Goal: Task Accomplishment & Management: Complete application form

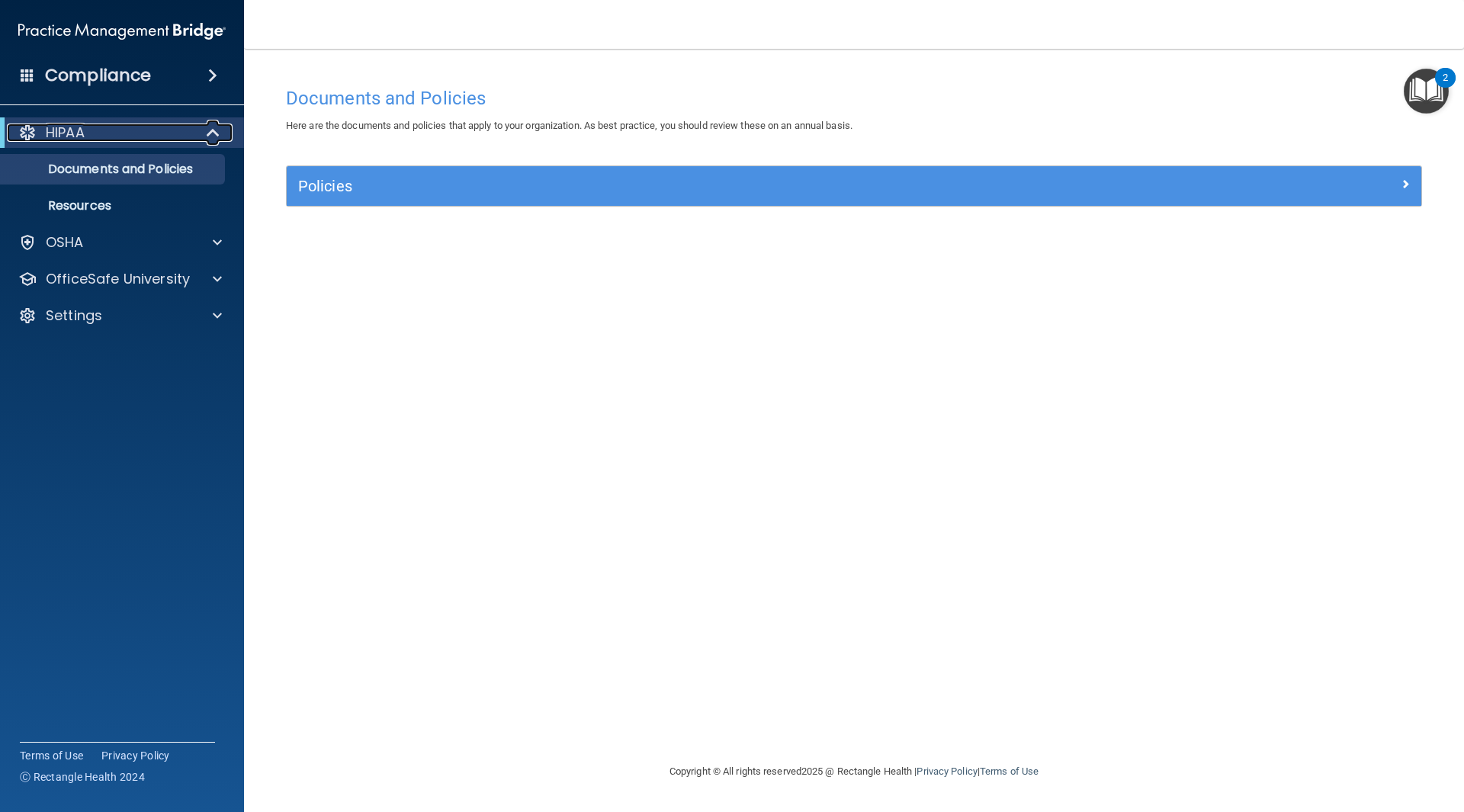
click at [214, 138] on span at bounding box center [215, 133] width 13 height 19
click at [215, 136] on span at bounding box center [217, 133] width 9 height 19
click at [176, 173] on p "Documents and Policies" at bounding box center [114, 169] width 208 height 15
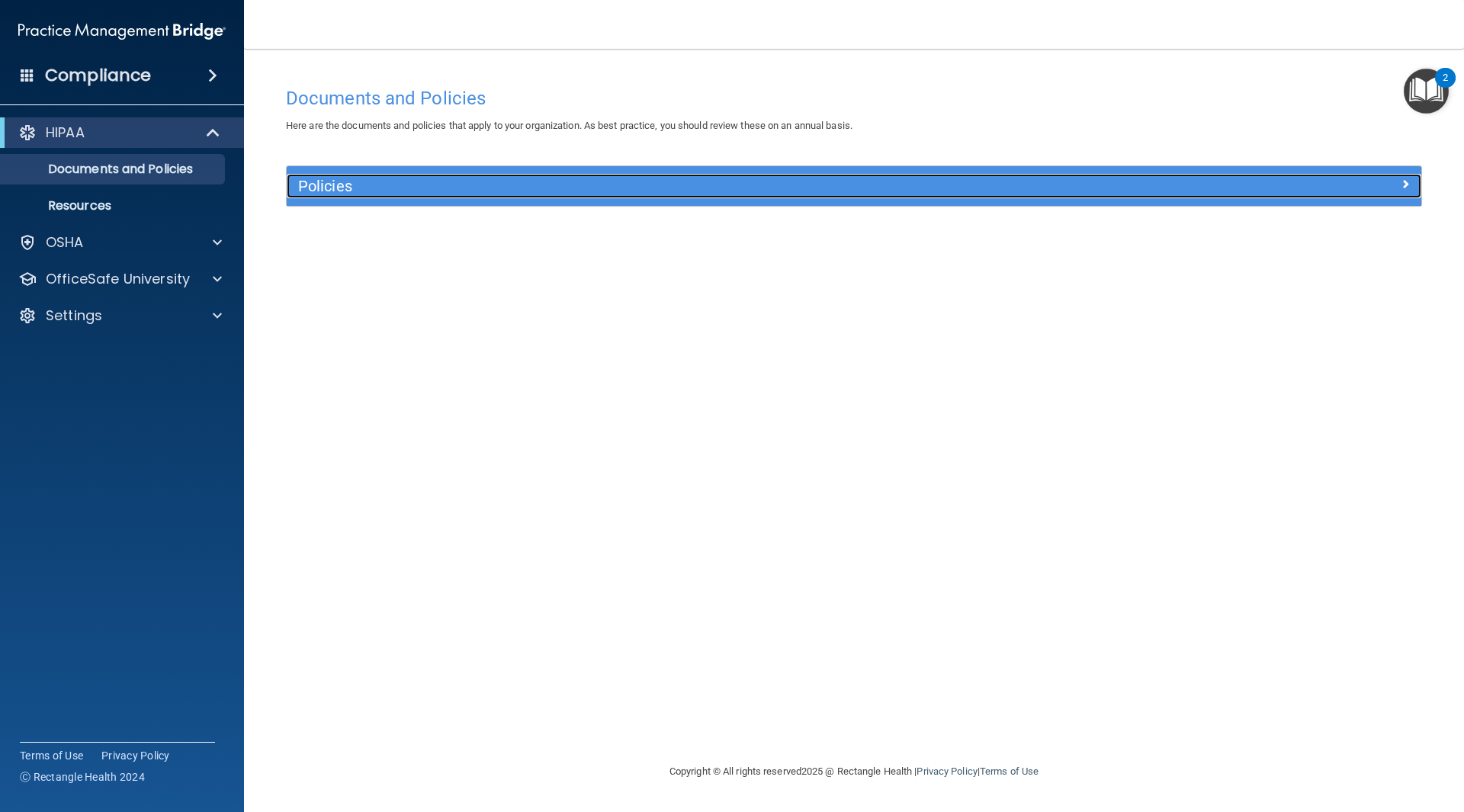
click at [1413, 177] on div at bounding box center [1279, 183] width 284 height 19
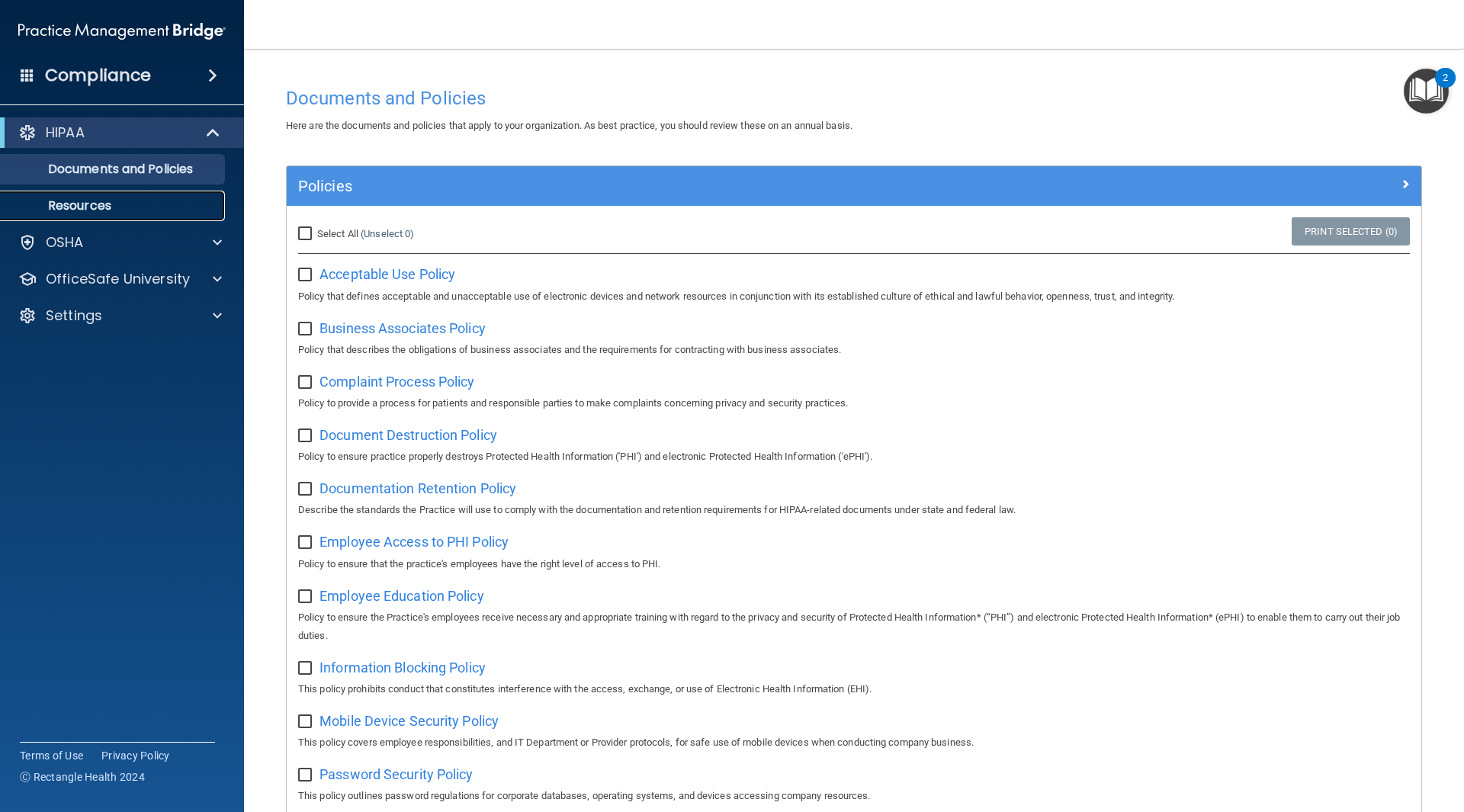
click at [121, 209] on p "Resources" at bounding box center [114, 206] width 208 height 15
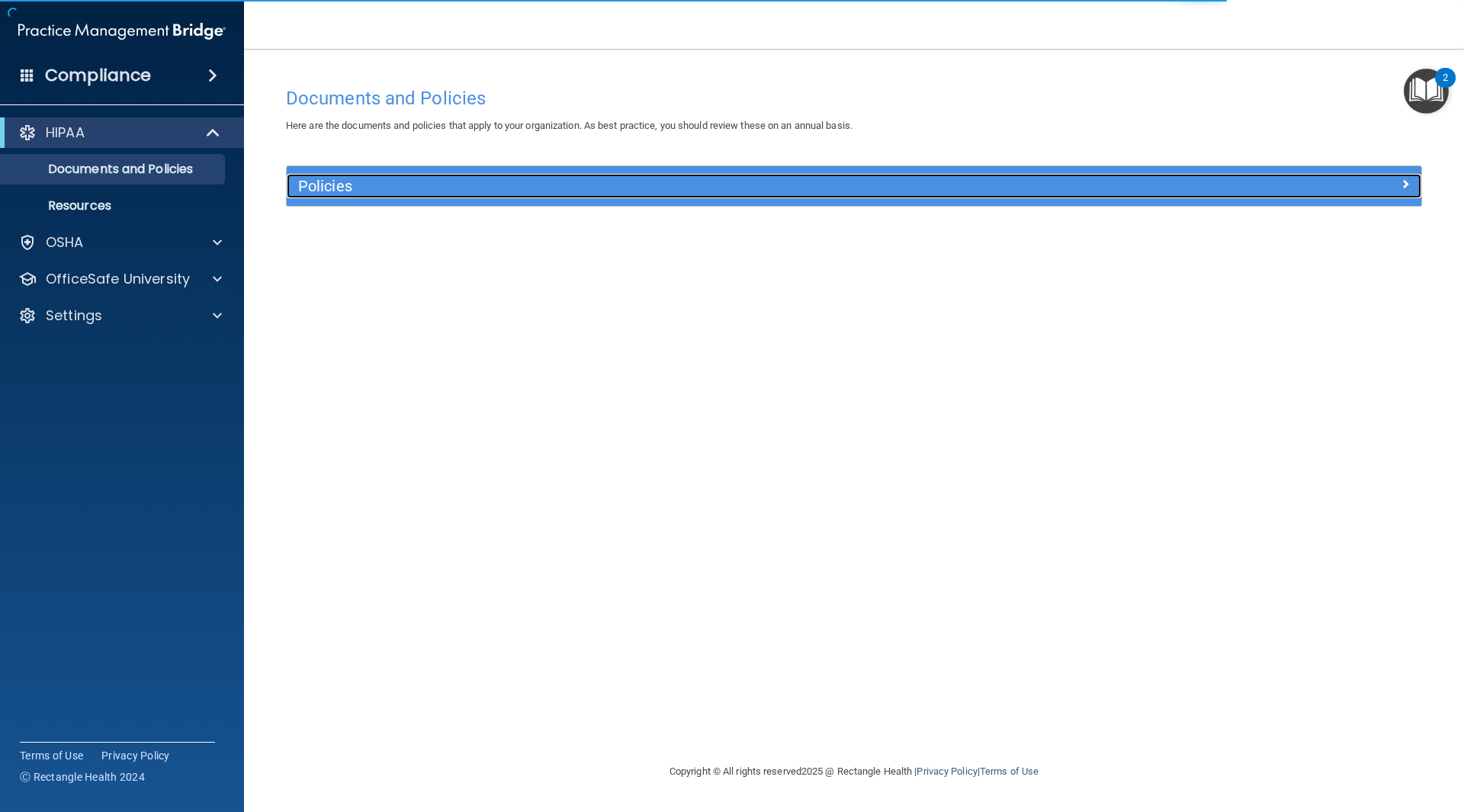
click at [1377, 180] on div at bounding box center [1279, 183] width 284 height 19
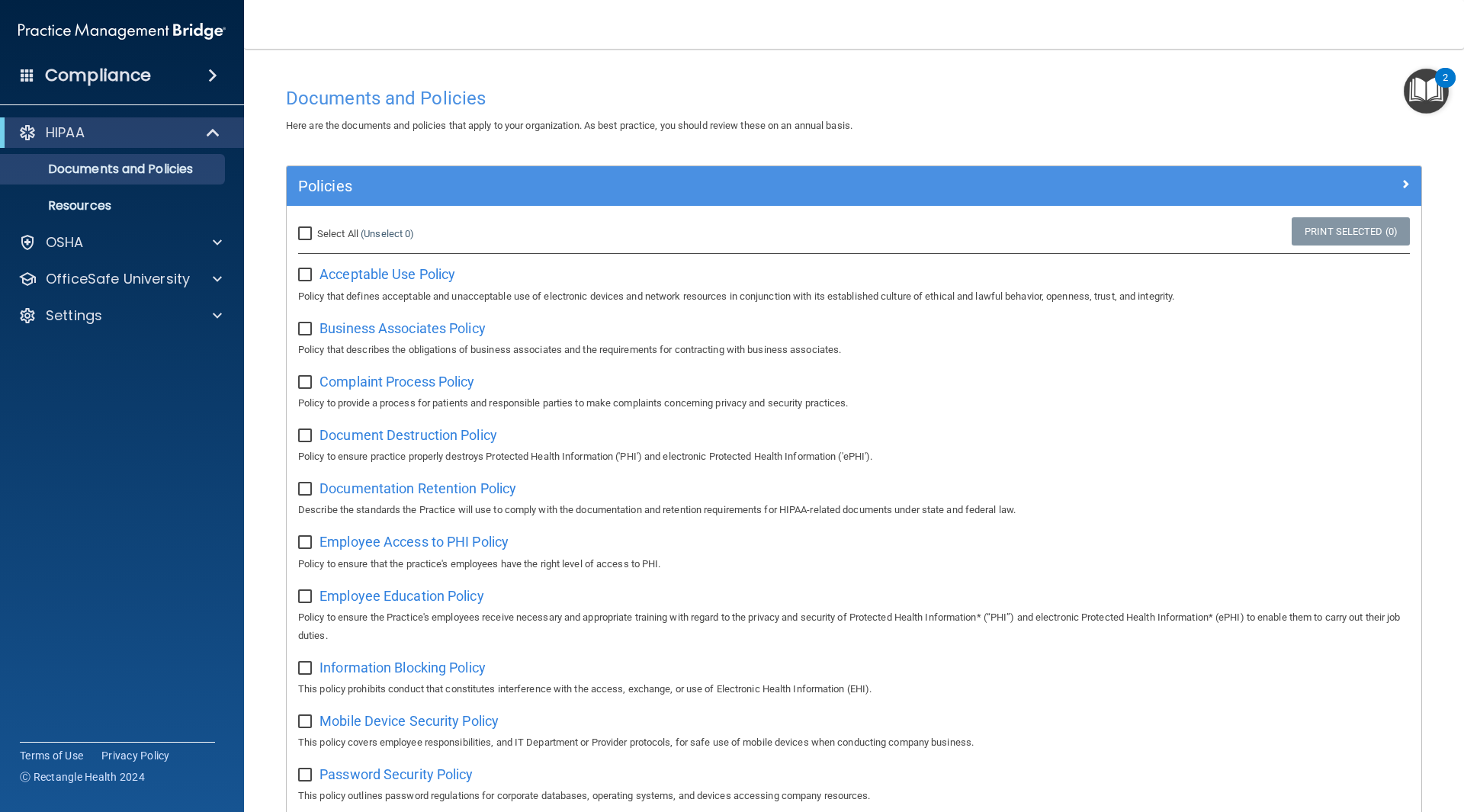
click at [1420, 91] on img "Open Resource Center, 2 new notifications" at bounding box center [1427, 91] width 45 height 45
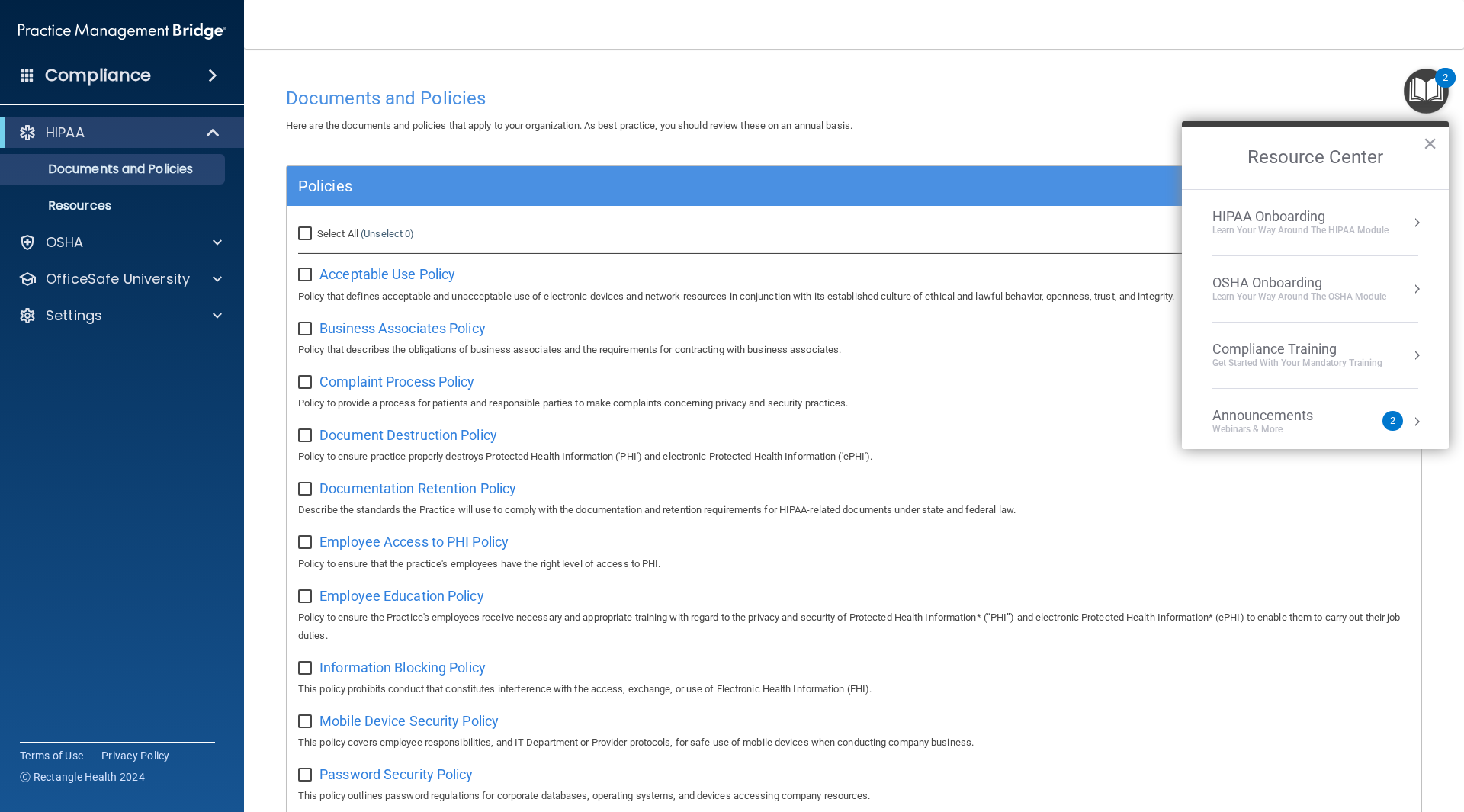
click at [1303, 362] on div "Get Started with your mandatory training" at bounding box center [1298, 364] width 170 height 13
click at [1306, 221] on div "HIPAA Training for Members" at bounding box center [1279, 215] width 170 height 14
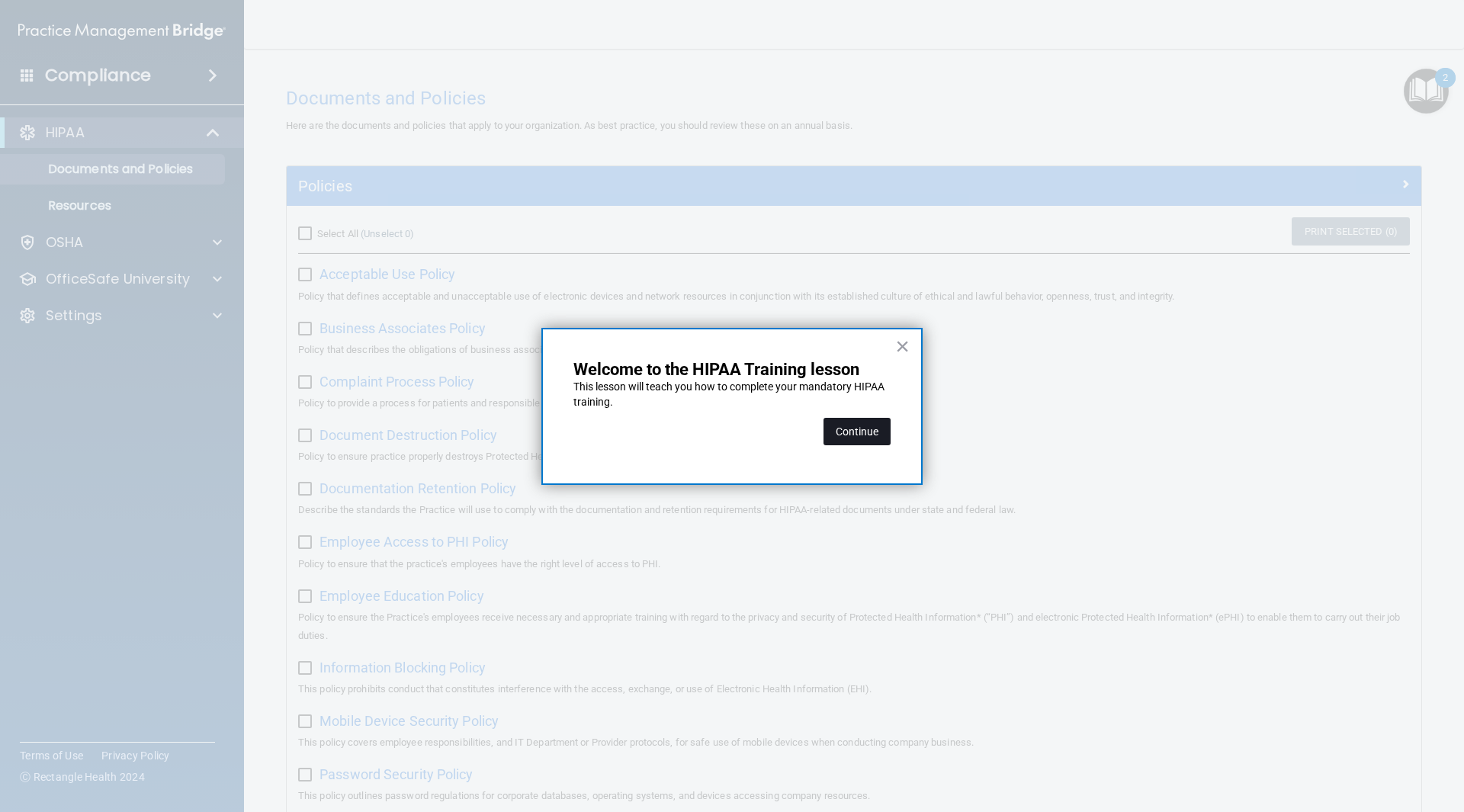
click at [861, 421] on button "Continue" at bounding box center [858, 432] width 67 height 28
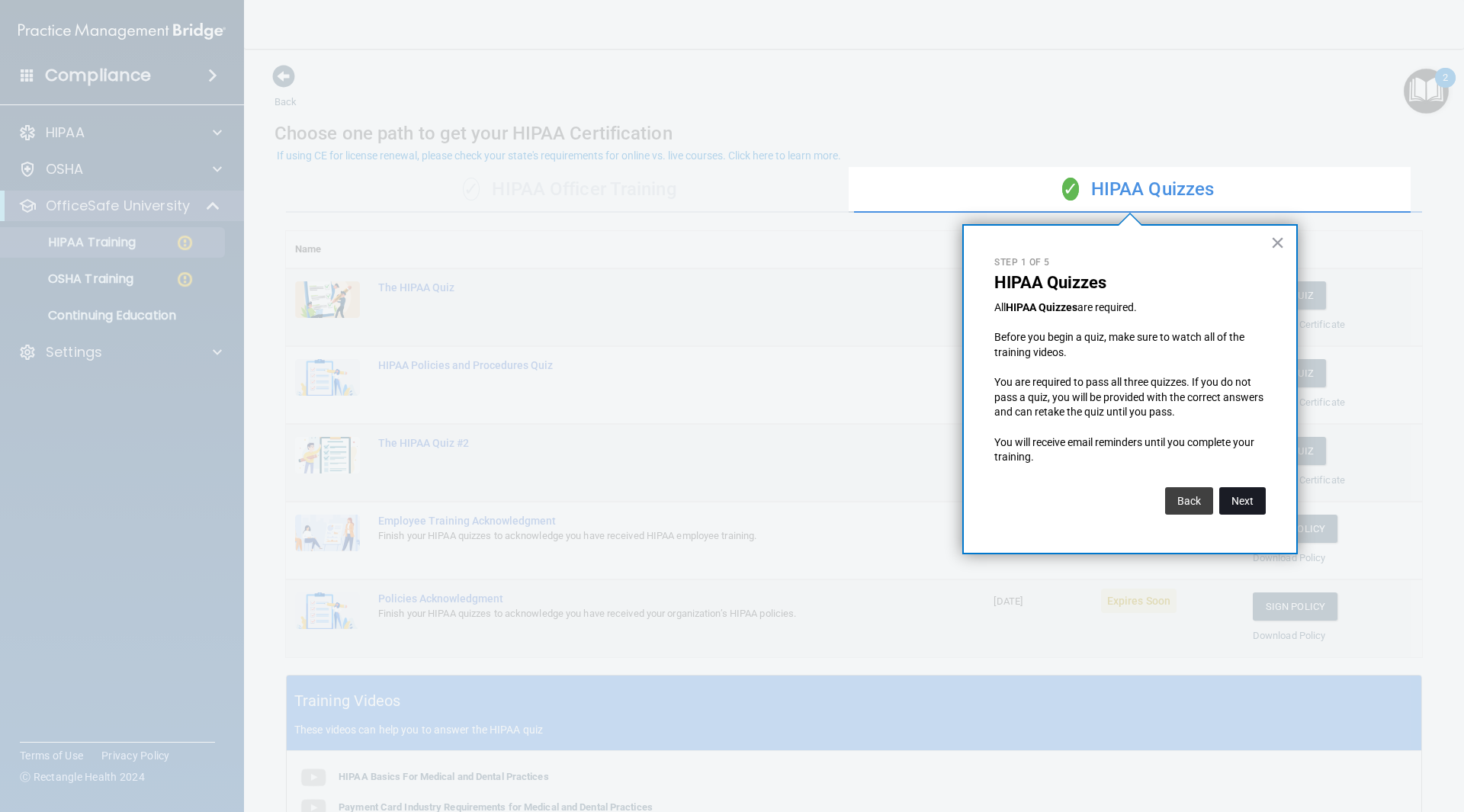
click at [1235, 502] on button "Next" at bounding box center [1243, 501] width 47 height 28
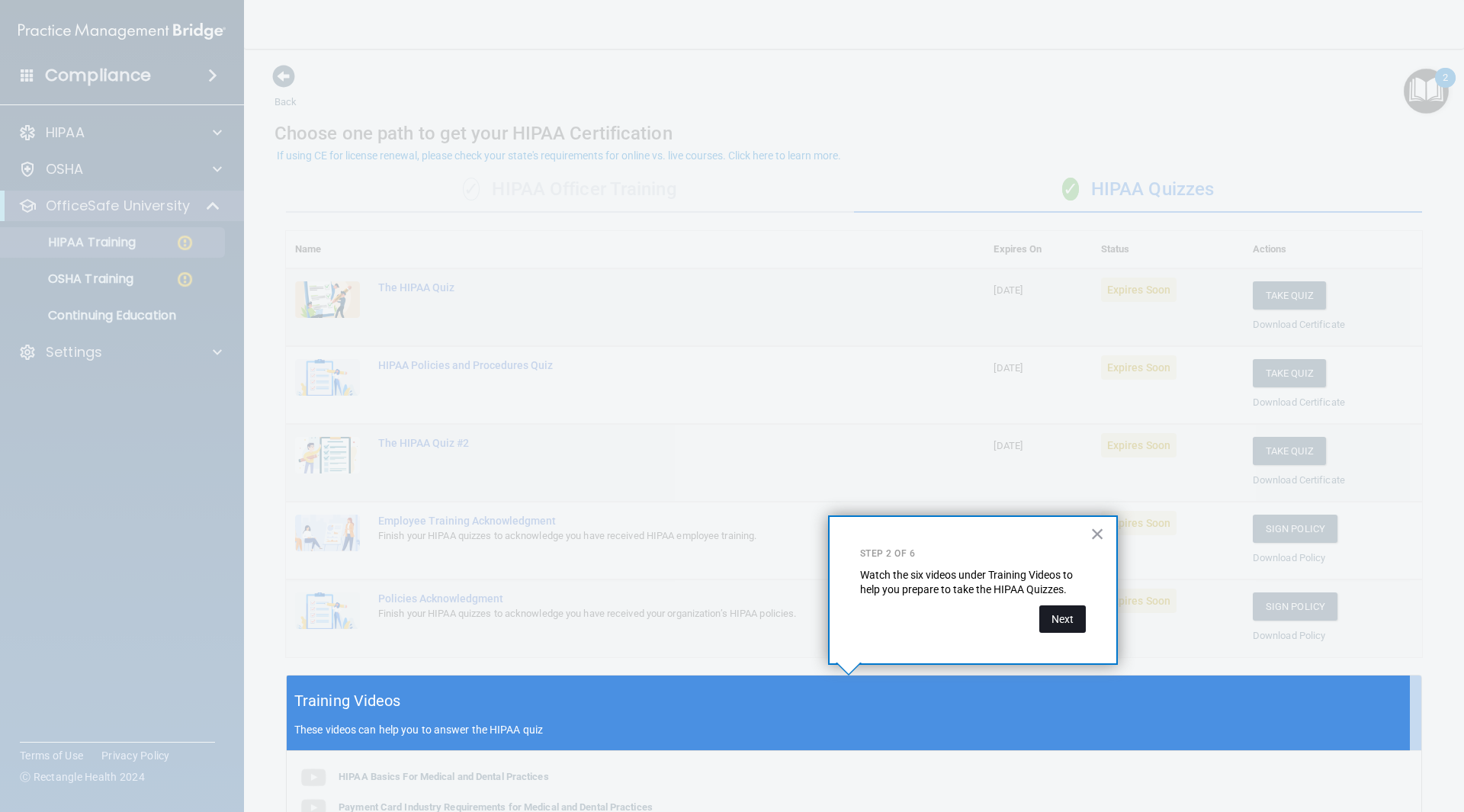
click at [1071, 621] on button "Next" at bounding box center [1063, 619] width 47 height 28
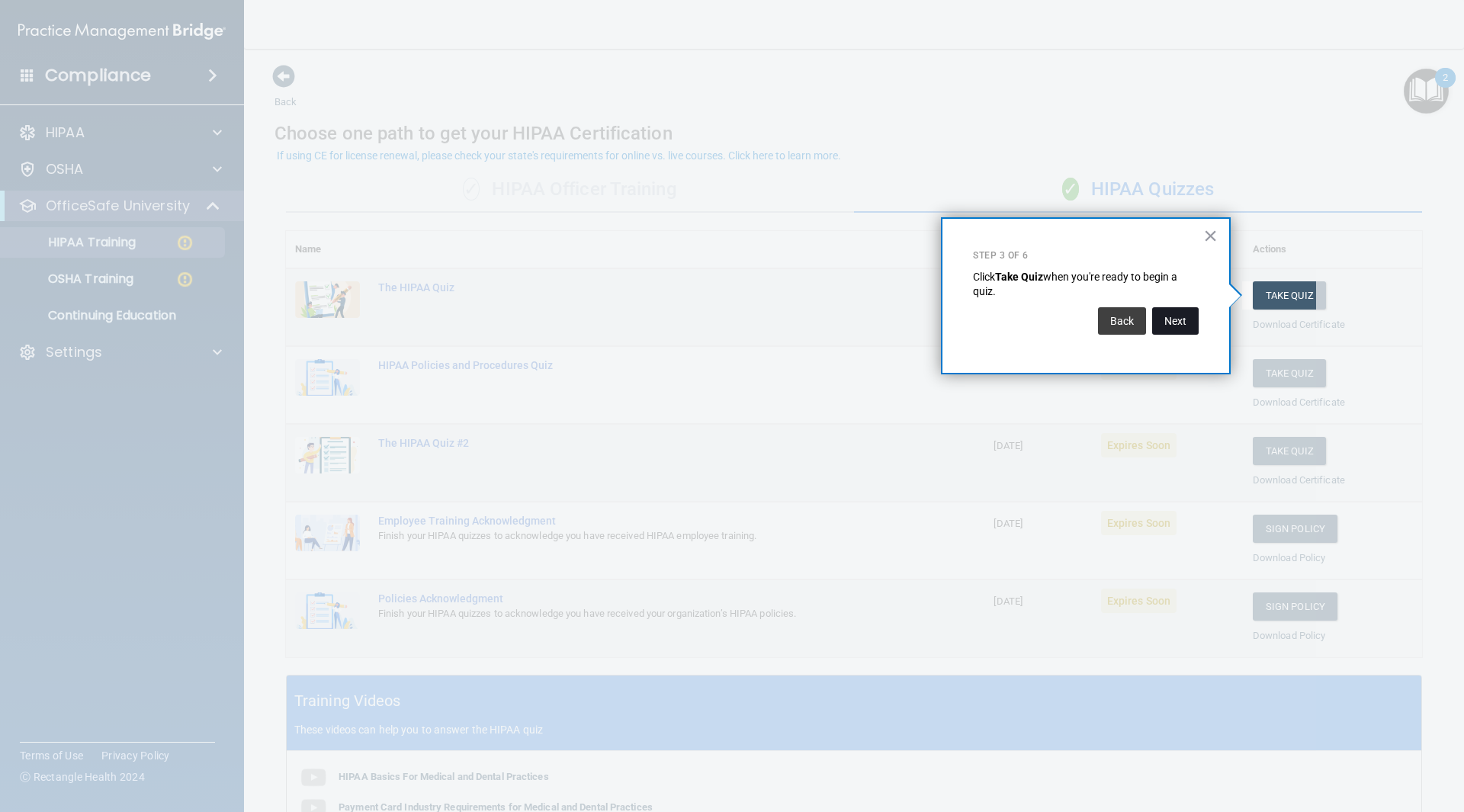
click at [1184, 323] on button "Next" at bounding box center [1176, 321] width 47 height 28
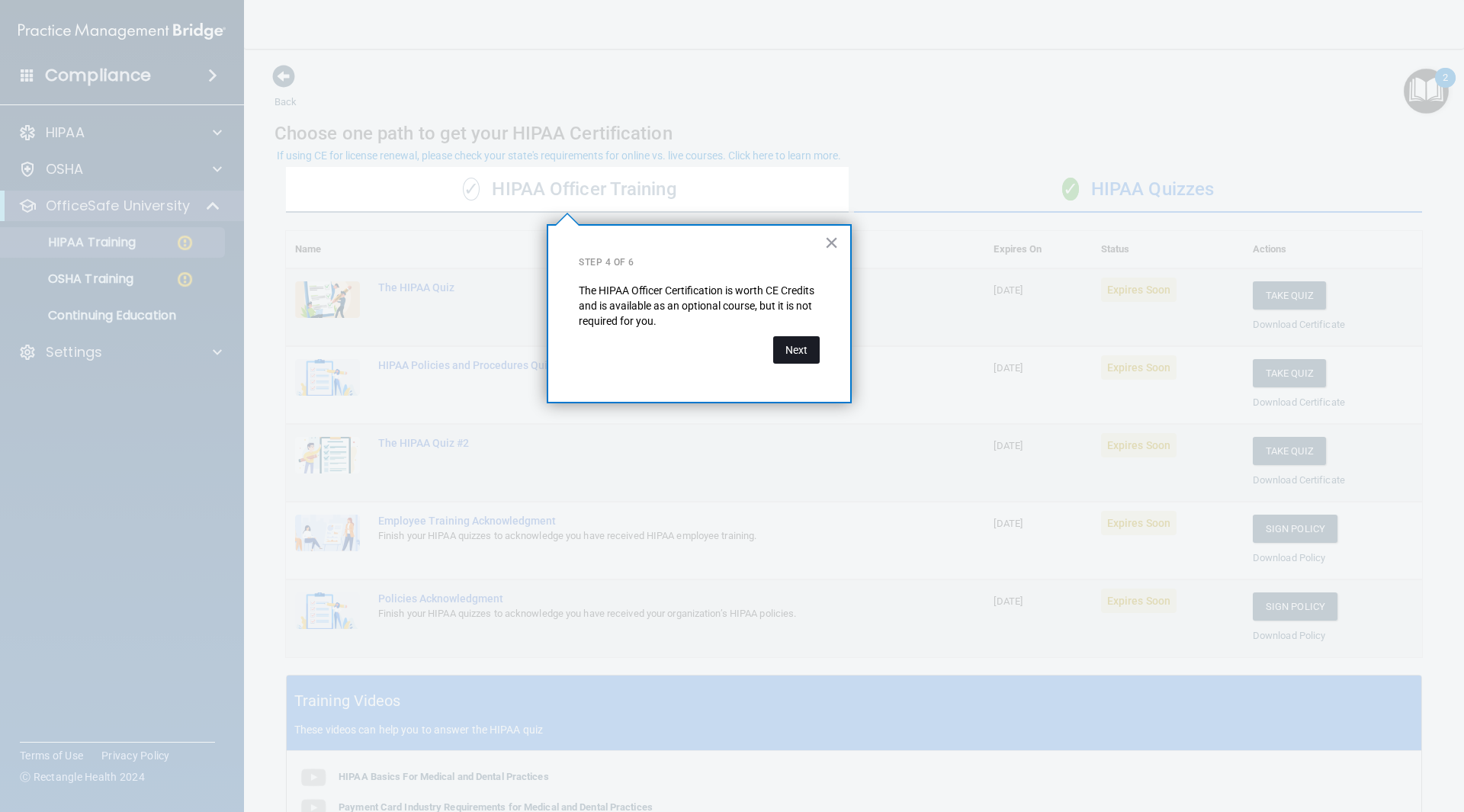
click at [800, 350] on button "Next" at bounding box center [796, 351] width 47 height 28
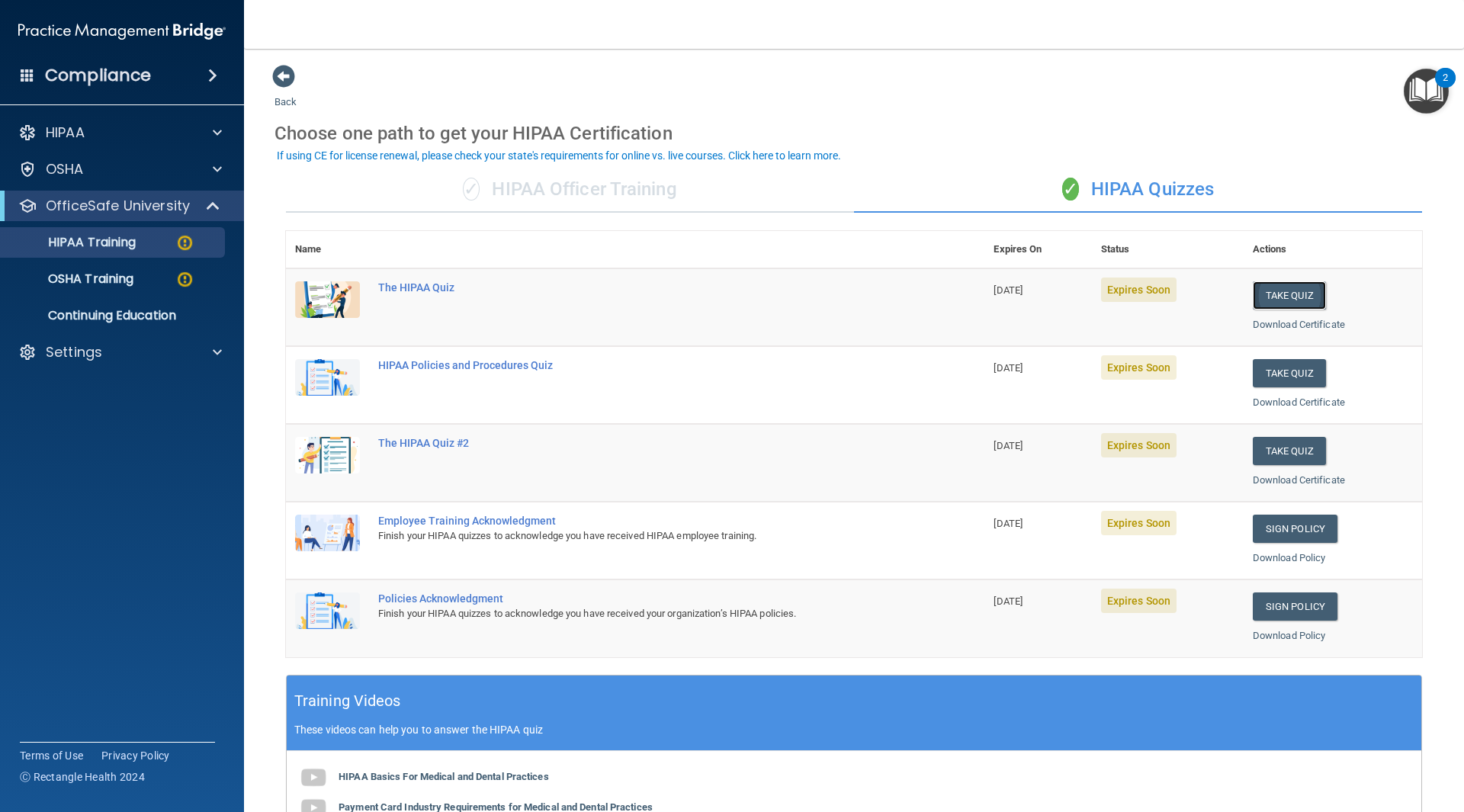
click at [1286, 296] on button "Take Quiz" at bounding box center [1289, 296] width 73 height 28
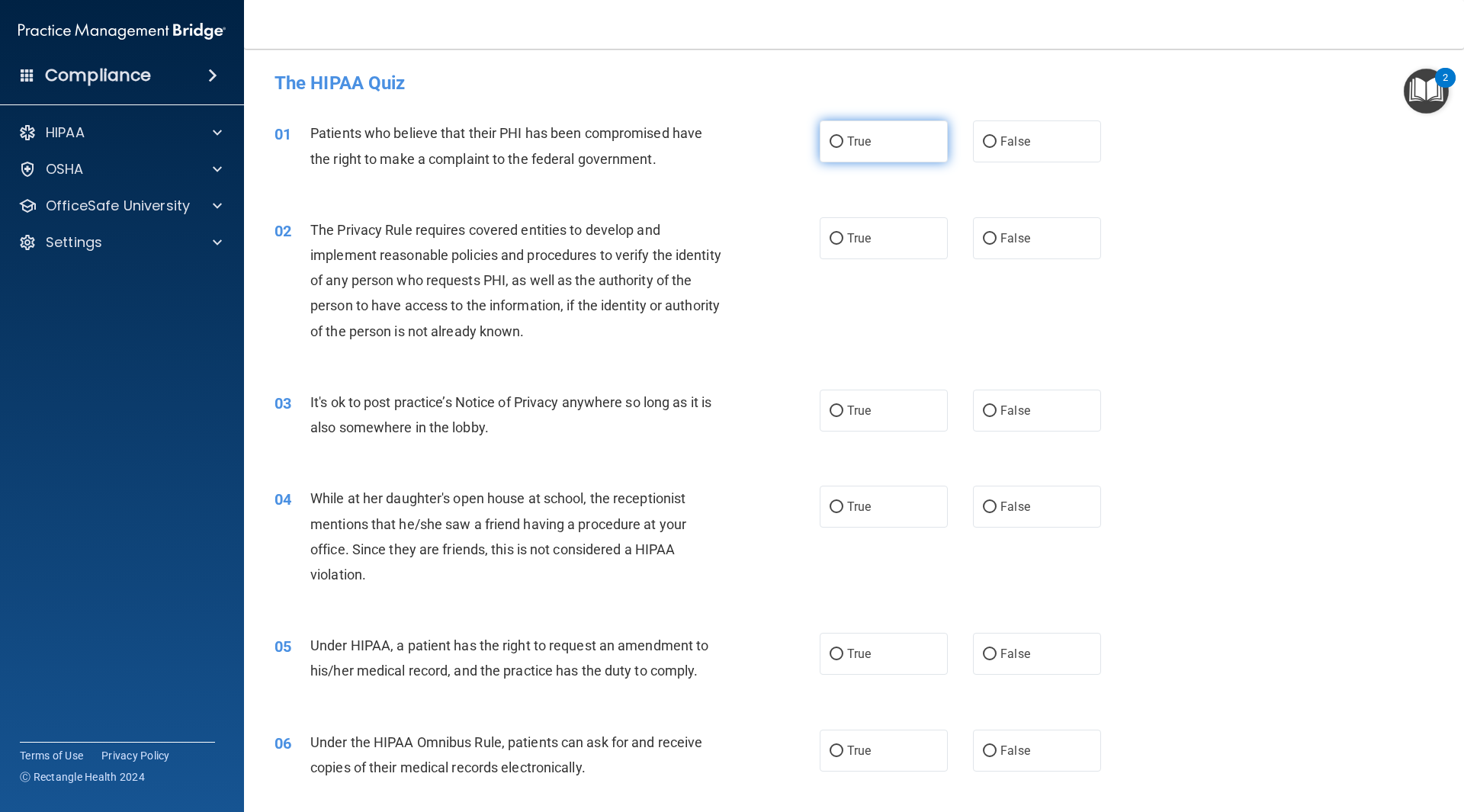
click at [837, 142] on input "True" at bounding box center [836, 142] width 14 height 11
radio input "true"
click at [832, 239] on input "True" at bounding box center [836, 239] width 14 height 11
radio input "true"
click at [983, 412] on input "False" at bounding box center [990, 411] width 14 height 11
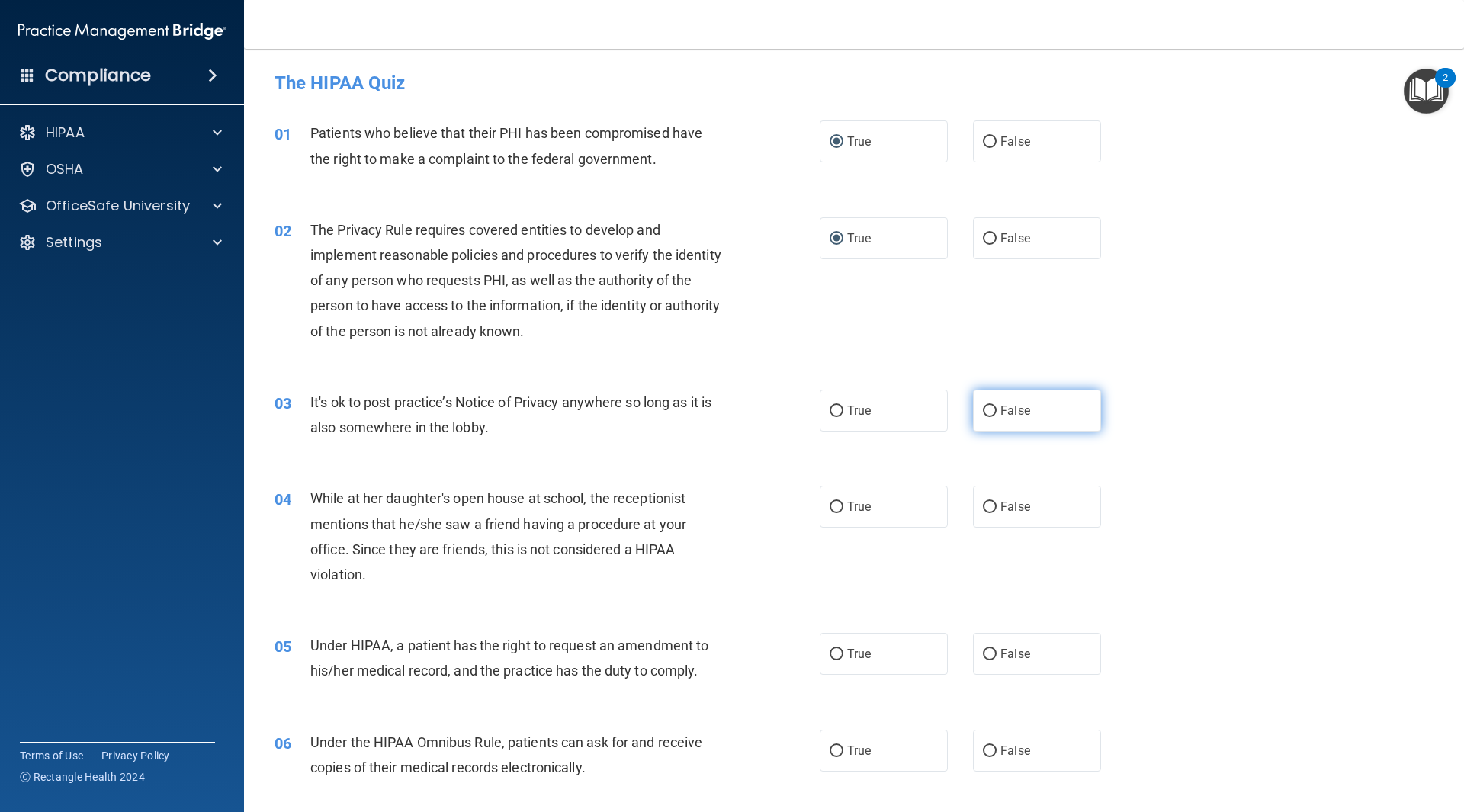
radio input "true"
click at [983, 508] on input "False" at bounding box center [990, 508] width 14 height 11
radio input "true"
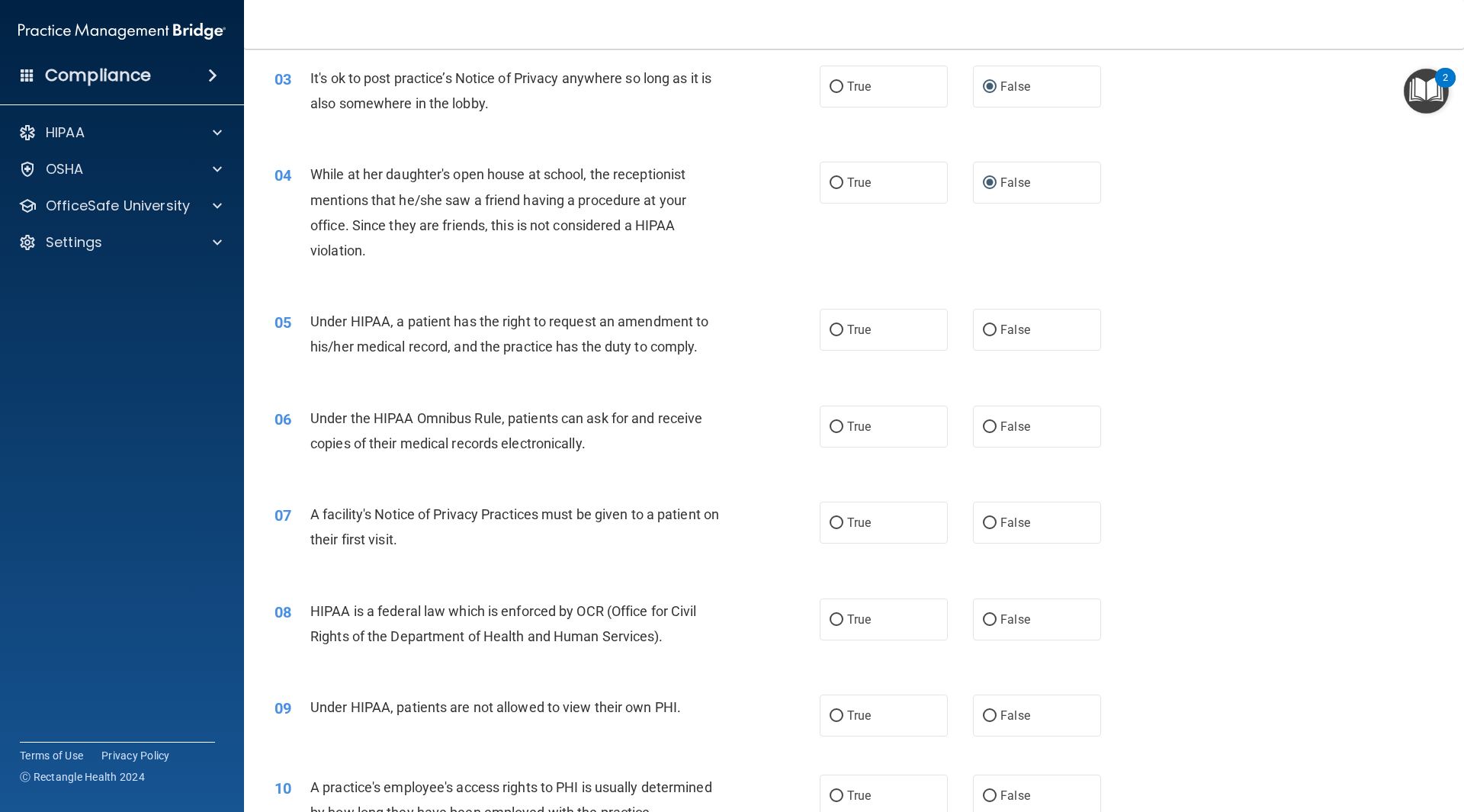
scroll to position [381, 0]
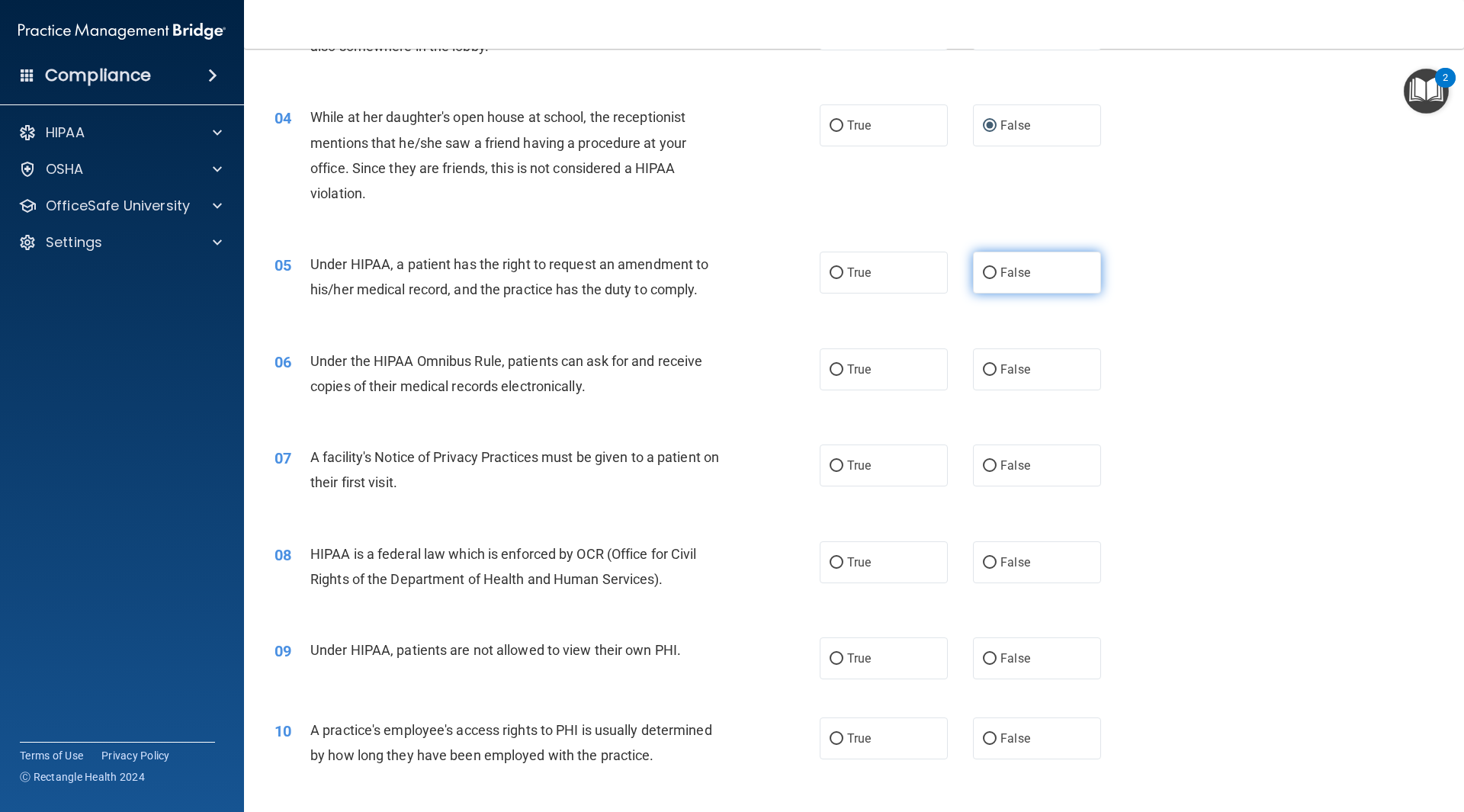
click at [983, 273] on input "False" at bounding box center [990, 273] width 14 height 11
radio input "true"
click at [830, 365] on input "True" at bounding box center [836, 370] width 14 height 11
radio input "true"
click at [832, 469] on input "True" at bounding box center [836, 466] width 14 height 11
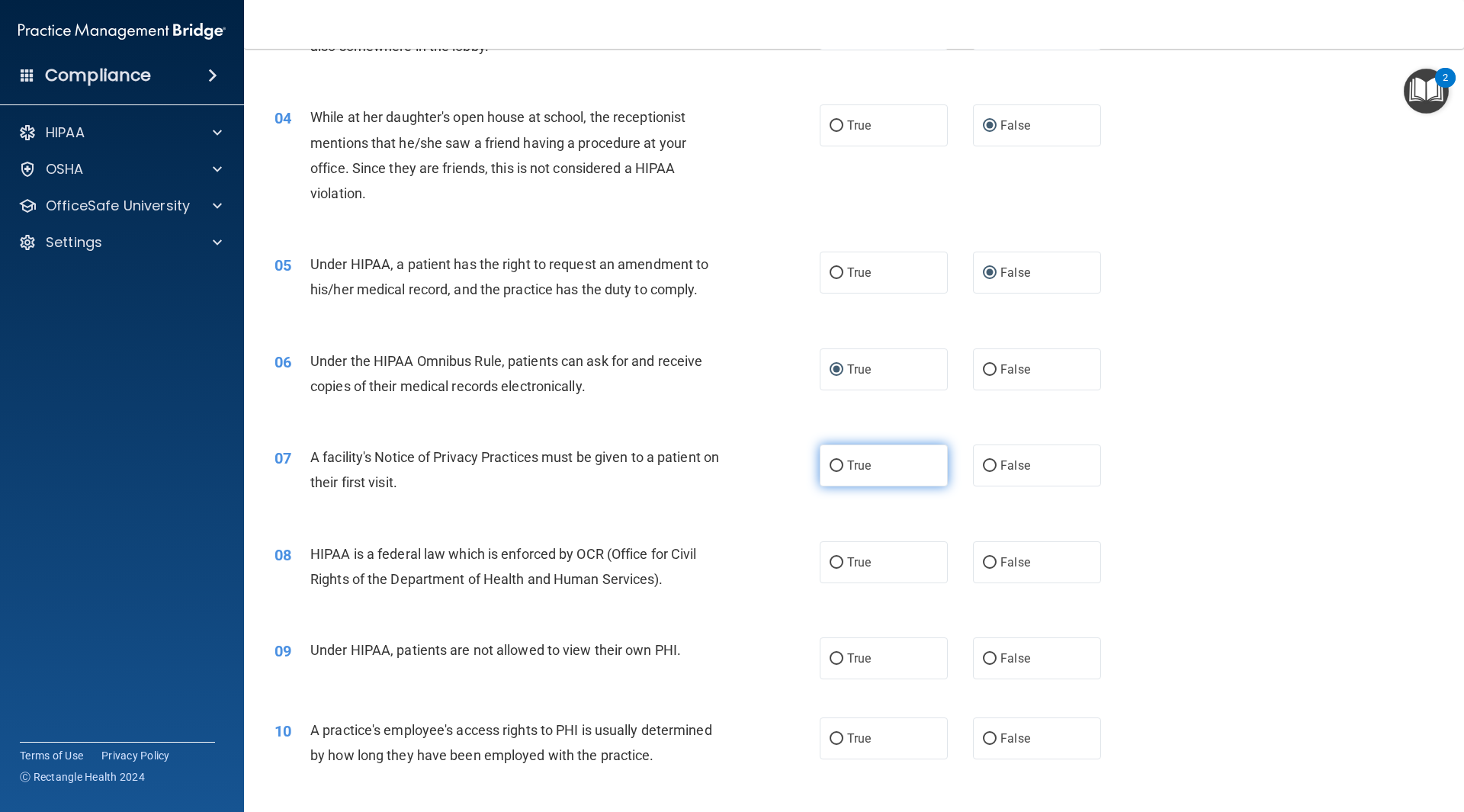
radio input "true"
click at [832, 565] on input "True" at bounding box center [836, 563] width 14 height 11
radio input "true"
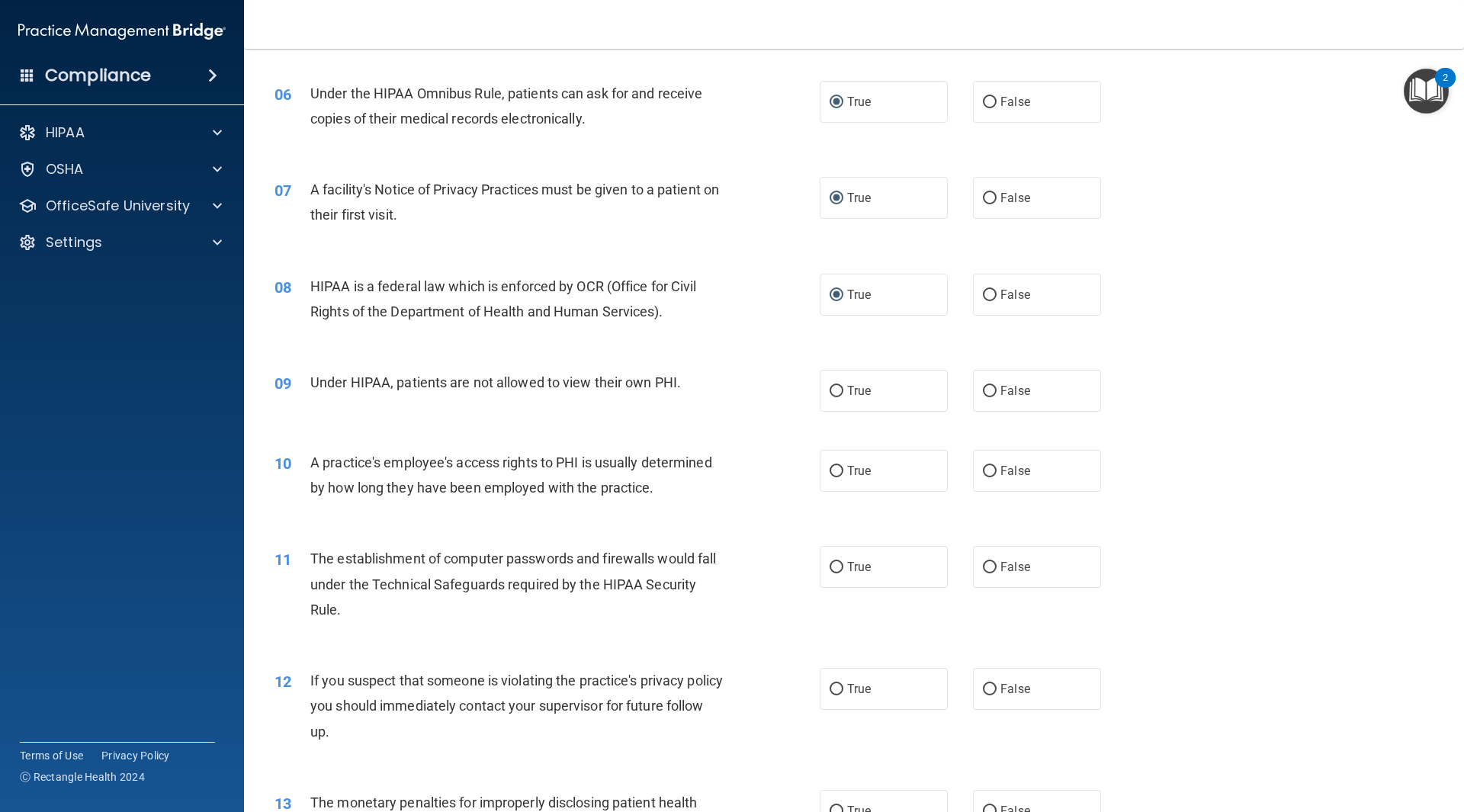
scroll to position [686, 0]
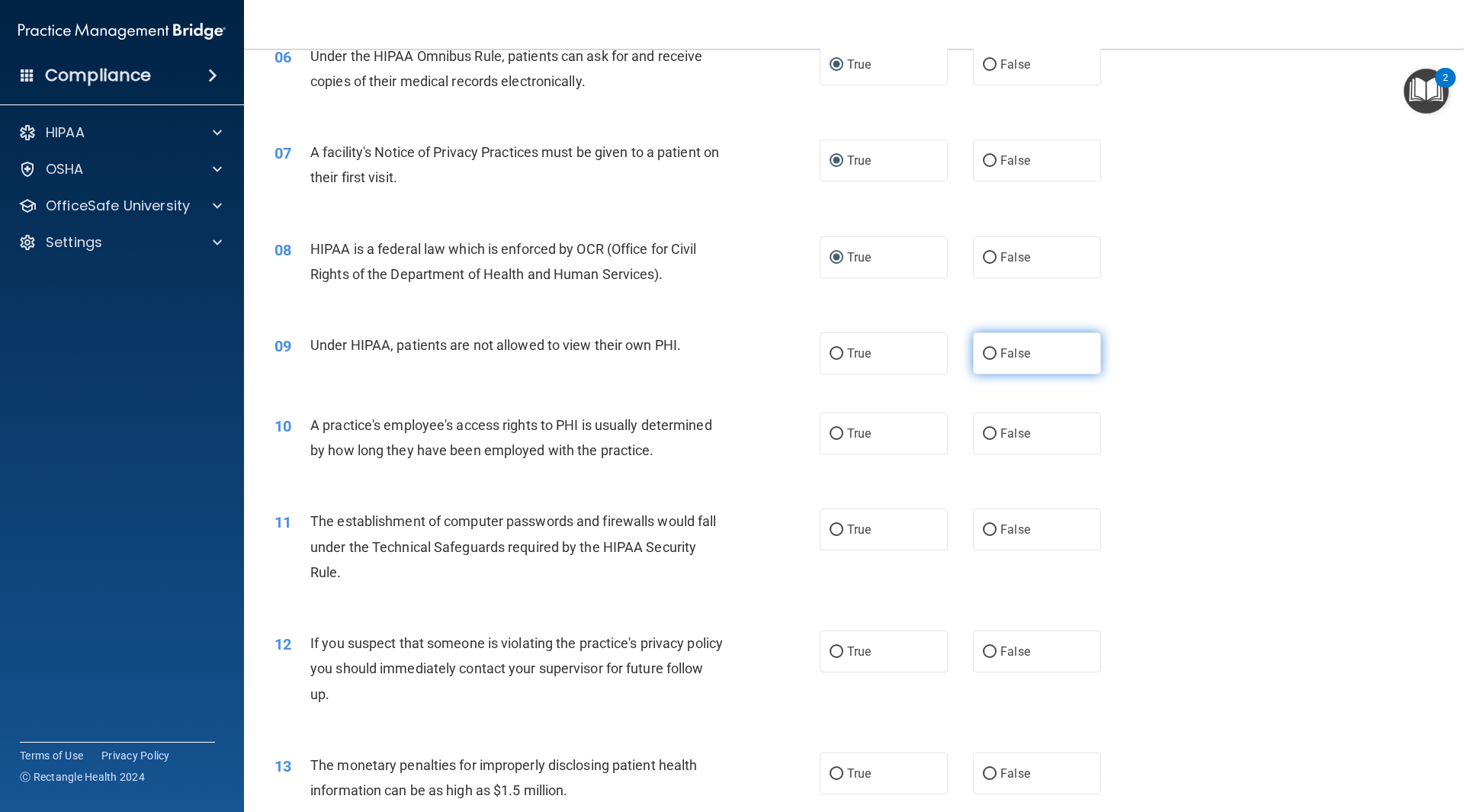
click at [983, 355] on input "False" at bounding box center [990, 354] width 14 height 11
radio input "true"
click at [983, 434] on input "False" at bounding box center [990, 434] width 14 height 11
radio input "true"
click at [832, 526] on input "True" at bounding box center [836, 530] width 14 height 11
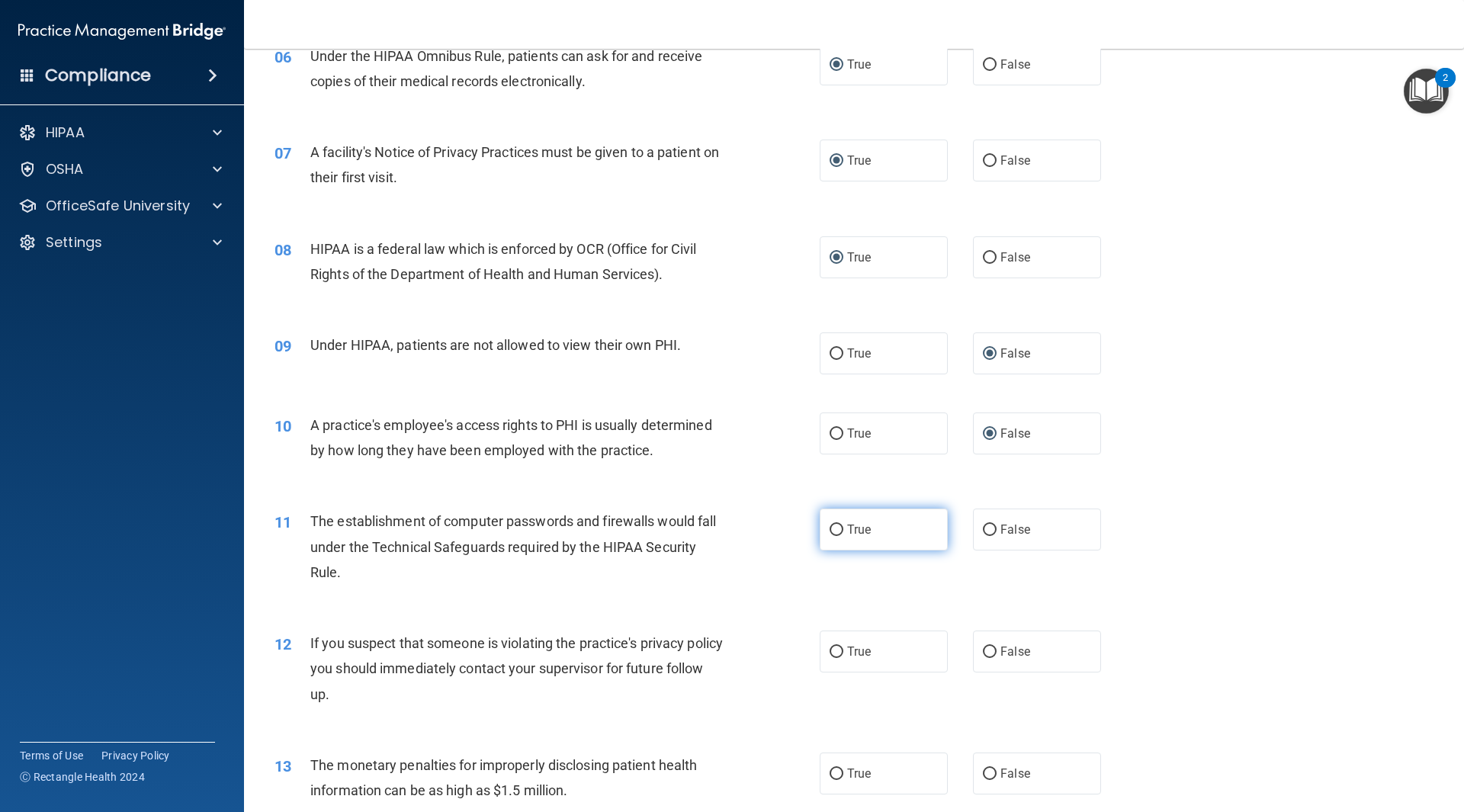
radio input "true"
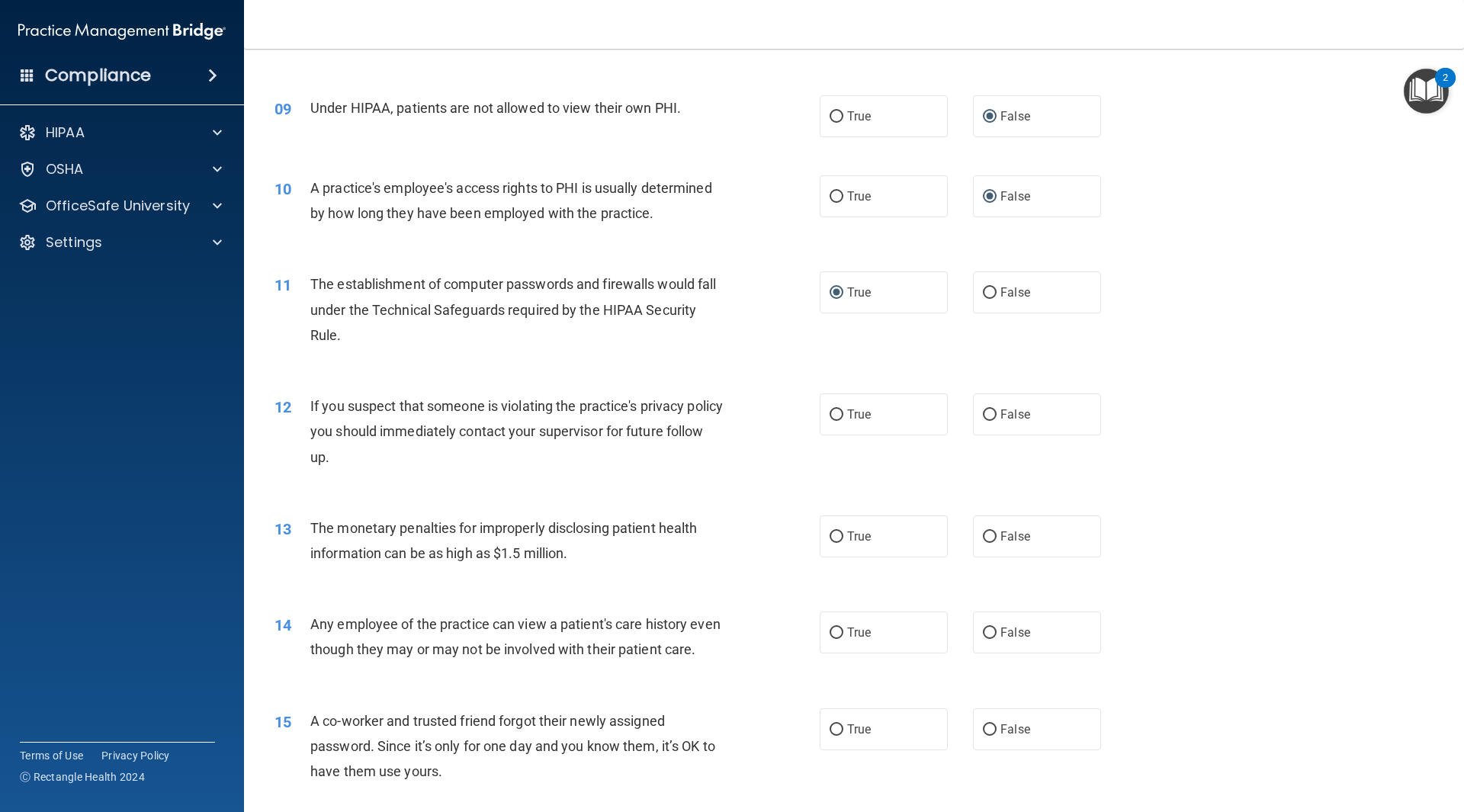
scroll to position [992, 0]
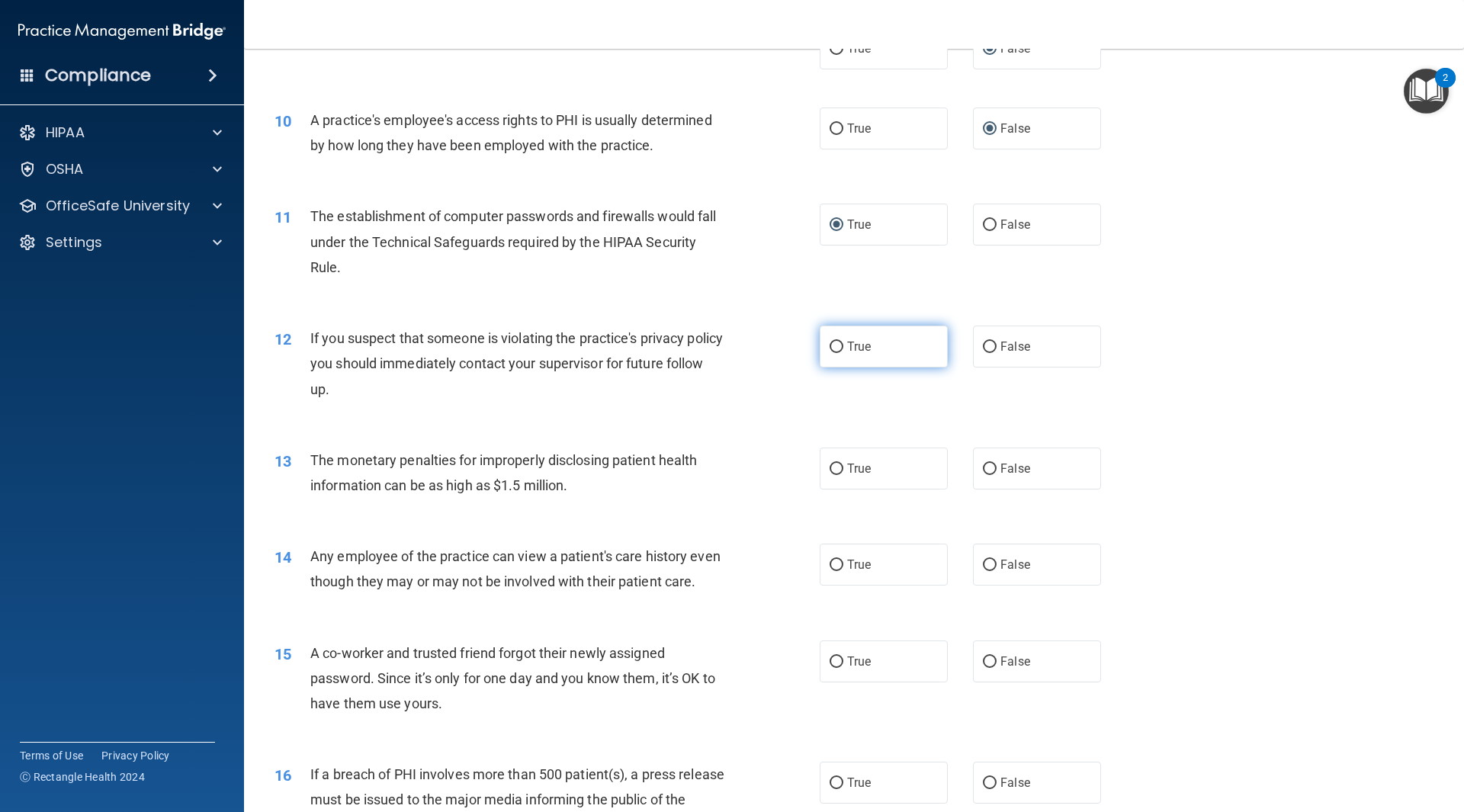
click at [830, 345] on input "True" at bounding box center [836, 347] width 14 height 11
radio input "true"
click at [830, 469] on input "True" at bounding box center [836, 470] width 14 height 11
radio input "true"
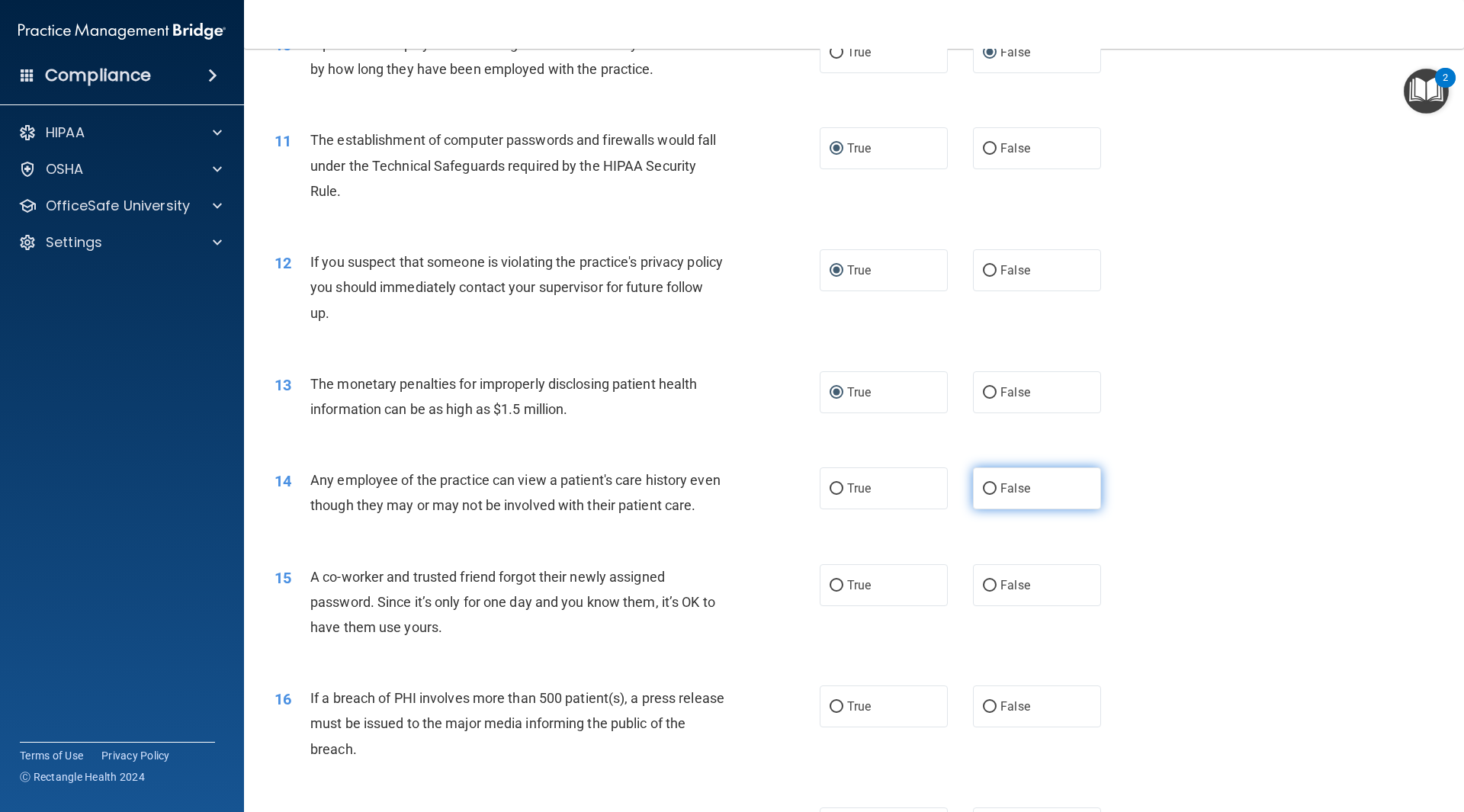
drag, startPoint x: 982, startPoint y: 491, endPoint x: 969, endPoint y: 490, distance: 13.0
click at [983, 490] on input "False" at bounding box center [990, 489] width 14 height 11
radio input "true"
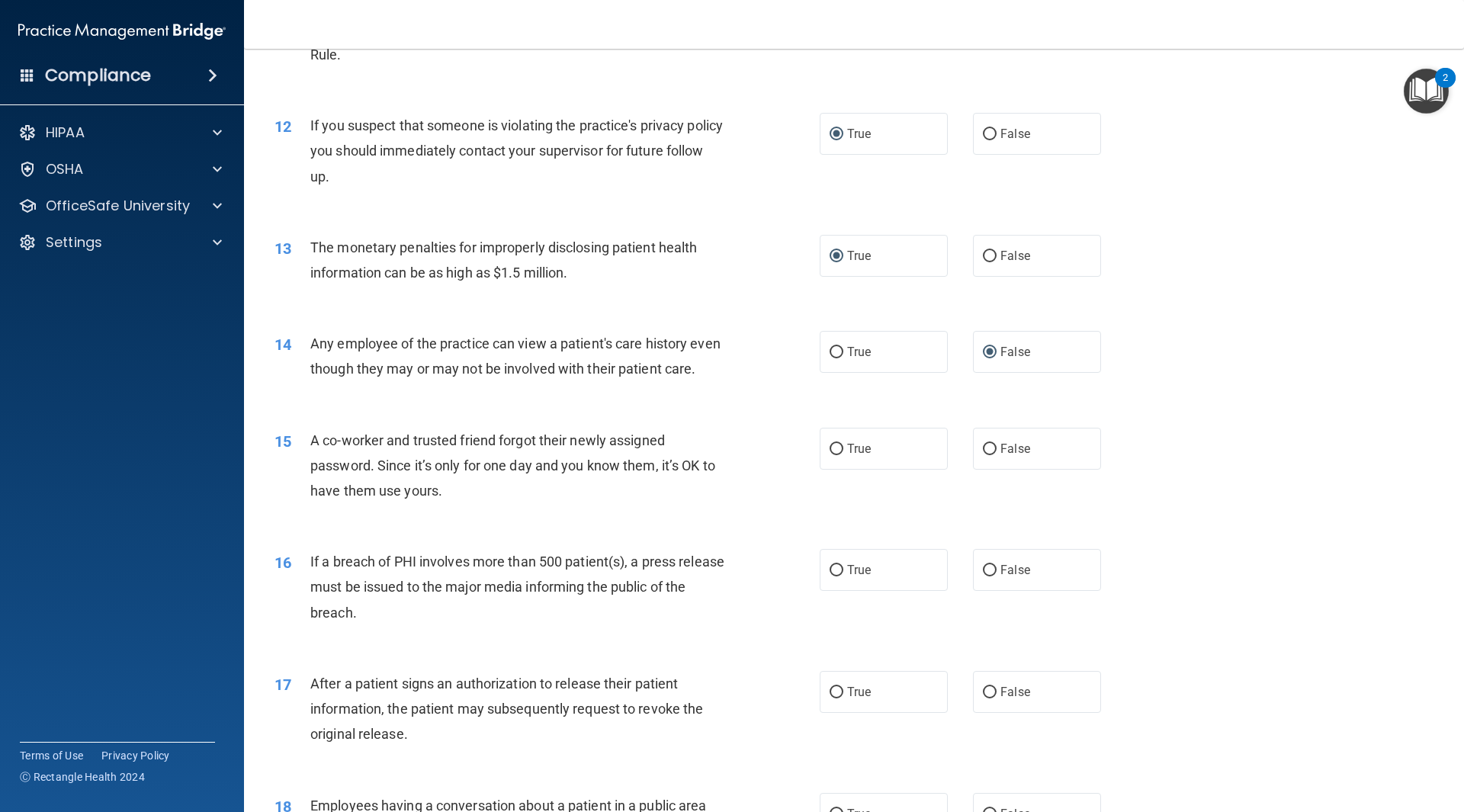
scroll to position [1220, 0]
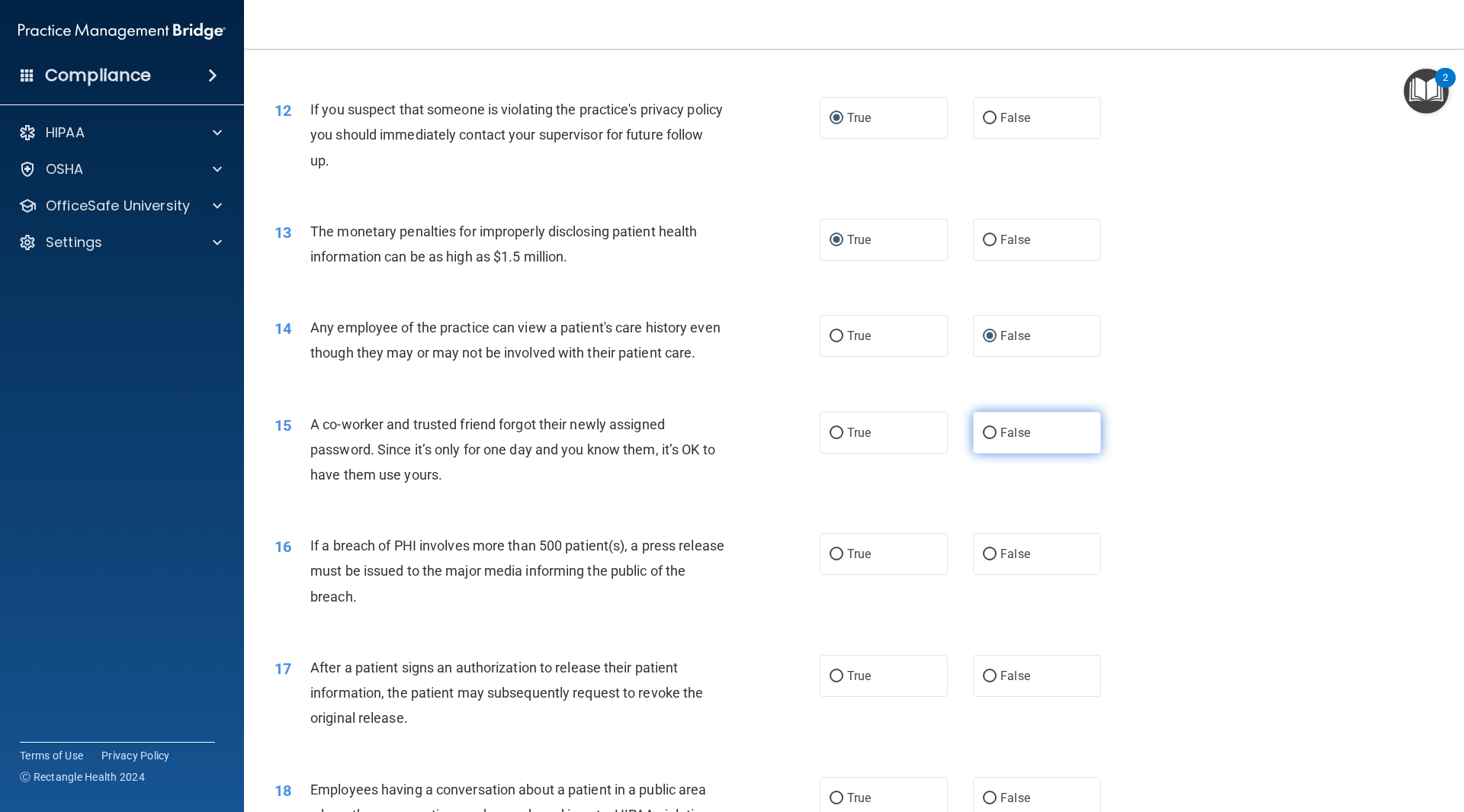
click at [983, 439] on input "False" at bounding box center [990, 433] width 14 height 11
radio input "true"
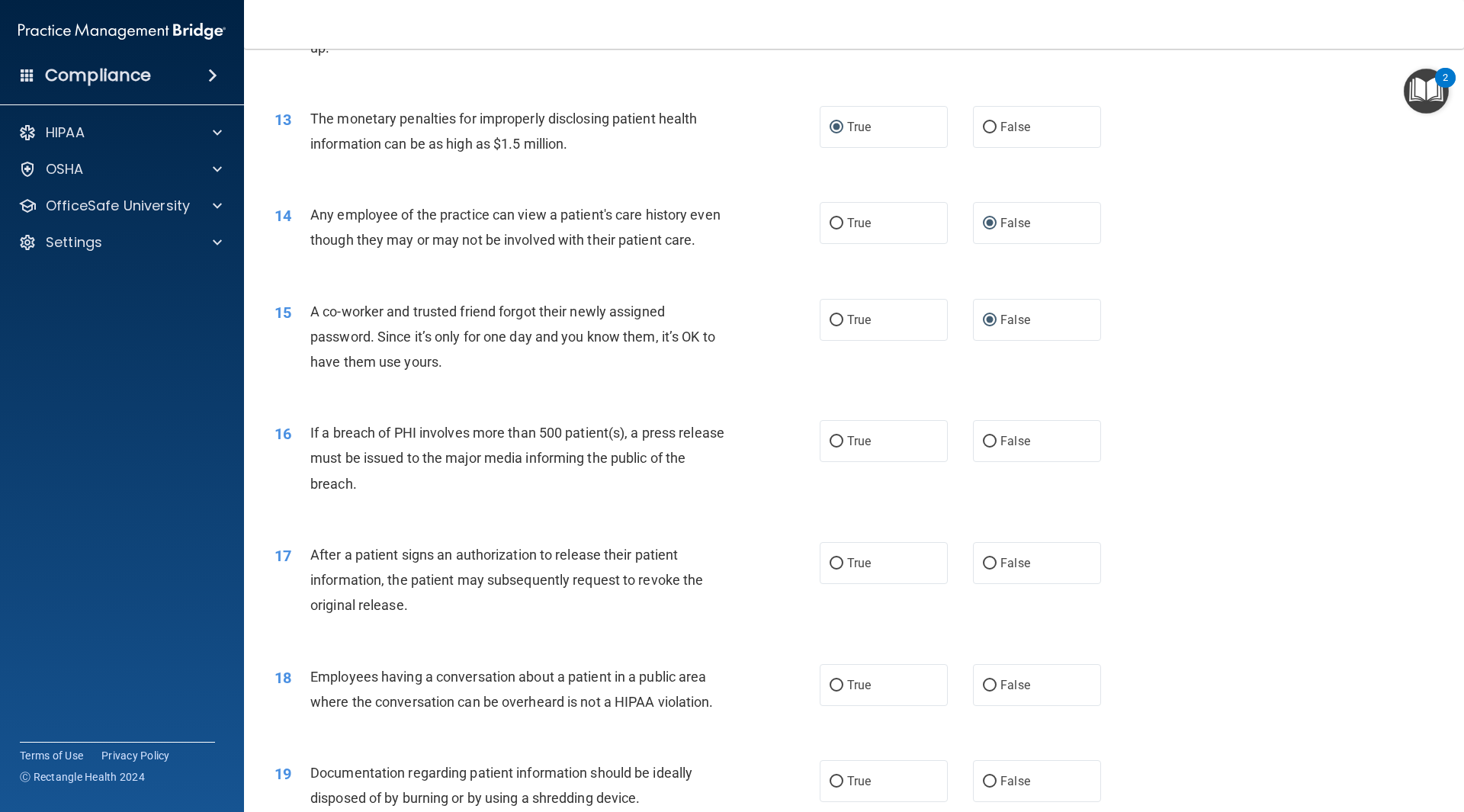
scroll to position [1449, 0]
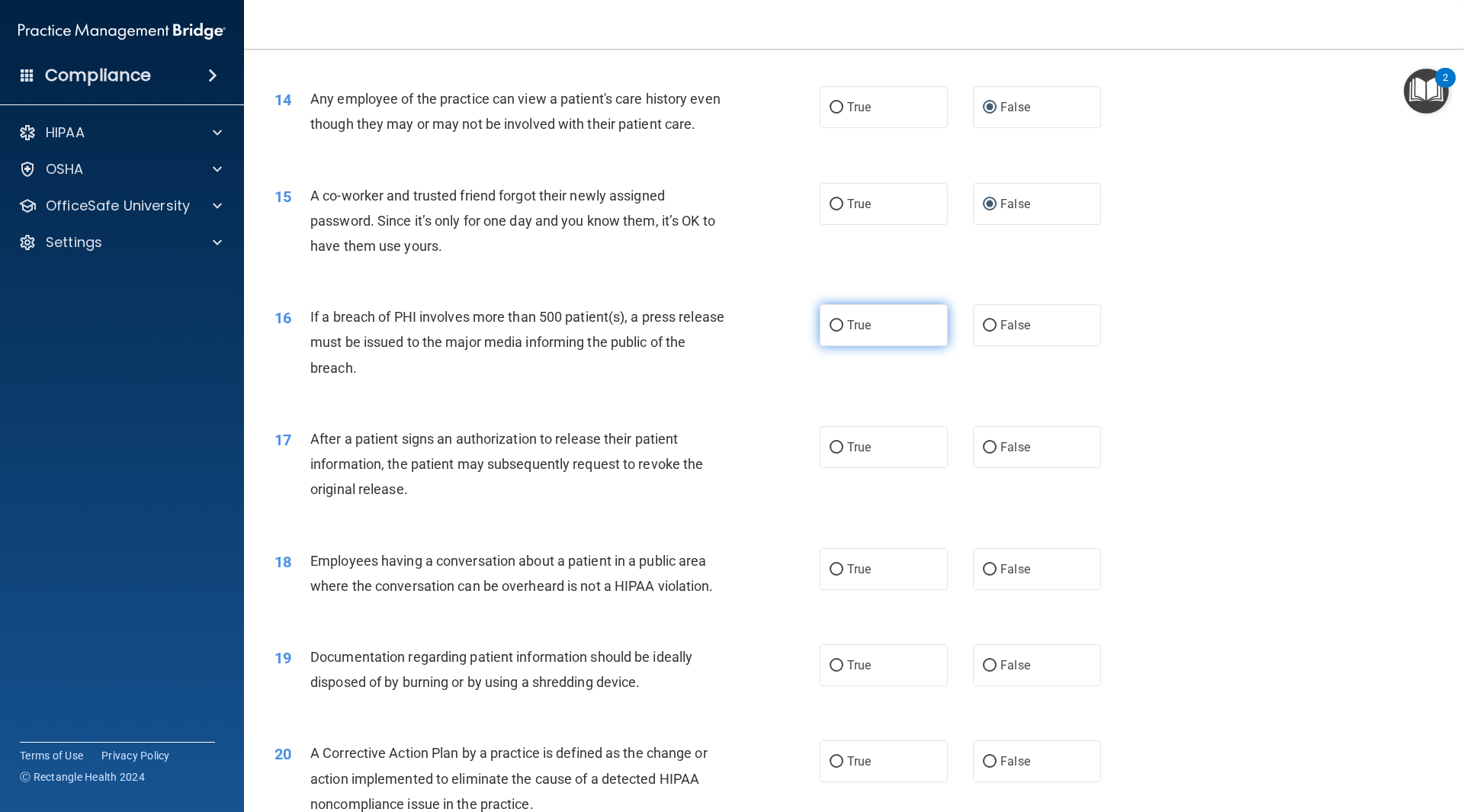
click at [830, 332] on input "True" at bounding box center [836, 326] width 14 height 11
radio input "true"
click at [837, 454] on input "True" at bounding box center [836, 448] width 14 height 11
radio input "true"
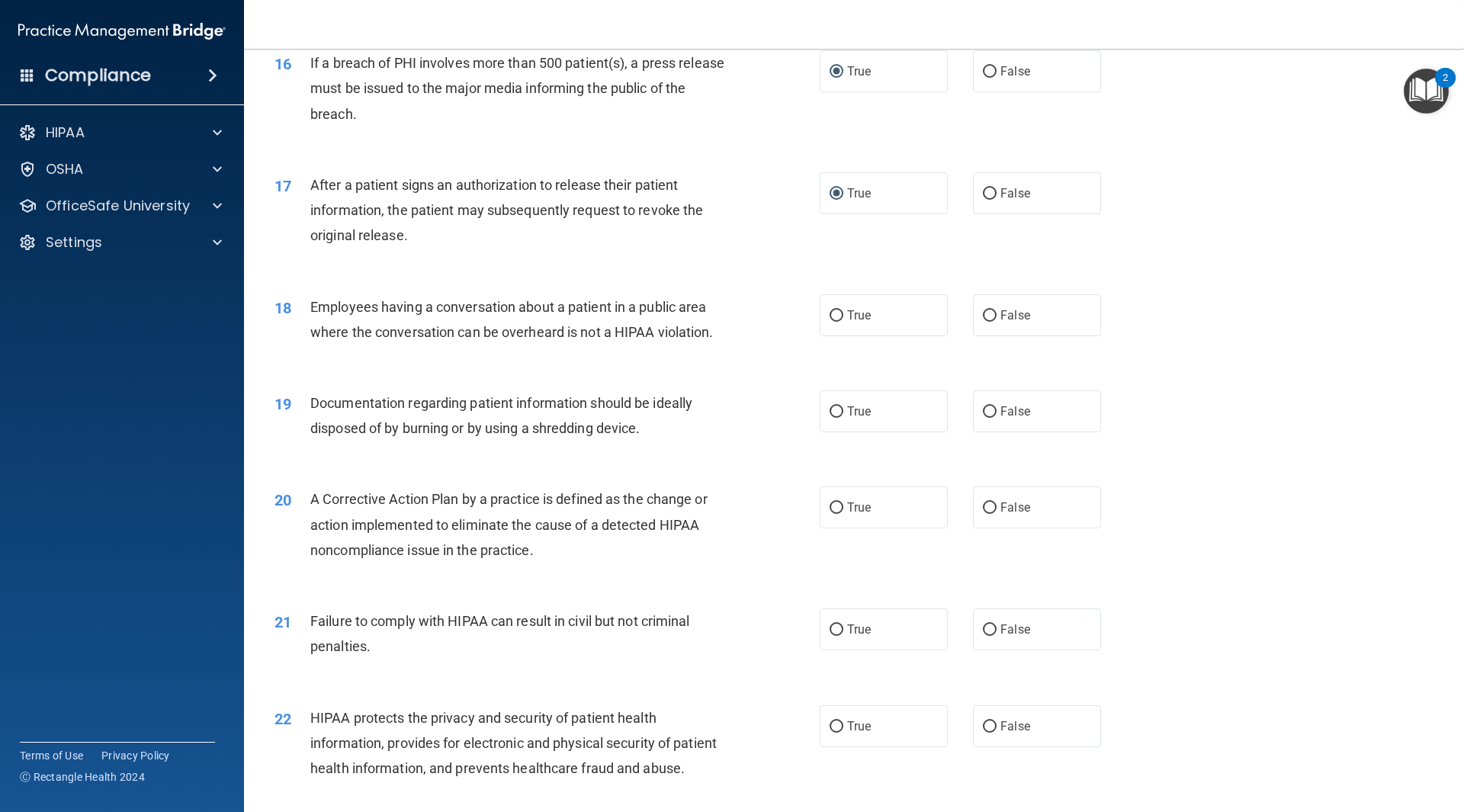
scroll to position [1754, 0]
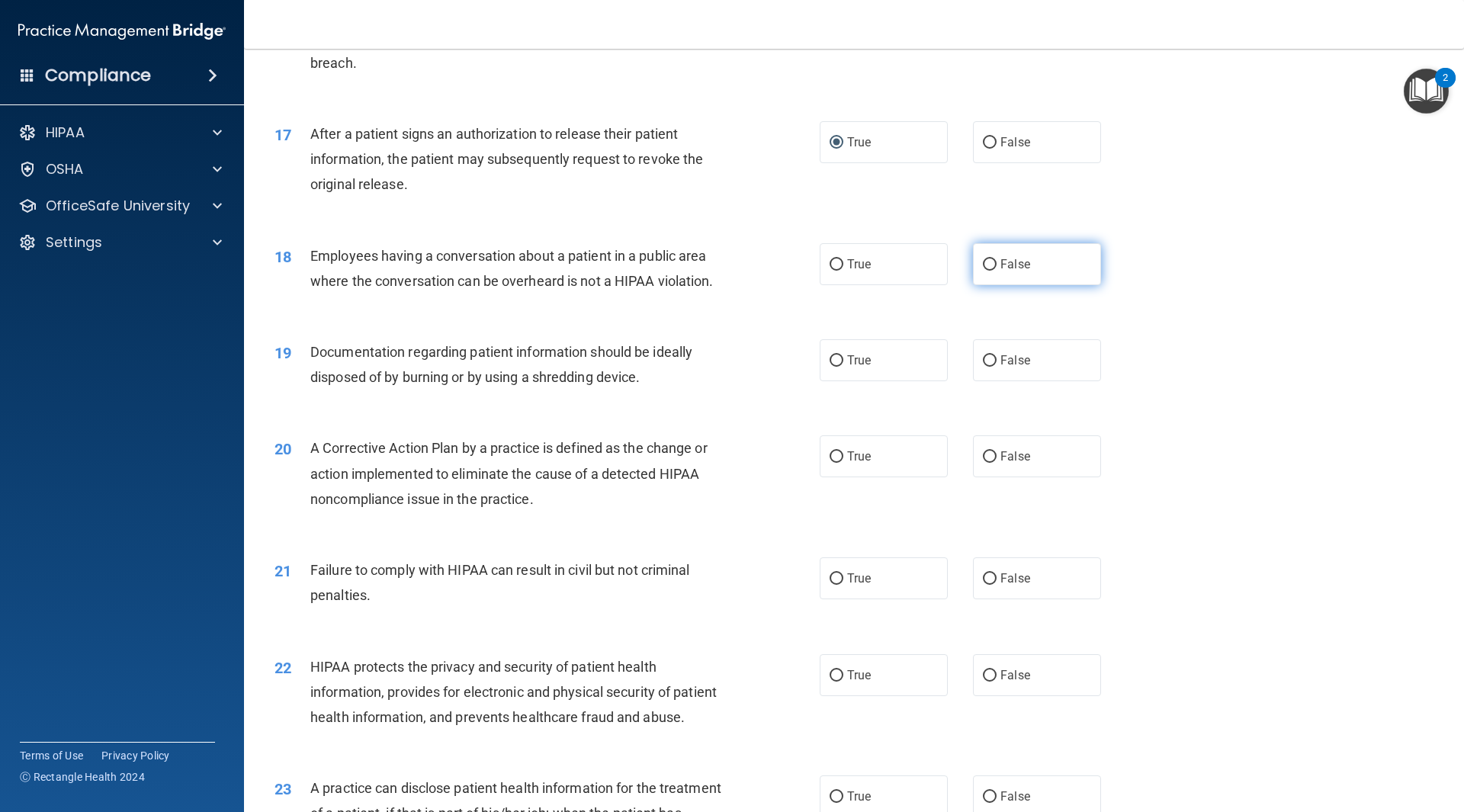
click at [983, 271] on input "False" at bounding box center [990, 265] width 14 height 11
radio input "true"
click at [832, 366] on input "True" at bounding box center [836, 361] width 14 height 11
radio input "true"
click at [830, 463] on input "True" at bounding box center [836, 457] width 14 height 11
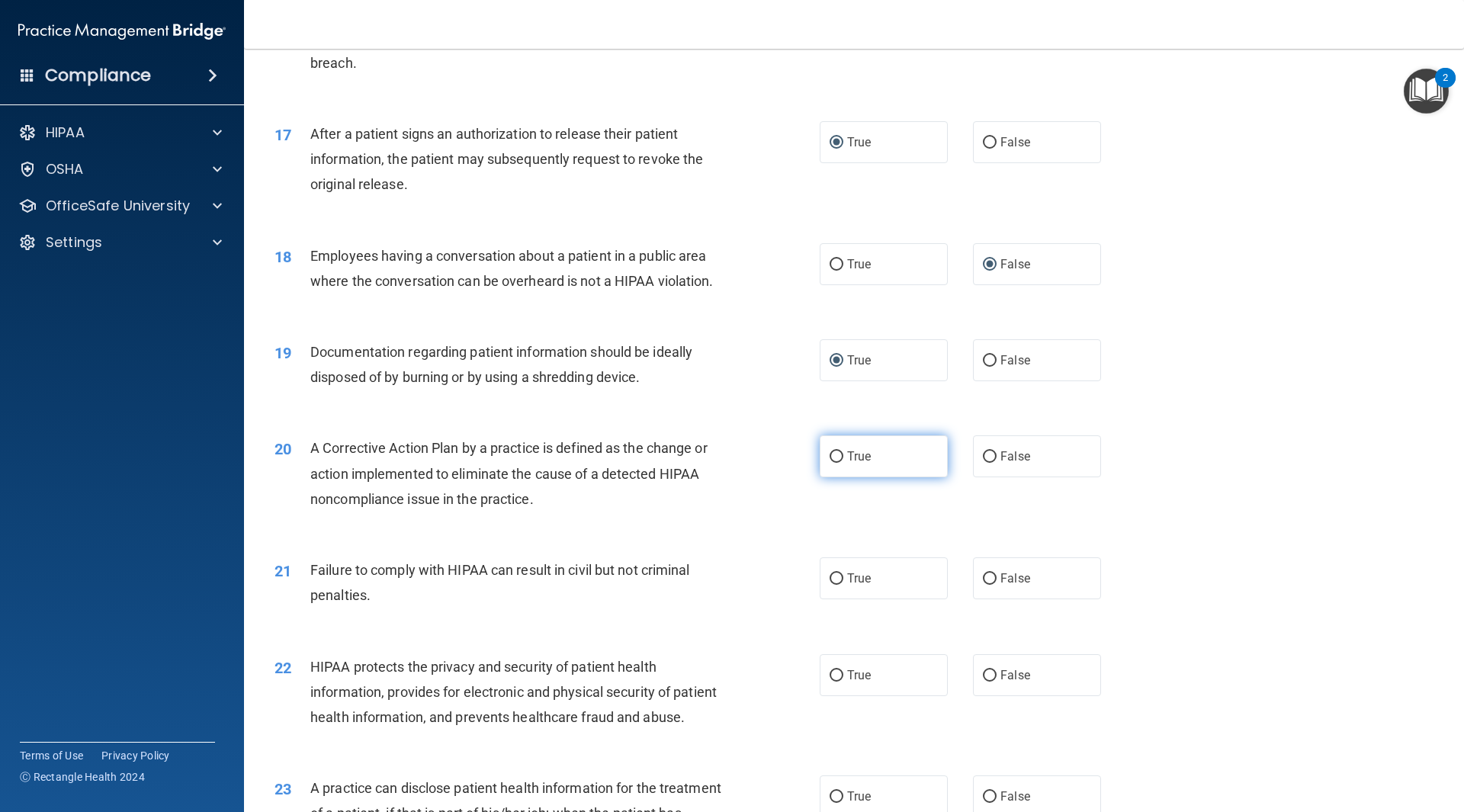
radio input "true"
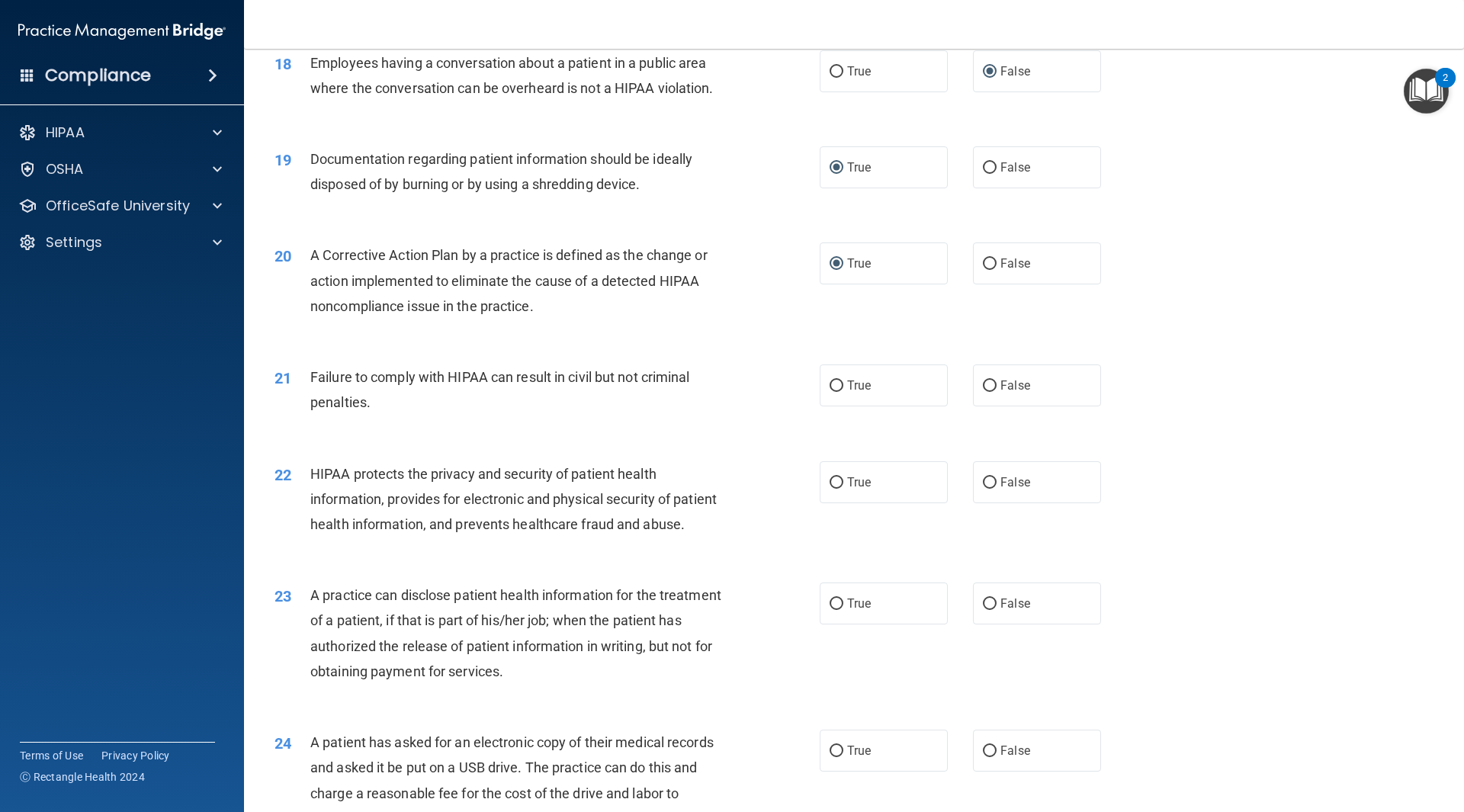
scroll to position [1983, 0]
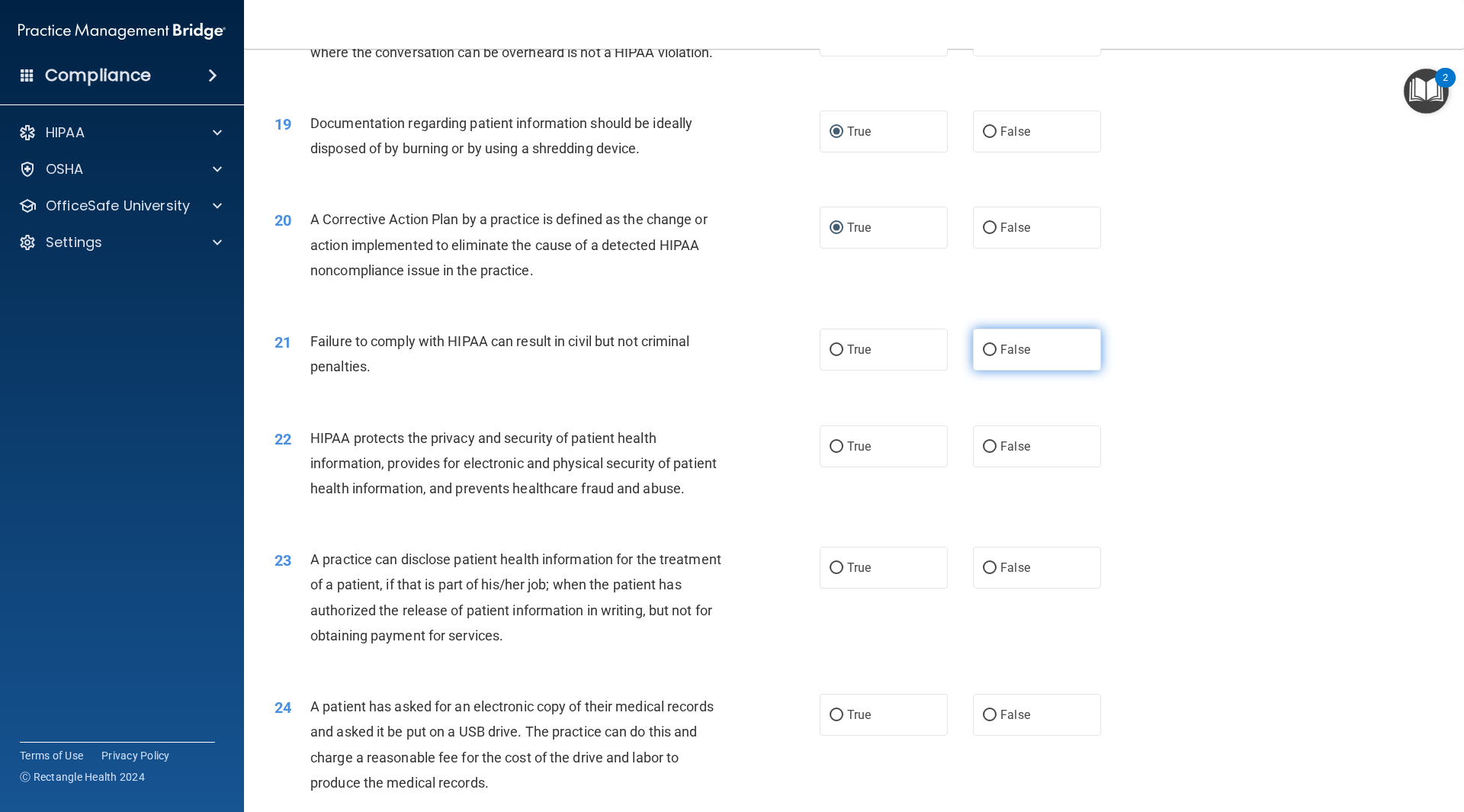
click at [984, 356] on input "False" at bounding box center [990, 351] width 14 height 11
radio input "true"
click at [830, 453] on input "True" at bounding box center [836, 447] width 14 height 11
radio input "true"
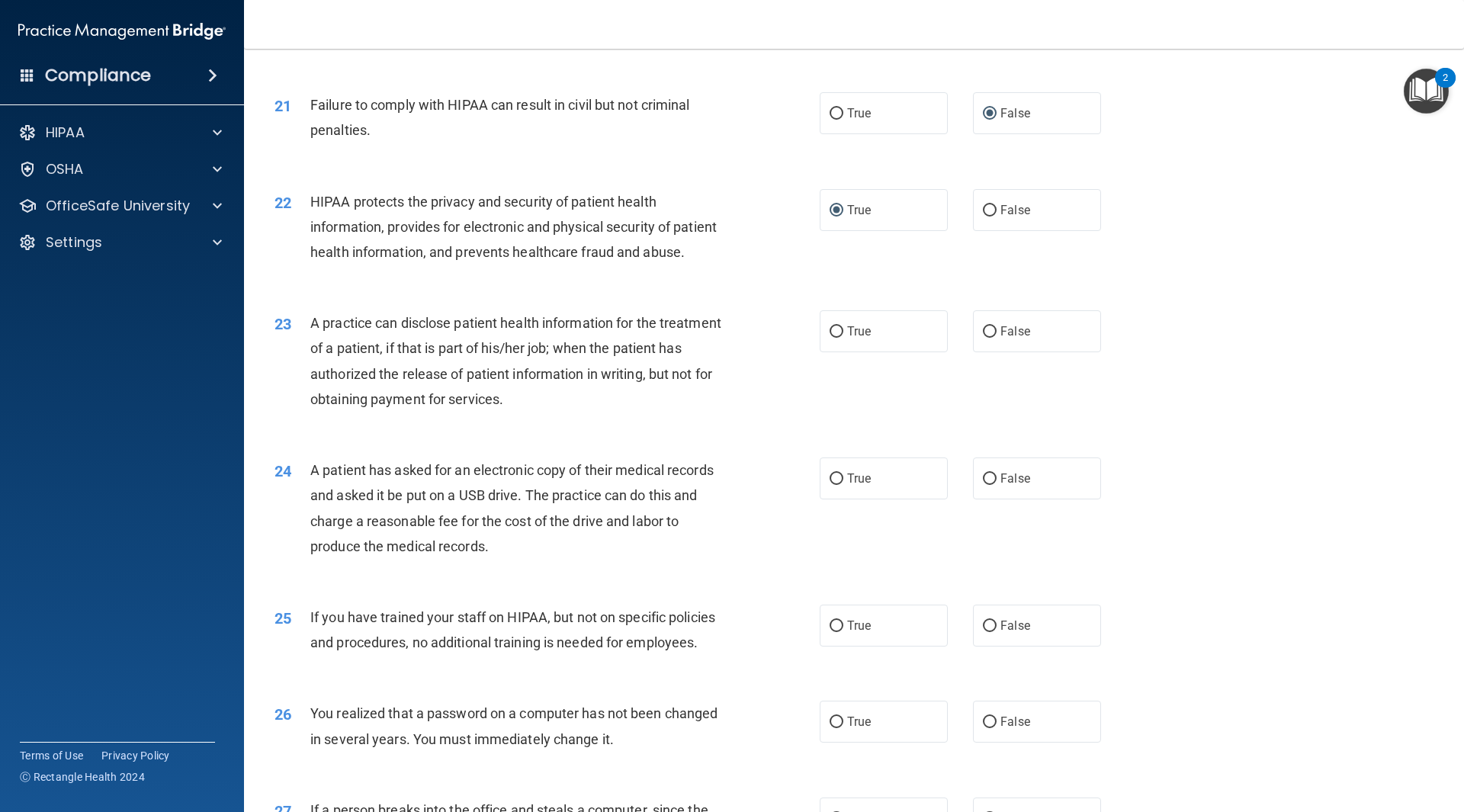
scroll to position [2288, 0]
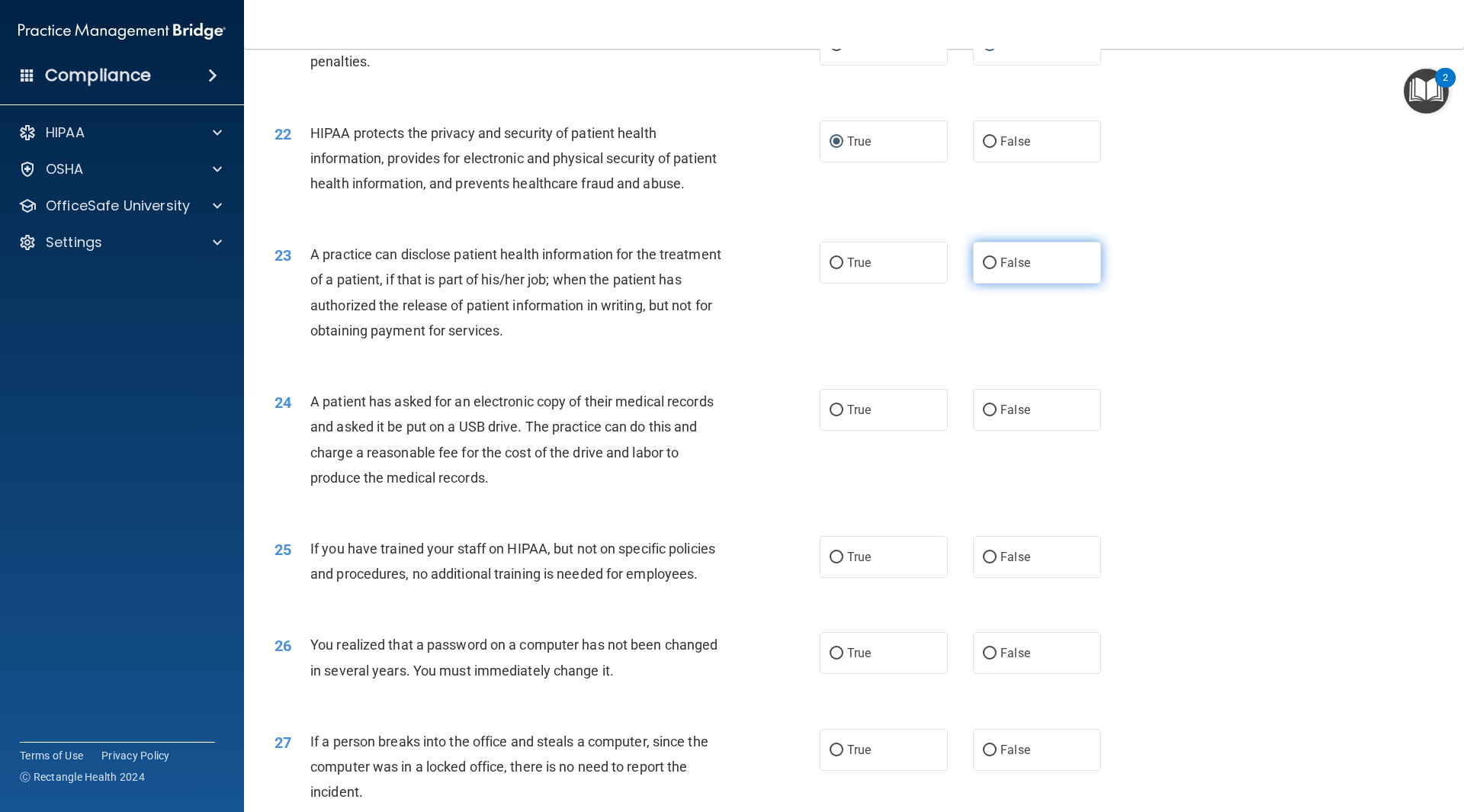
click at [990, 269] on input "False" at bounding box center [990, 263] width 14 height 11
radio input "true"
click at [833, 417] on input "True" at bounding box center [836, 410] width 14 height 11
radio input "true"
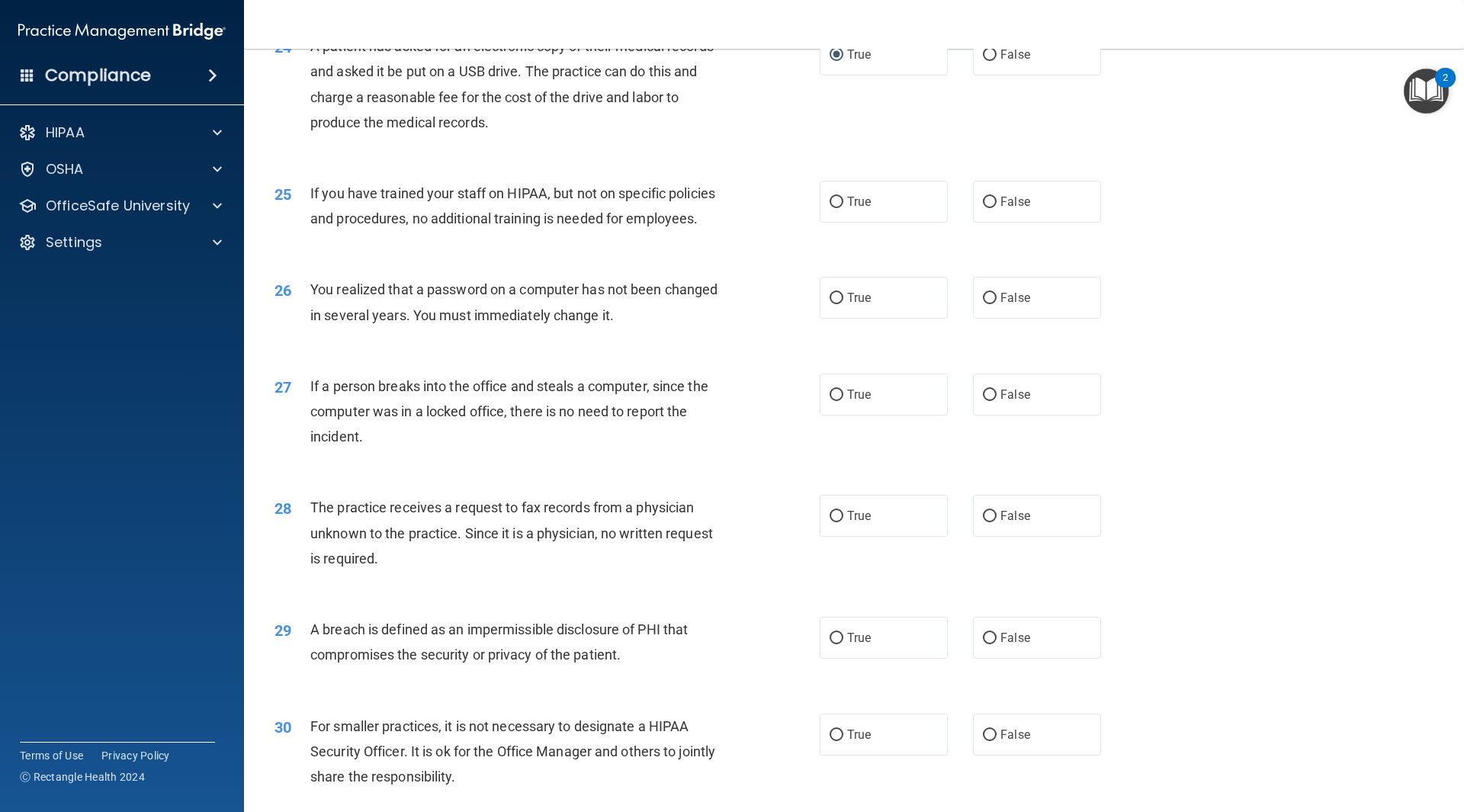
scroll to position [2669, 0]
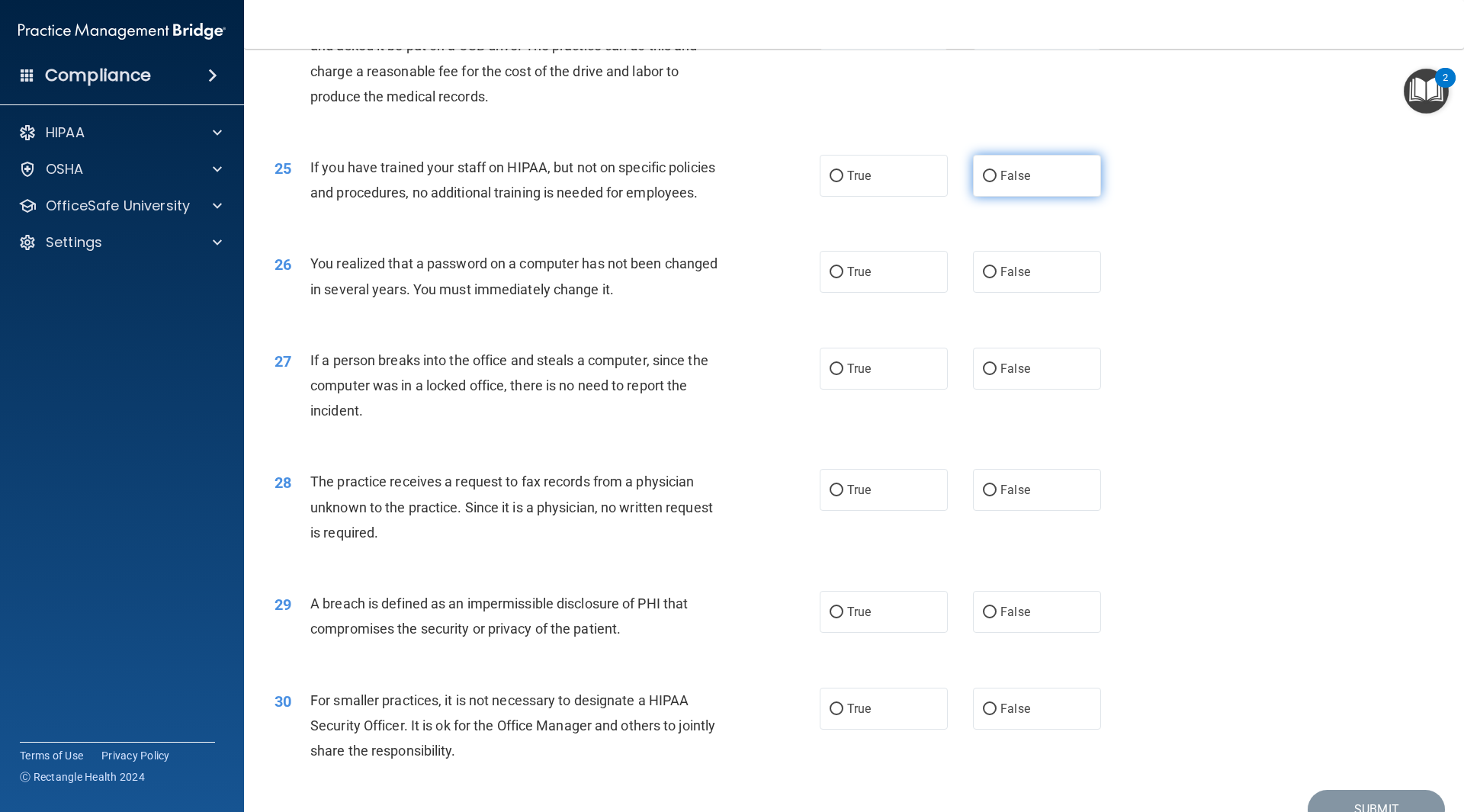
click at [983, 182] on input "False" at bounding box center [990, 177] width 14 height 11
radio input "true"
click at [832, 278] on input "True" at bounding box center [836, 273] width 14 height 11
radio input "true"
click at [983, 375] on input "False" at bounding box center [990, 369] width 14 height 11
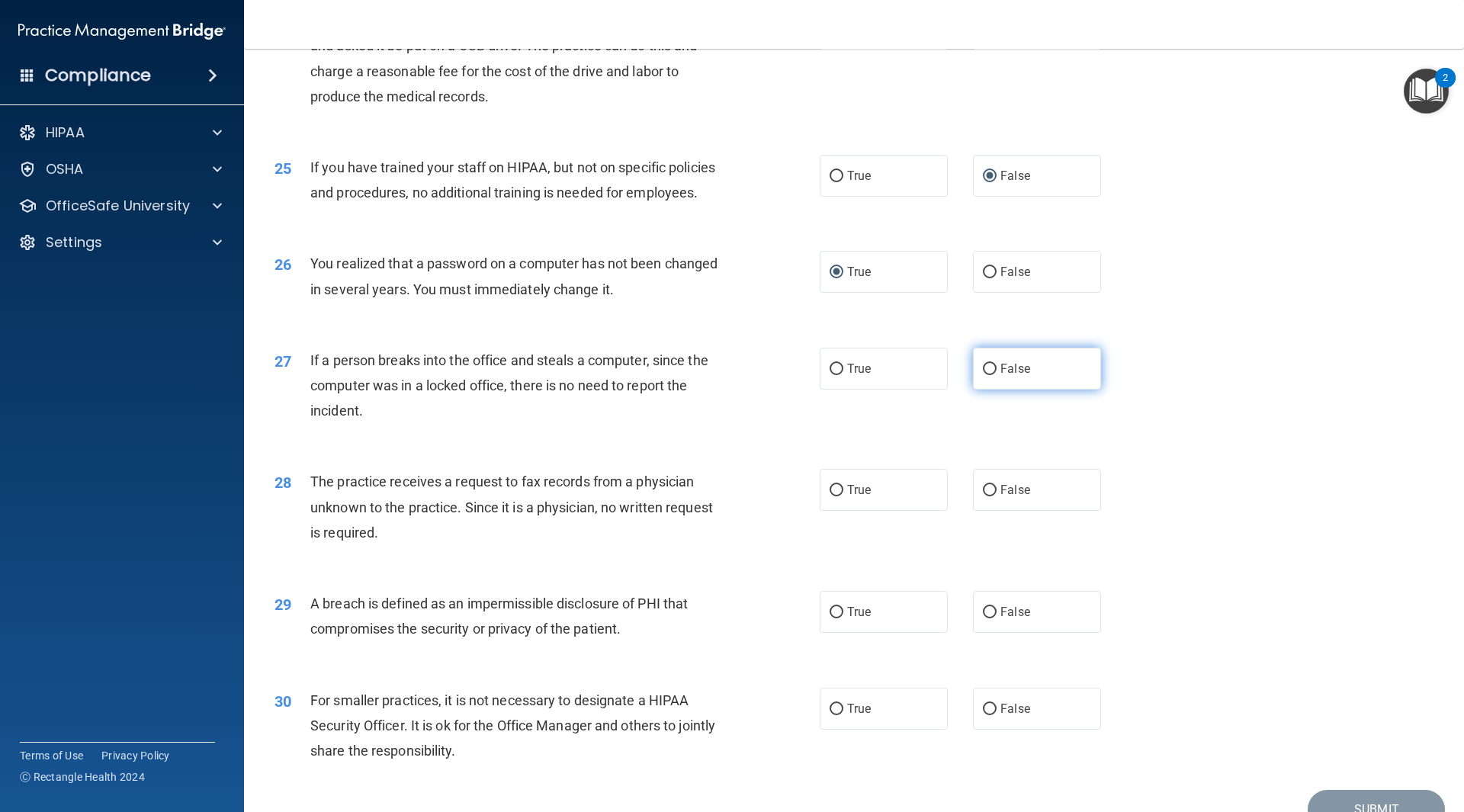
radio input "true"
click at [985, 497] on input "False" at bounding box center [990, 491] width 14 height 11
radio input "true"
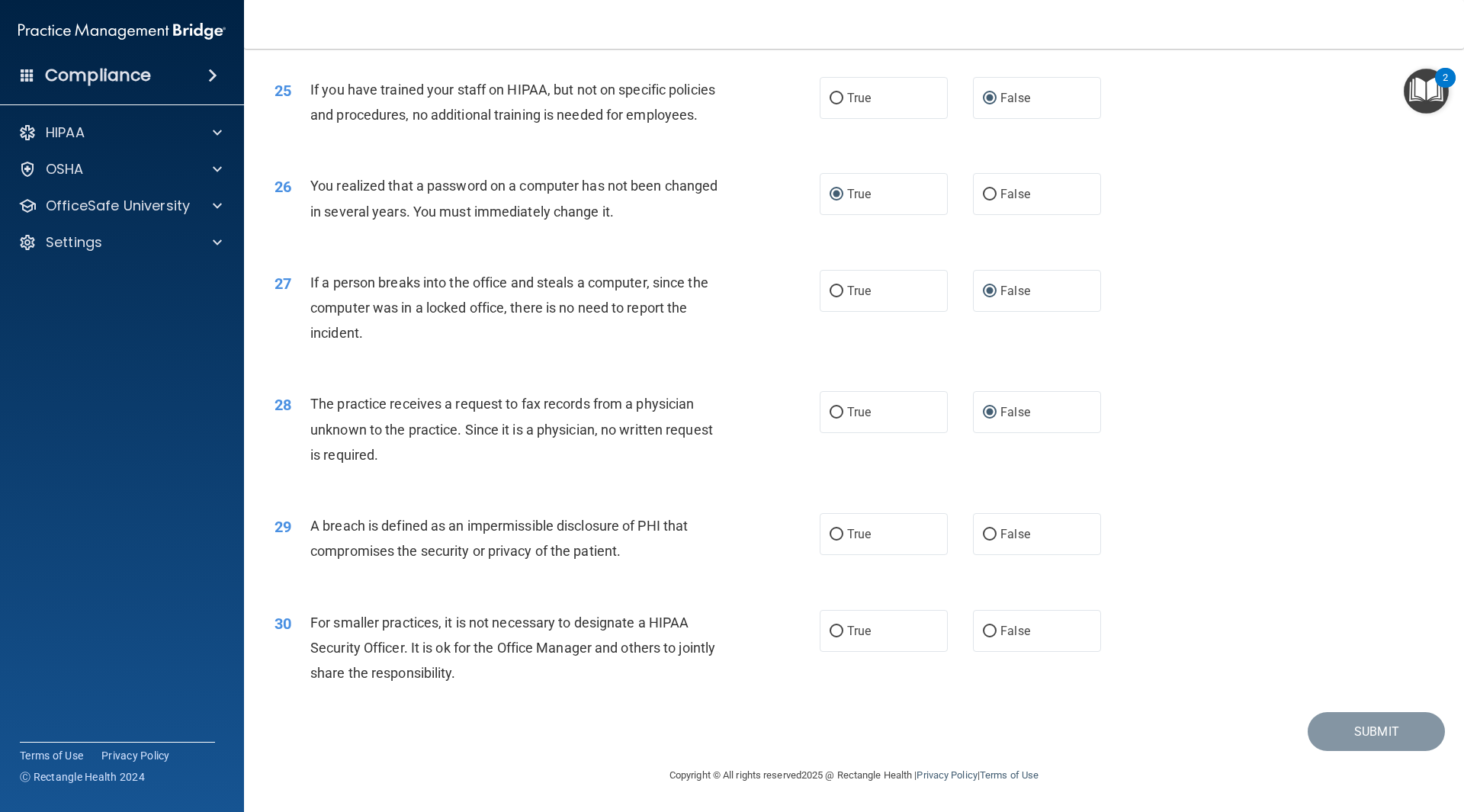
scroll to position [2798, 0]
click at [837, 532] on input "True" at bounding box center [836, 535] width 14 height 11
radio input "true"
click at [983, 632] on input "False" at bounding box center [990, 632] width 14 height 11
radio input "true"
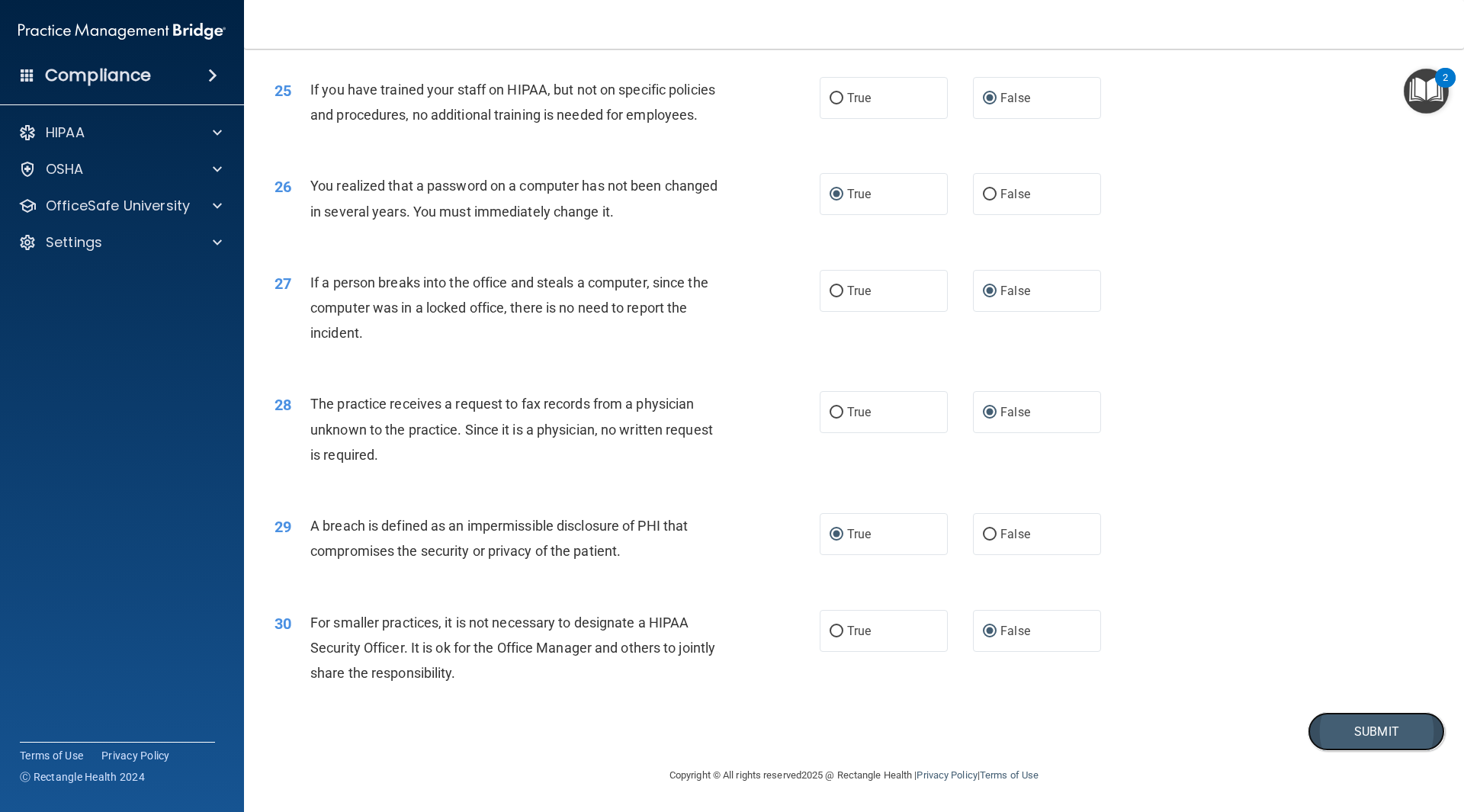
click at [1340, 735] on button "Submit" at bounding box center [1377, 732] width 138 height 39
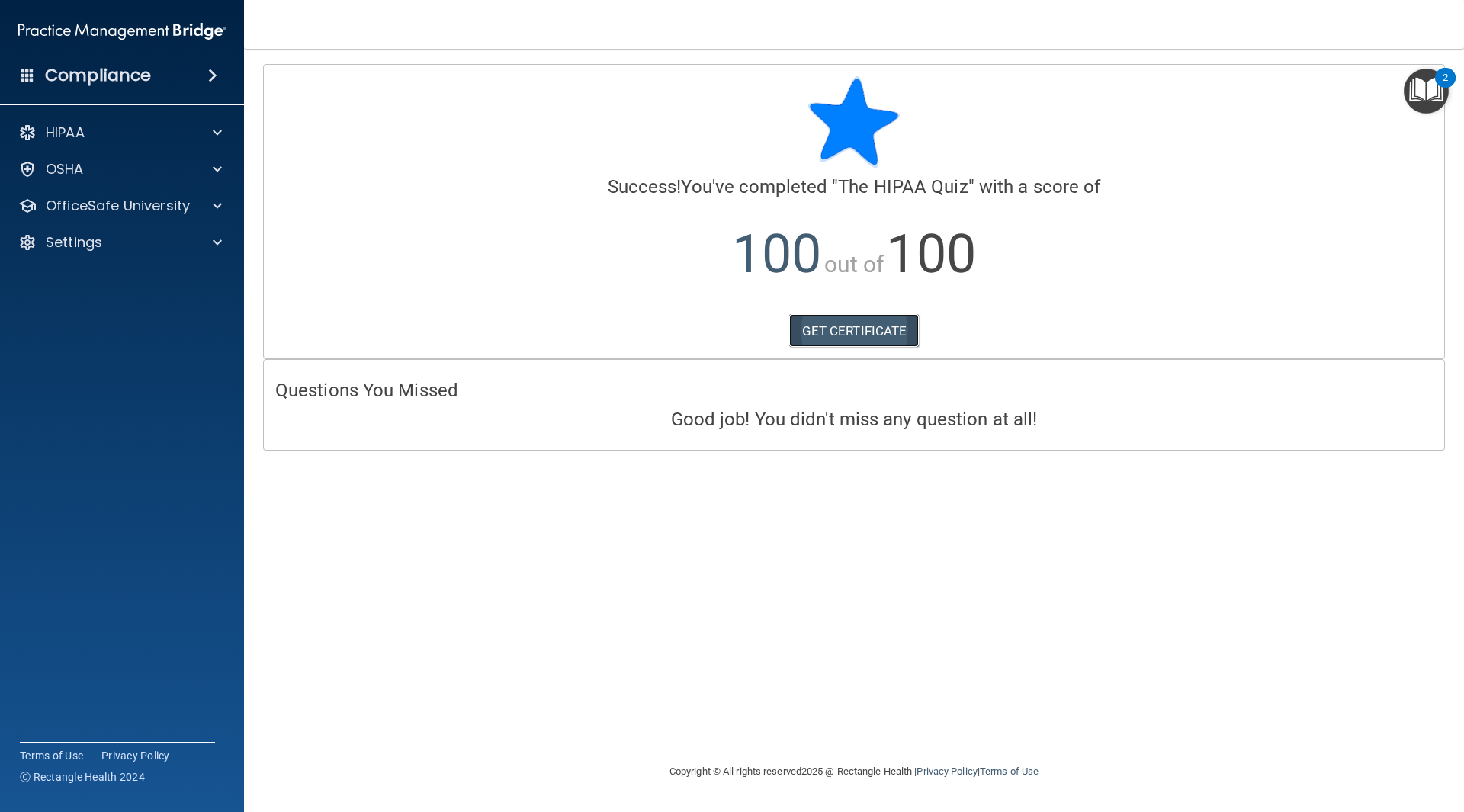
click at [868, 336] on link "GET CERTIFICATE" at bounding box center [855, 331] width 130 height 33
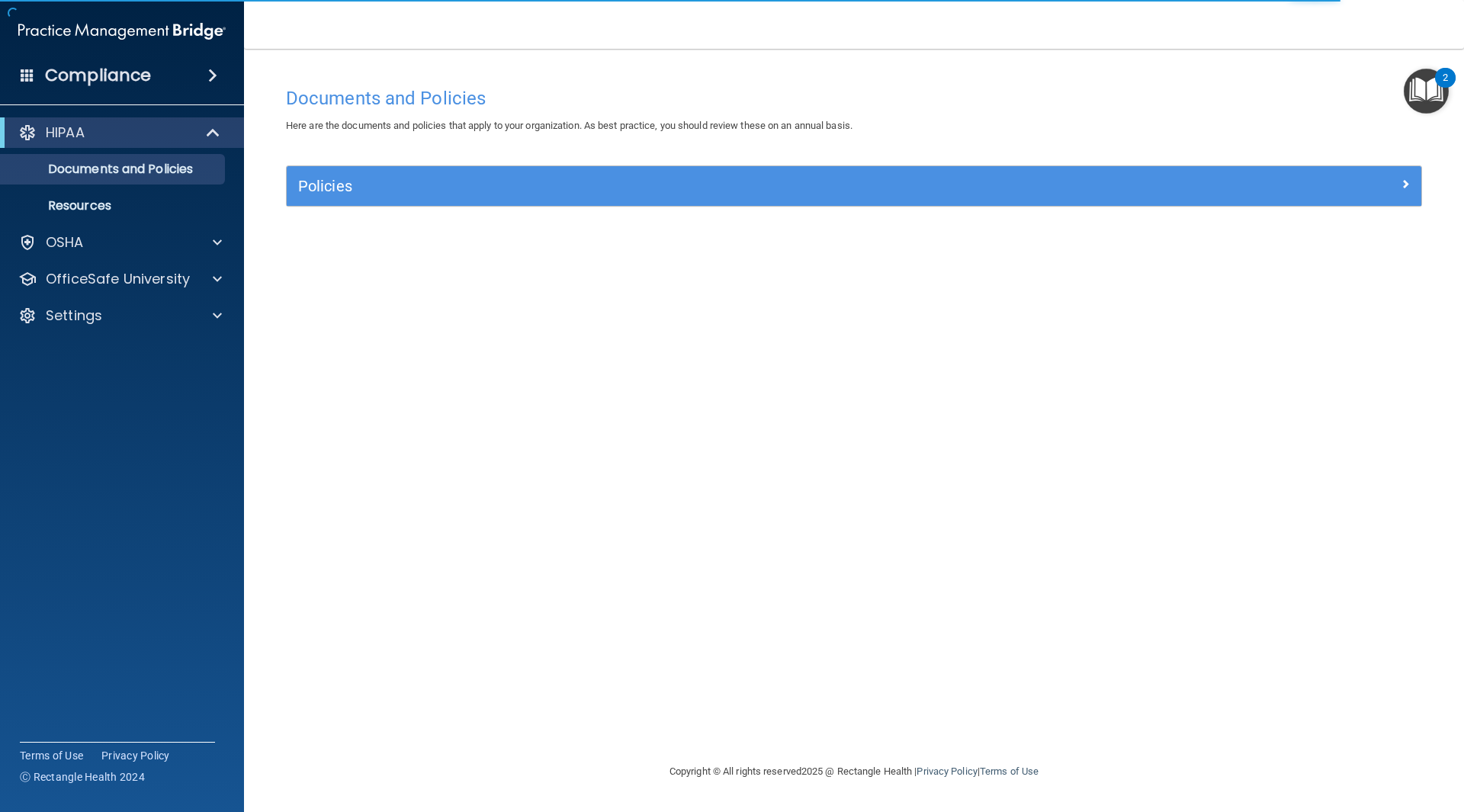
click at [1434, 104] on img "Open Resource Center, 2 new notifications" at bounding box center [1427, 91] width 45 height 45
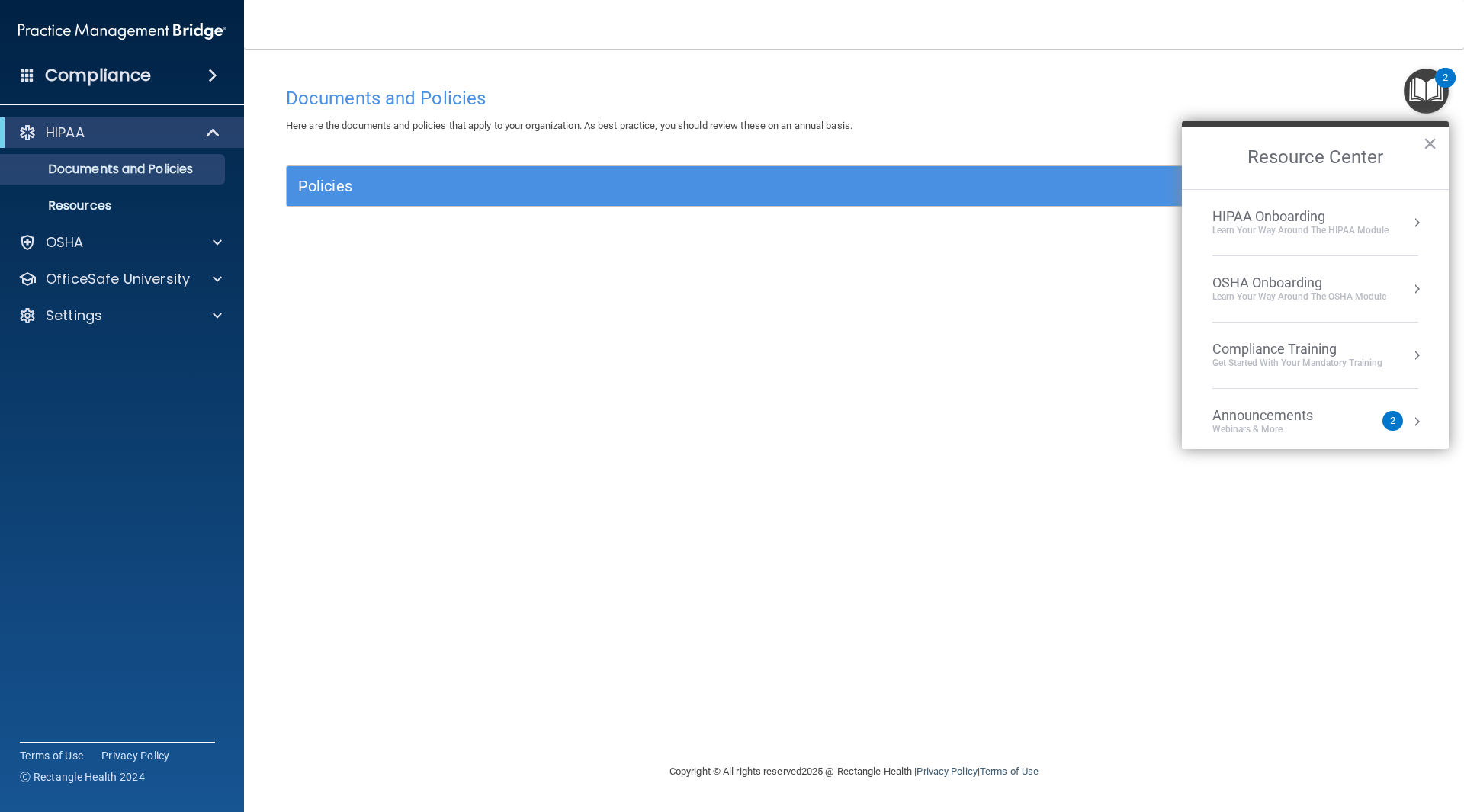
click at [1409, 359] on button "Resource Center" at bounding box center [1417, 355] width 15 height 15
click at [1302, 219] on div "HIPAA Training for Members" at bounding box center [1279, 215] width 170 height 14
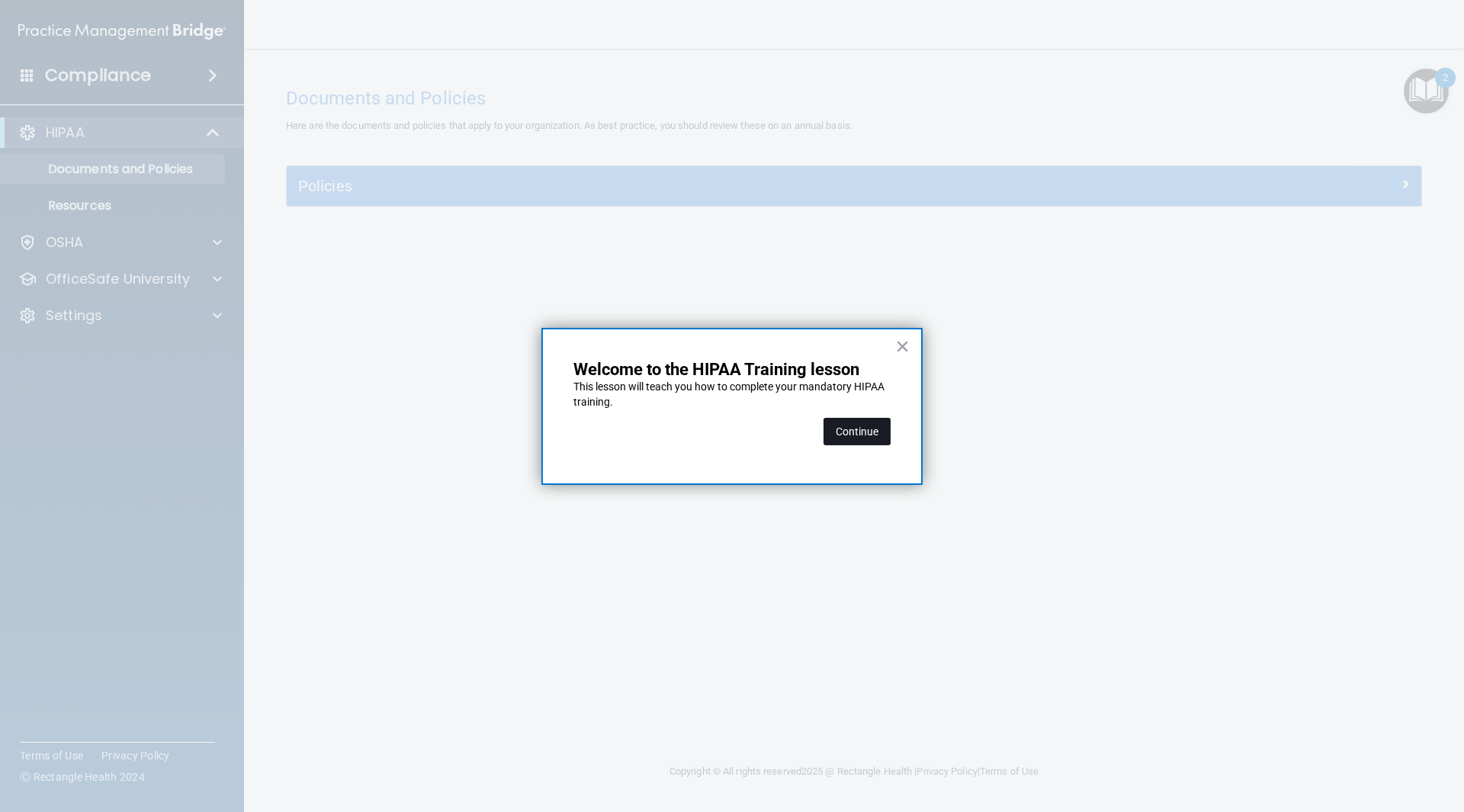
click at [863, 436] on button "Continue" at bounding box center [858, 432] width 67 height 28
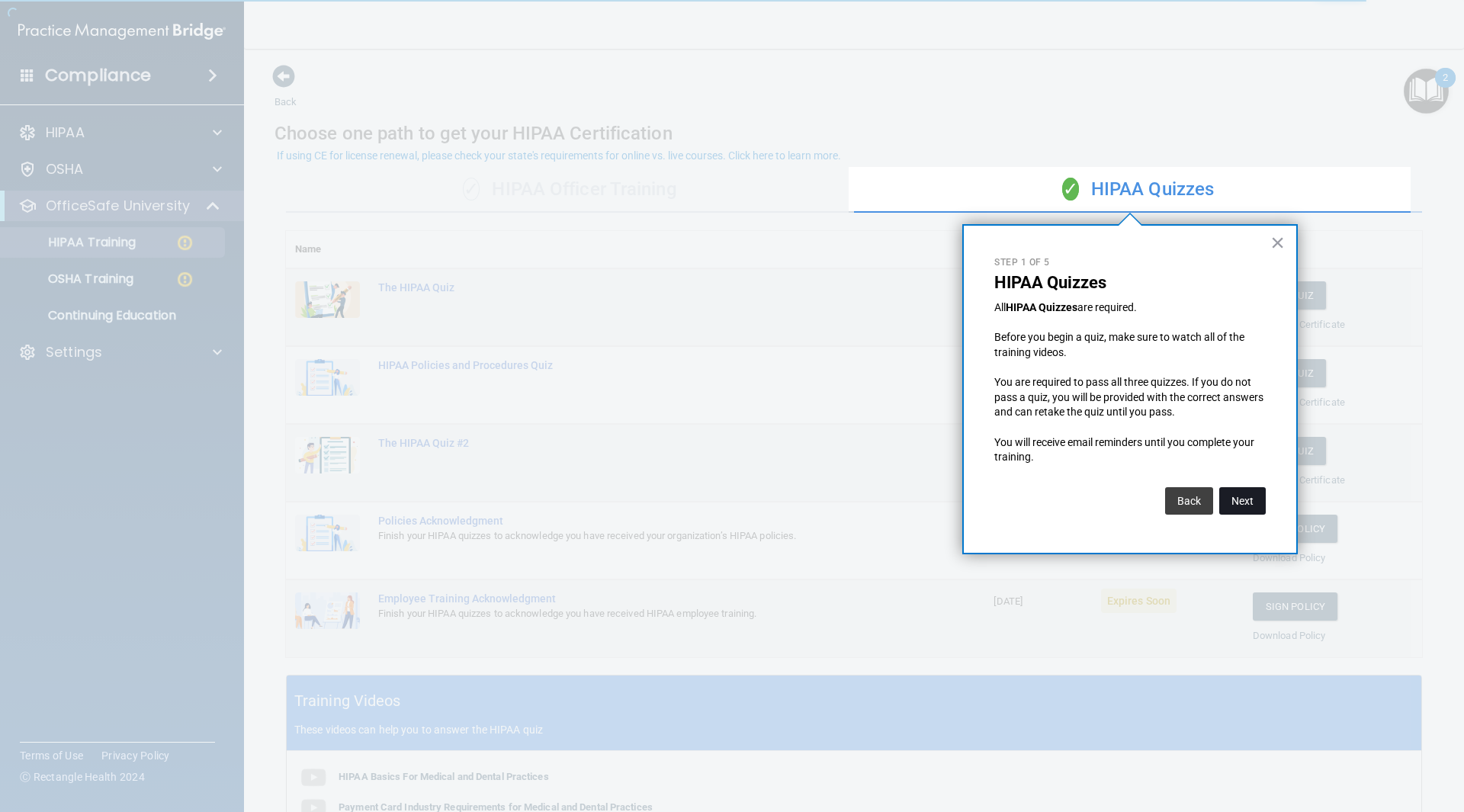
click at [1244, 495] on button "Next" at bounding box center [1243, 501] width 47 height 28
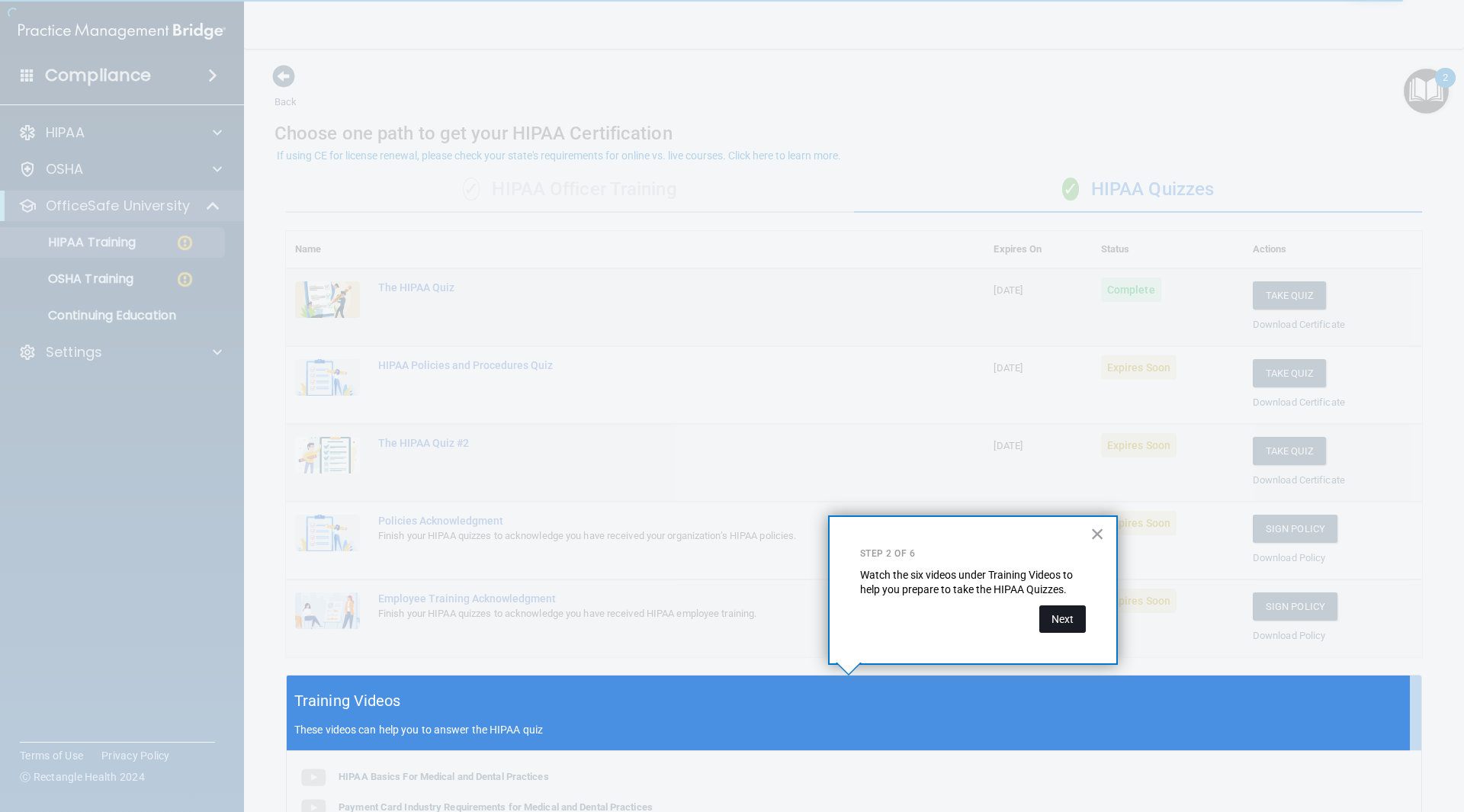
click at [1058, 612] on button "Next" at bounding box center [1063, 619] width 47 height 28
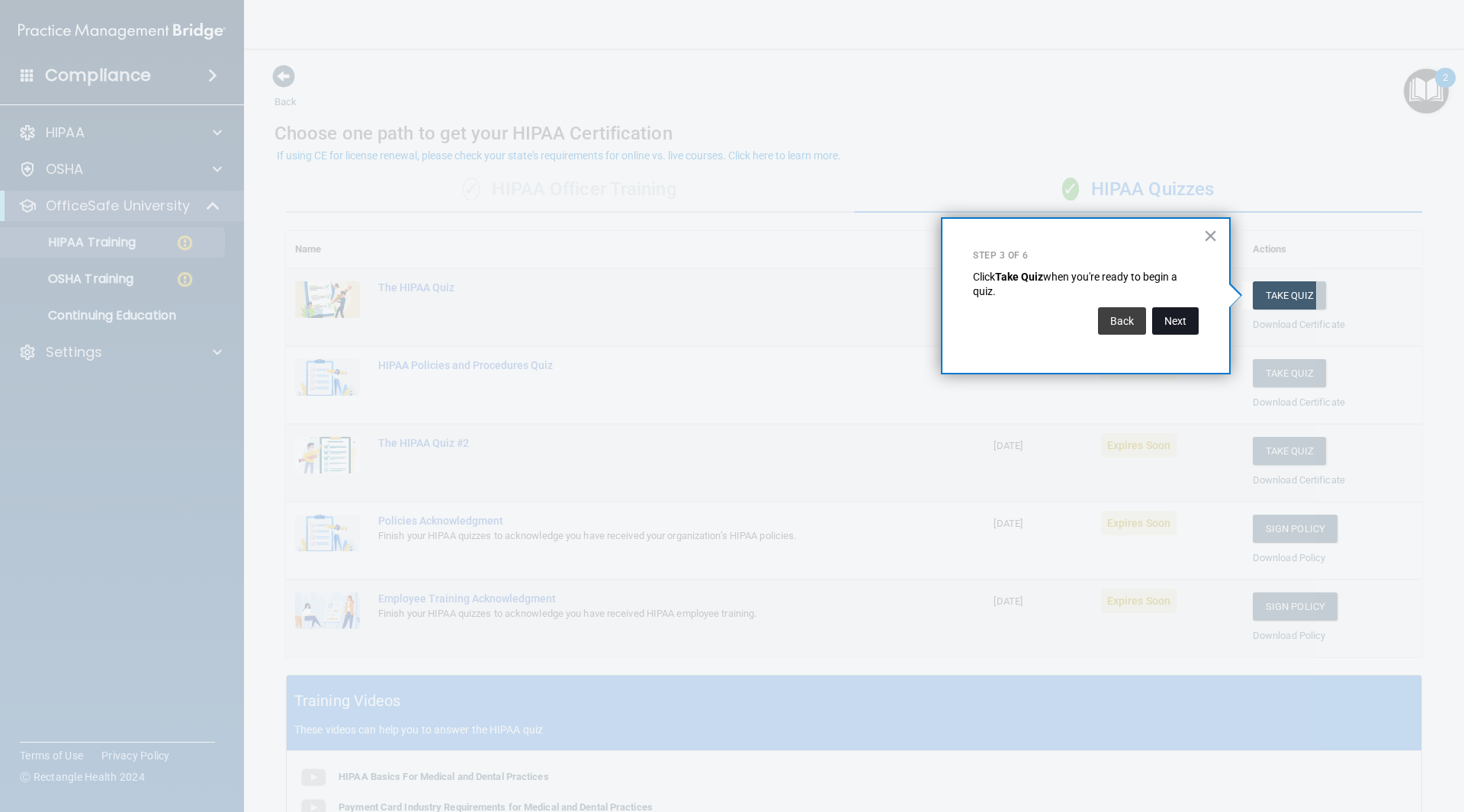
click at [1172, 324] on button "Next" at bounding box center [1176, 321] width 47 height 28
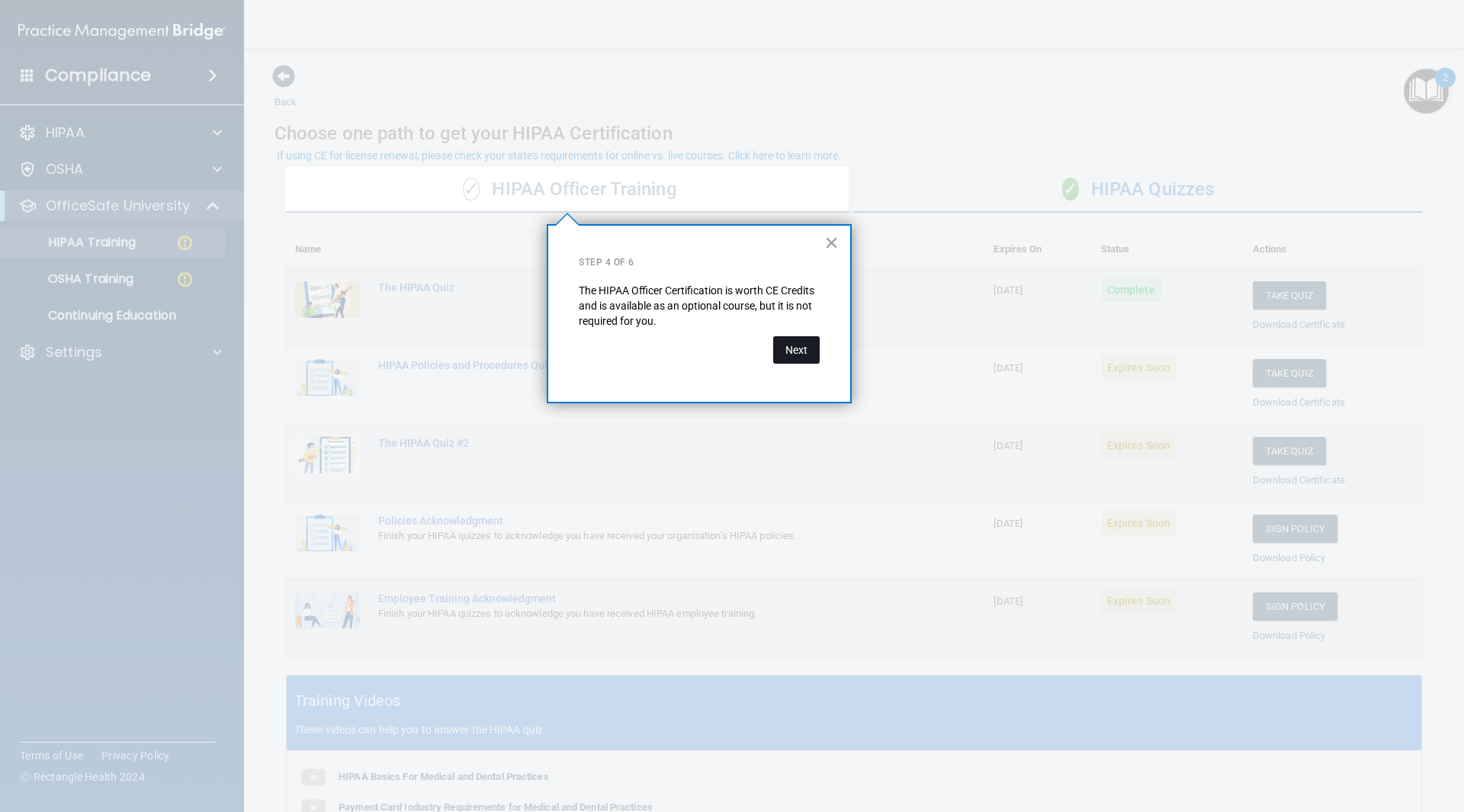
click at [781, 350] on button "Next" at bounding box center [796, 351] width 47 height 28
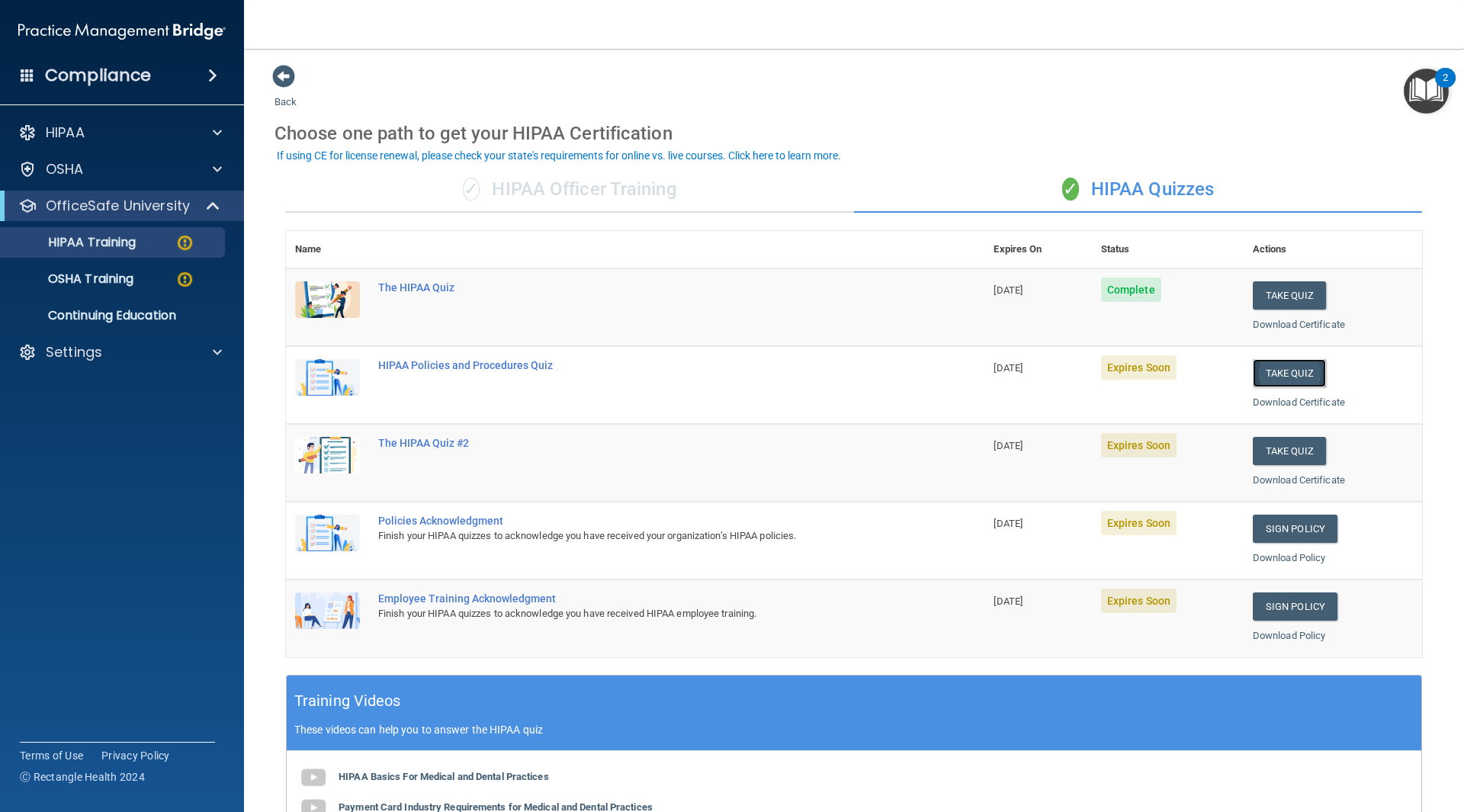
click at [1278, 368] on button "Take Quiz" at bounding box center [1289, 373] width 73 height 28
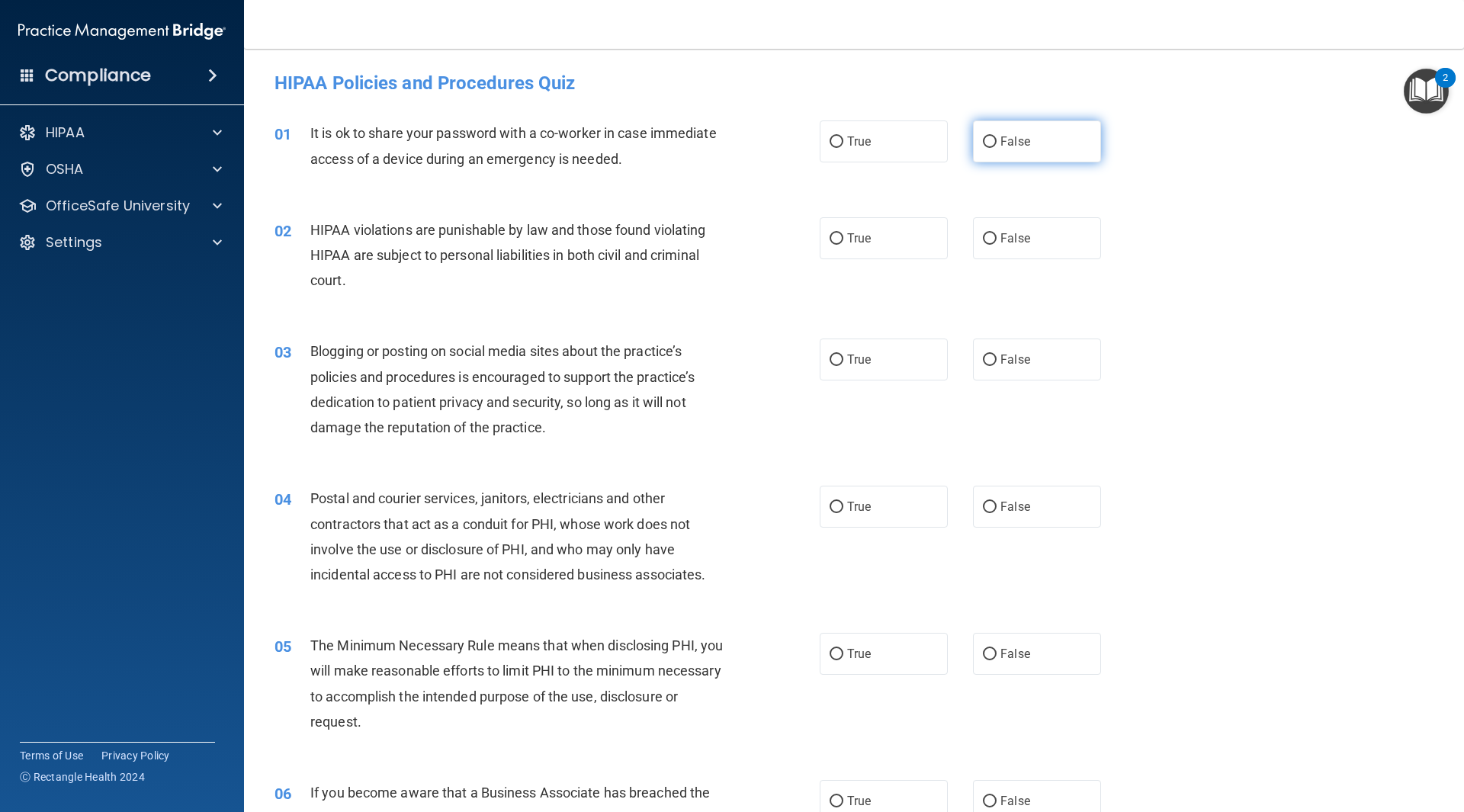
click at [983, 145] on input "False" at bounding box center [990, 142] width 14 height 11
radio input "true"
click at [832, 236] on input "True" at bounding box center [836, 239] width 14 height 11
radio input "true"
click at [983, 358] on input "False" at bounding box center [990, 360] width 14 height 11
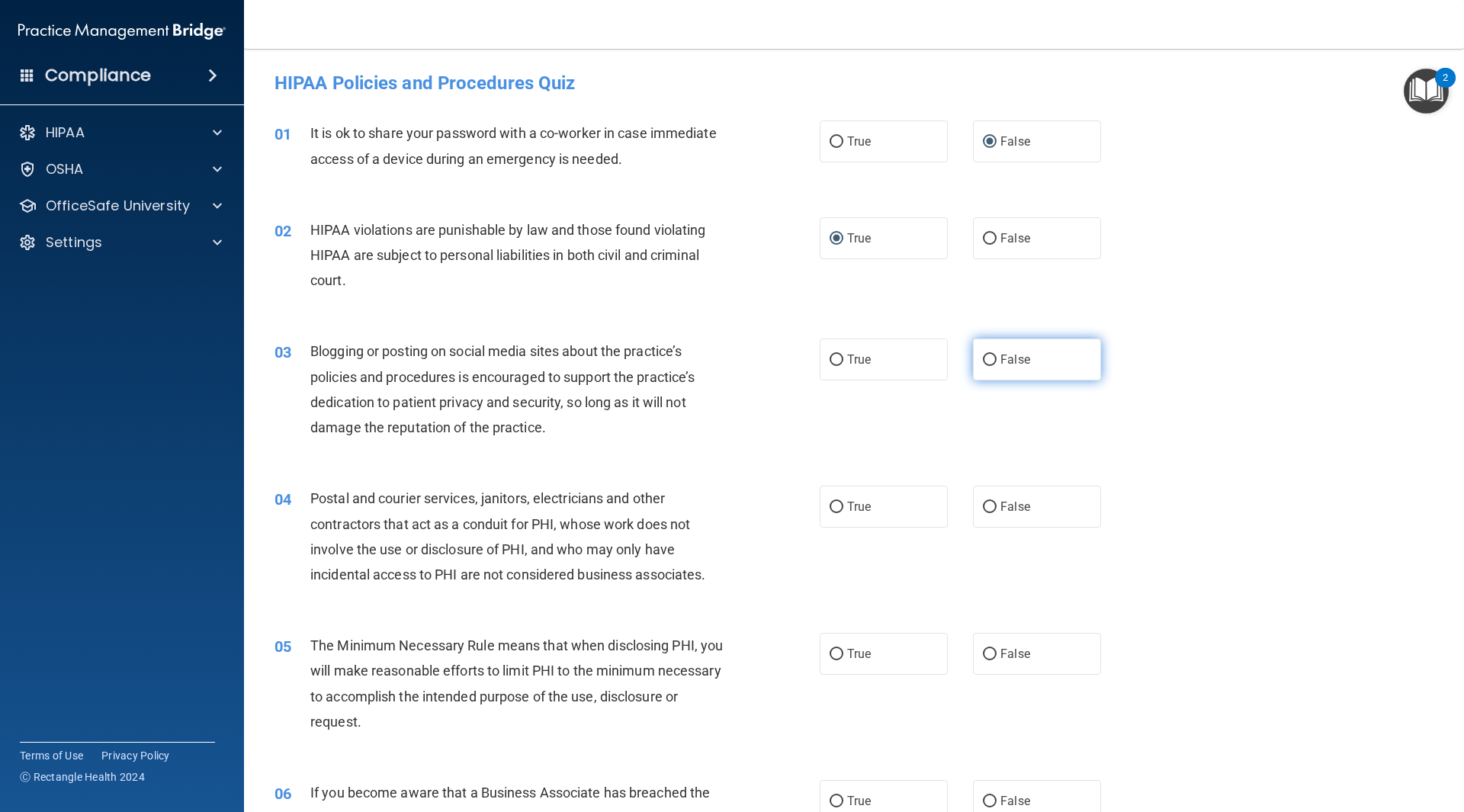
radio input "true"
click at [830, 506] on input "True" at bounding box center [836, 508] width 14 height 11
radio input "true"
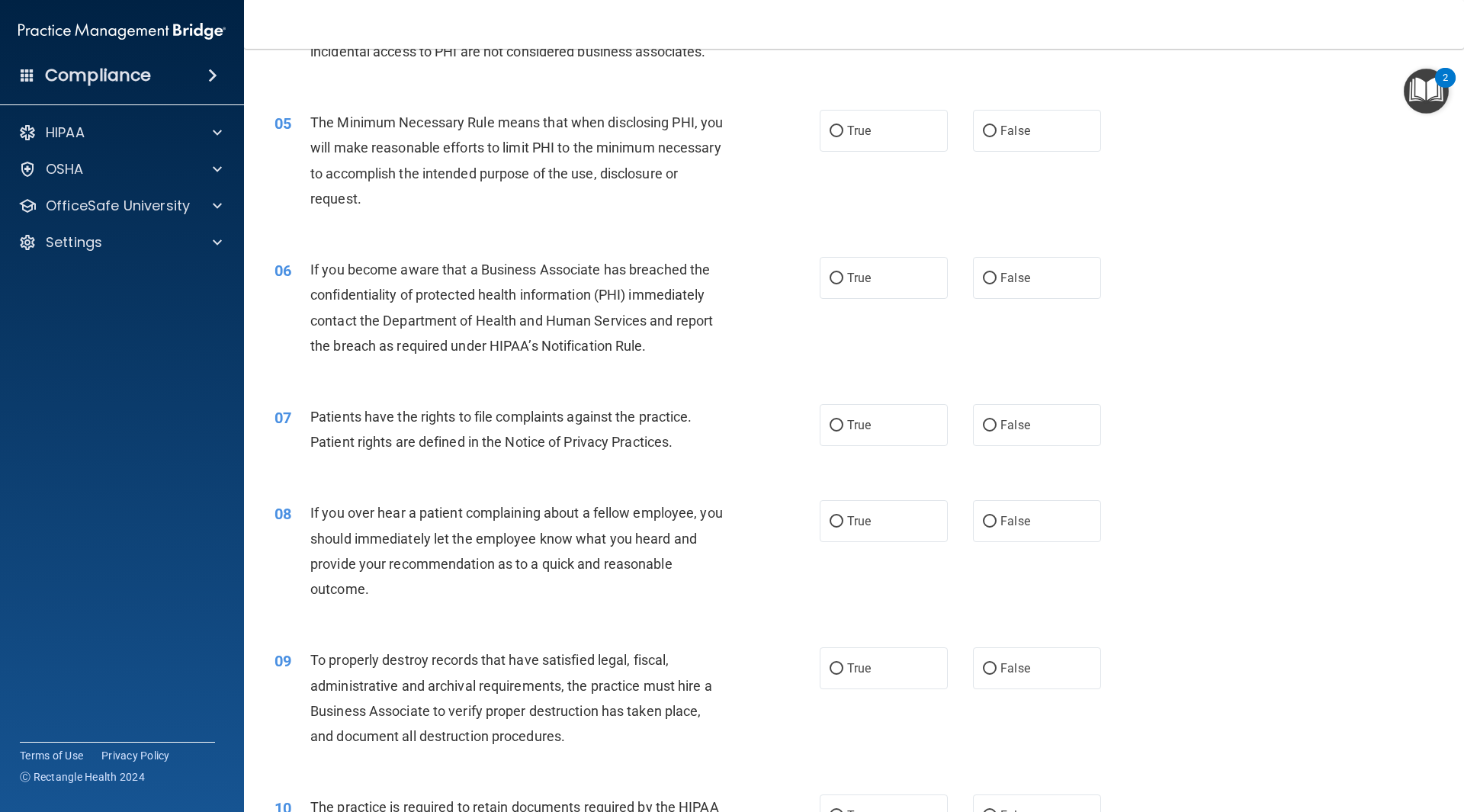
scroll to position [534, 0]
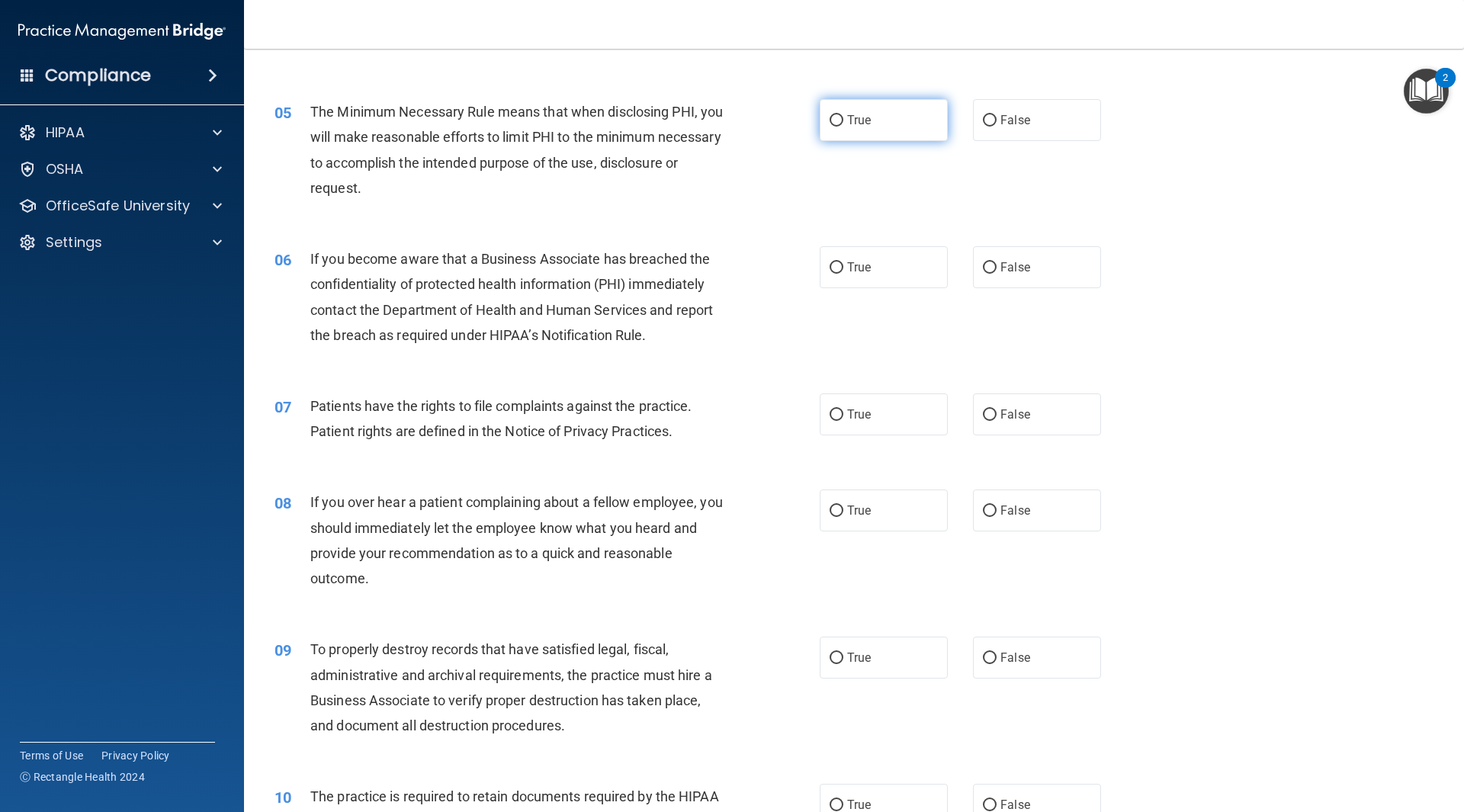
click at [830, 120] on input "True" at bounding box center [836, 121] width 14 height 11
radio input "true"
click at [984, 270] on input "False" at bounding box center [990, 268] width 14 height 11
radio input "true"
click at [830, 416] on input "True" at bounding box center [836, 415] width 14 height 11
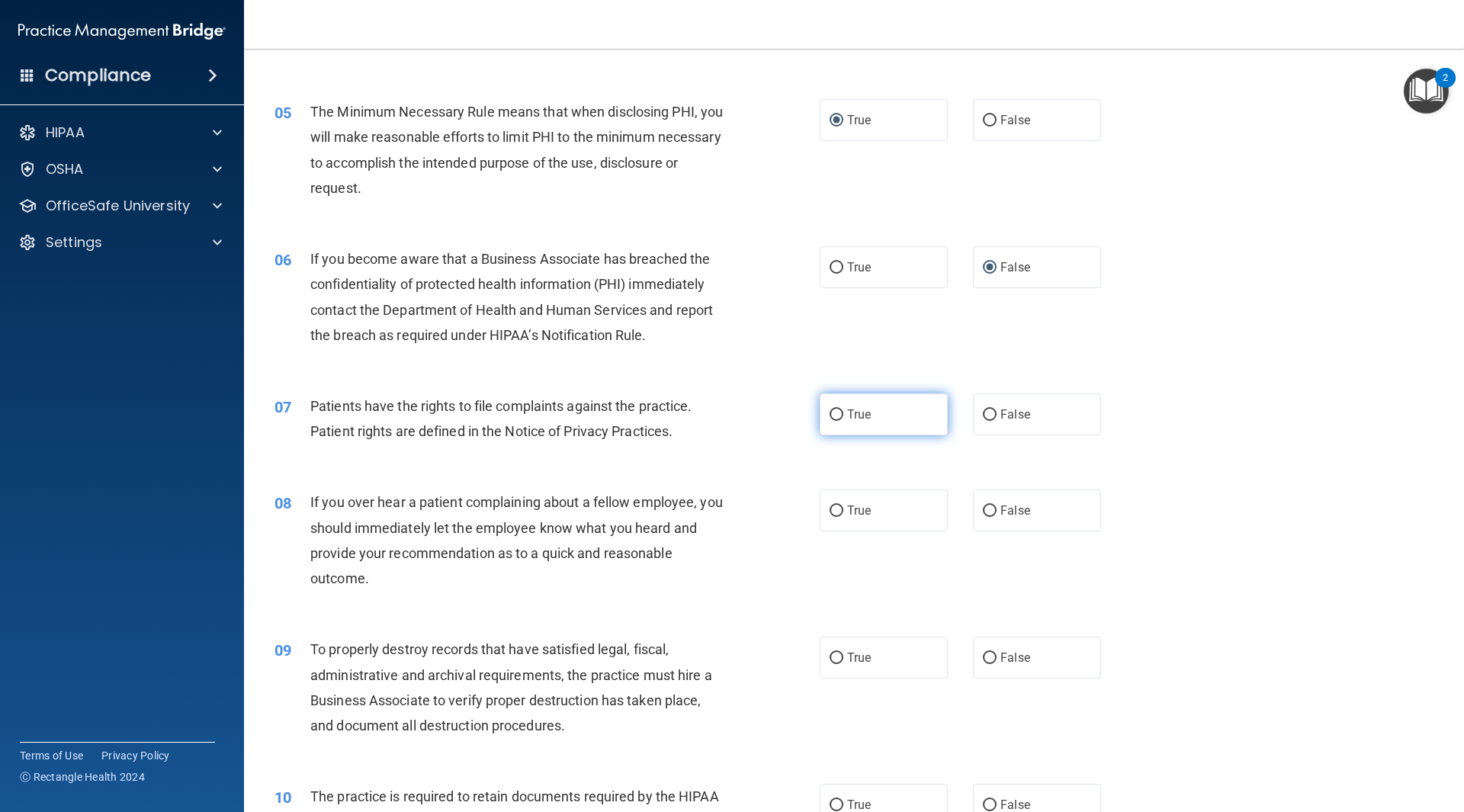
radio input "true"
click at [983, 507] on input "False" at bounding box center [990, 512] width 14 height 11
radio input "true"
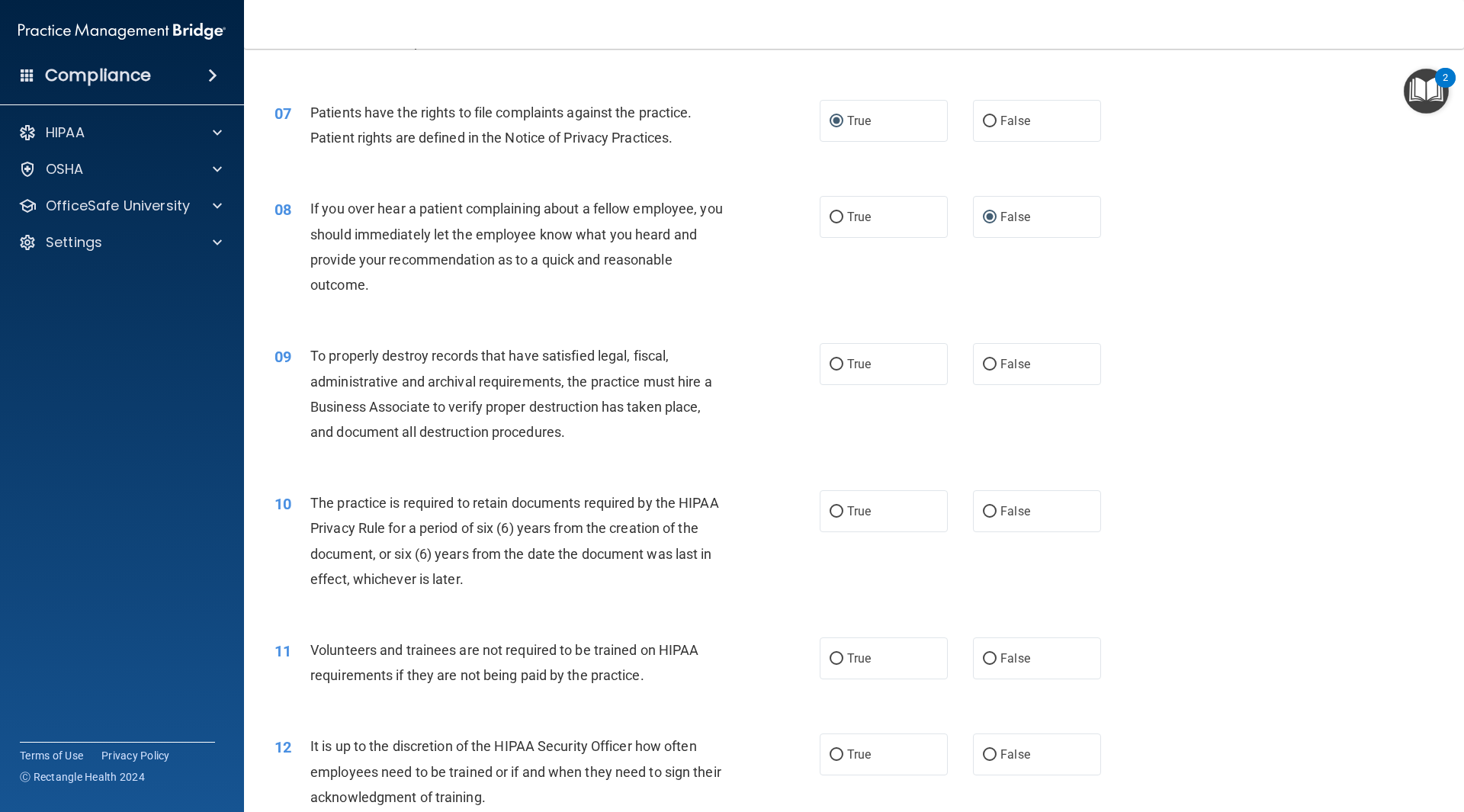
scroll to position [839, 0]
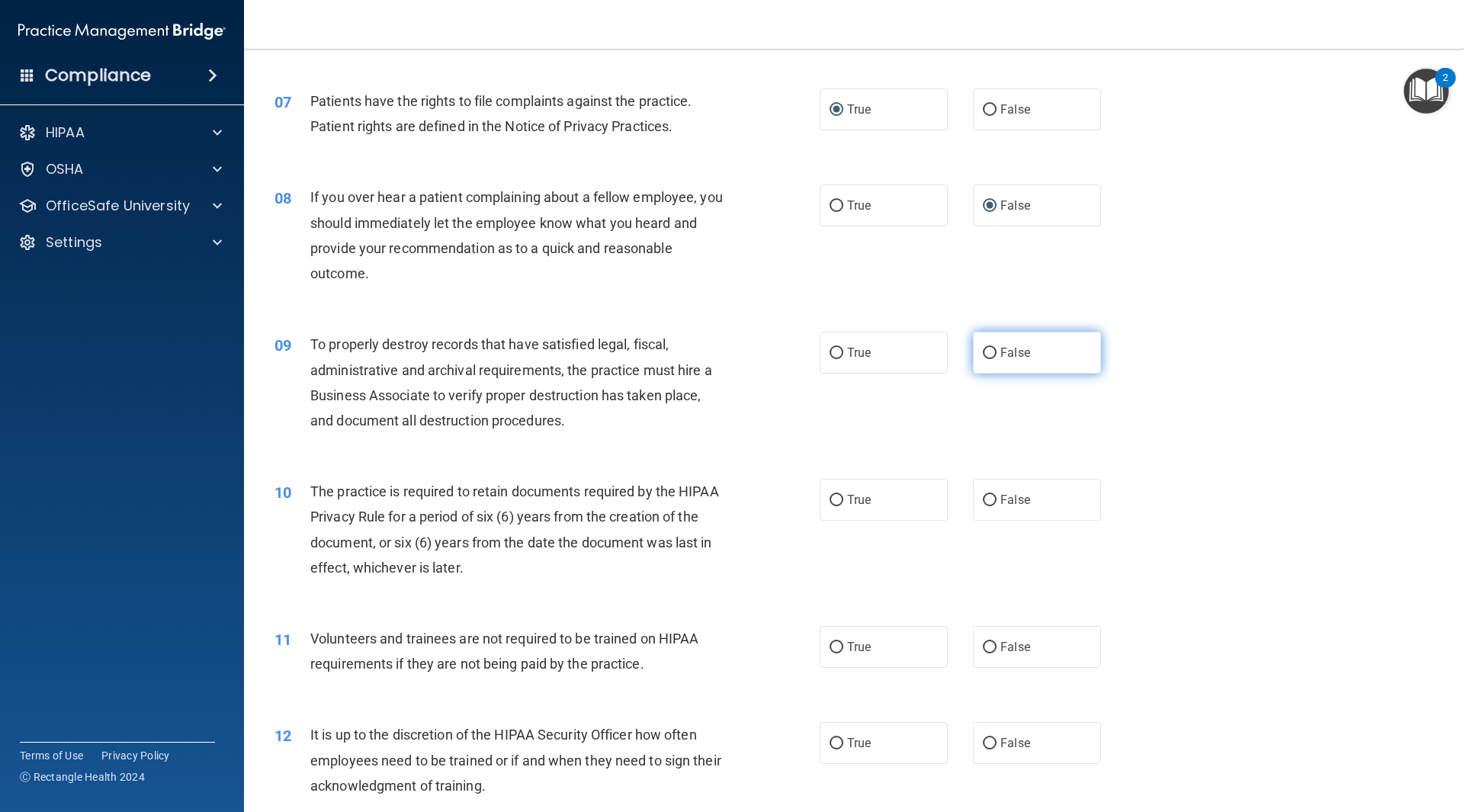
click at [986, 354] on input "False" at bounding box center [990, 353] width 14 height 11
radio input "true"
click at [836, 499] on input "True" at bounding box center [836, 500] width 14 height 11
radio input "true"
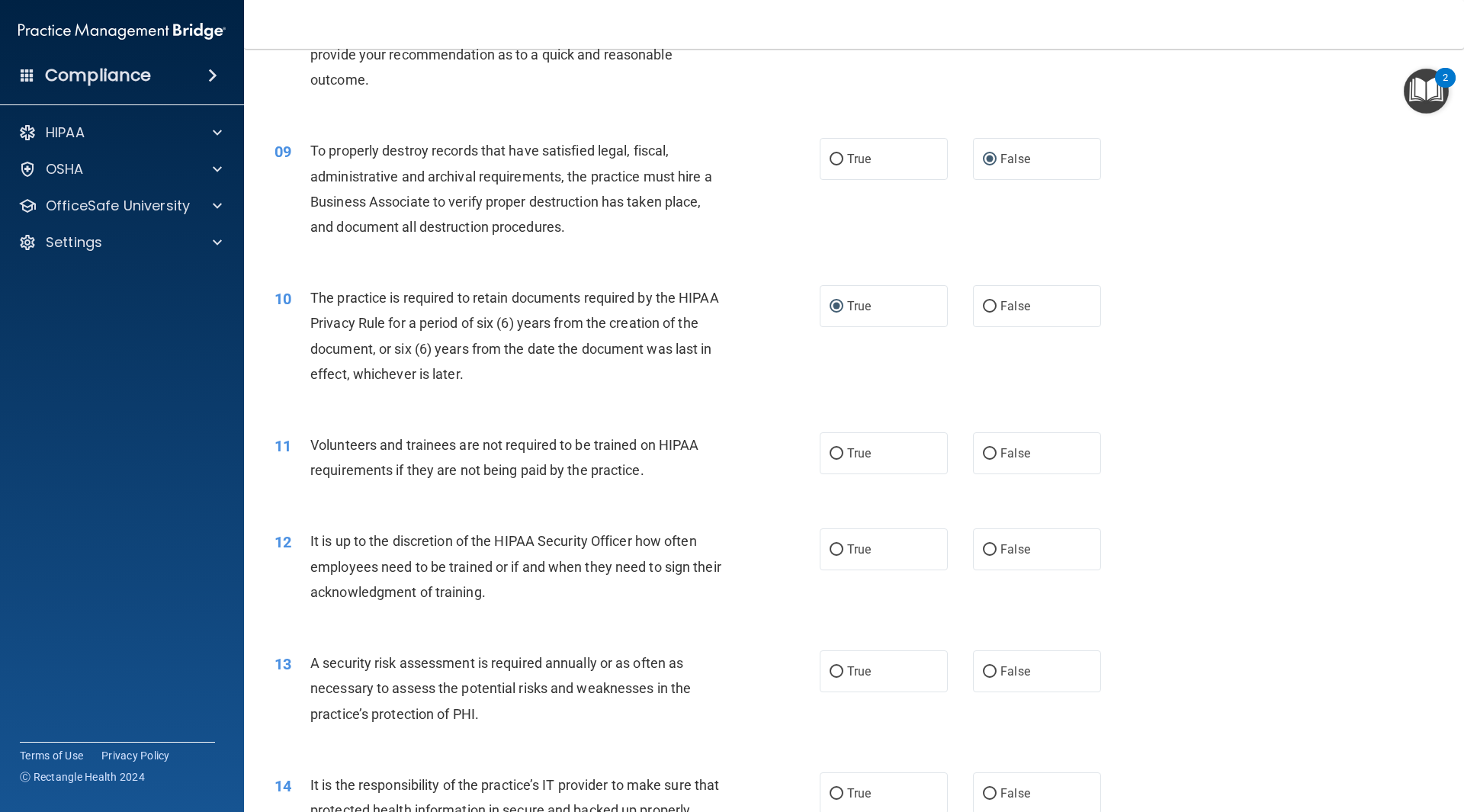
scroll to position [1068, 0]
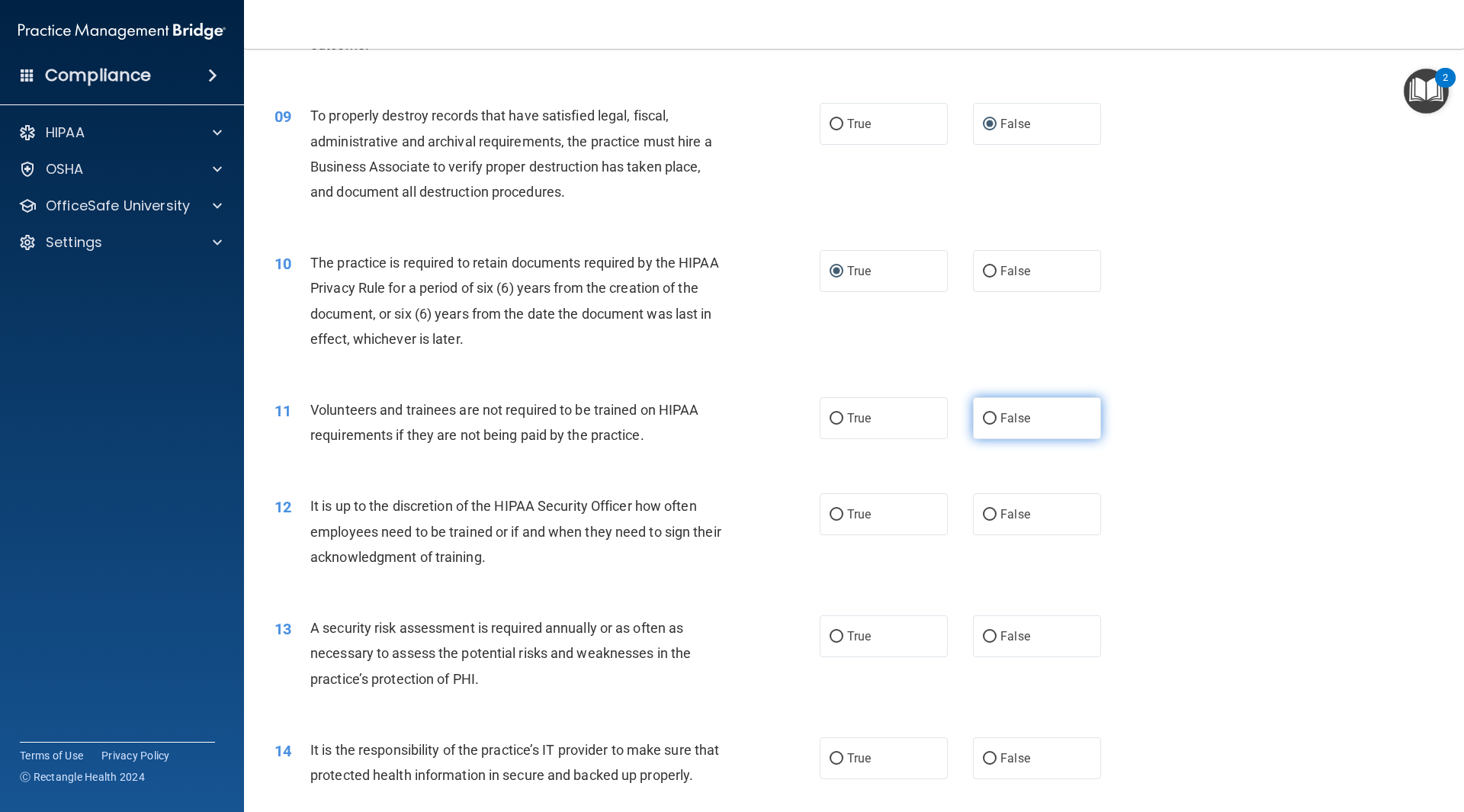
click at [983, 418] on input "False" at bounding box center [990, 419] width 14 height 11
radio input "true"
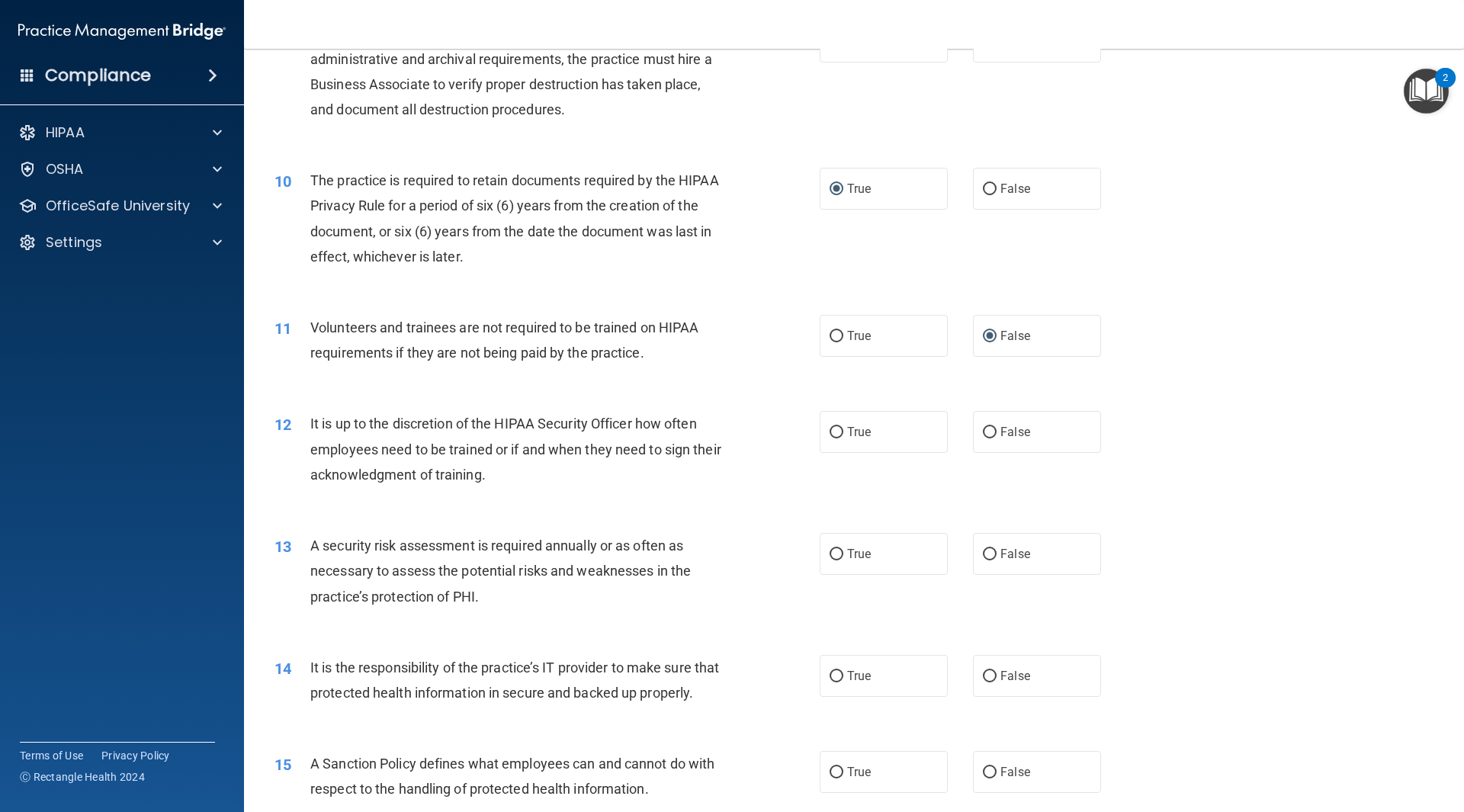
scroll to position [1220, 0]
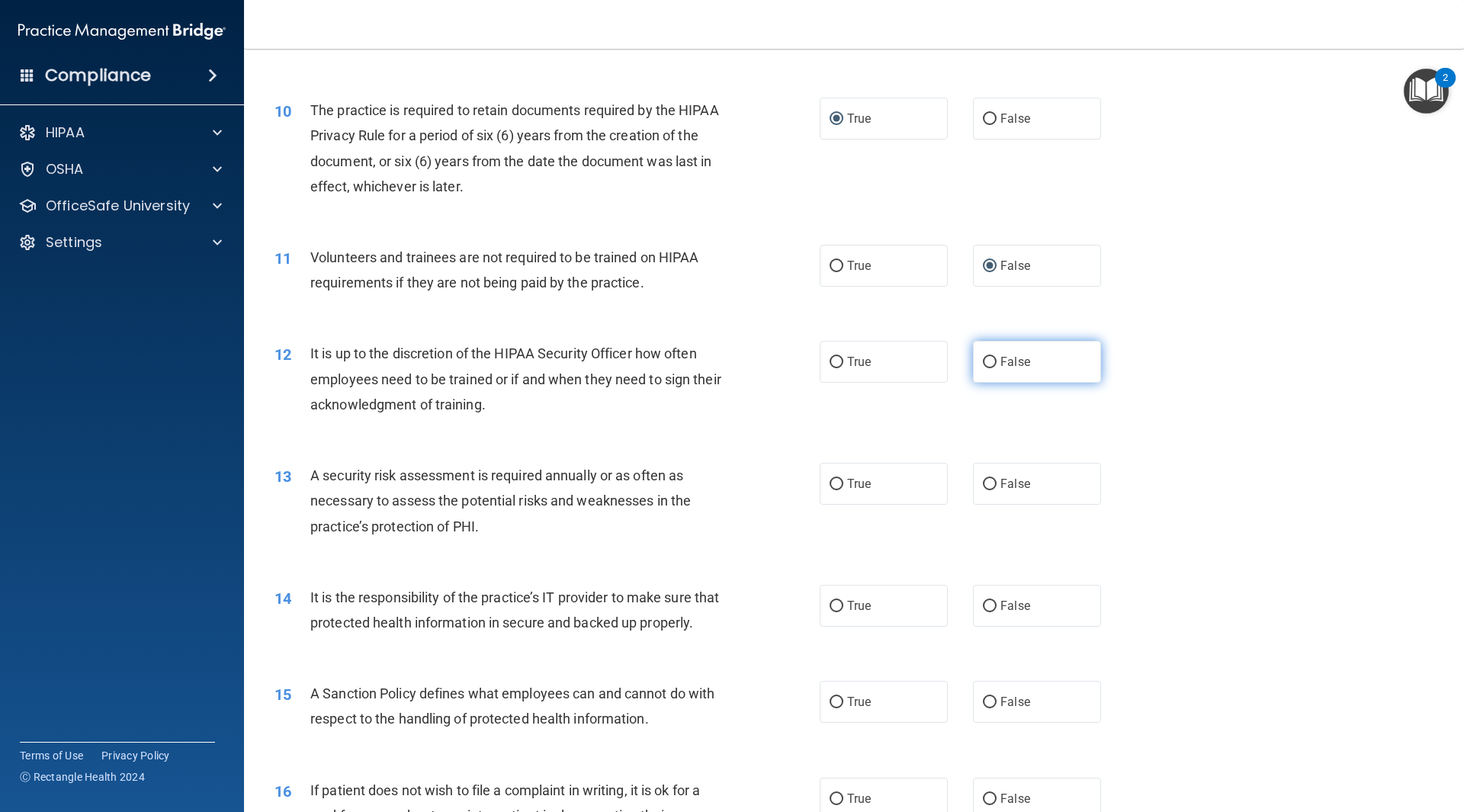
click at [985, 365] on input "False" at bounding box center [990, 363] width 14 height 11
radio input "true"
click at [832, 483] on input "True" at bounding box center [836, 485] width 14 height 11
radio input "true"
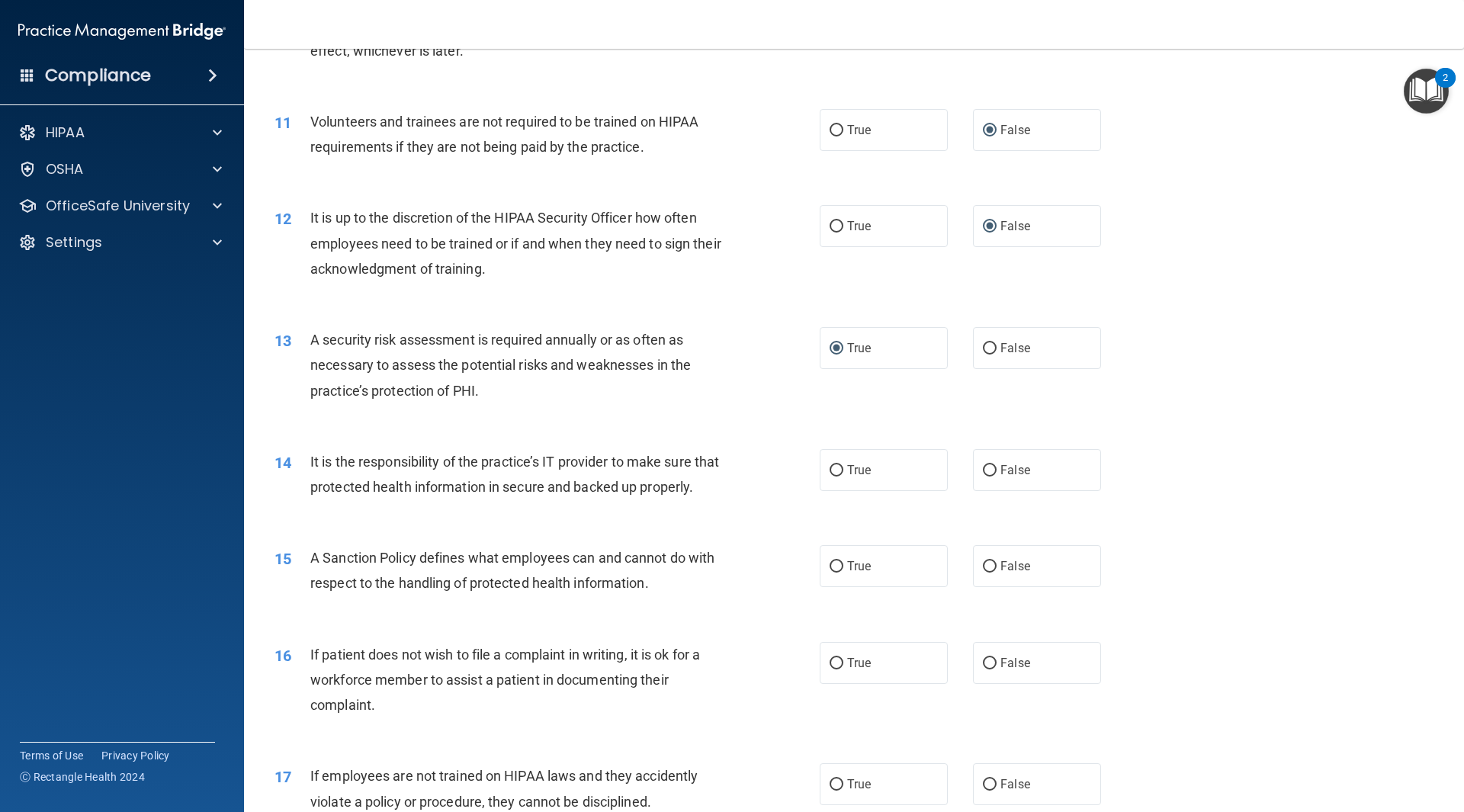
scroll to position [1373, 0]
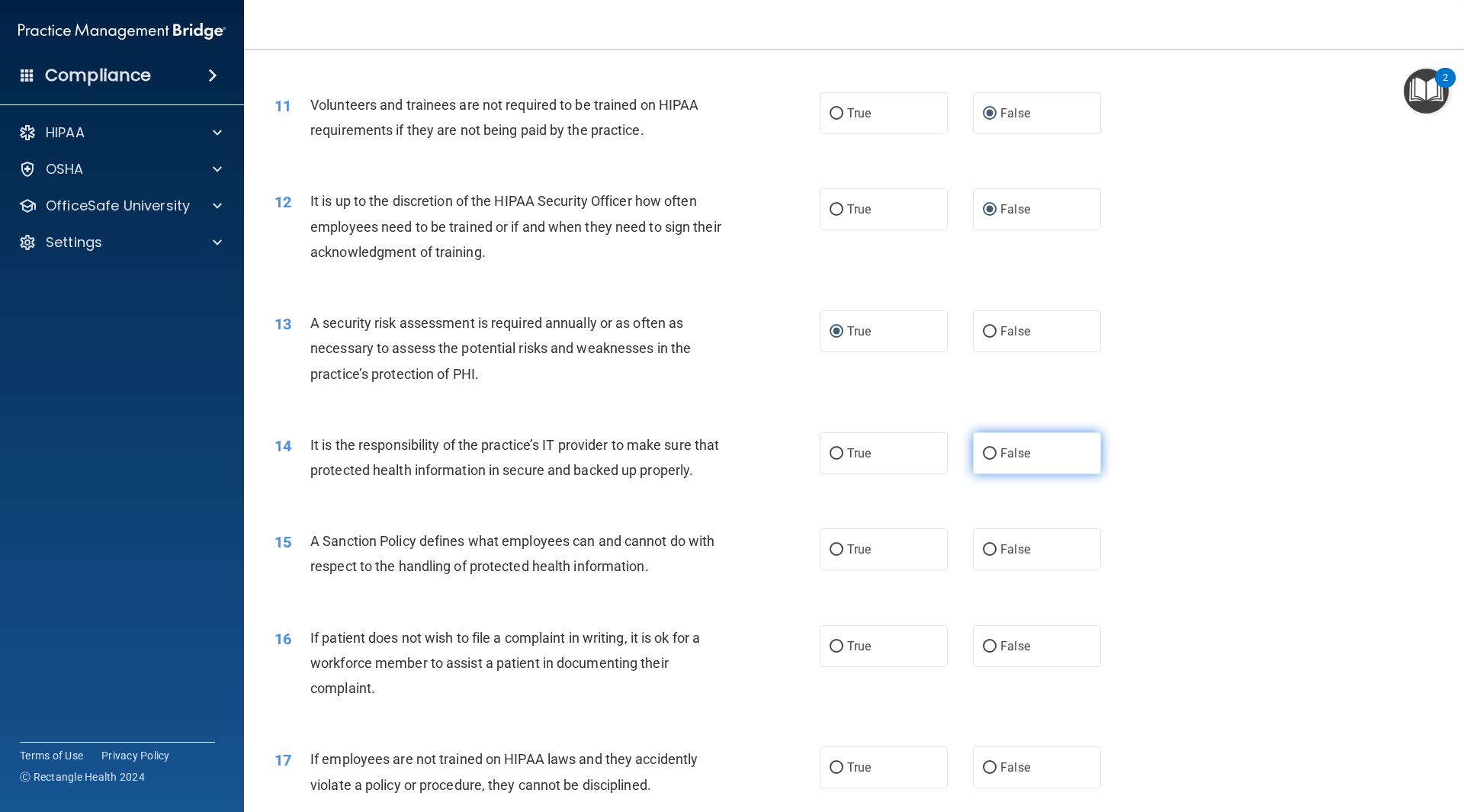
click at [984, 452] on input "False" at bounding box center [990, 454] width 14 height 11
radio input "true"
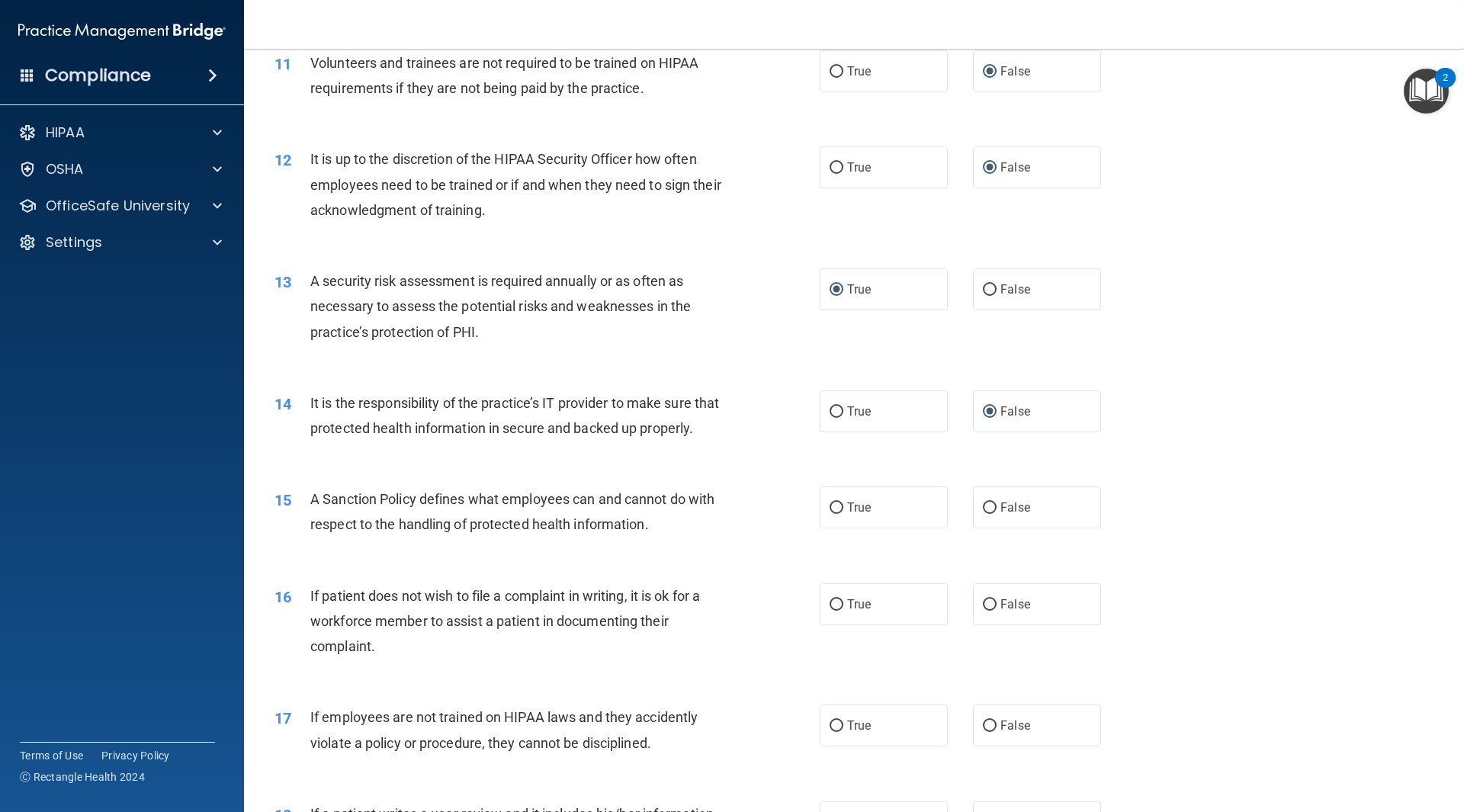
scroll to position [1449, 0]
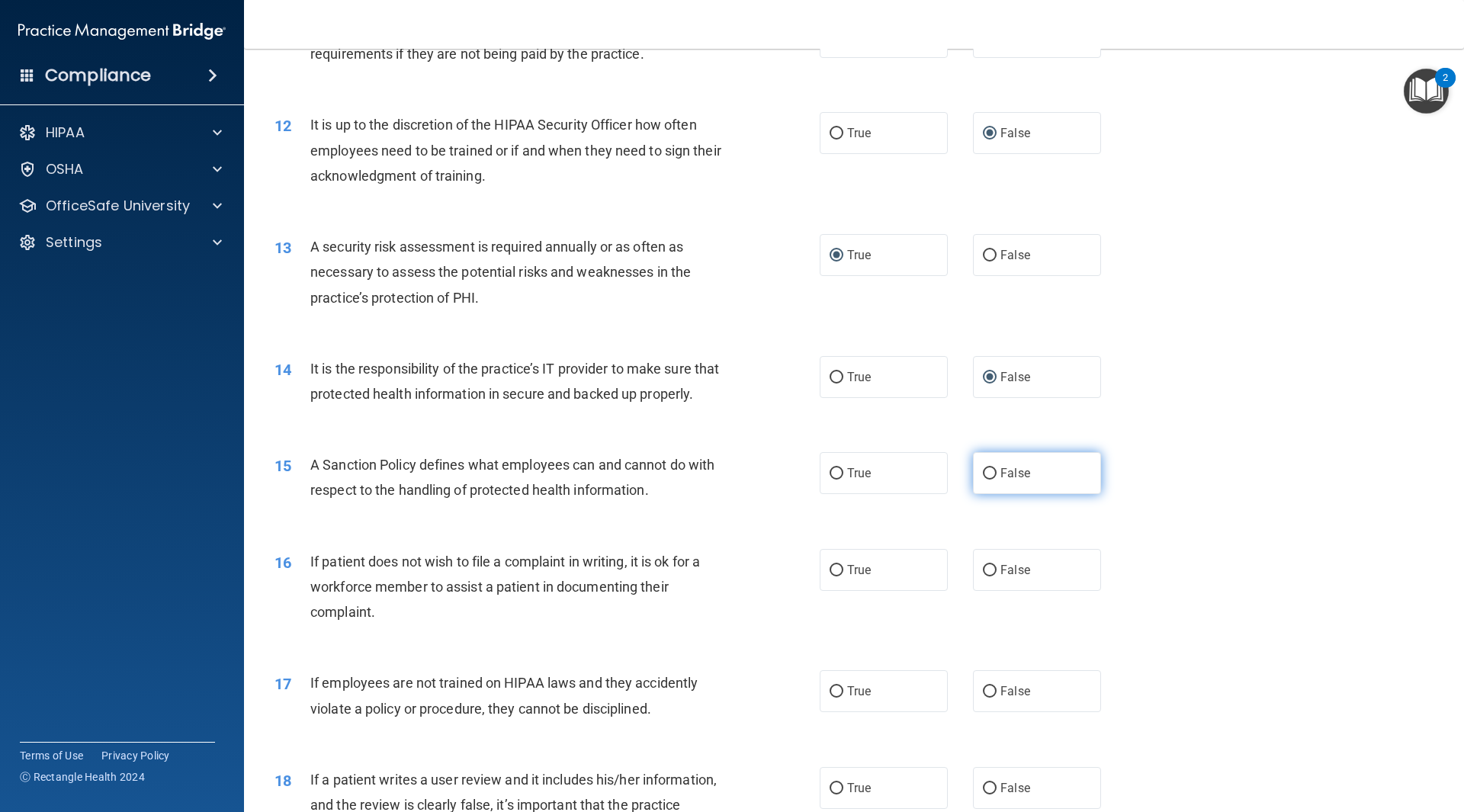
click at [983, 480] on input "False" at bounding box center [990, 473] width 14 height 11
radio input "true"
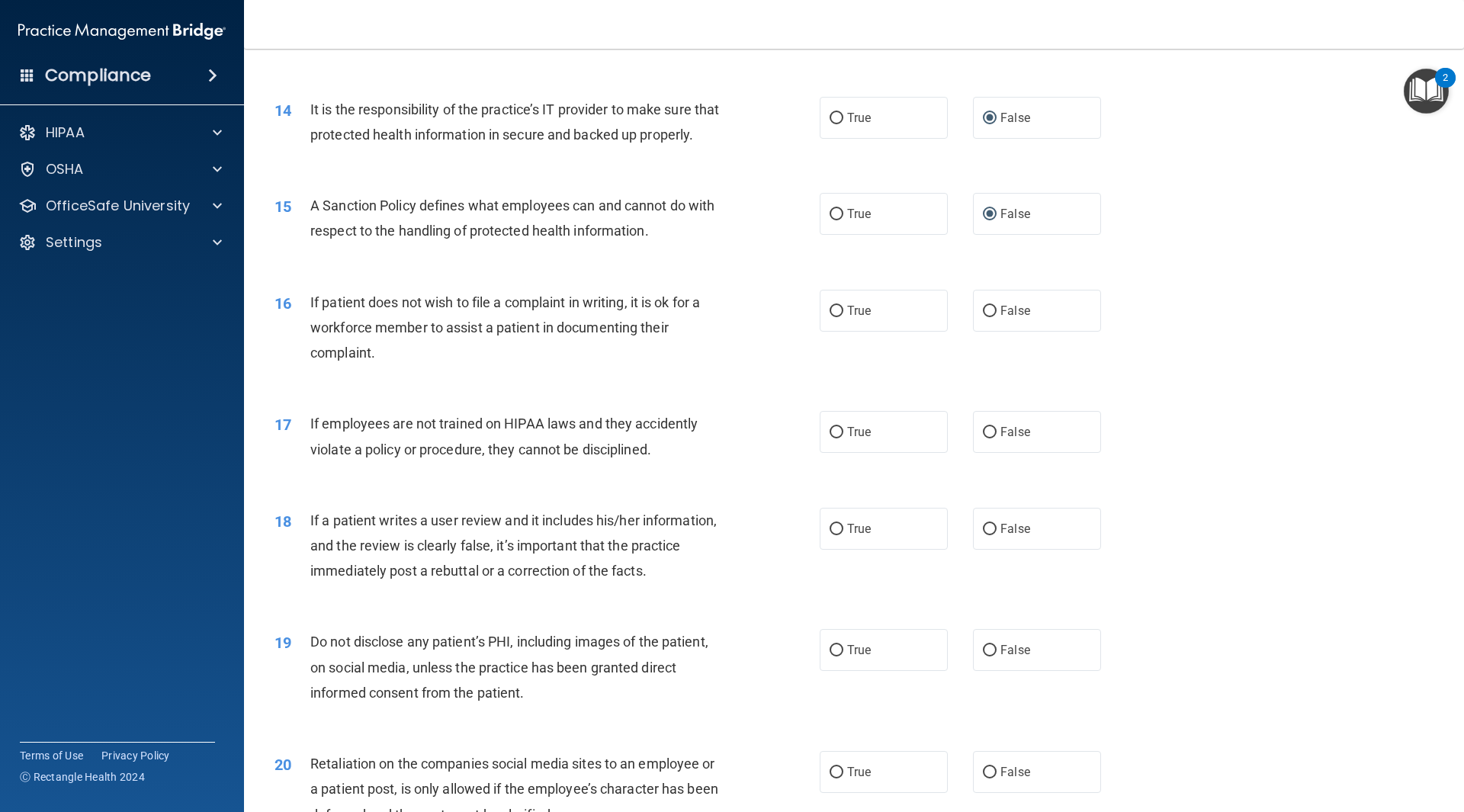
scroll to position [1754, 0]
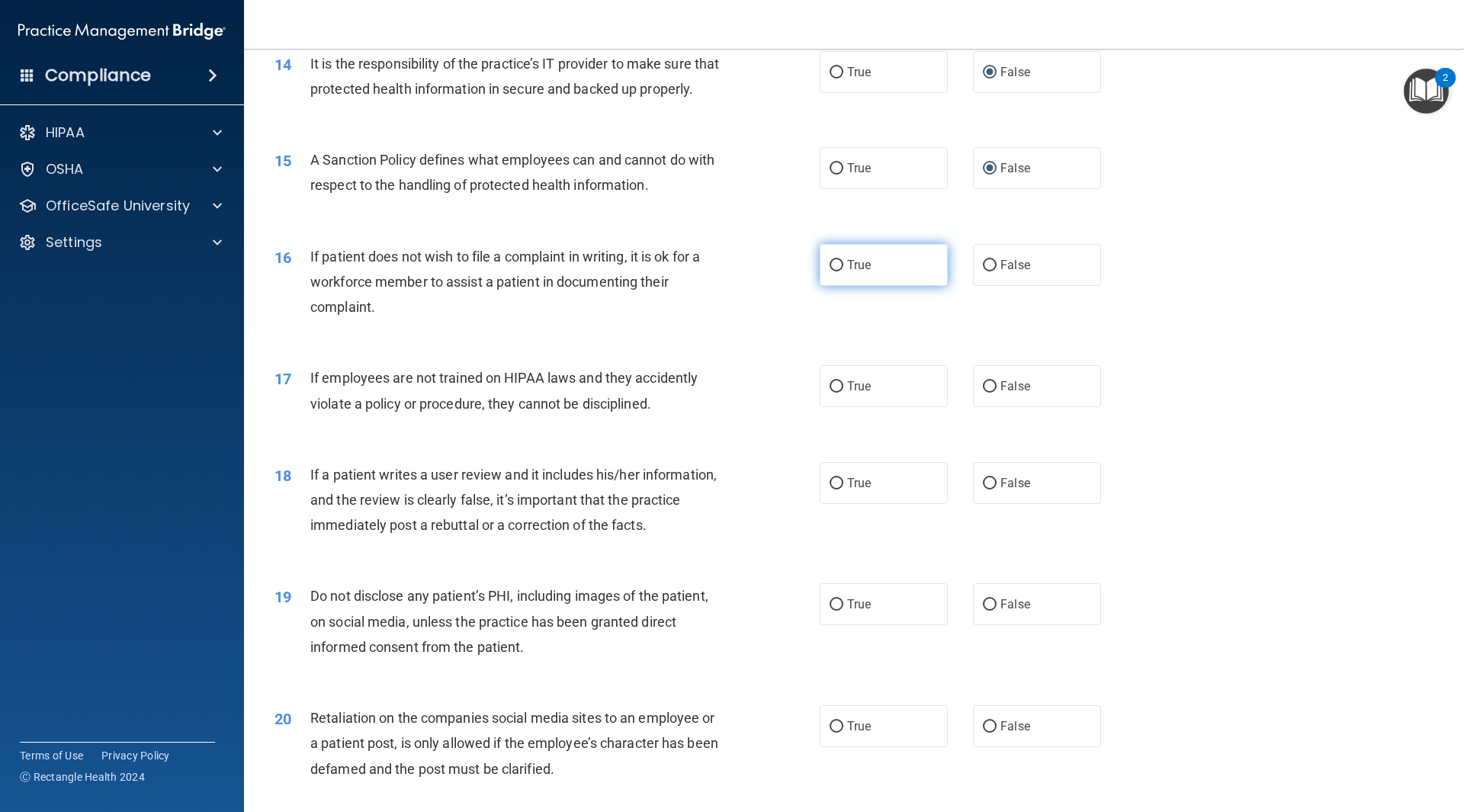
click at [830, 272] on input "True" at bounding box center [836, 266] width 14 height 11
radio input "true"
click at [983, 393] on input "False" at bounding box center [990, 387] width 14 height 11
radio input "true"
click at [983, 489] on input "False" at bounding box center [990, 484] width 14 height 11
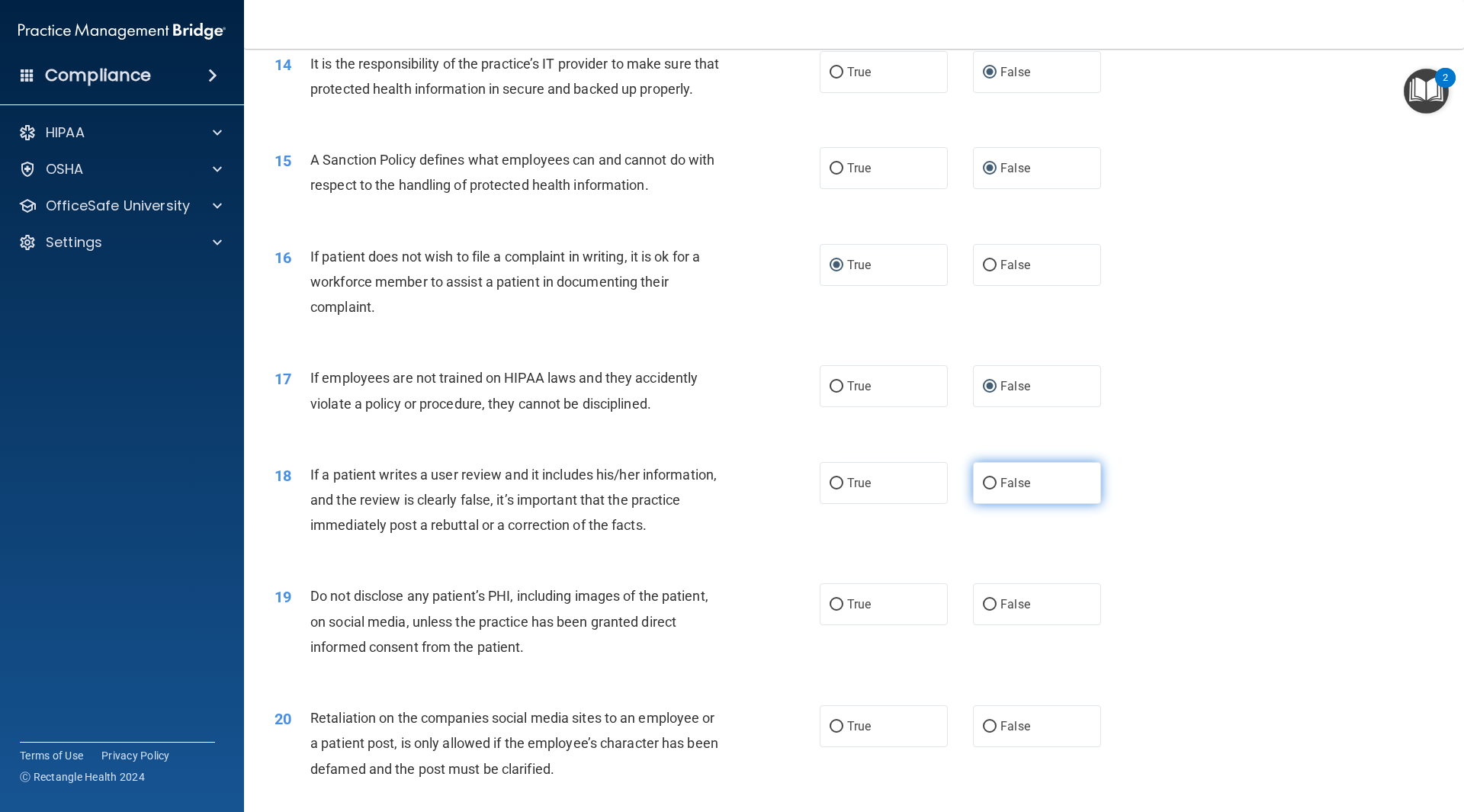
radio input "true"
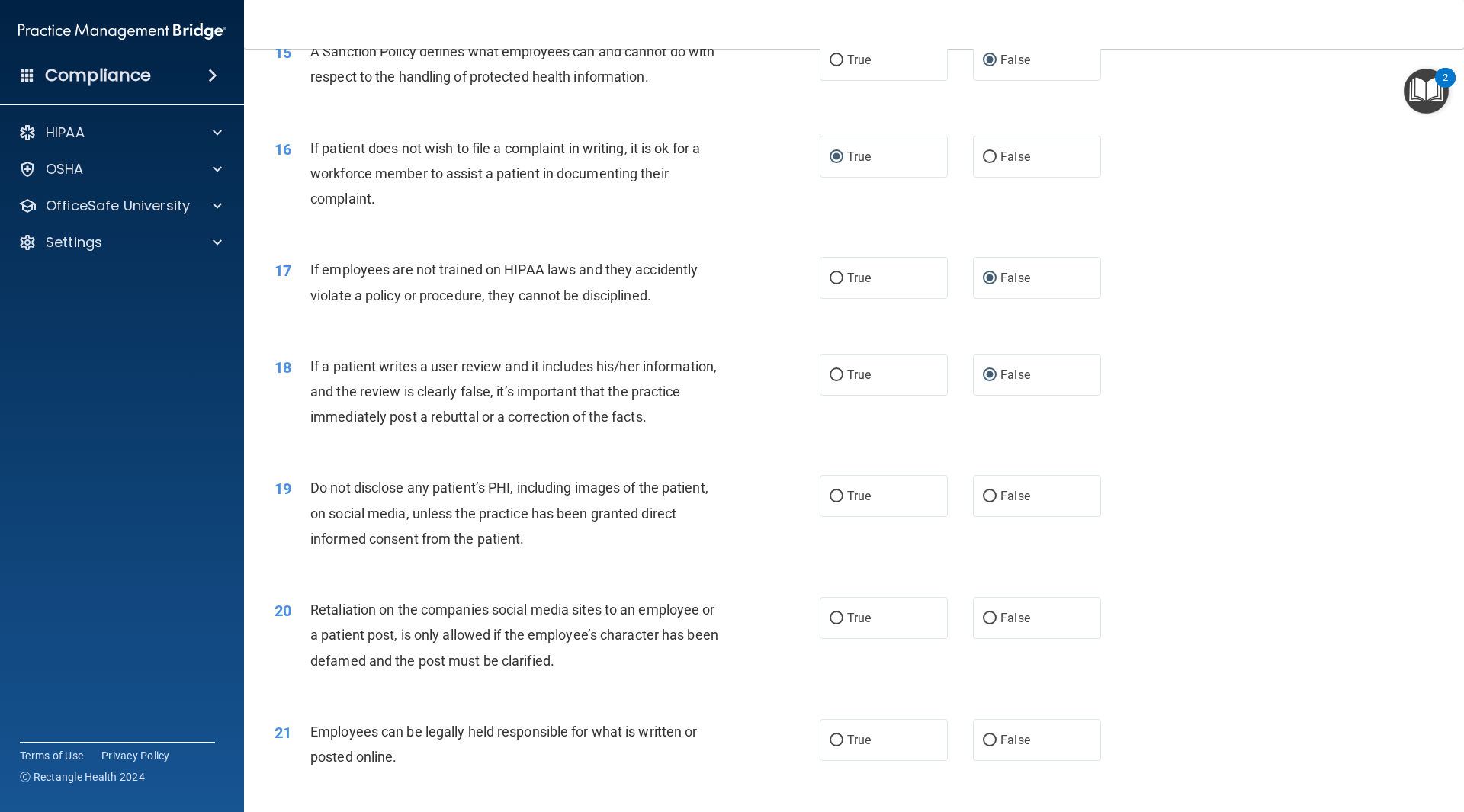
scroll to position [1907, 0]
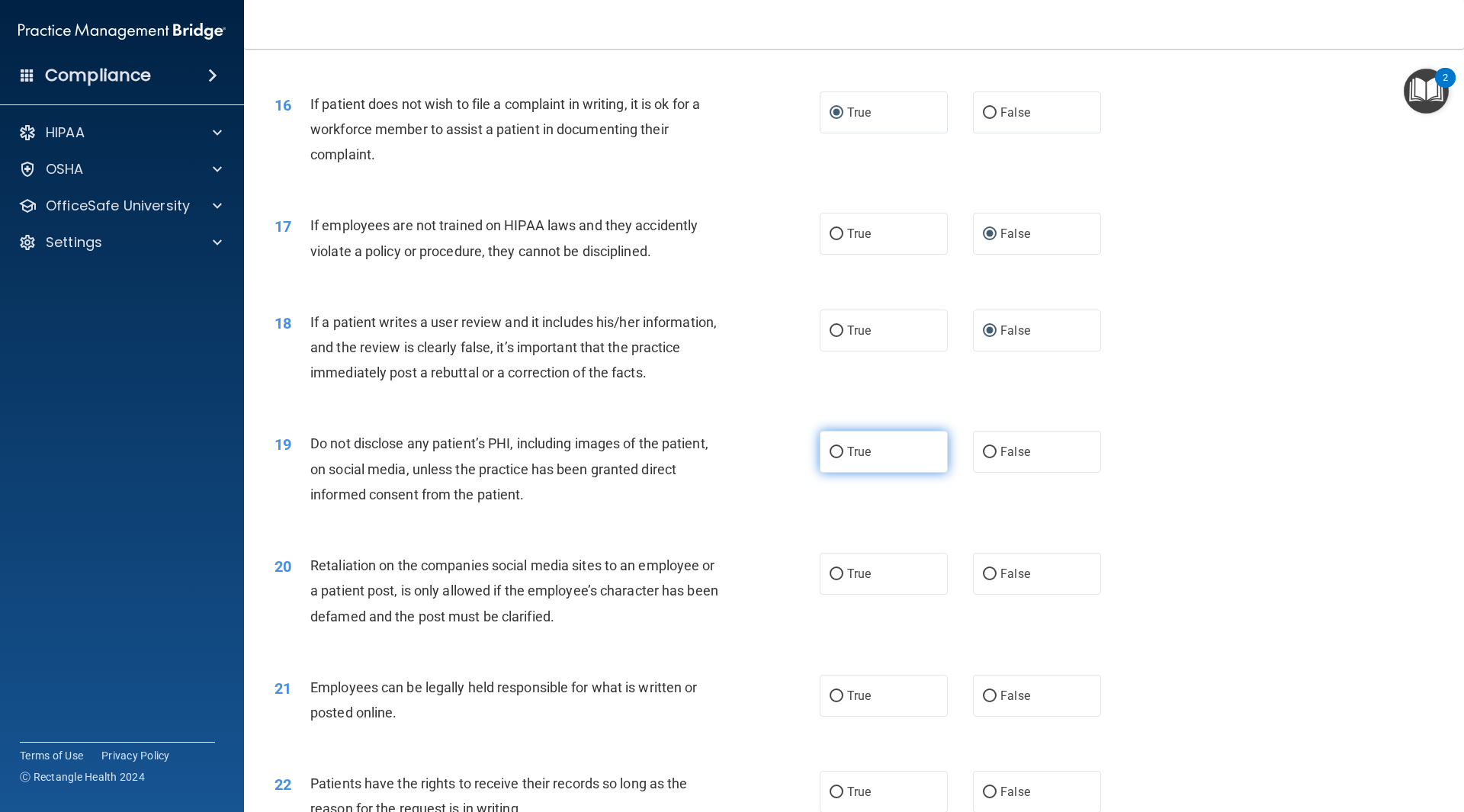
click at [832, 459] on input "True" at bounding box center [836, 453] width 14 height 11
radio input "true"
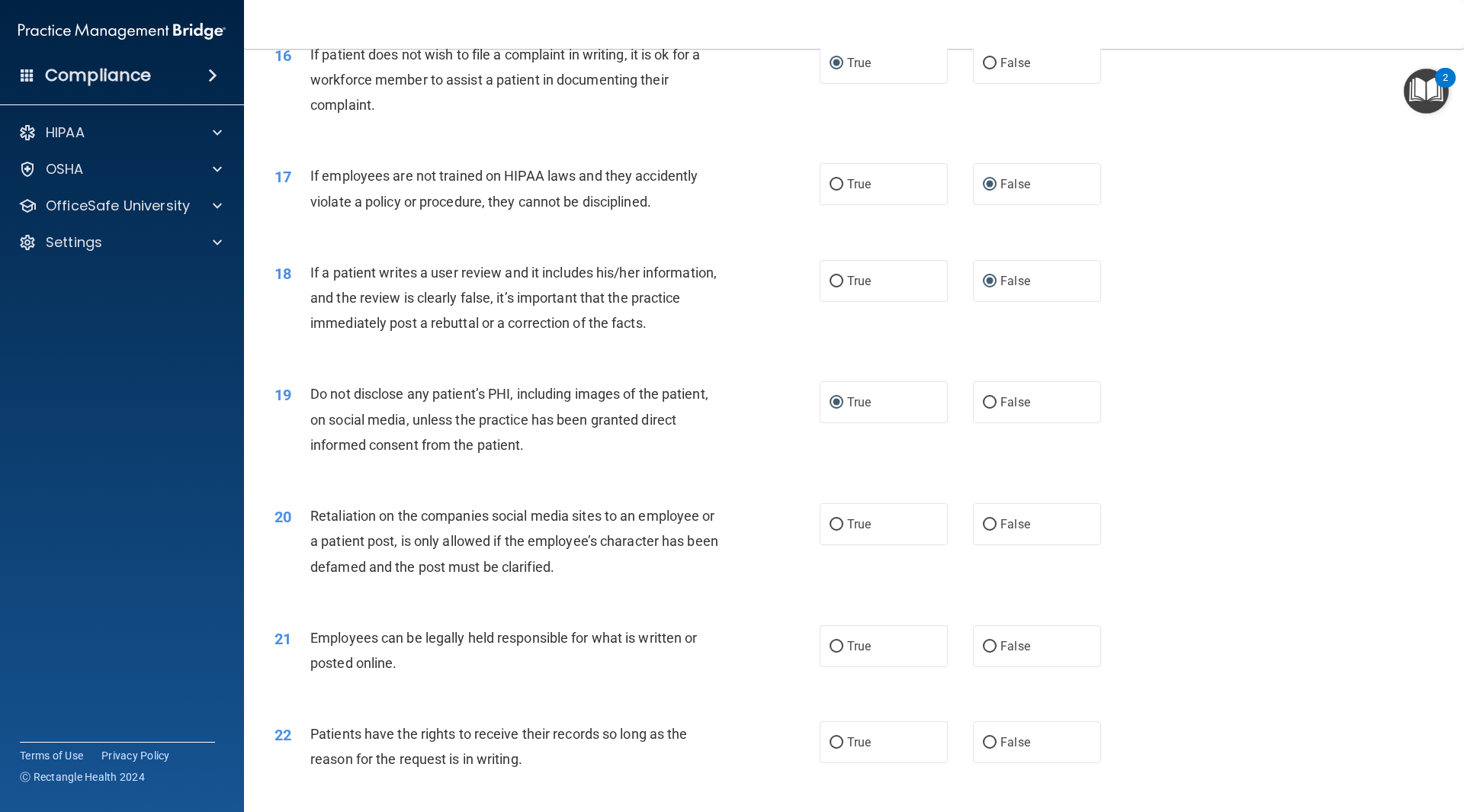
scroll to position [2059, 0]
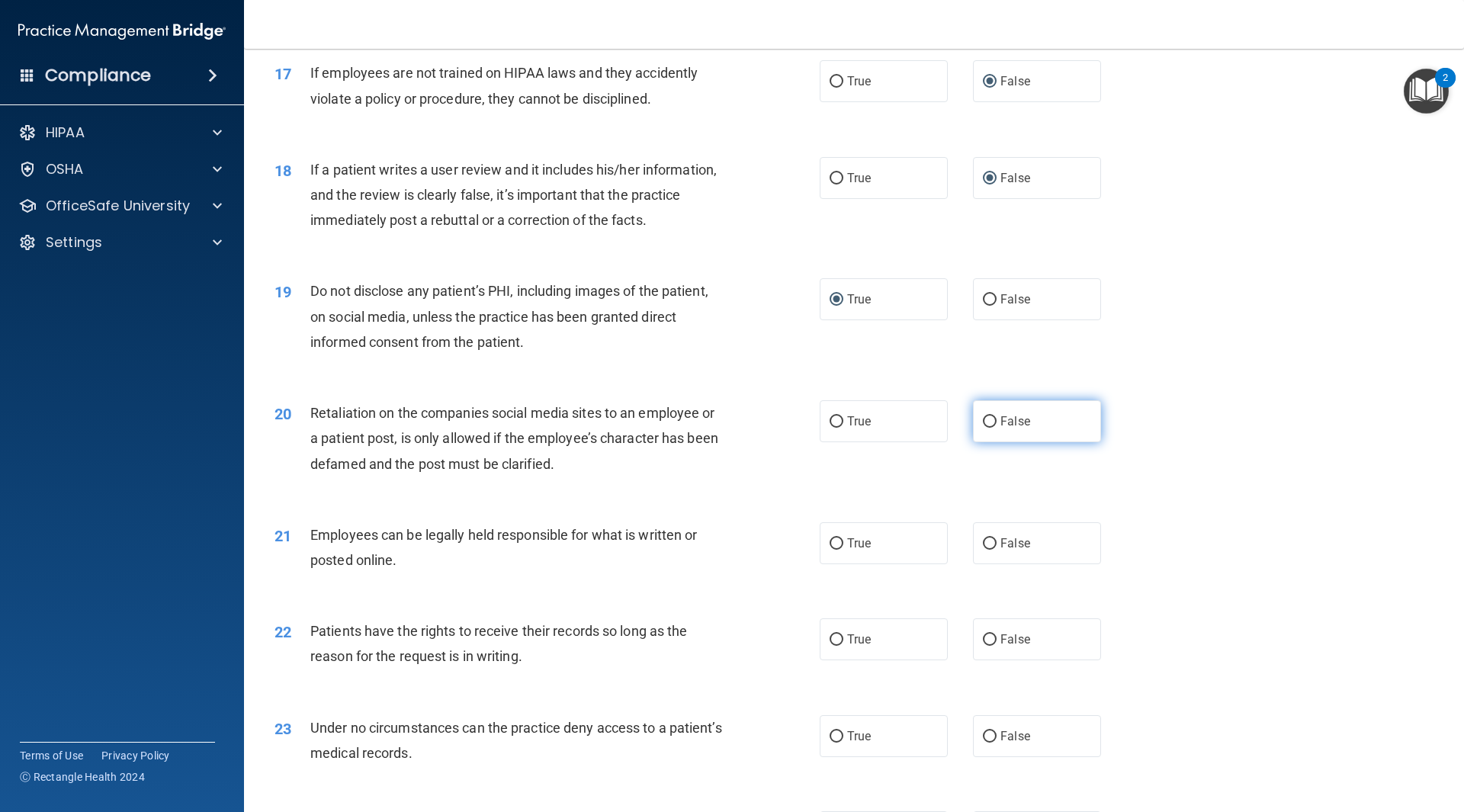
click at [983, 428] on input "False" at bounding box center [990, 422] width 14 height 11
radio input "true"
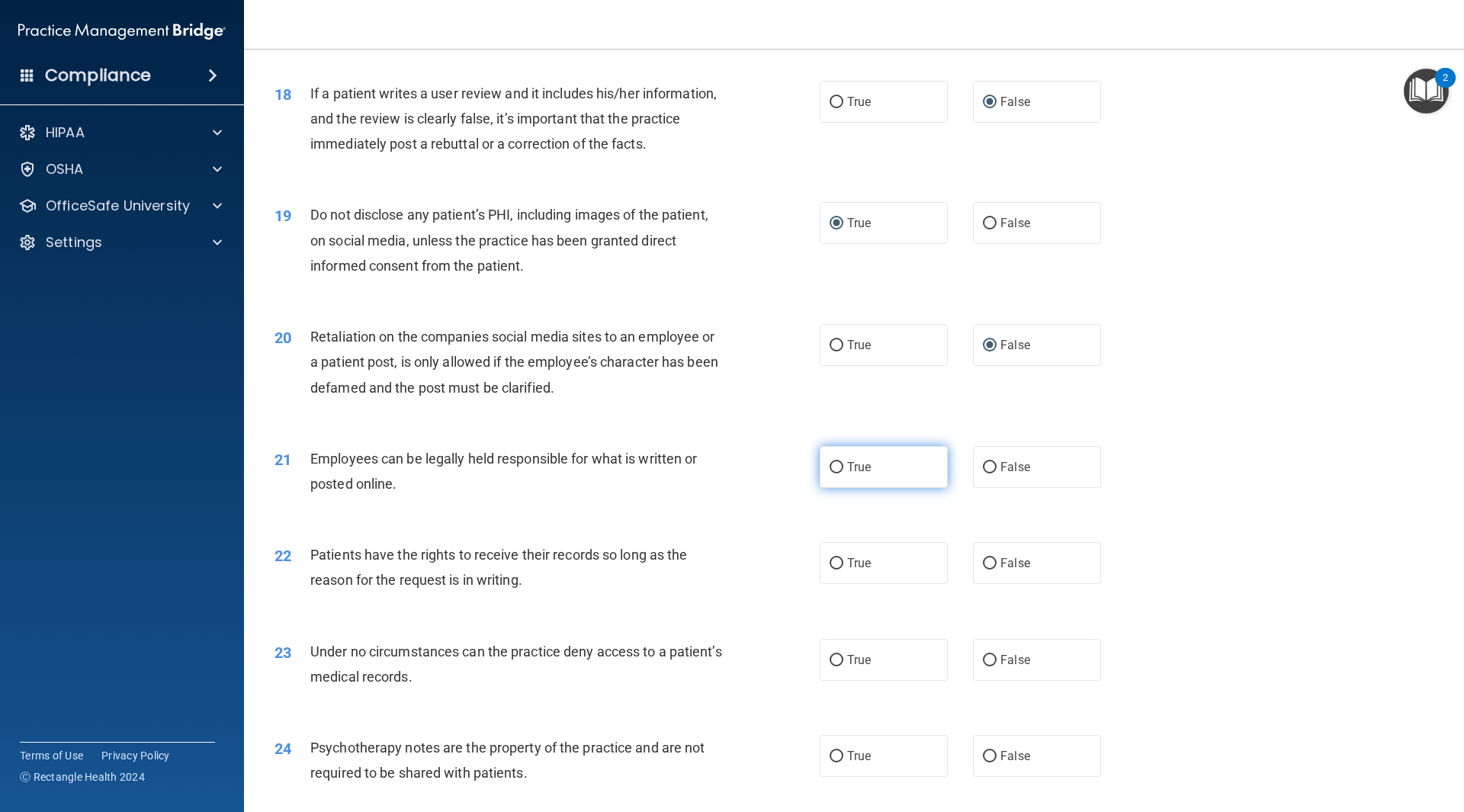
click at [831, 473] on input "True" at bounding box center [836, 468] width 14 height 11
radio input "true"
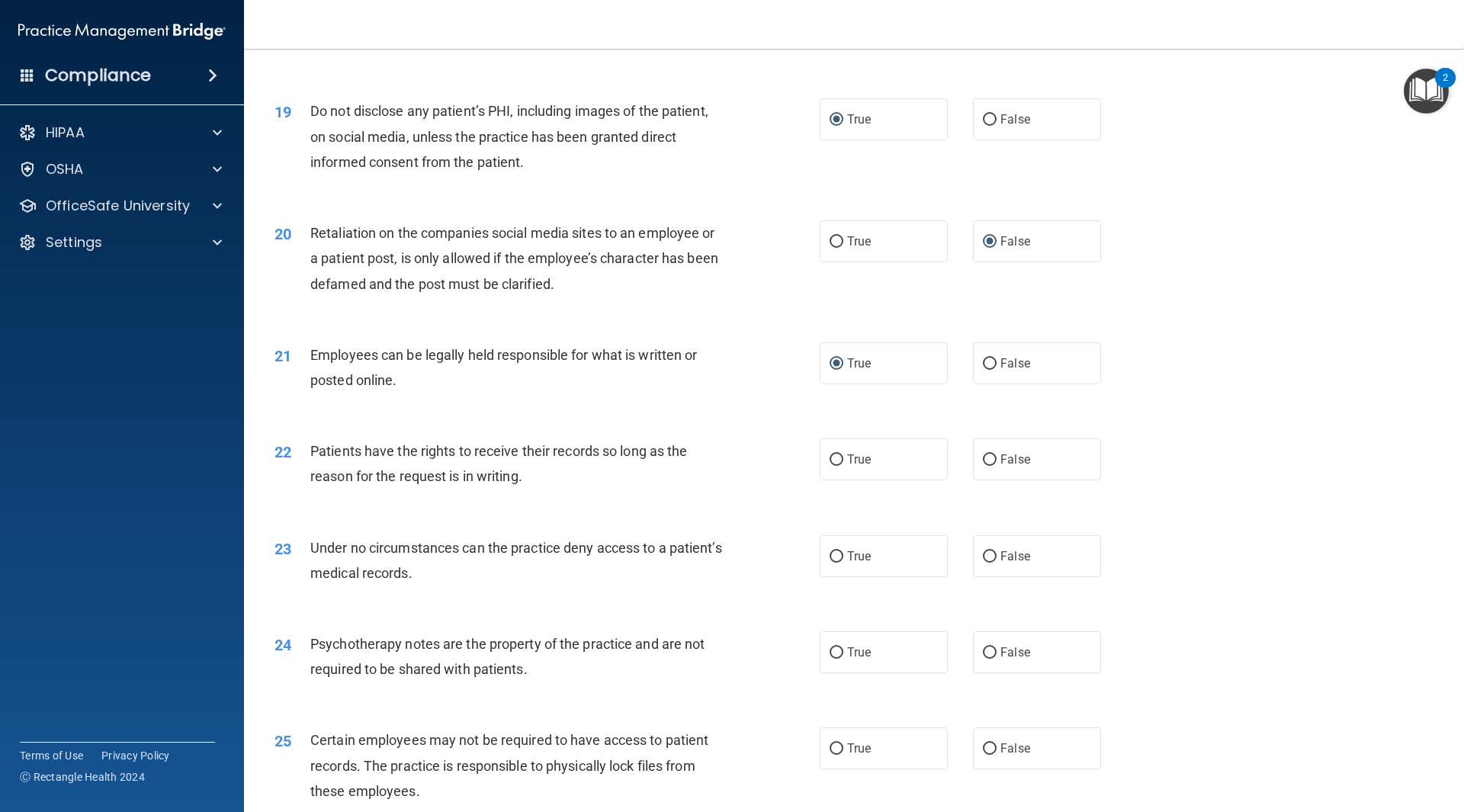
scroll to position [2288, 0]
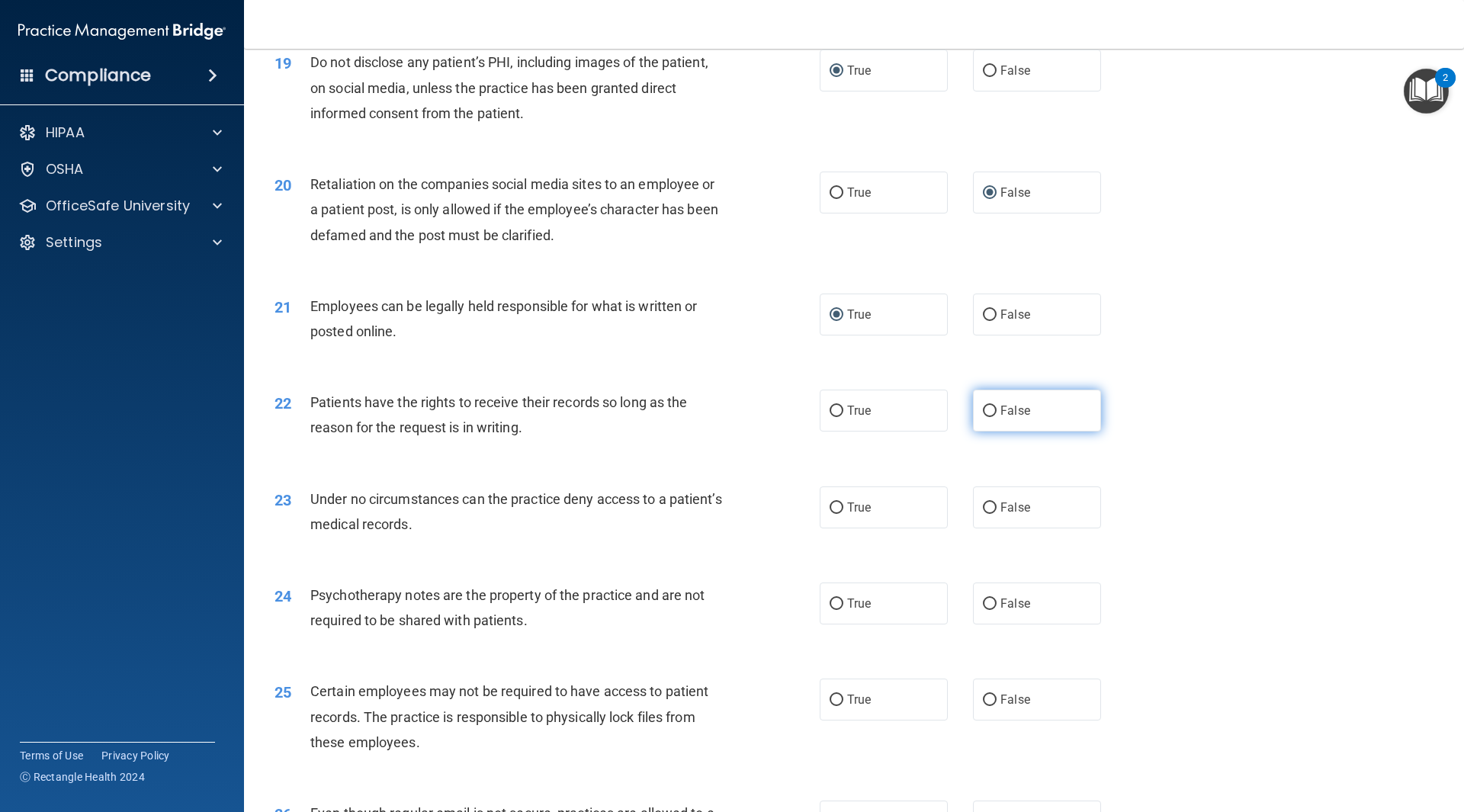
click at [983, 418] on input "False" at bounding box center [990, 411] width 14 height 11
radio input "true"
click at [985, 514] on input "False" at bounding box center [990, 508] width 14 height 11
radio input "true"
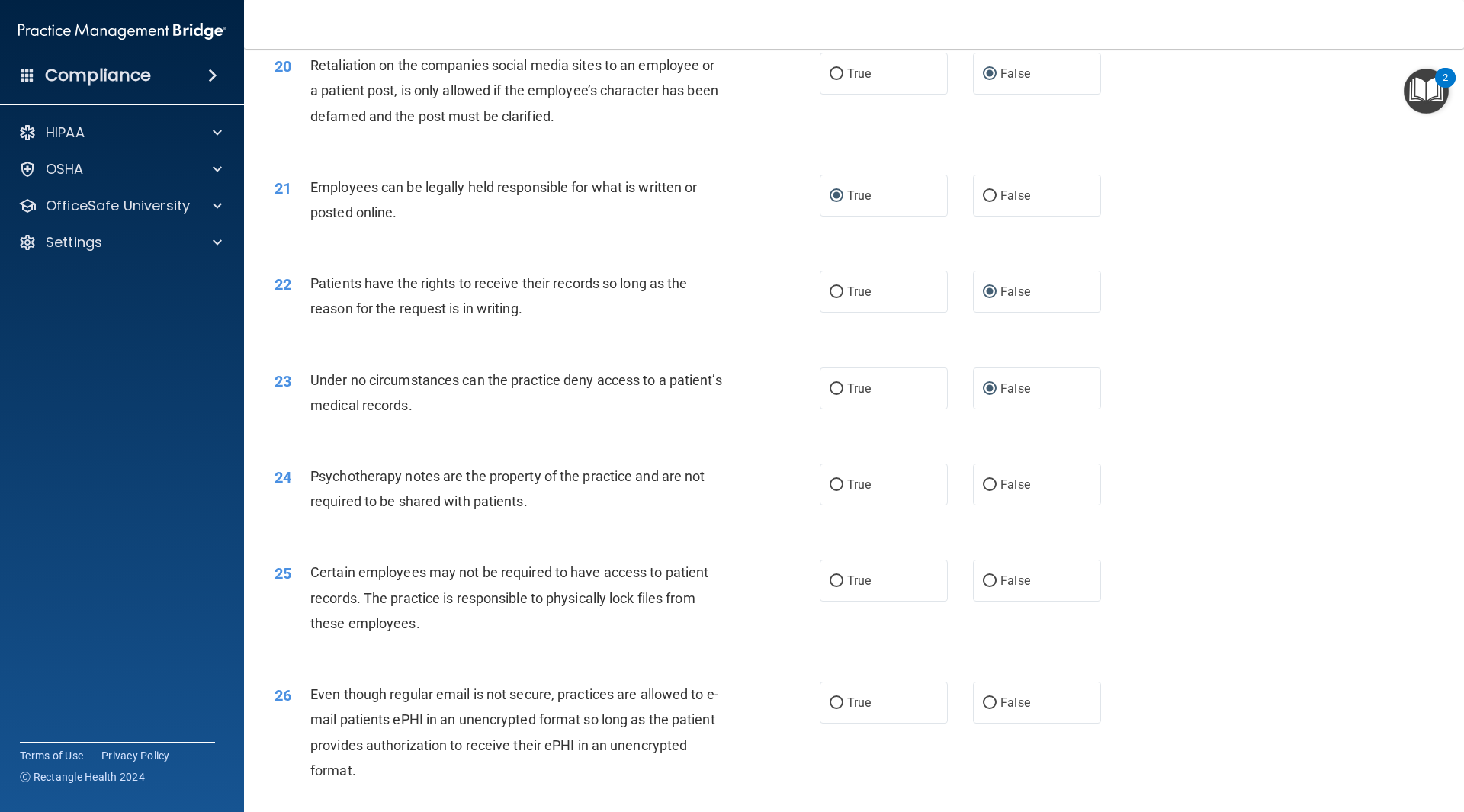
scroll to position [2441, 0]
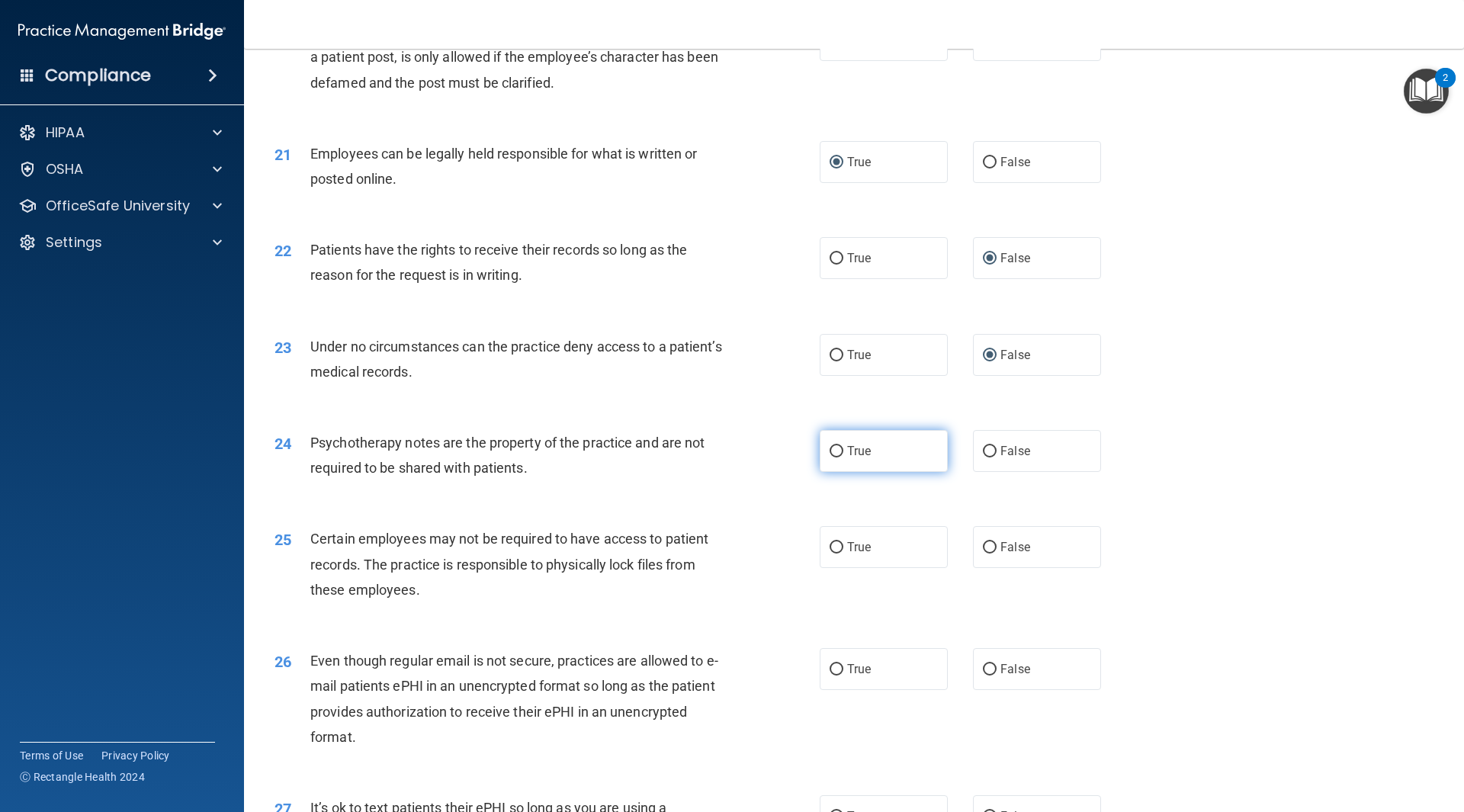
click at [832, 458] on input "True" at bounding box center [836, 452] width 14 height 11
radio input "true"
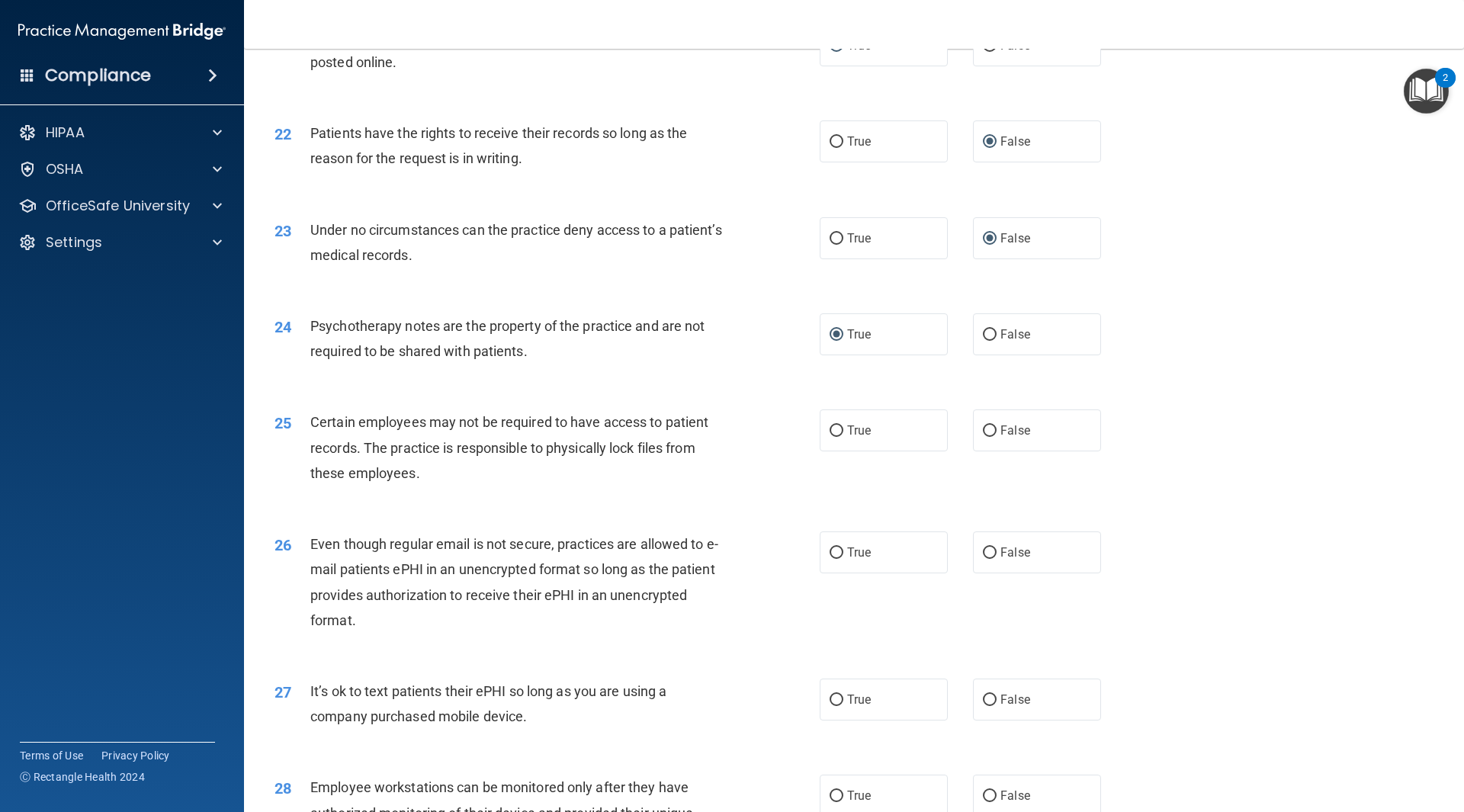
scroll to position [2593, 0]
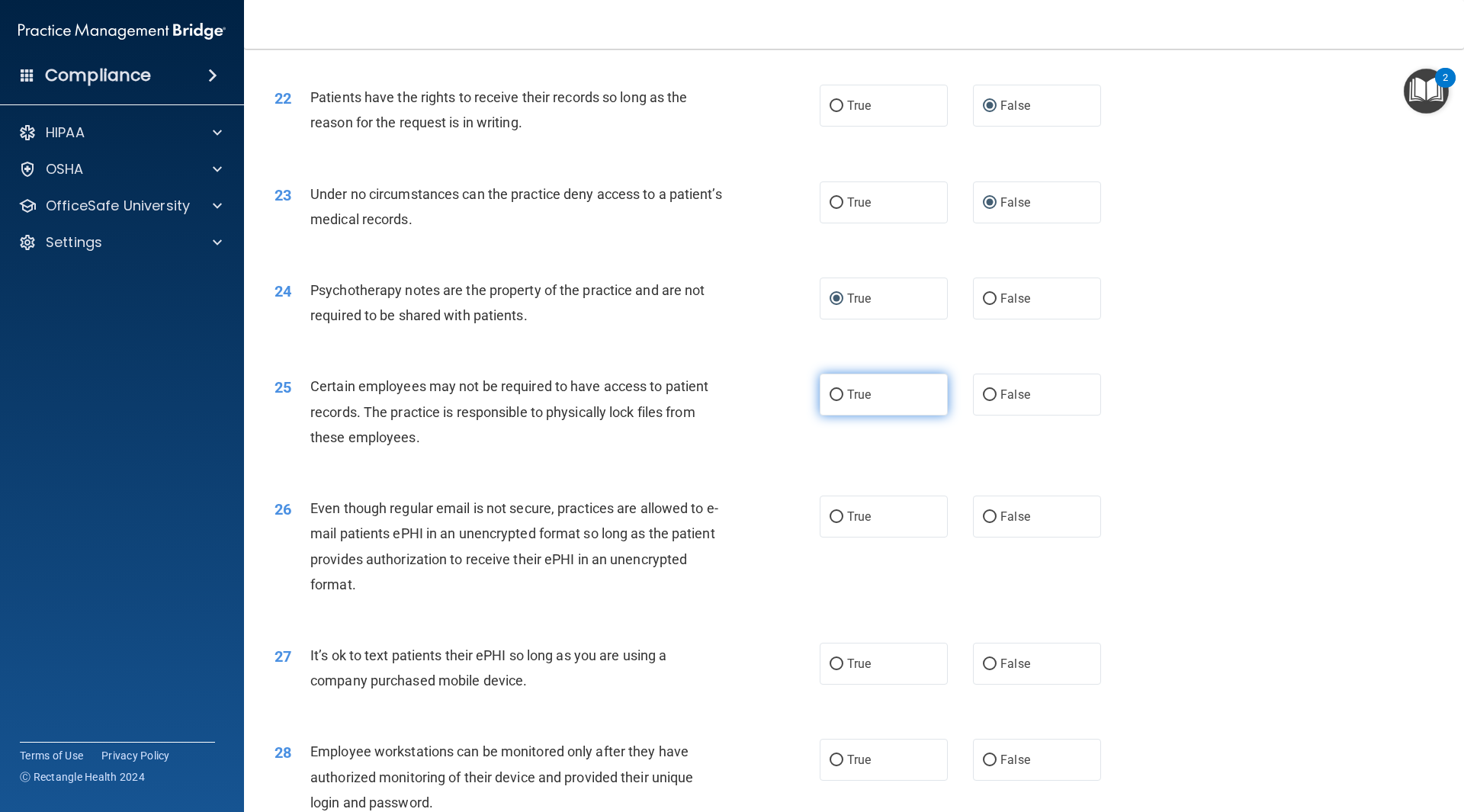
click at [832, 401] on input "True" at bounding box center [836, 395] width 14 height 11
radio input "true"
click at [830, 524] on input "True" at bounding box center [836, 517] width 14 height 11
radio input "true"
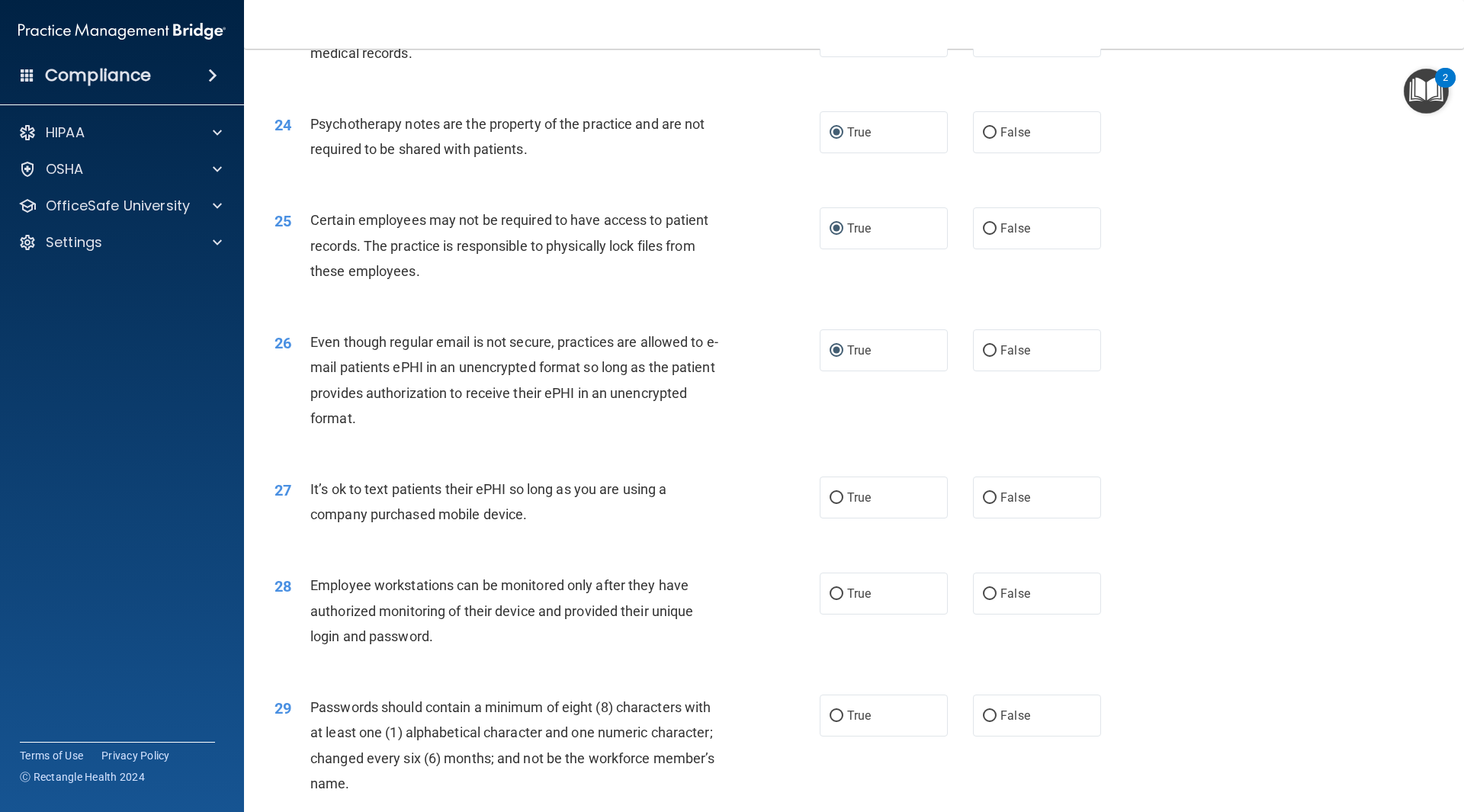
scroll to position [2898, 0]
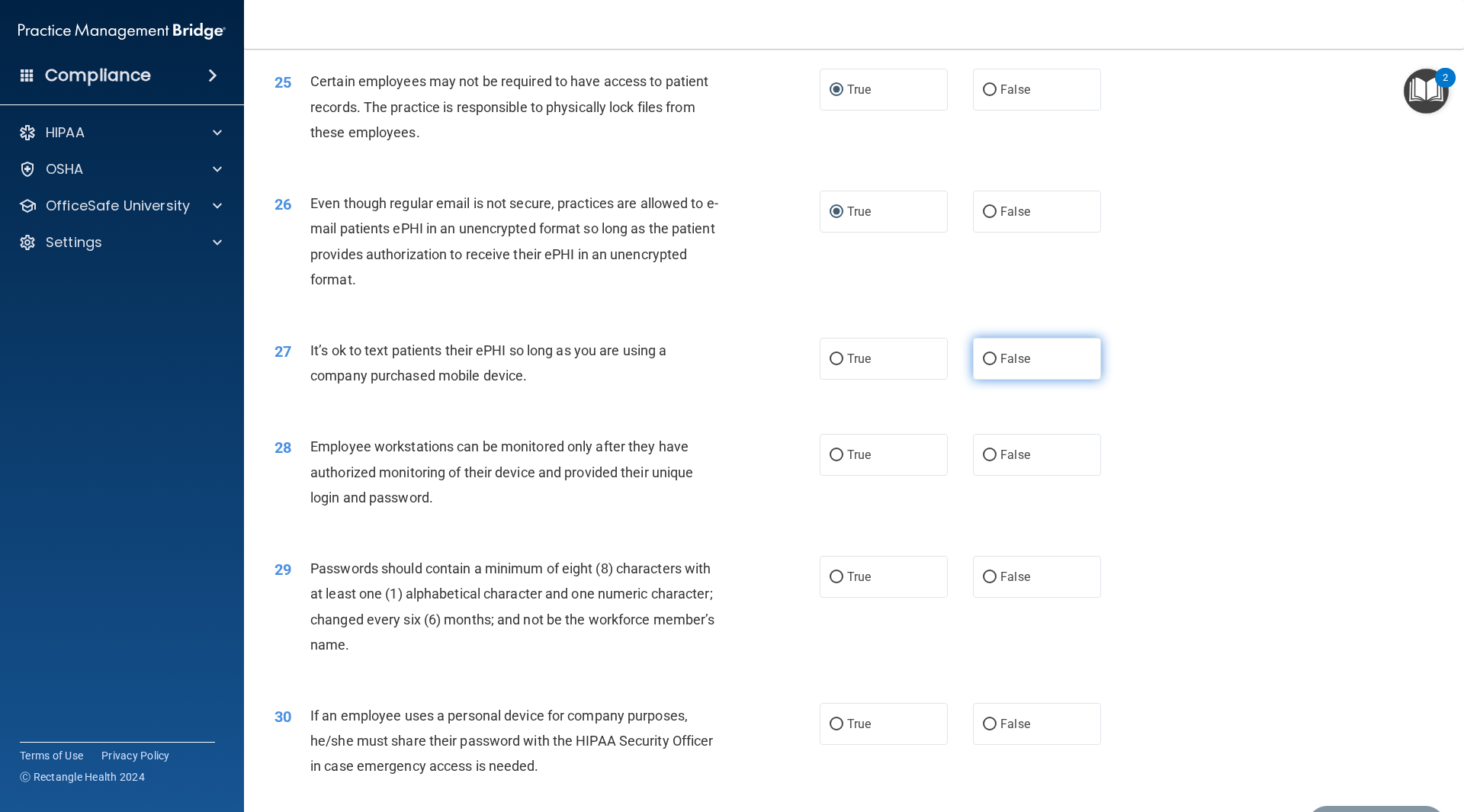
click at [983, 366] on input "False" at bounding box center [990, 359] width 14 height 11
radio input "true"
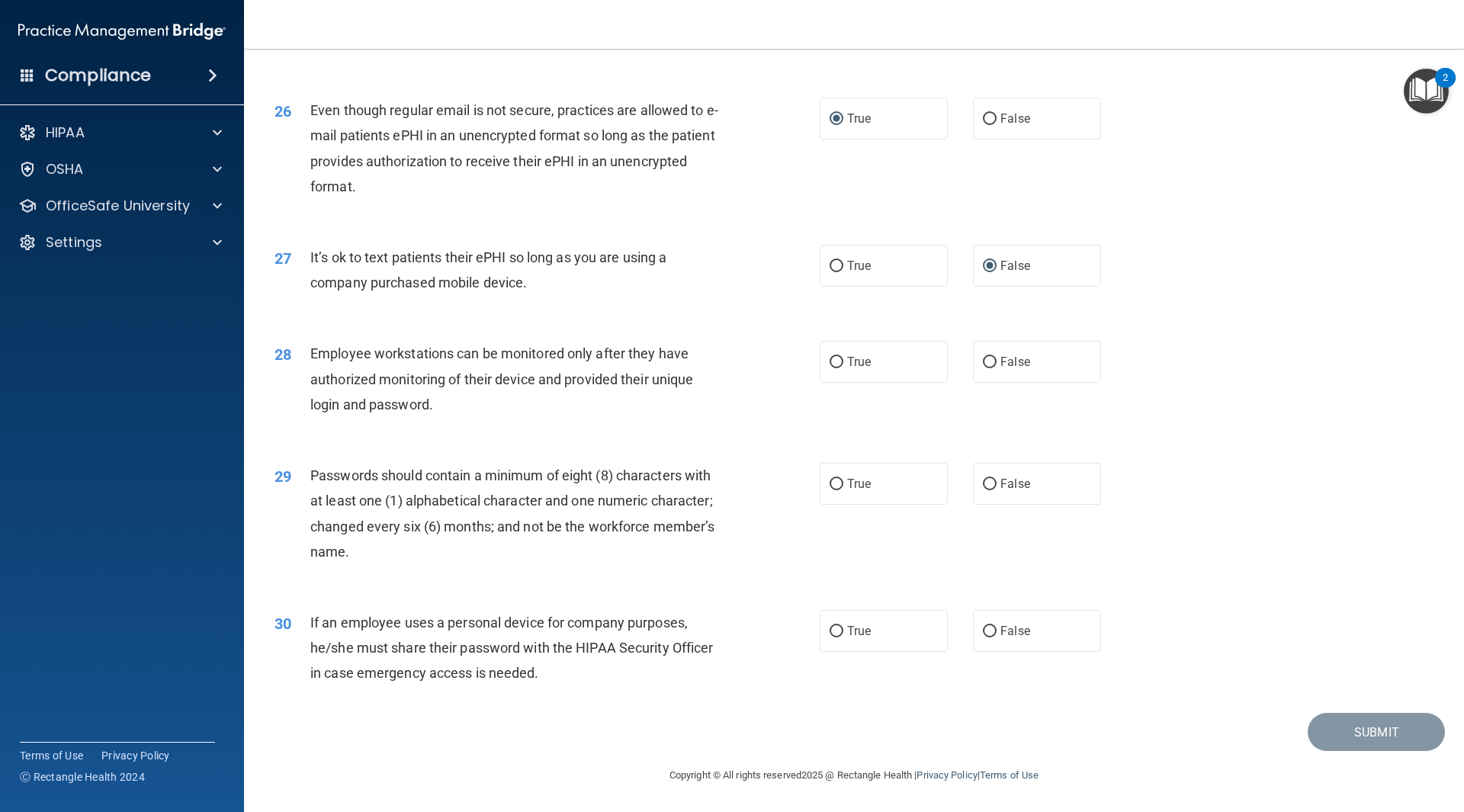
scroll to position [3016, 0]
click at [983, 361] on input "False" at bounding box center [990, 363] width 14 height 11
radio input "true"
click at [830, 484] on input "True" at bounding box center [836, 485] width 14 height 11
radio input "true"
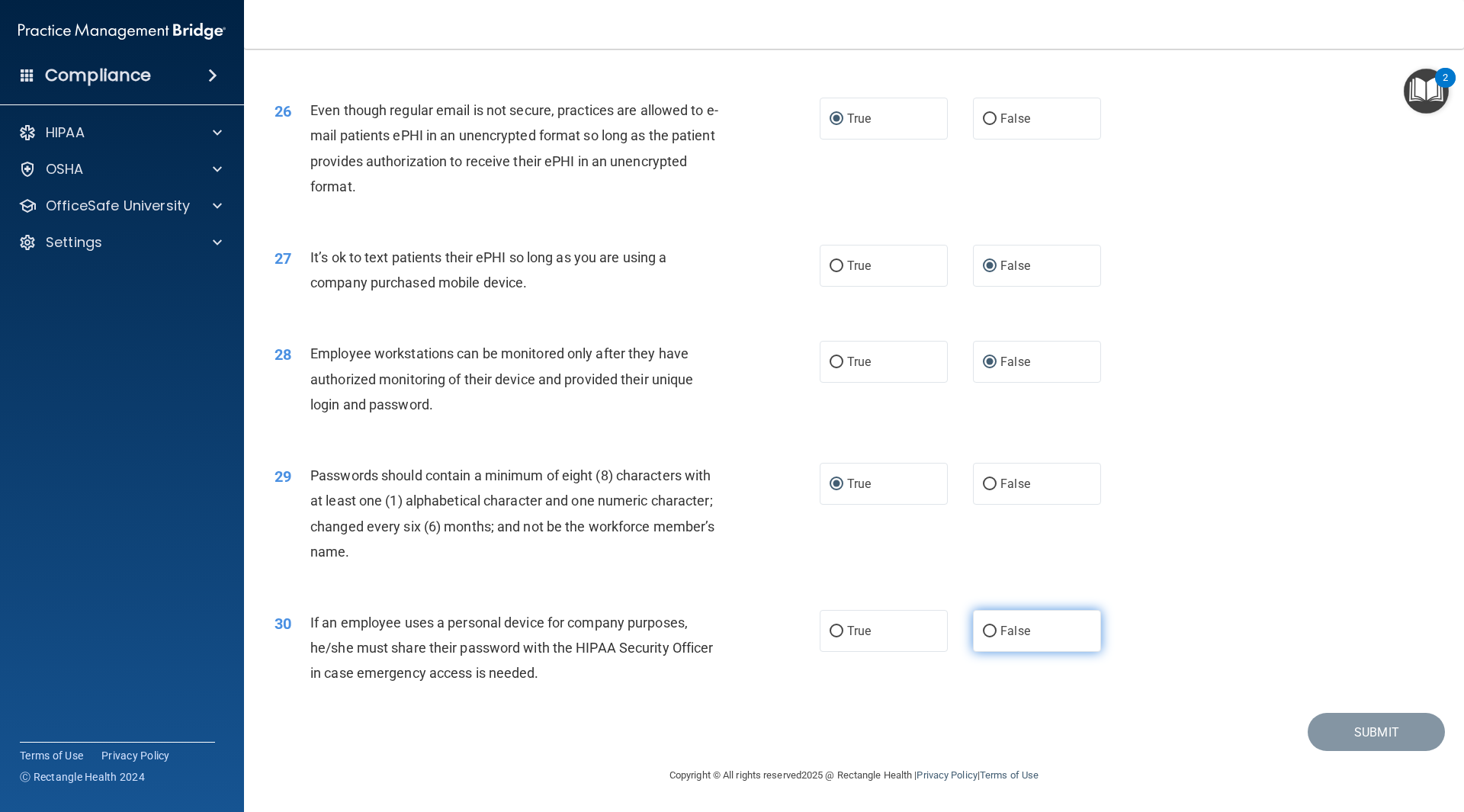
click at [985, 629] on input "False" at bounding box center [990, 632] width 14 height 11
radio input "true"
click at [1366, 726] on button "Submit" at bounding box center [1377, 733] width 138 height 39
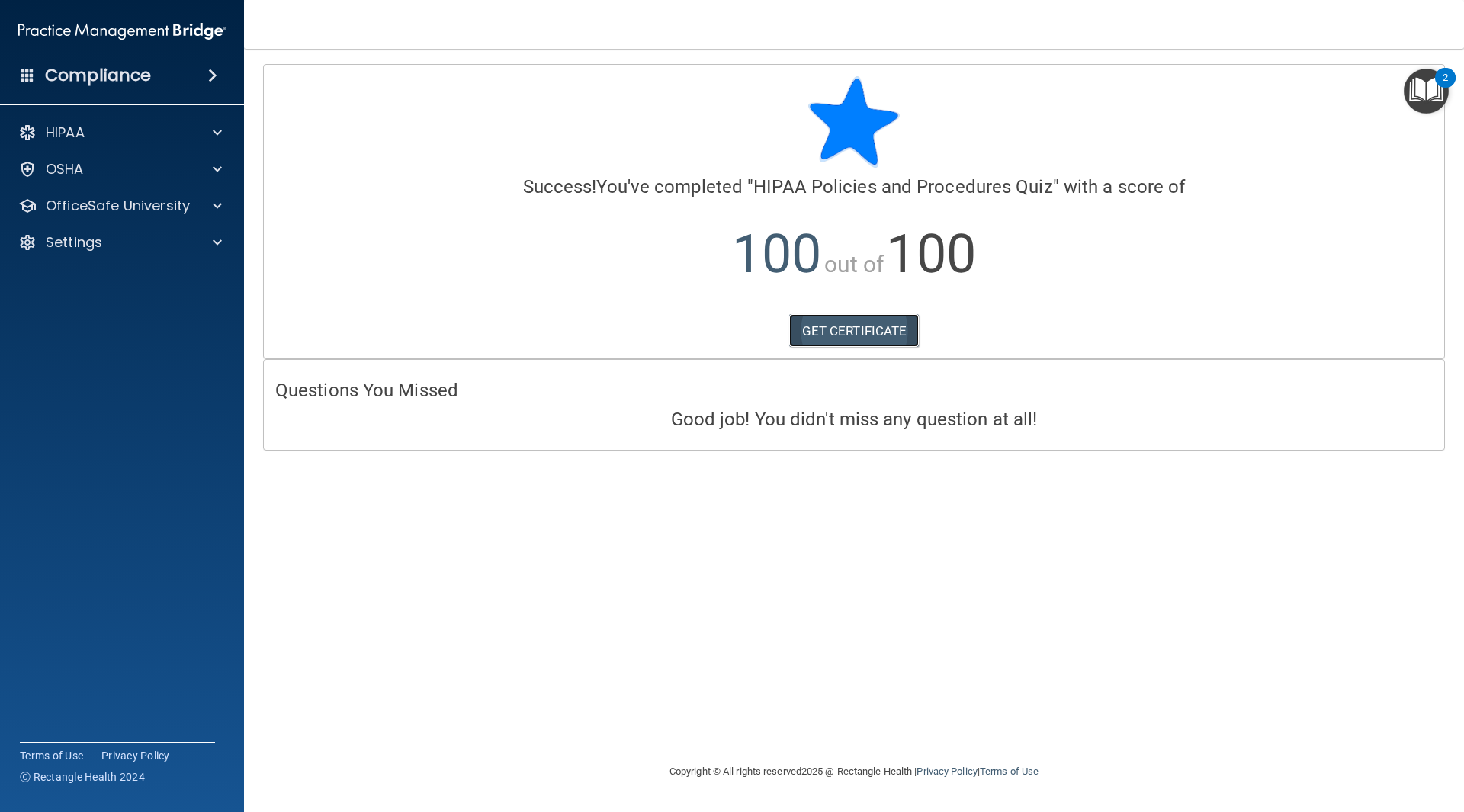
click at [832, 333] on link "GET CERTIFICATE" at bounding box center [855, 331] width 130 height 33
click at [220, 138] on span at bounding box center [218, 133] width 9 height 19
click at [1439, 92] on img "Open Resource Center, 2 new notifications" at bounding box center [1427, 91] width 45 height 45
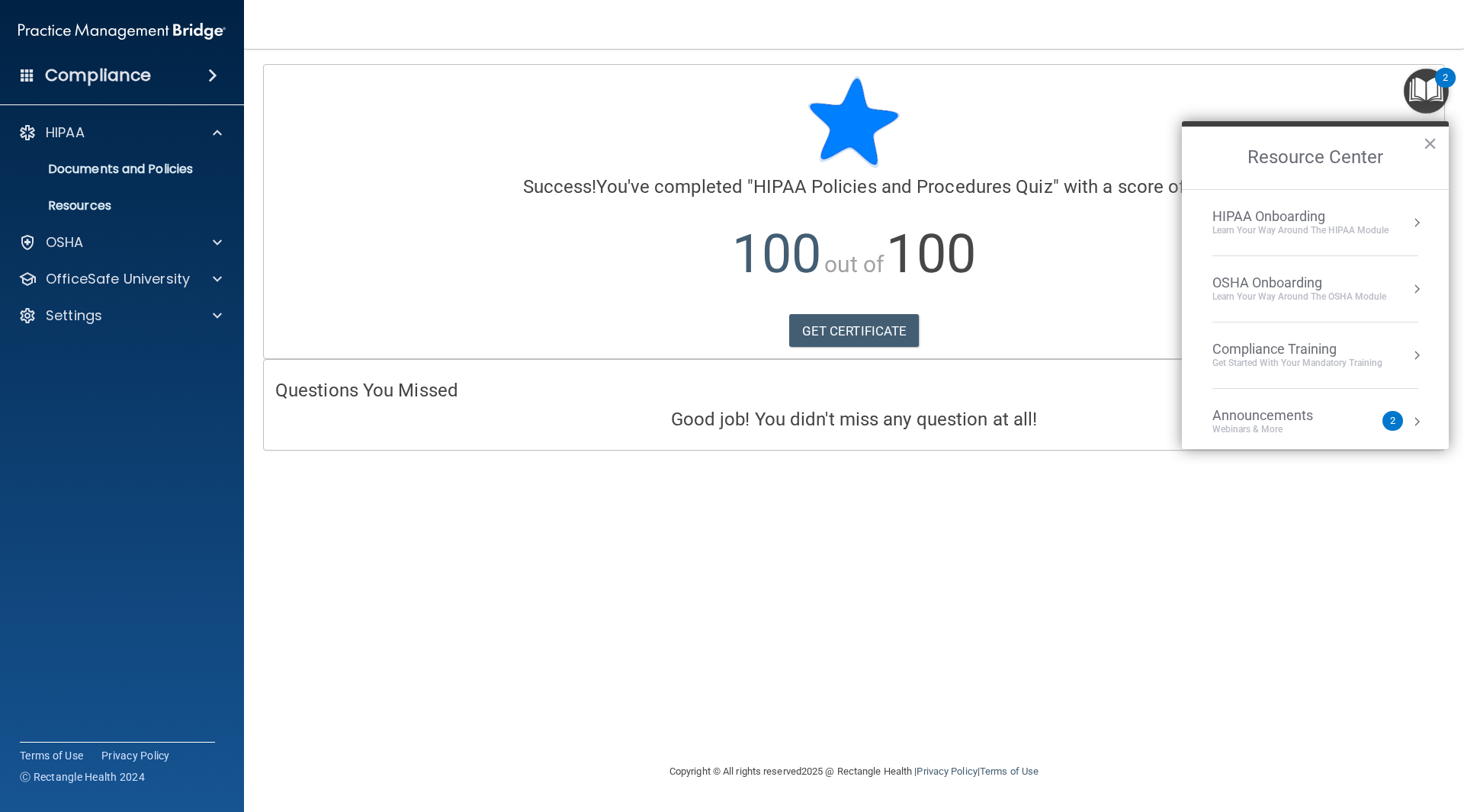
click at [1323, 361] on div "Get Started with your mandatory training" at bounding box center [1298, 364] width 170 height 13
click at [1271, 216] on div "HIPAA Training for Members" at bounding box center [1279, 215] width 170 height 14
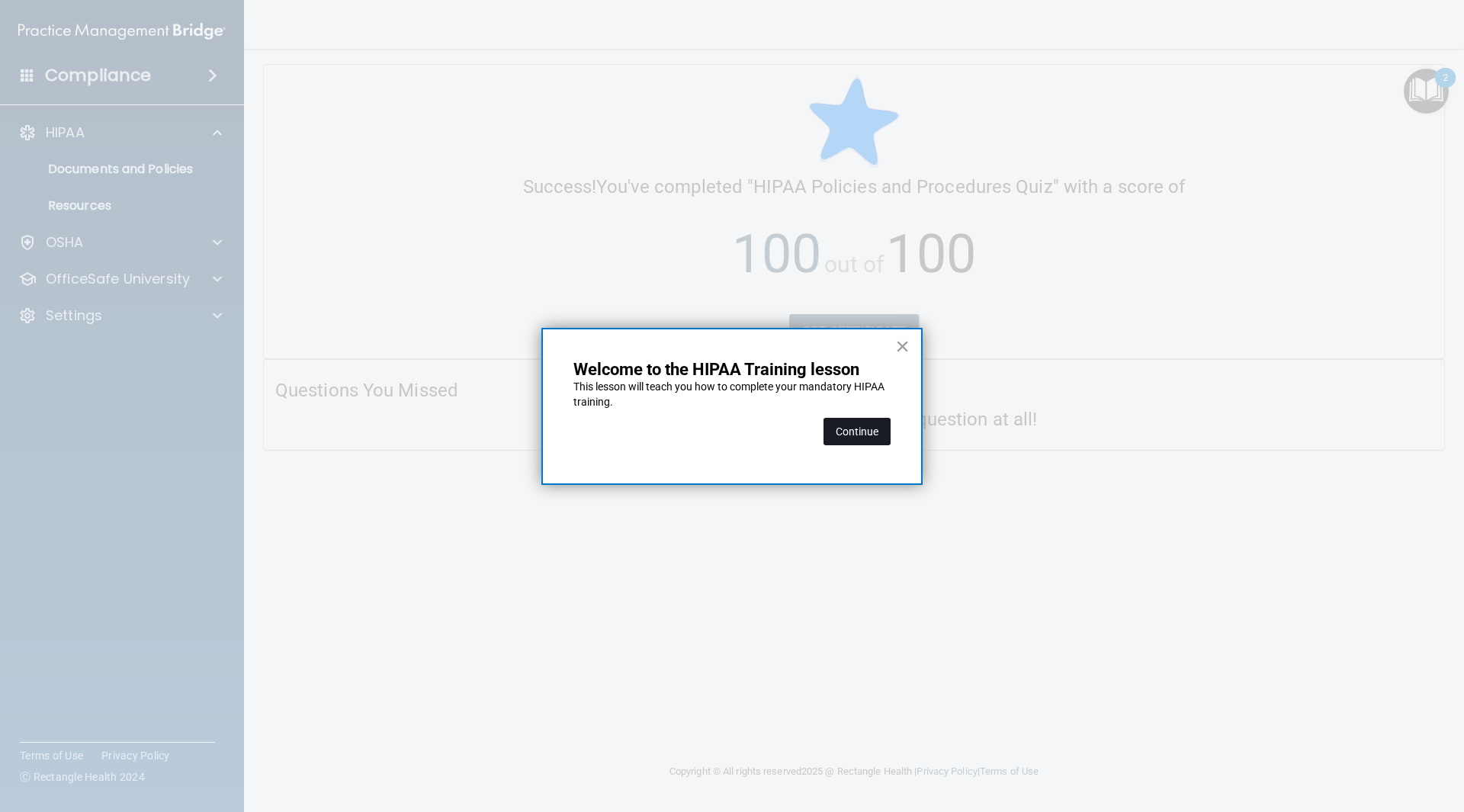
click at [869, 430] on button "Continue" at bounding box center [858, 432] width 67 height 28
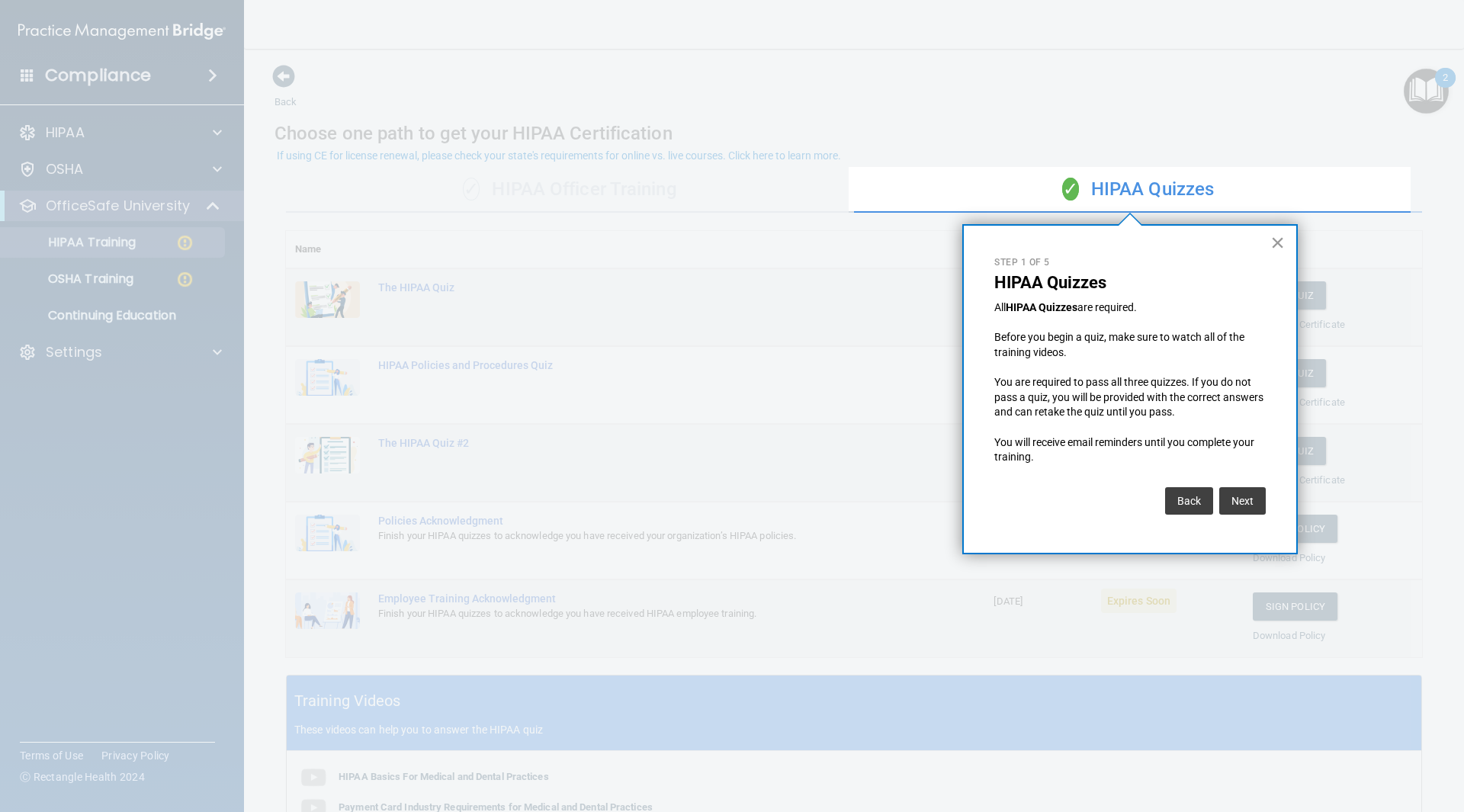
click at [1277, 243] on button "×" at bounding box center [1278, 243] width 15 height 24
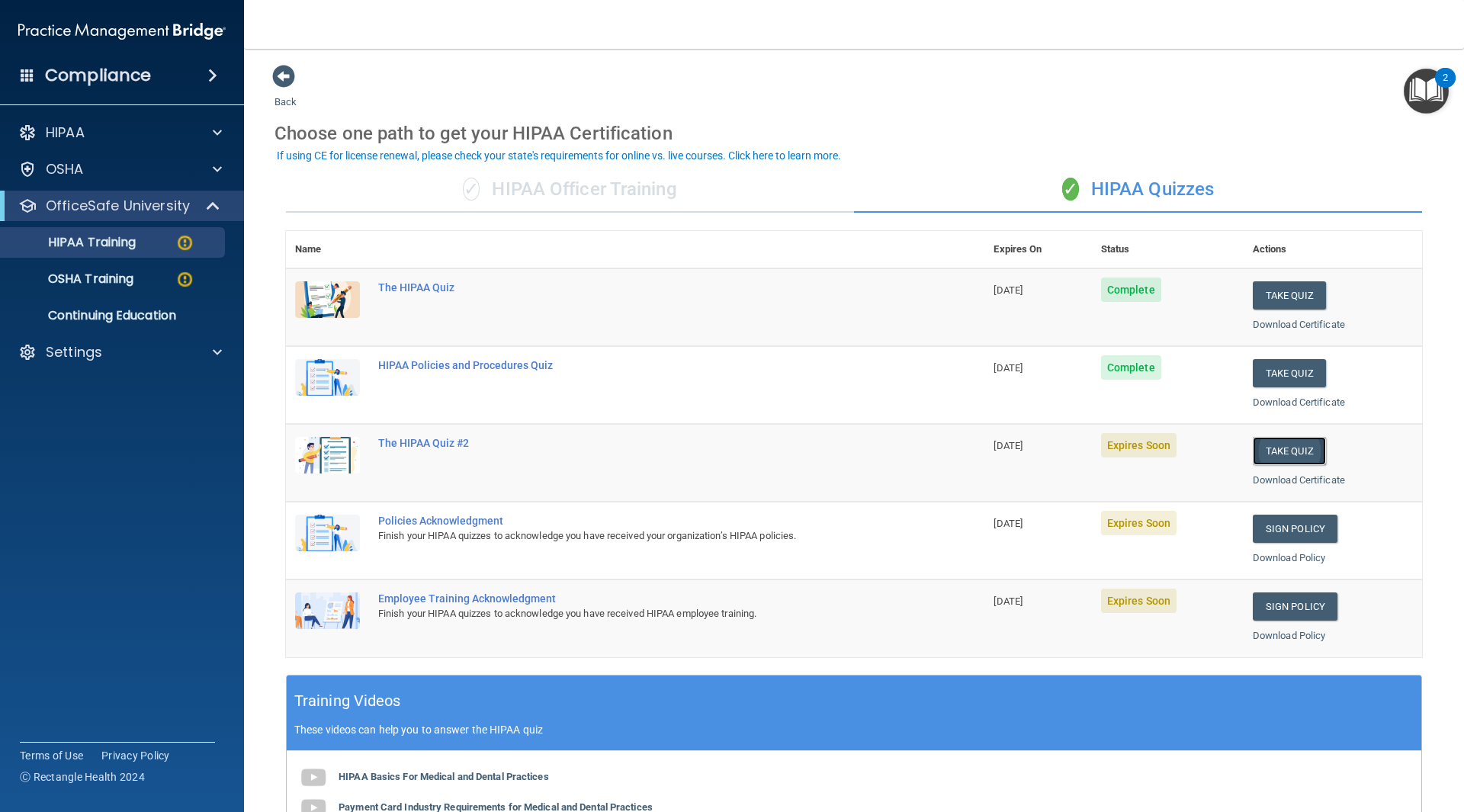
click at [1286, 451] on button "Take Quiz" at bounding box center [1289, 451] width 73 height 28
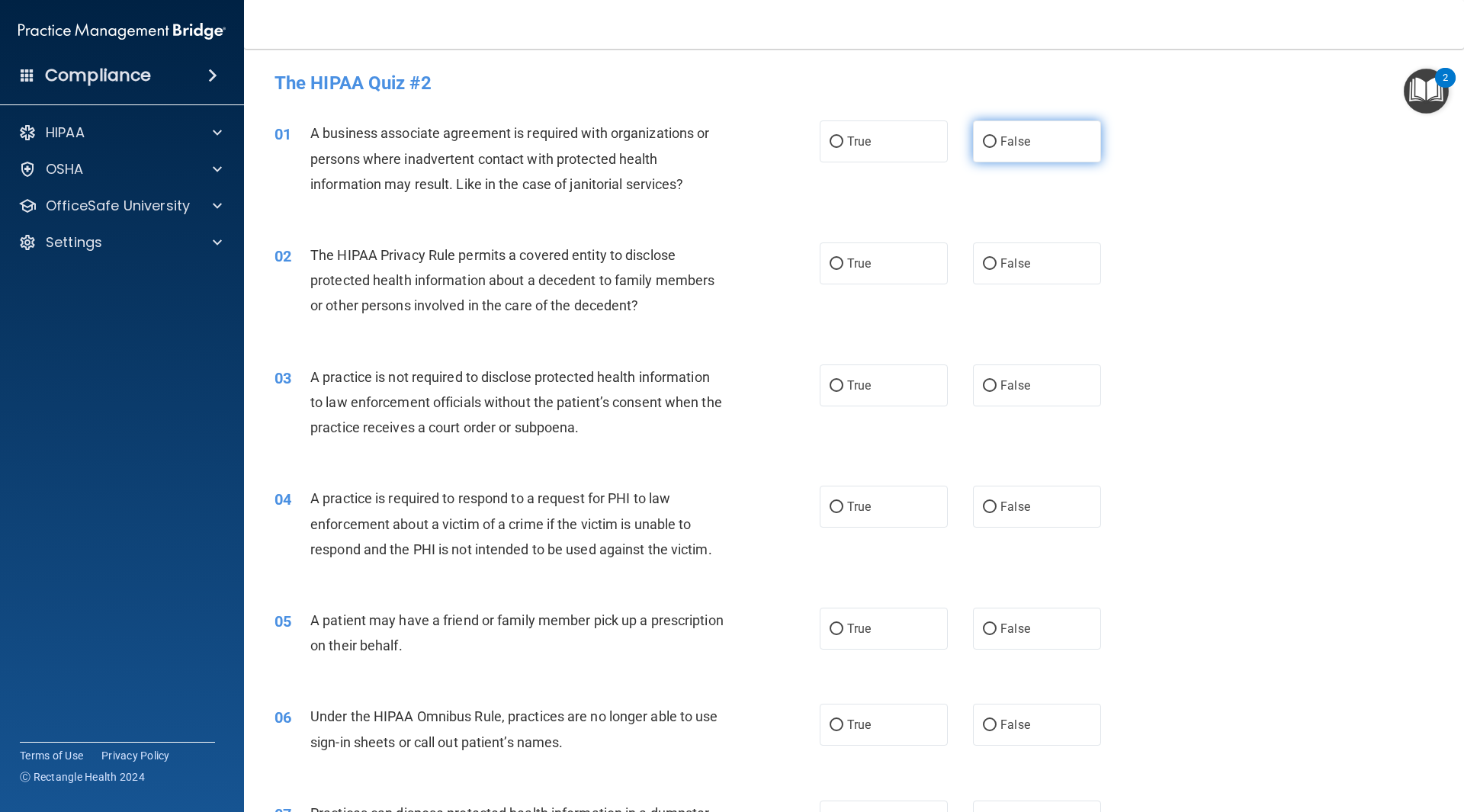
click at [984, 138] on input "False" at bounding box center [990, 142] width 14 height 11
radio input "true"
click at [834, 260] on input "True" at bounding box center [836, 264] width 14 height 11
radio input "true"
click at [986, 385] on input "False" at bounding box center [990, 386] width 14 height 11
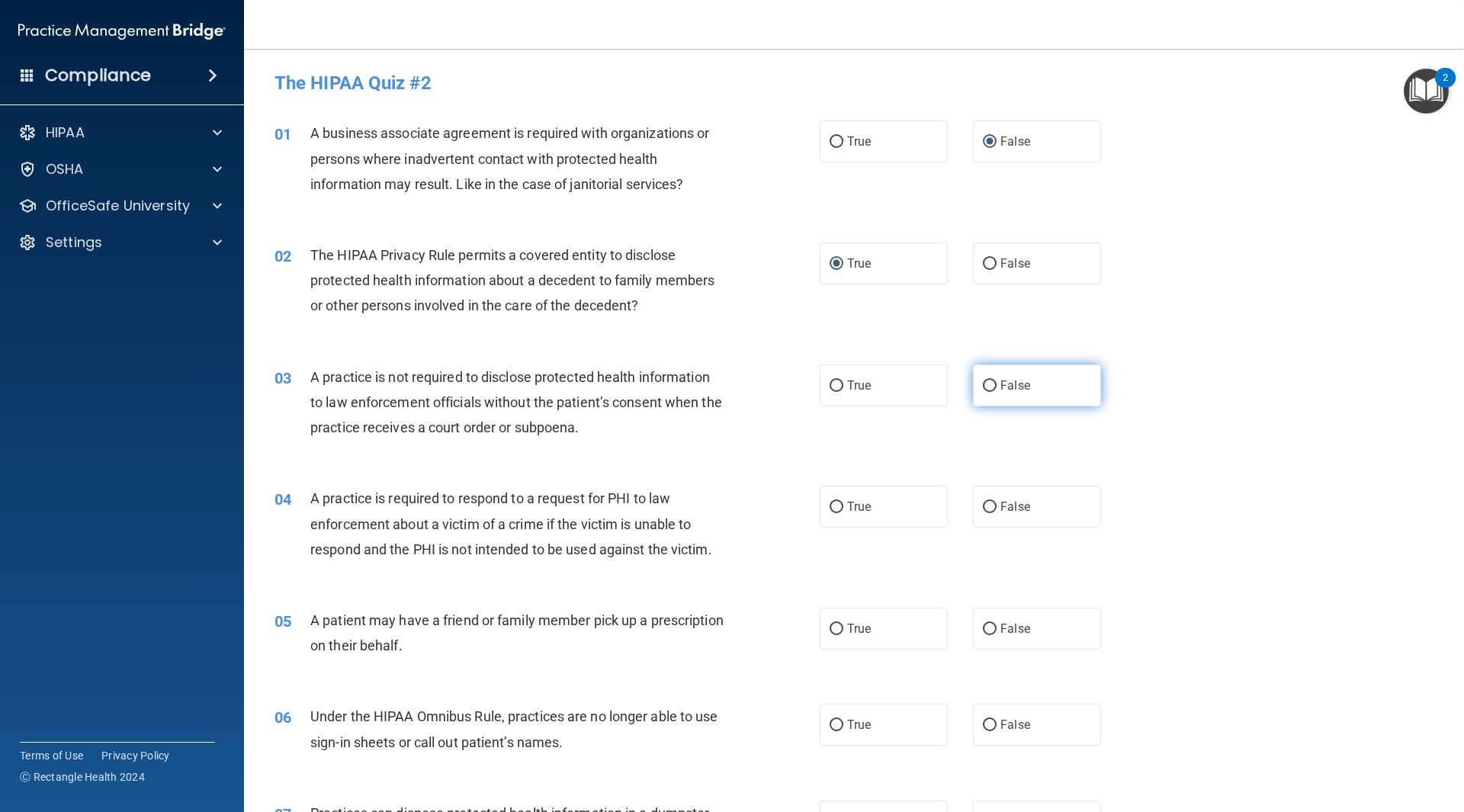
radio input "true"
click at [837, 501] on label "True" at bounding box center [884, 506] width 128 height 42
click at [837, 502] on input "True" at bounding box center [836, 508] width 14 height 11
radio input "true"
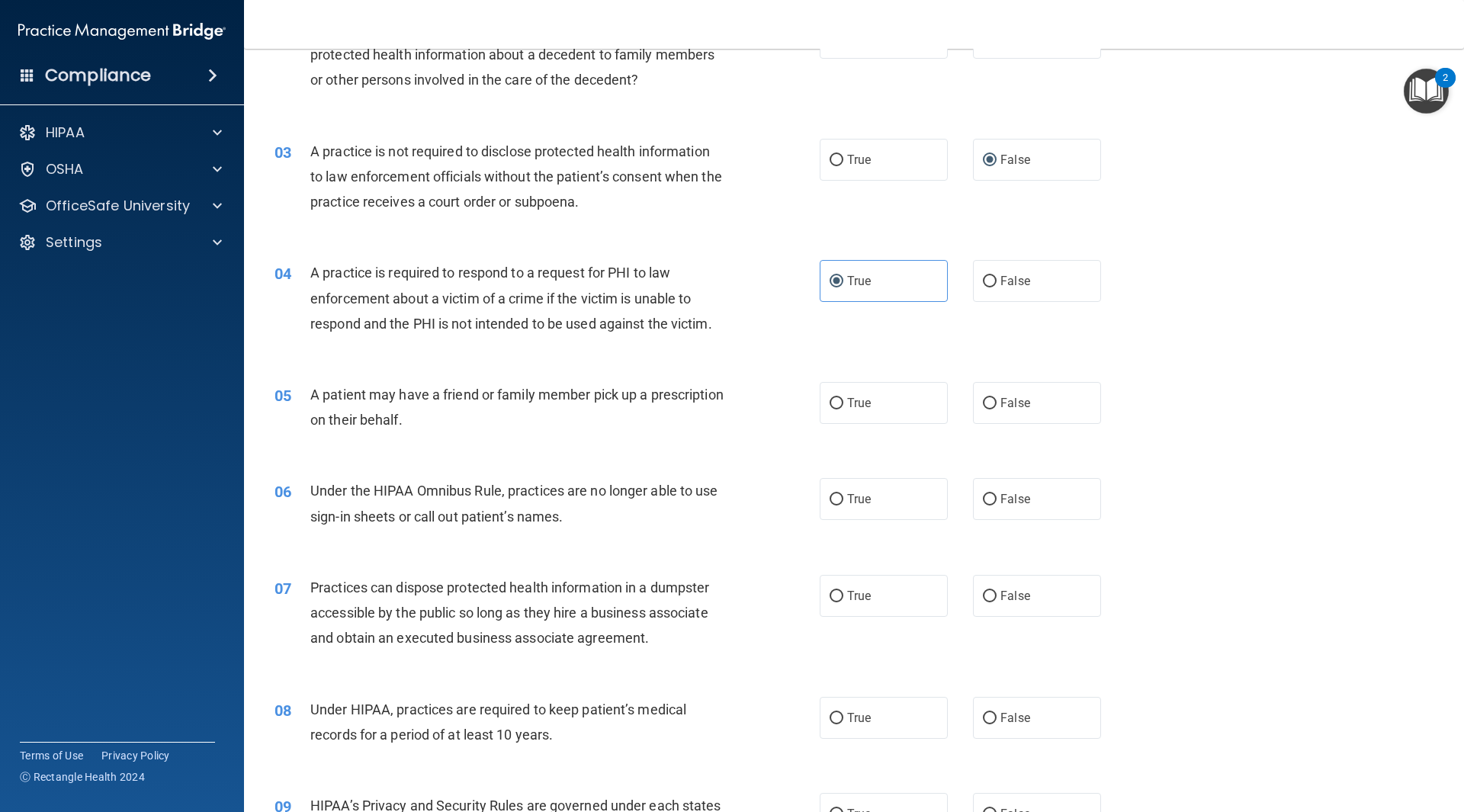
scroll to position [229, 0]
click at [830, 398] on input "True" at bounding box center [836, 401] width 14 height 11
radio input "true"
click at [983, 493] on input "False" at bounding box center [990, 497] width 14 height 11
radio input "true"
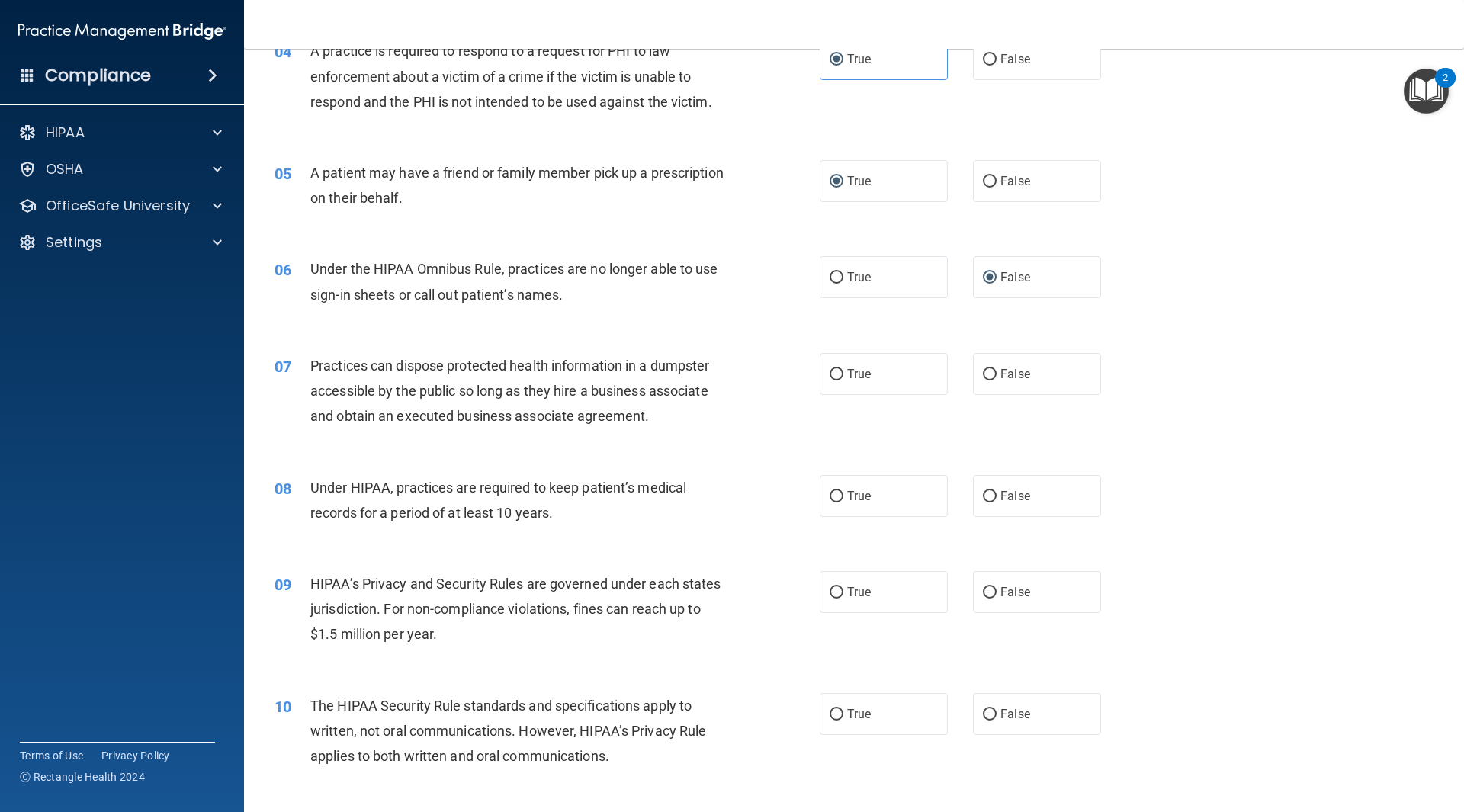
scroll to position [458, 0]
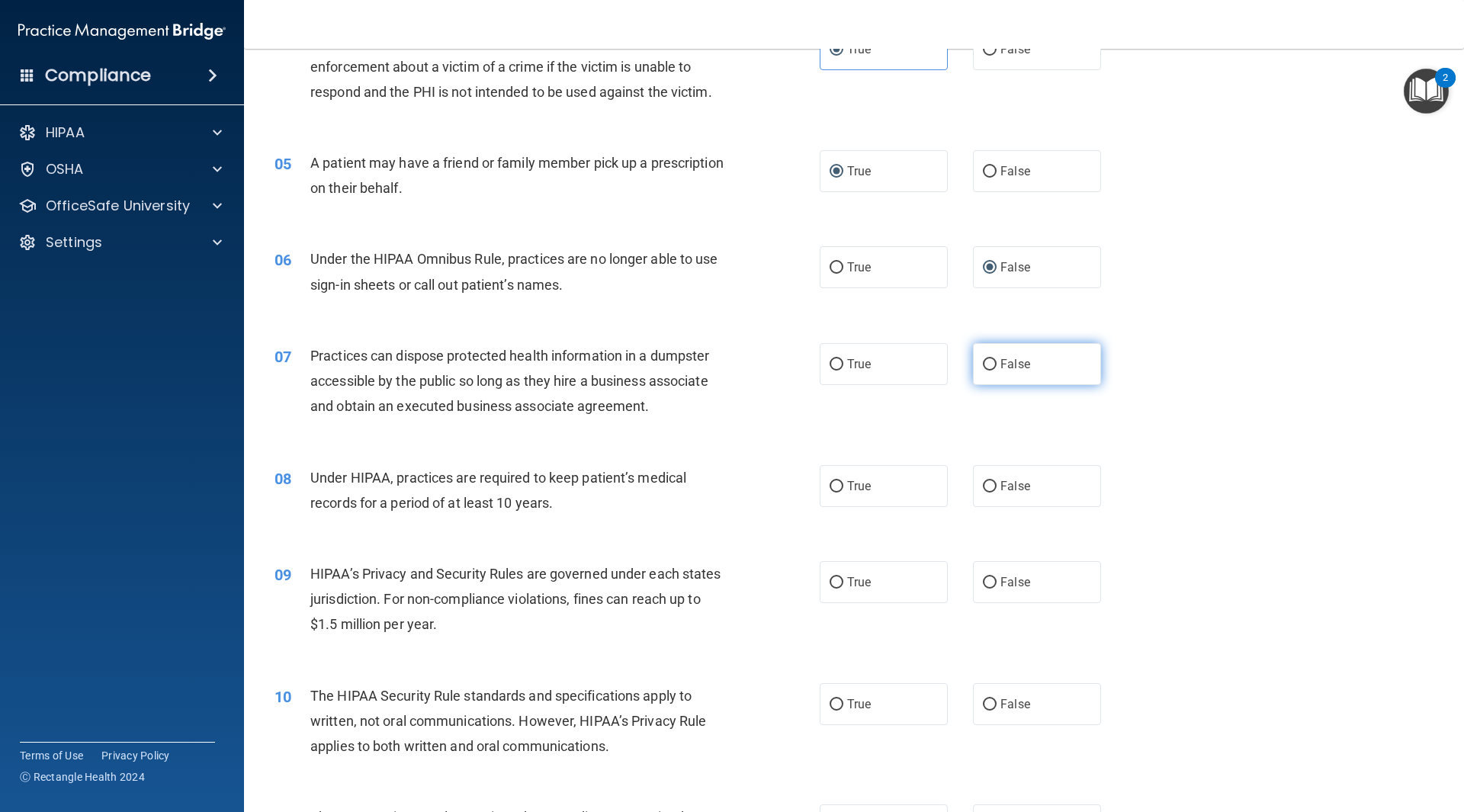
click at [983, 366] on input "False" at bounding box center [990, 365] width 14 height 11
radio input "true"
click at [983, 488] on input "False" at bounding box center [990, 486] width 14 height 11
radio input "true"
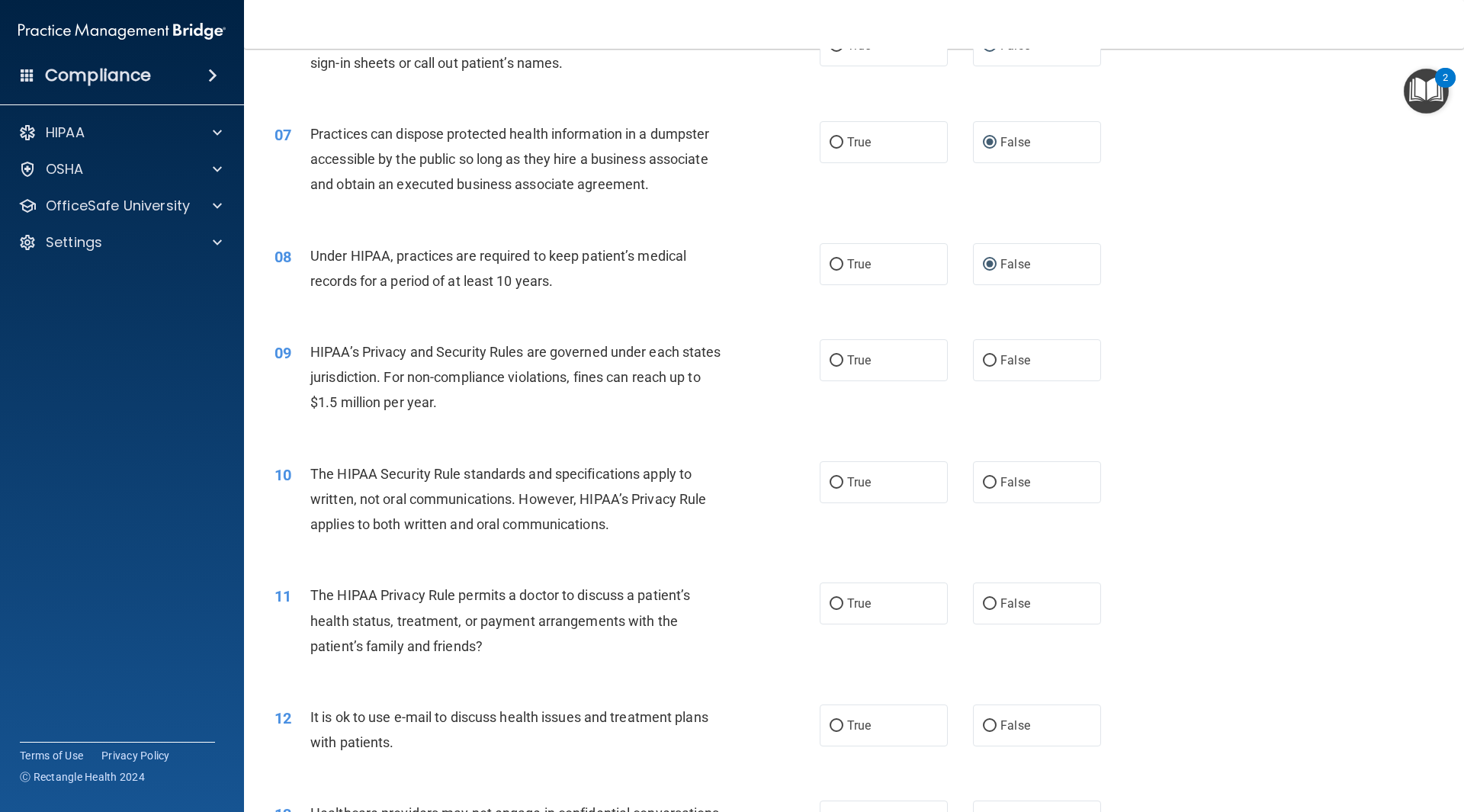
scroll to position [686, 0]
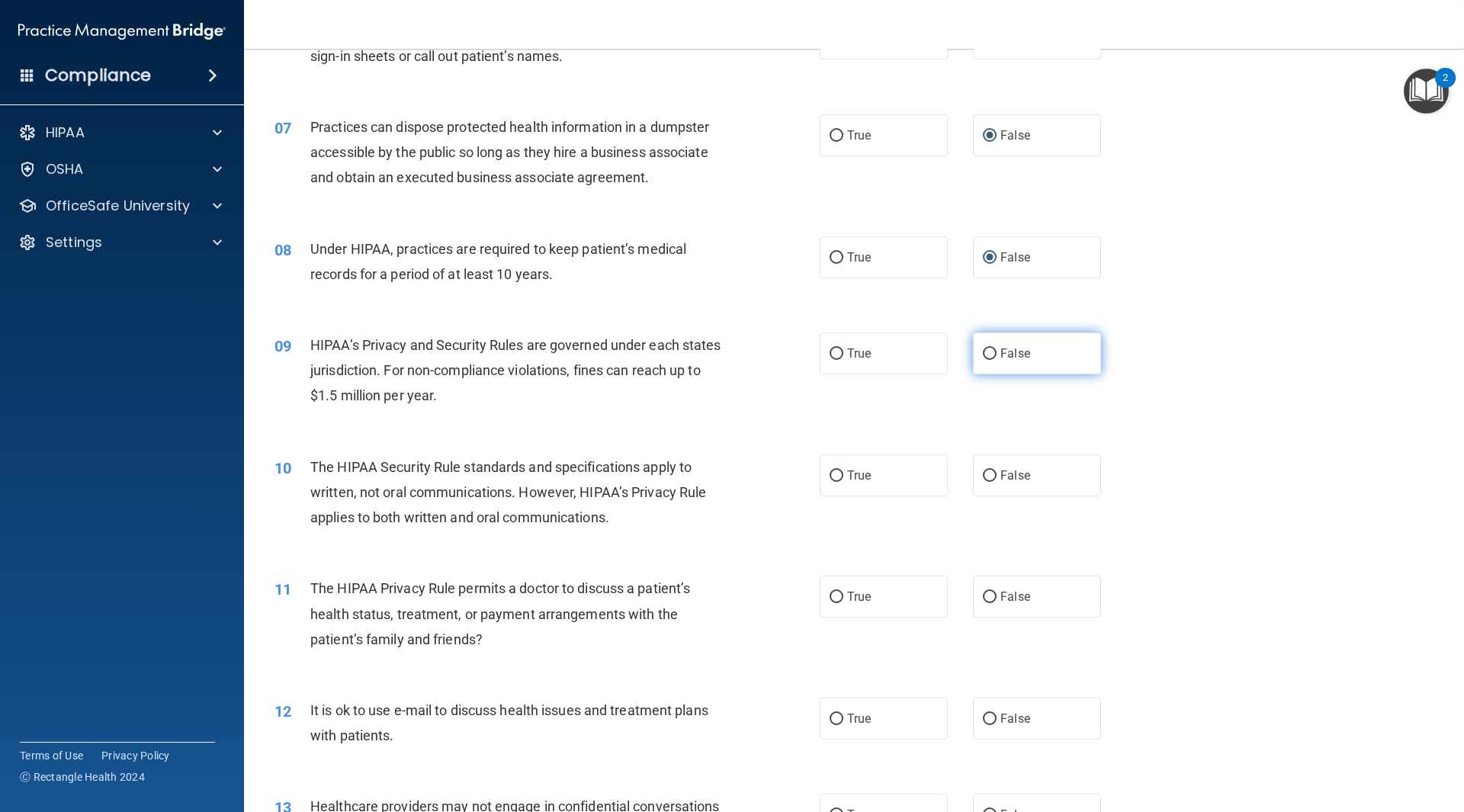
click at [983, 354] on input "False" at bounding box center [990, 354] width 14 height 11
radio input "true"
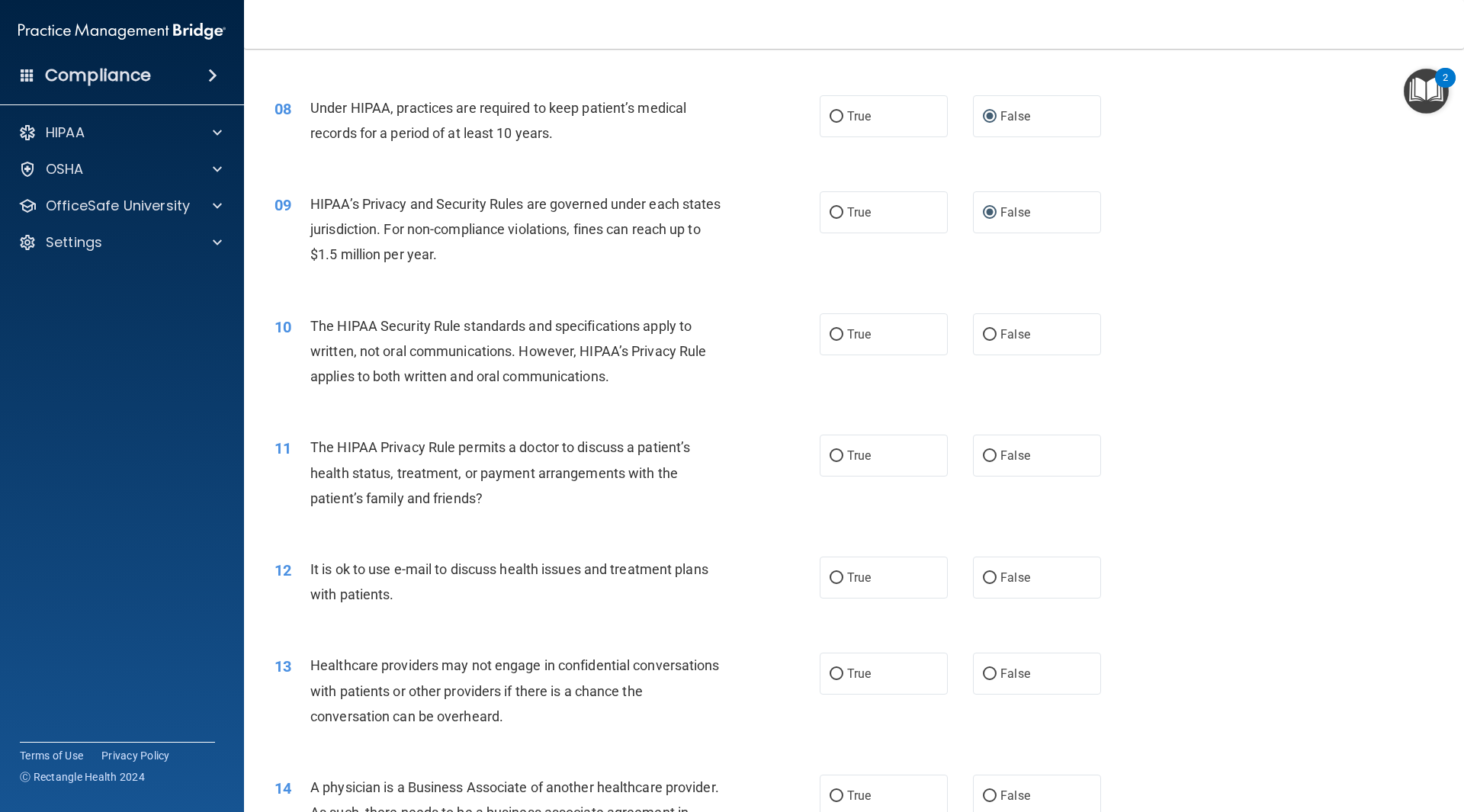
scroll to position [839, 0]
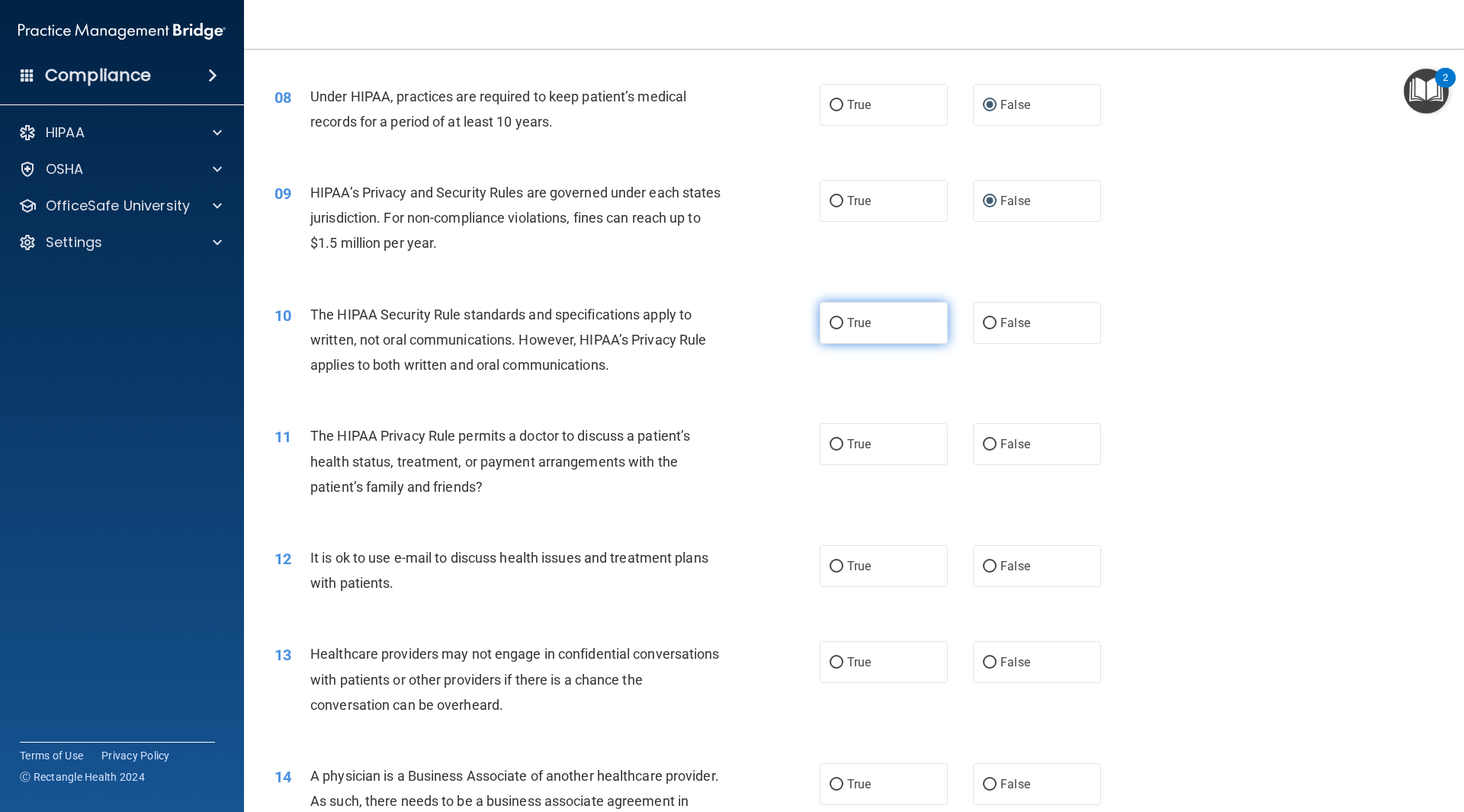
click at [835, 321] on input "True" at bounding box center [836, 324] width 14 height 11
radio input "true"
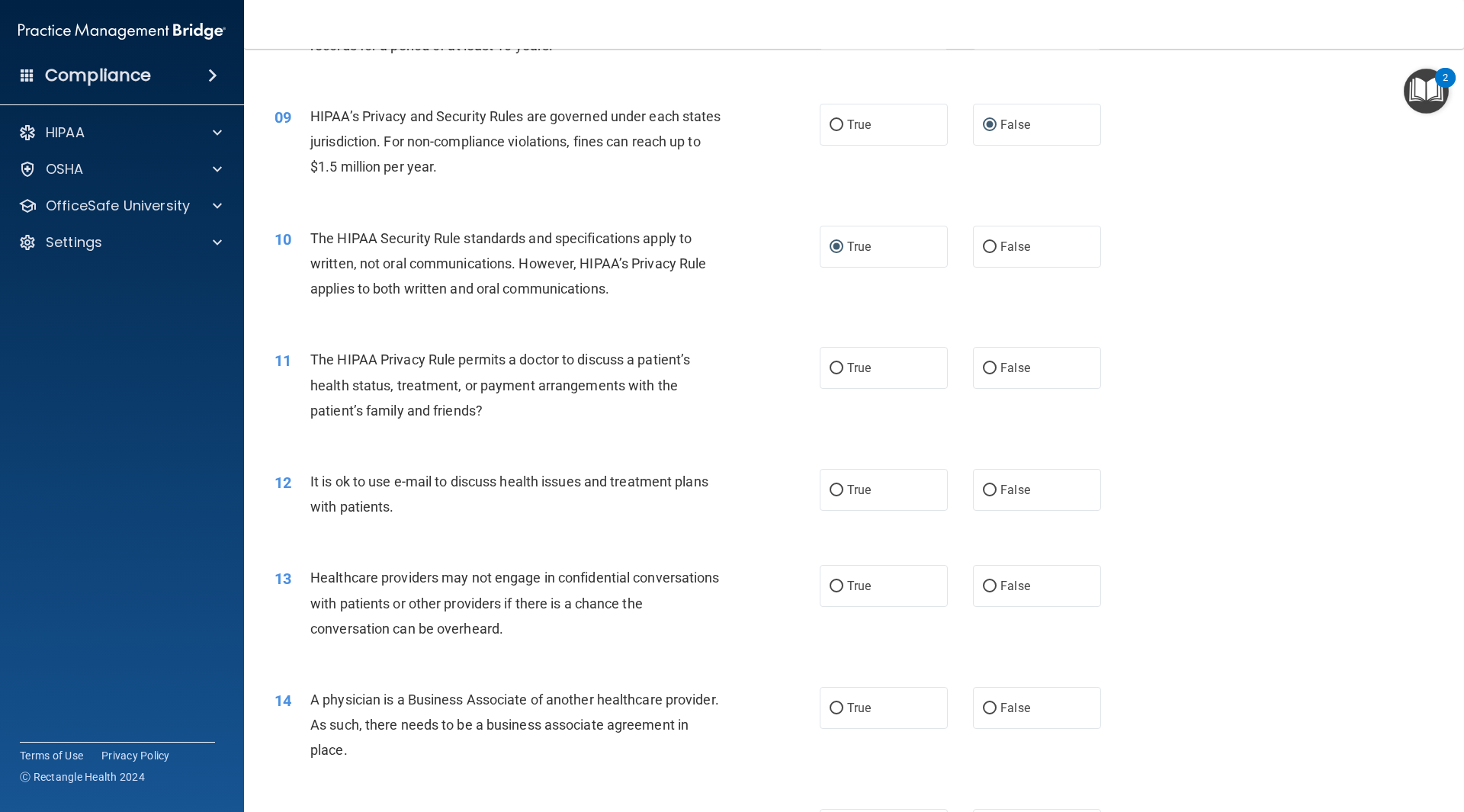
scroll to position [992, 0]
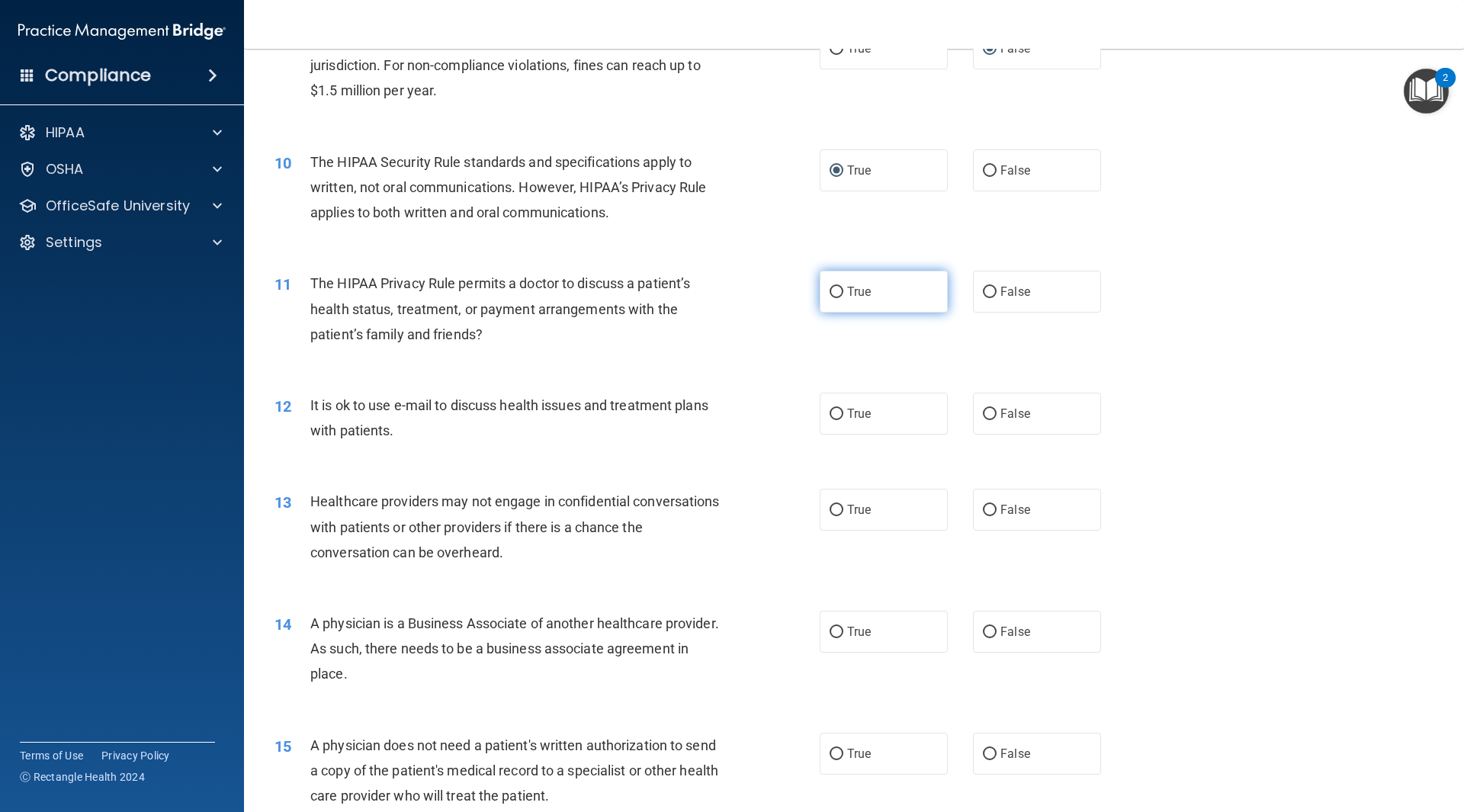
click at [833, 290] on input "True" at bounding box center [836, 292] width 14 height 11
radio input "true"
click at [832, 412] on input "True" at bounding box center [836, 415] width 14 height 11
radio input "true"
click at [983, 510] on input "False" at bounding box center [990, 511] width 14 height 11
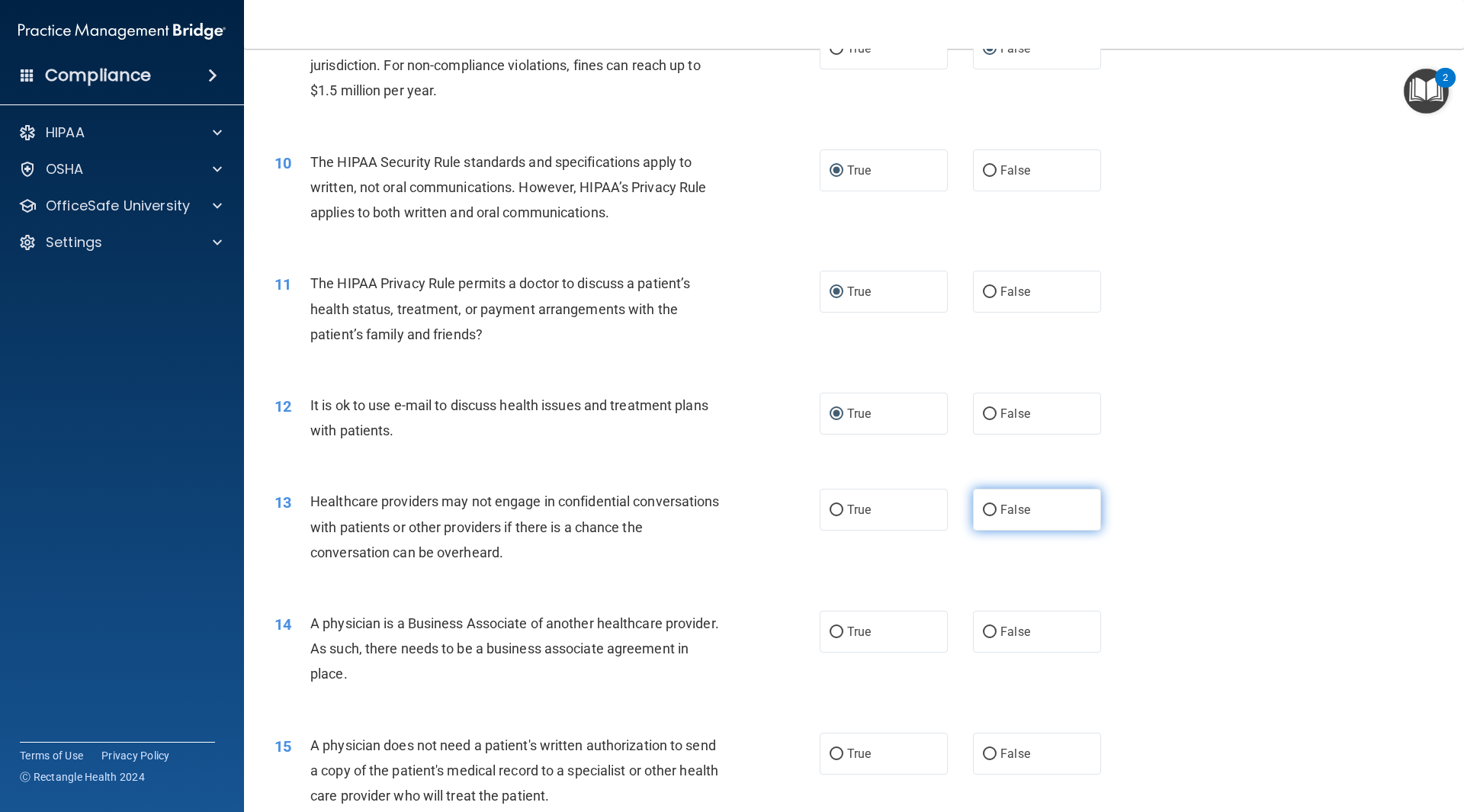
radio input "true"
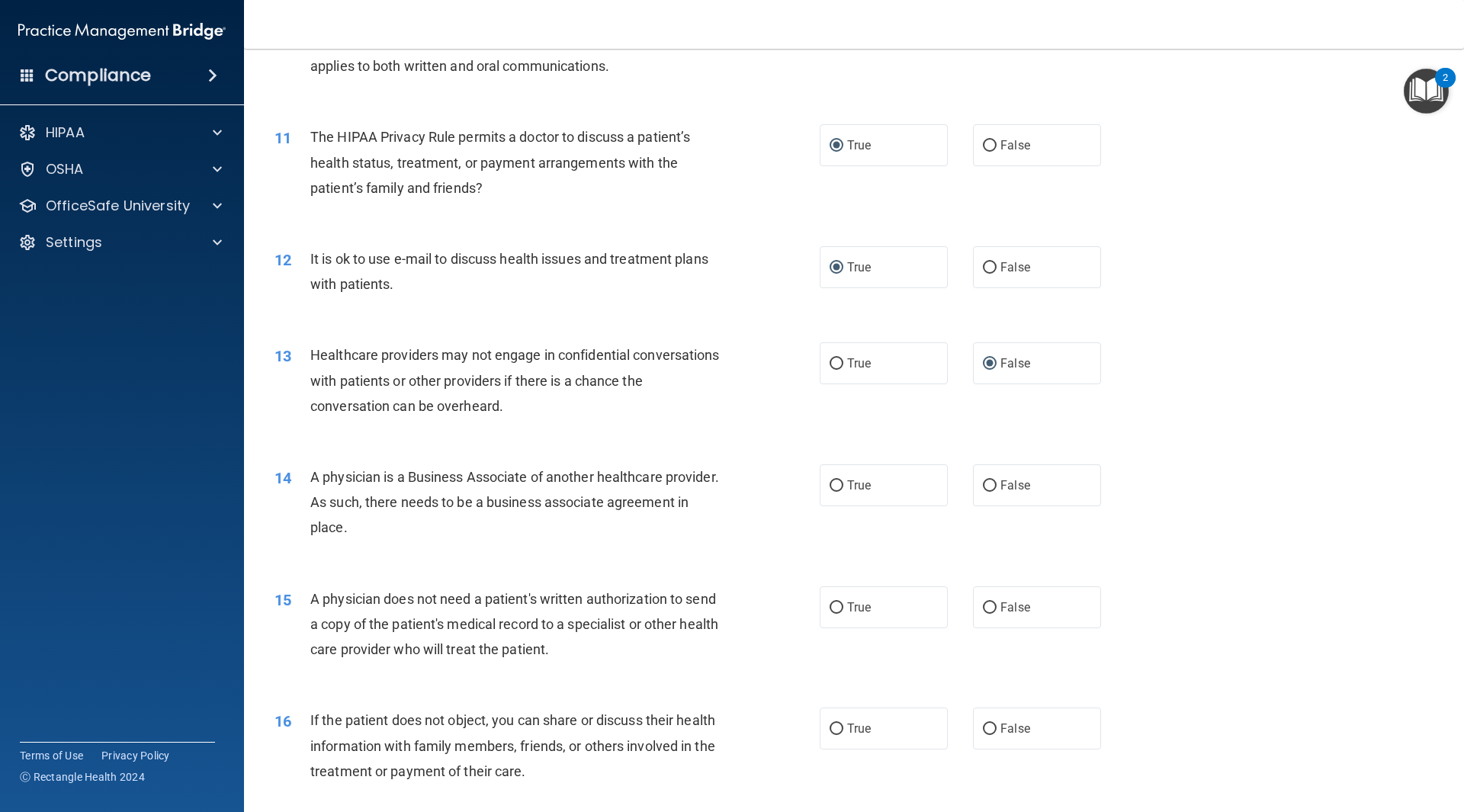
scroll to position [1144, 0]
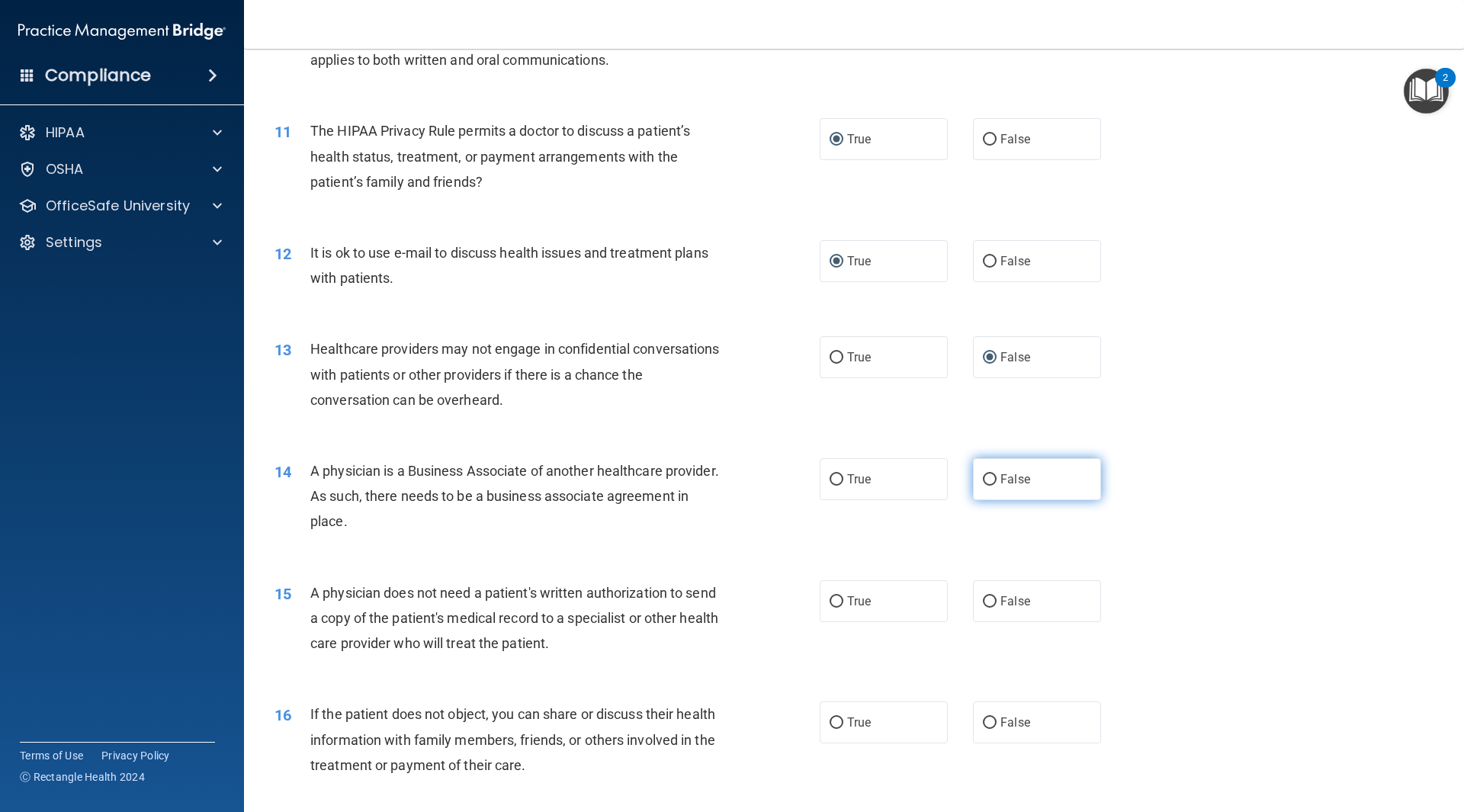
click at [983, 478] on input "False" at bounding box center [990, 480] width 14 height 11
radio input "true"
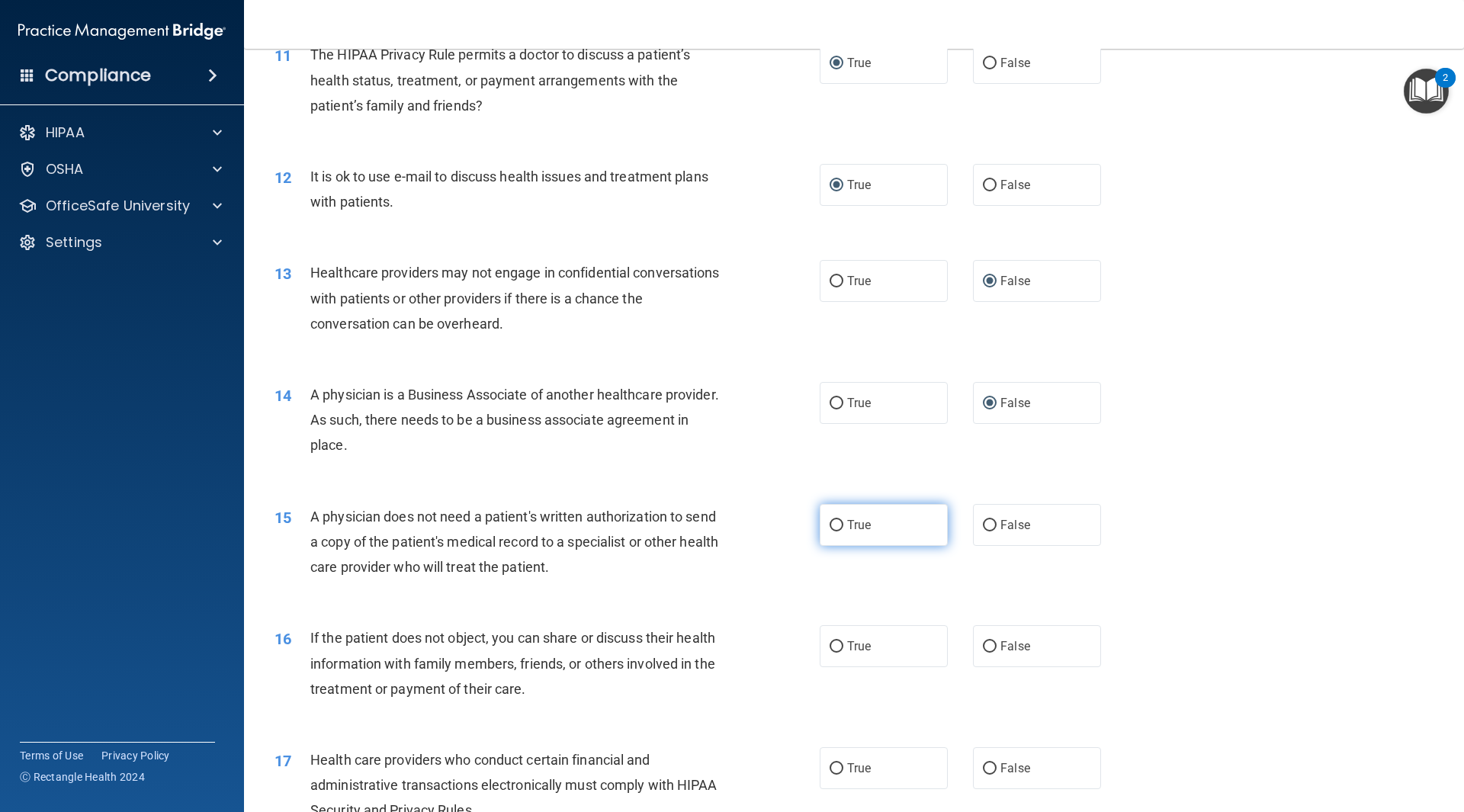
click at [830, 524] on input "True" at bounding box center [836, 526] width 14 height 11
radio input "true"
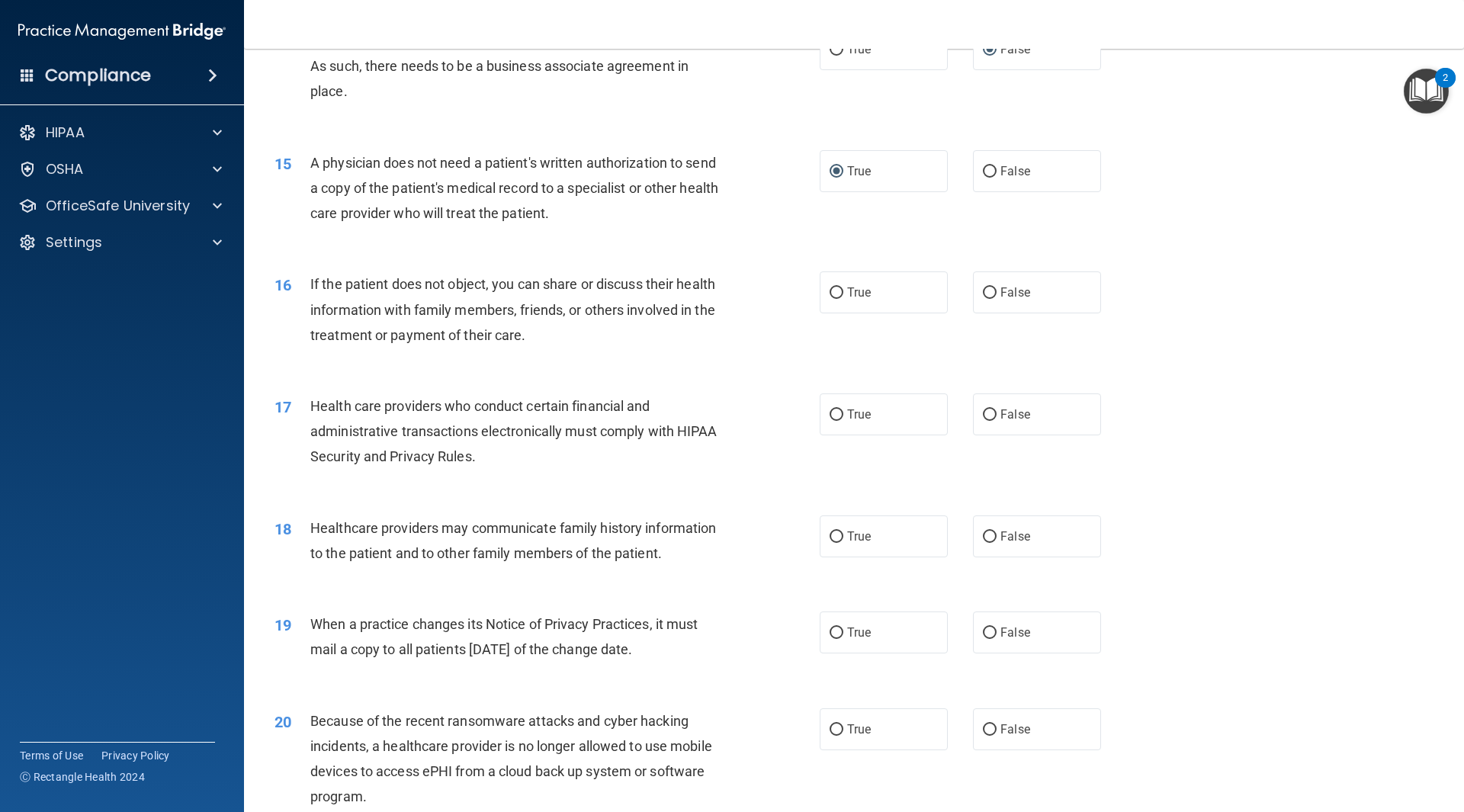
scroll to position [1602, 0]
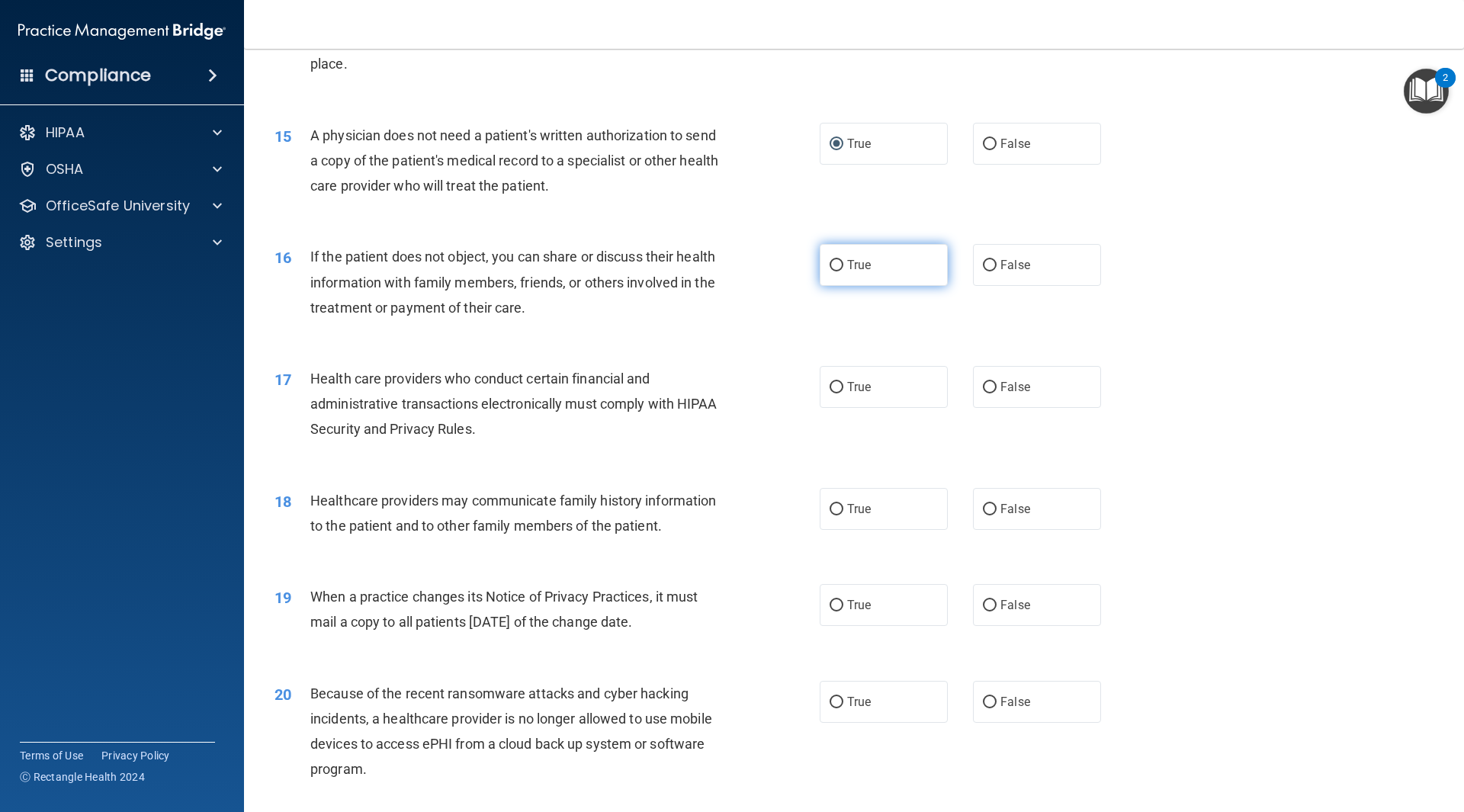
click at [836, 266] on input "True" at bounding box center [836, 266] width 14 height 11
radio input "true"
click at [830, 385] on input "True" at bounding box center [836, 388] width 14 height 11
radio input "true"
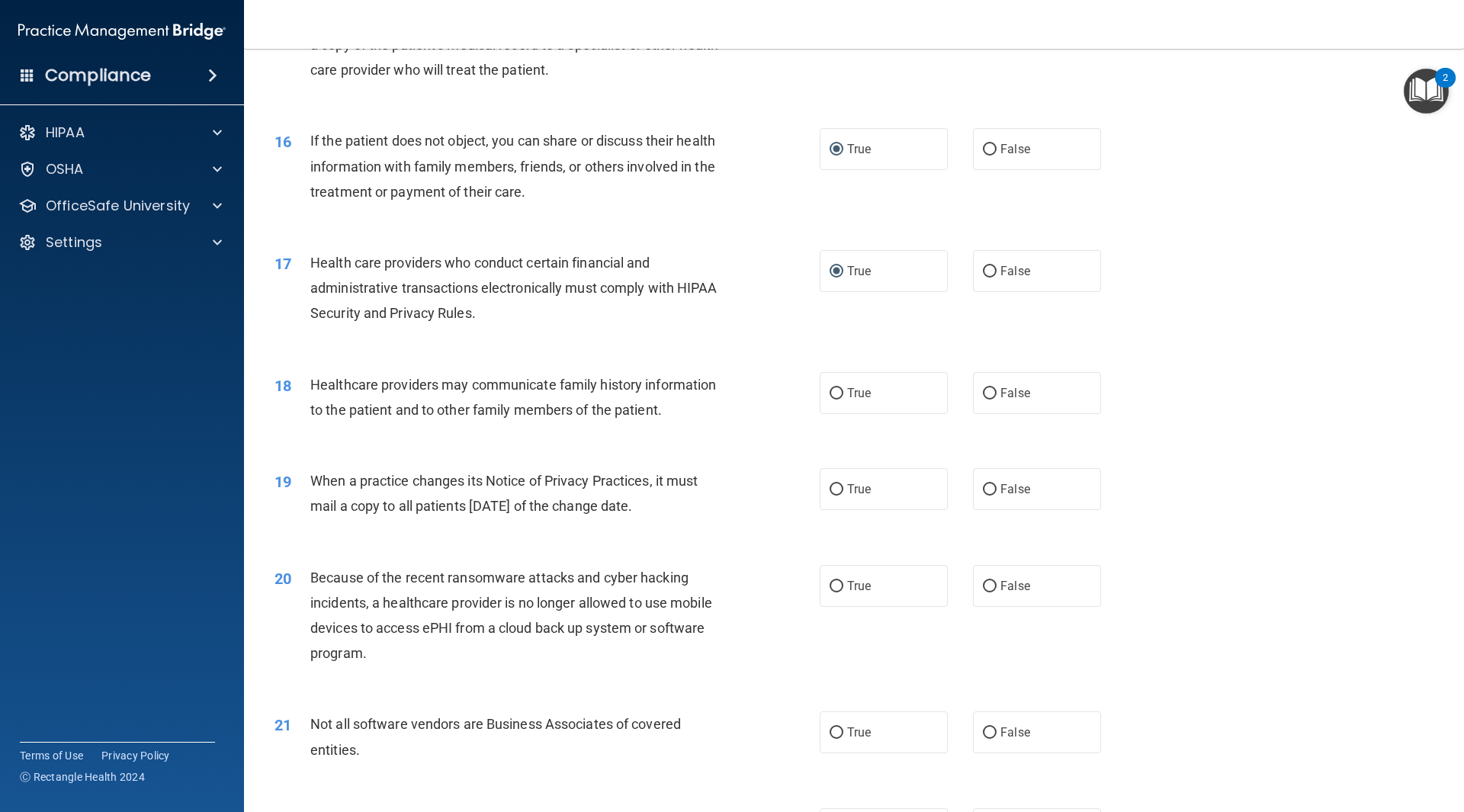
scroll to position [1754, 0]
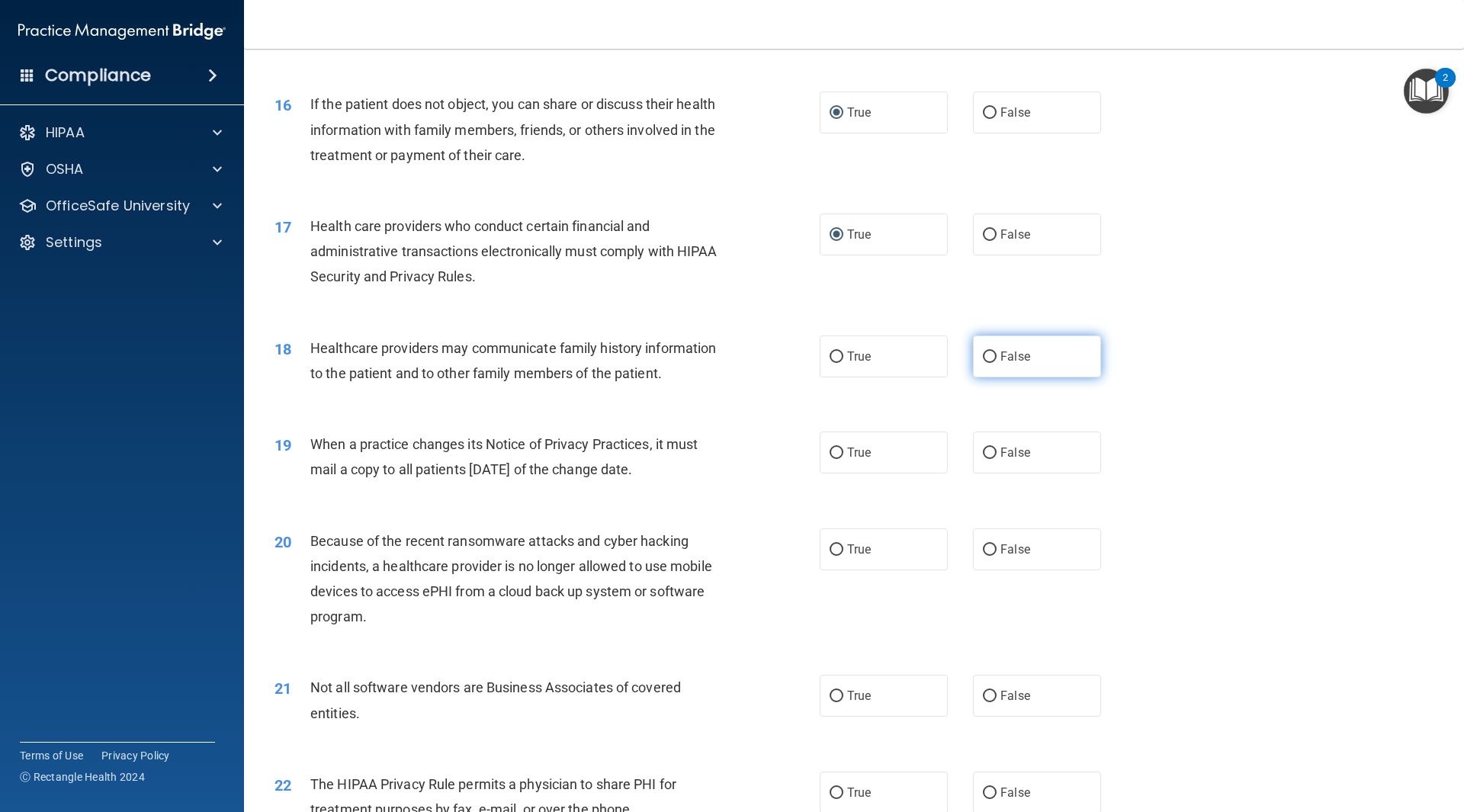
click at [985, 357] on input "False" at bounding box center [990, 357] width 14 height 11
radio input "true"
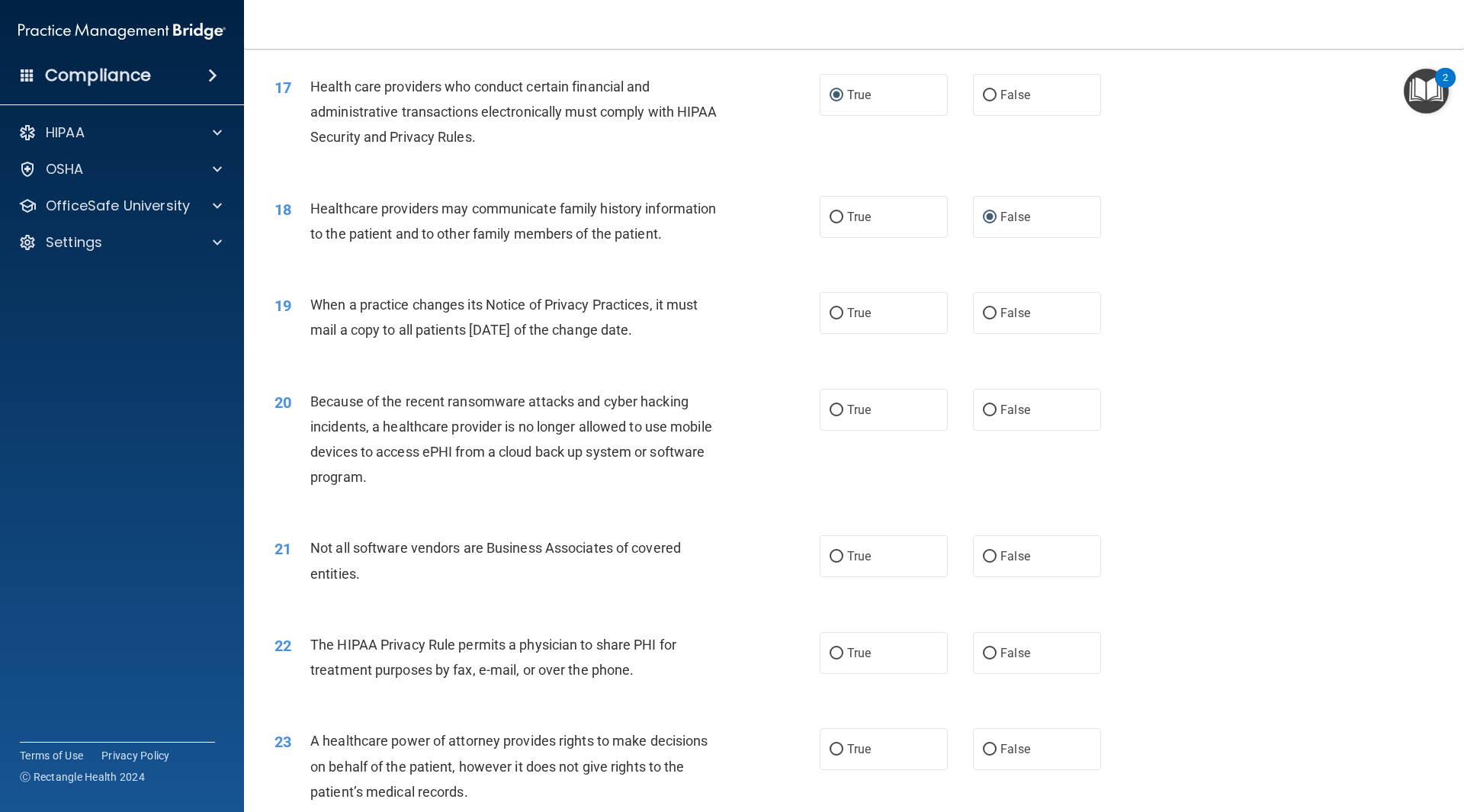
scroll to position [1907, 0]
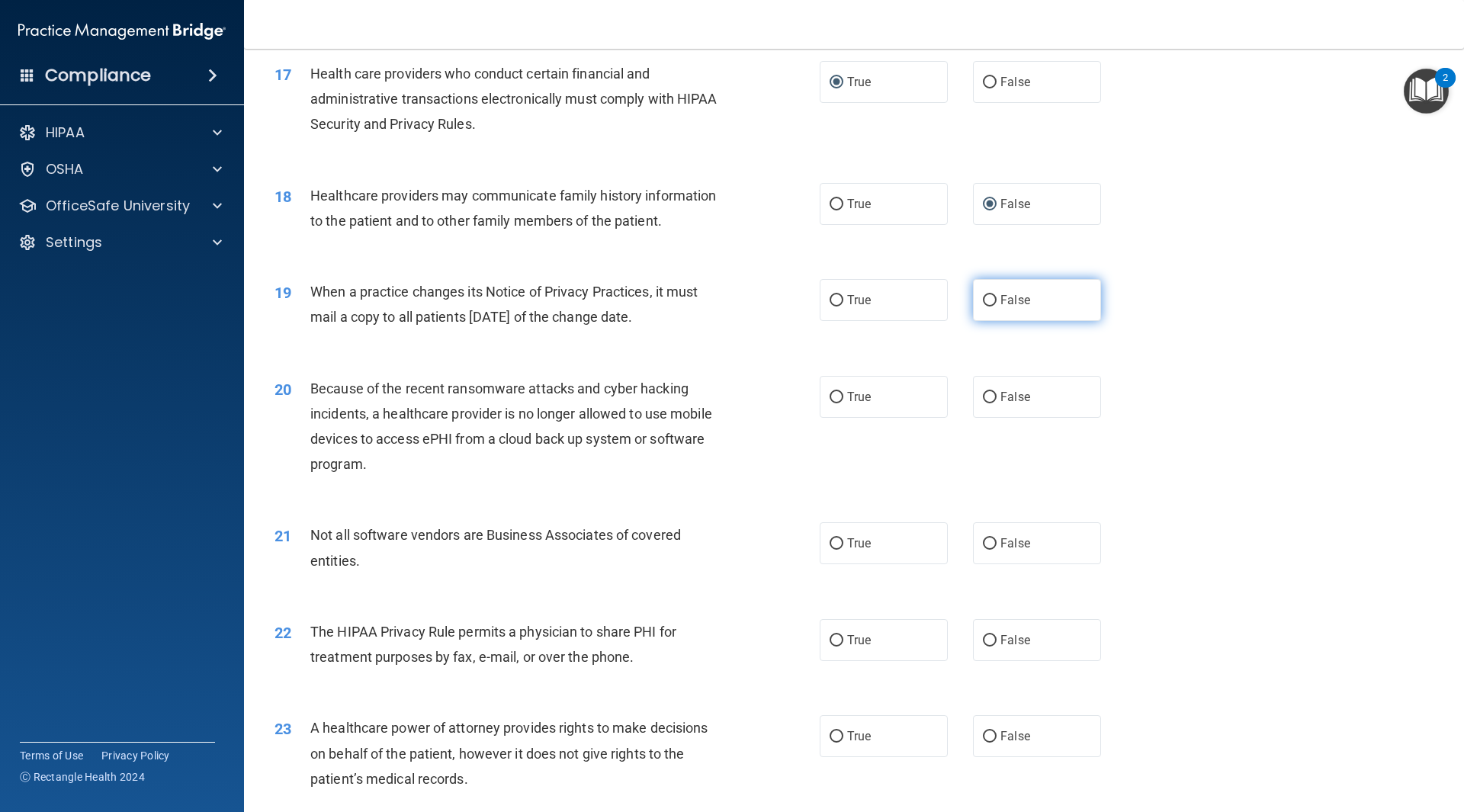
click at [985, 300] on input "False" at bounding box center [990, 300] width 14 height 11
radio input "true"
click at [983, 400] on input "False" at bounding box center [990, 397] width 14 height 11
radio input "true"
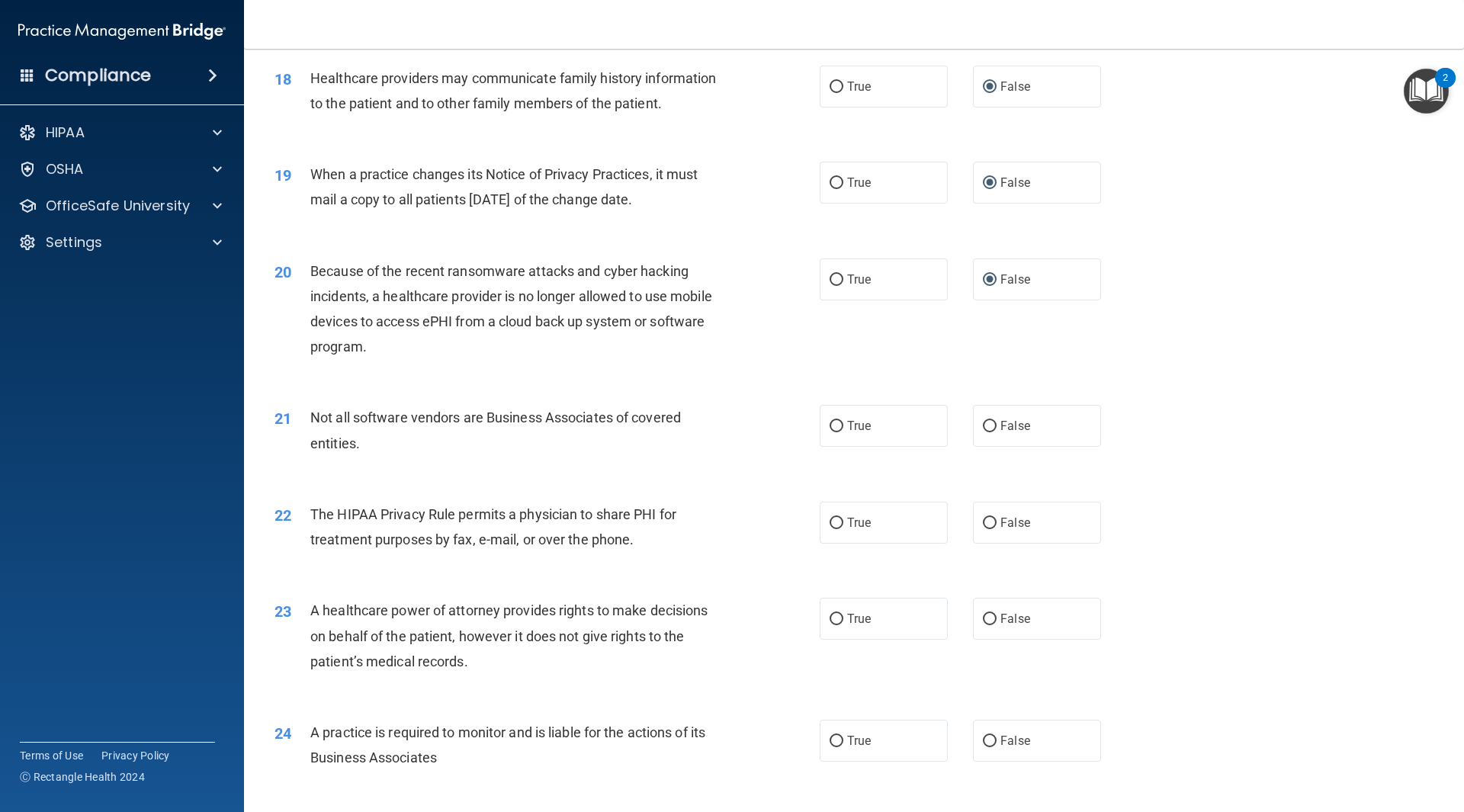
scroll to position [2059, 0]
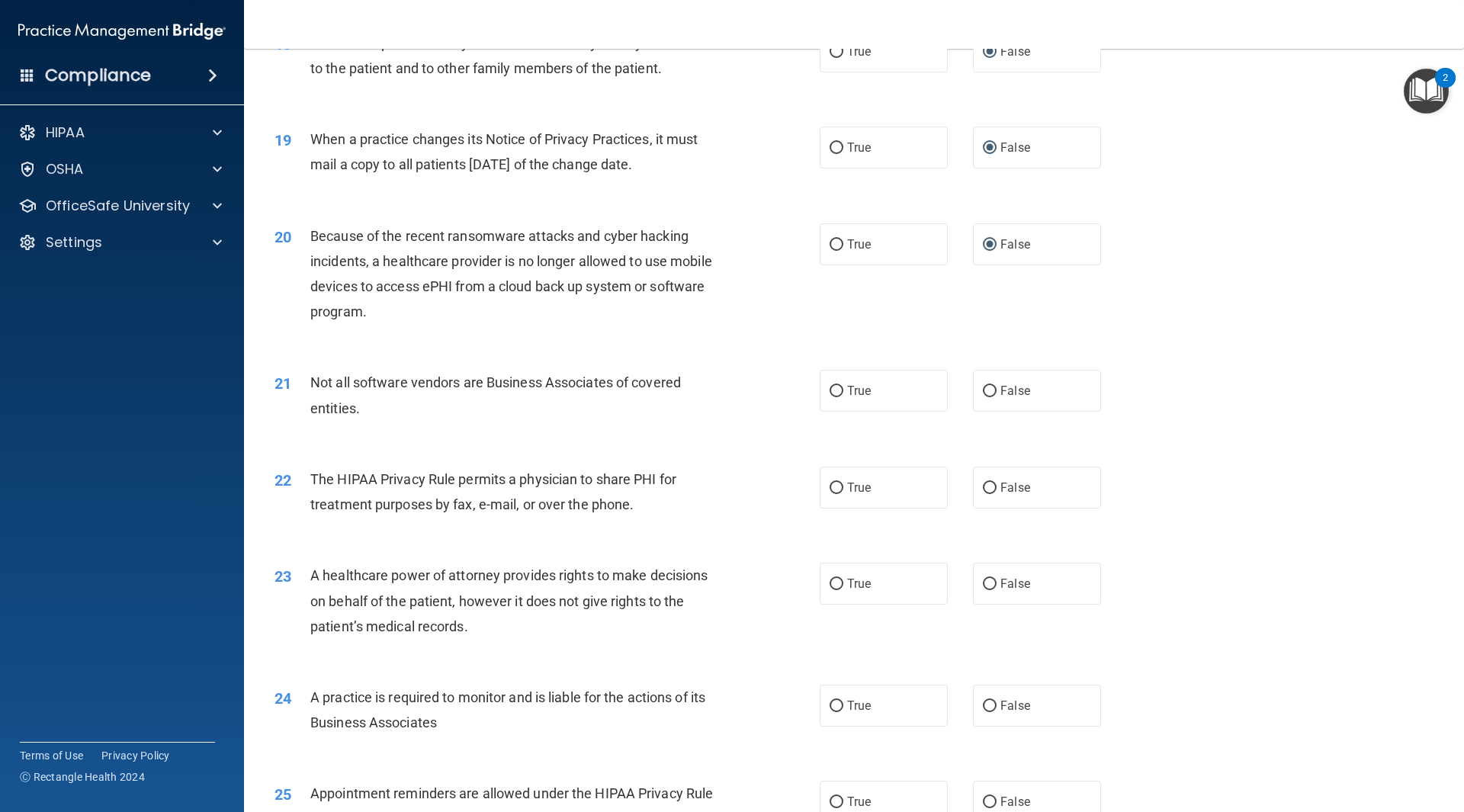
drag, startPoint x: 830, startPoint y: 393, endPoint x: 812, endPoint y: 393, distance: 18.0
click at [830, 392] on input "True" at bounding box center [836, 392] width 14 height 11
radio input "true"
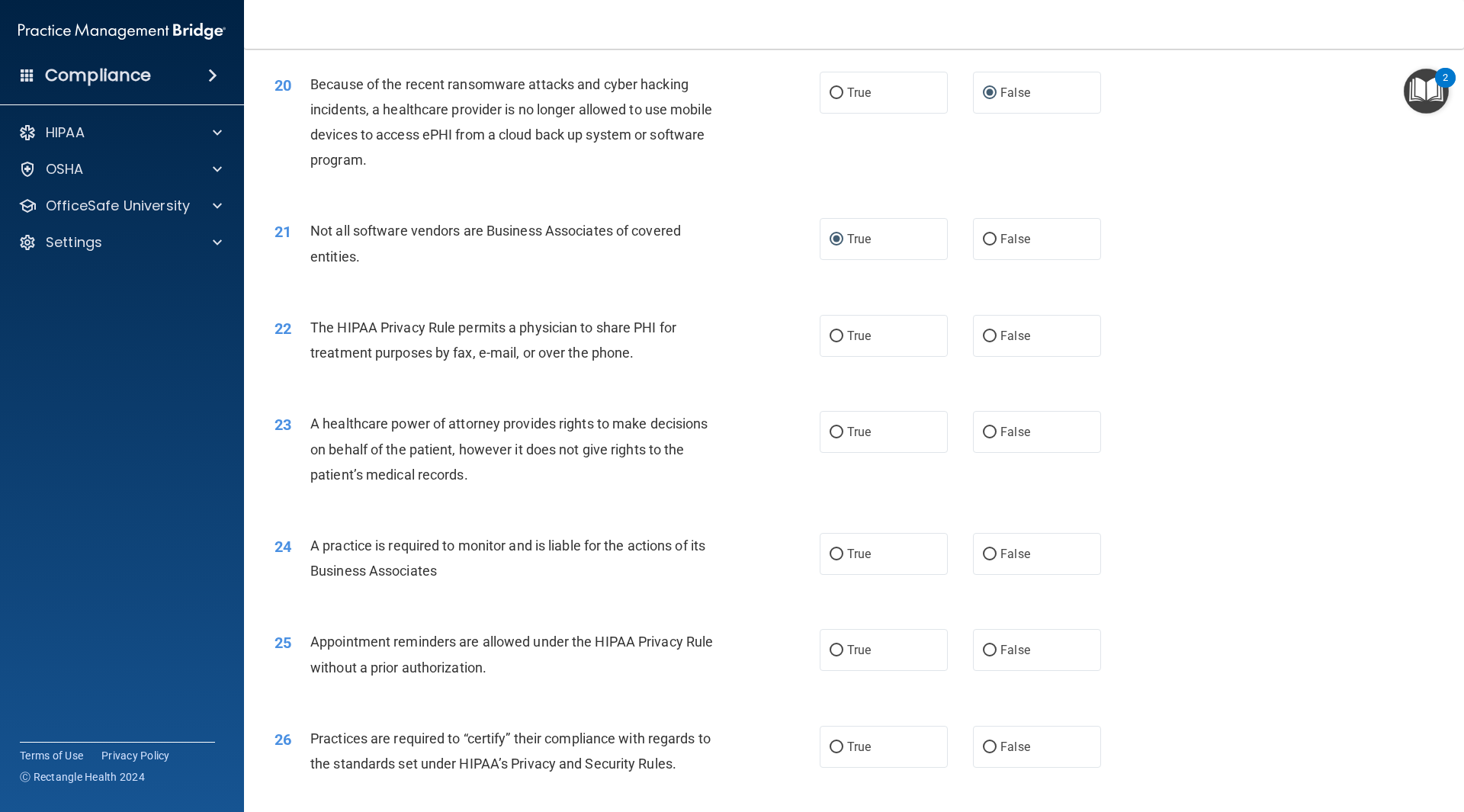
scroll to position [2212, 0]
click at [830, 337] on input "True" at bounding box center [836, 336] width 14 height 11
radio input "true"
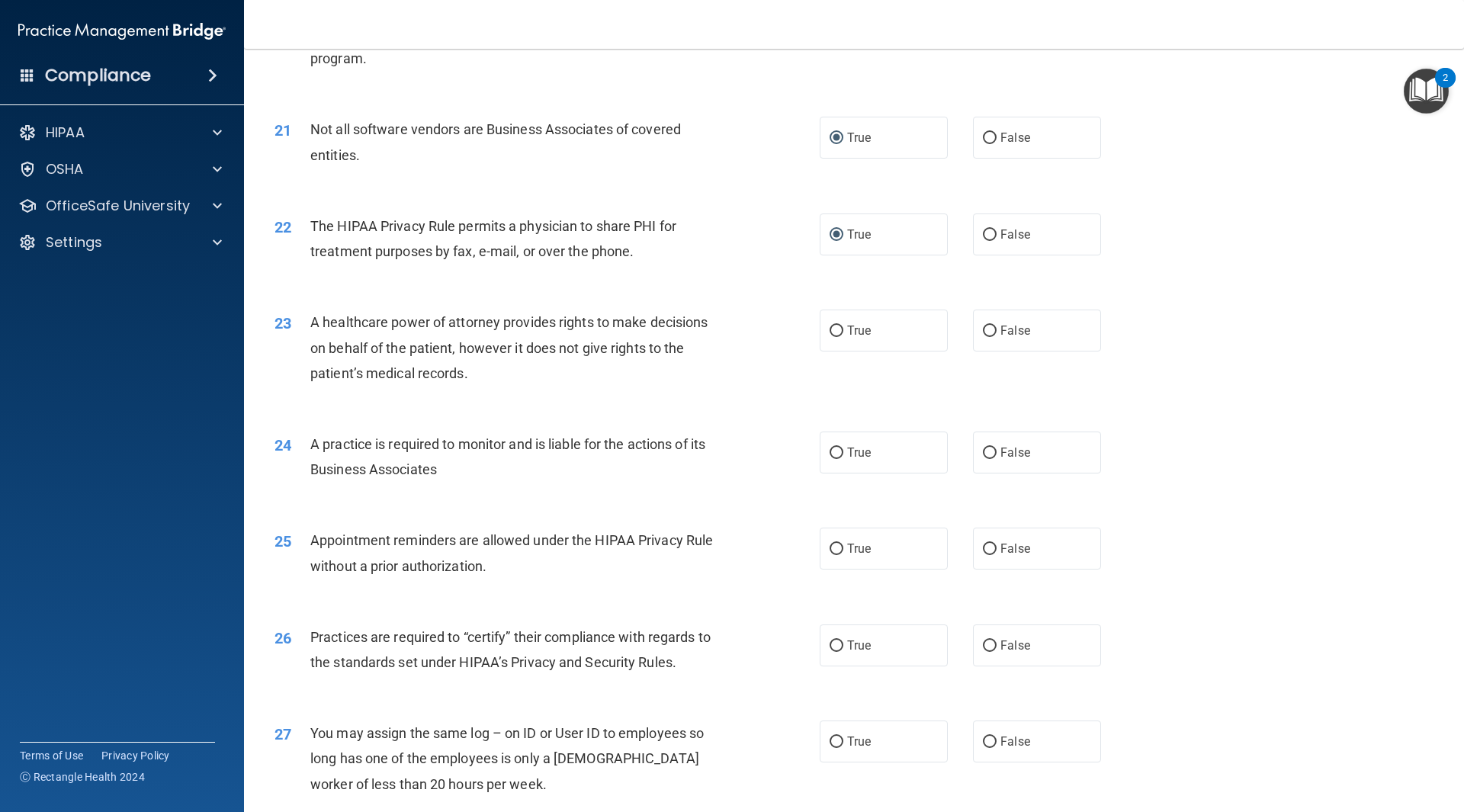
scroll to position [2364, 0]
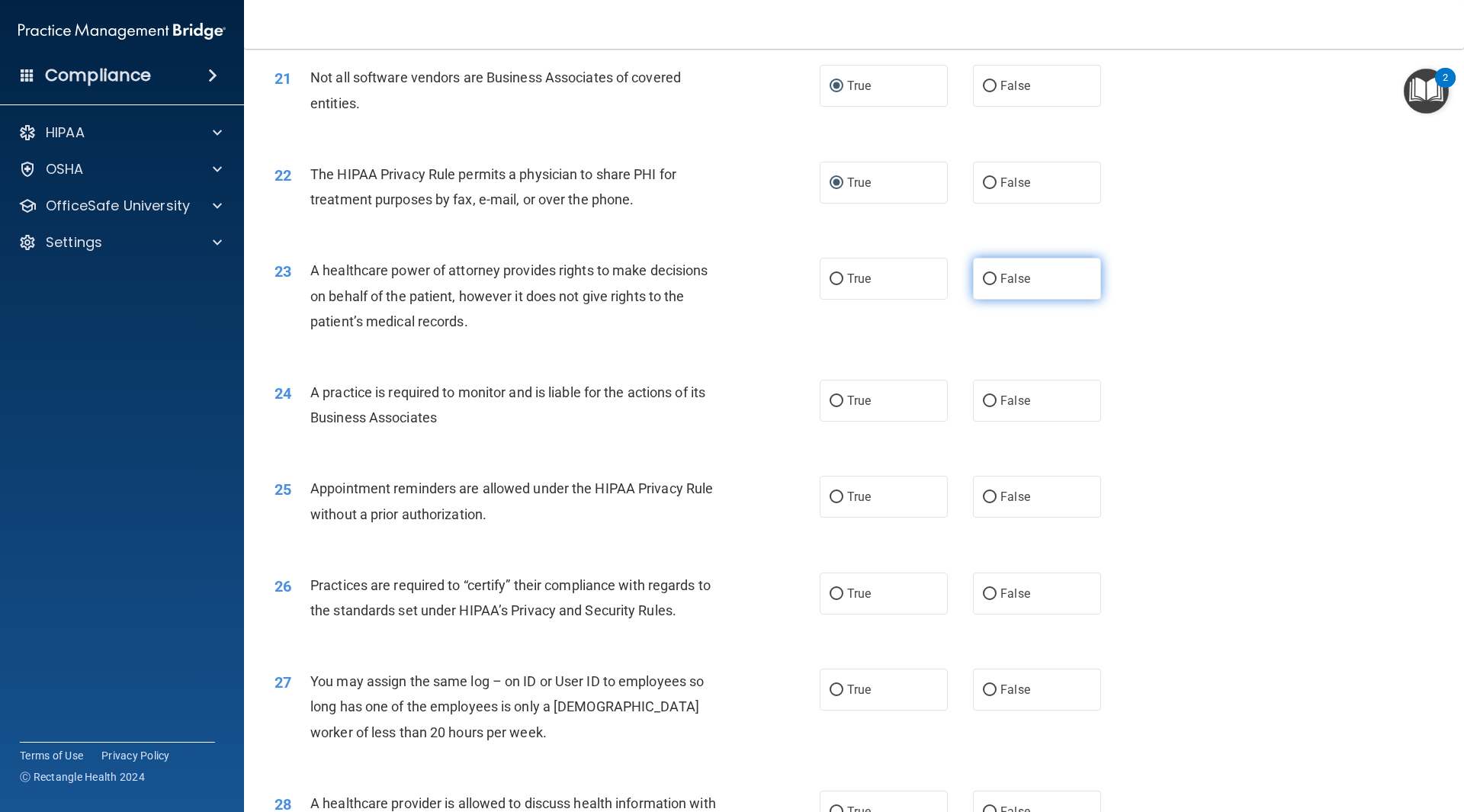
click at [992, 276] on label "False" at bounding box center [1037, 278] width 128 height 42
click at [992, 276] on input "False" at bounding box center [990, 279] width 14 height 11
radio input "true"
click at [983, 404] on input "False" at bounding box center [990, 402] width 14 height 11
radio input "true"
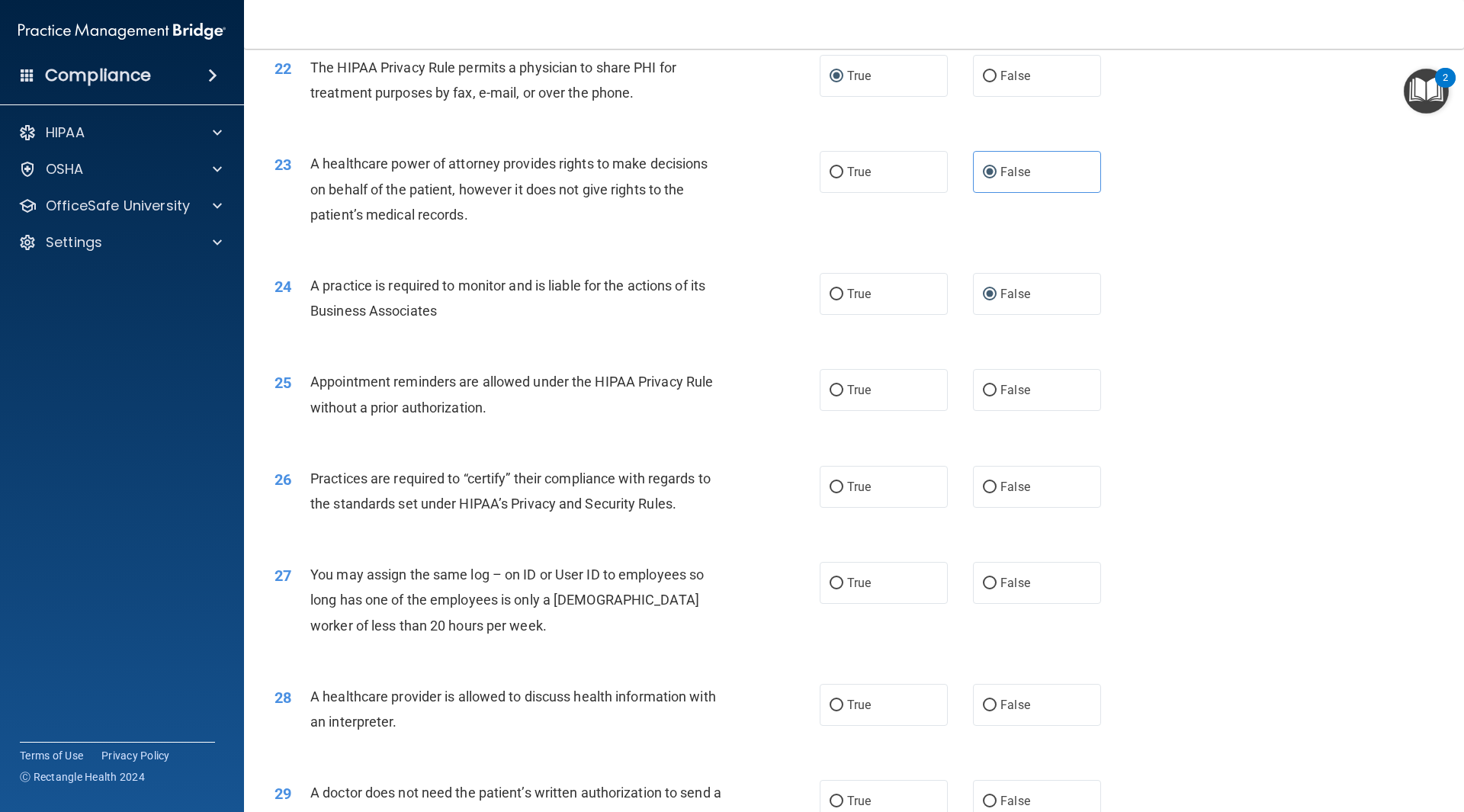
scroll to position [2517, 0]
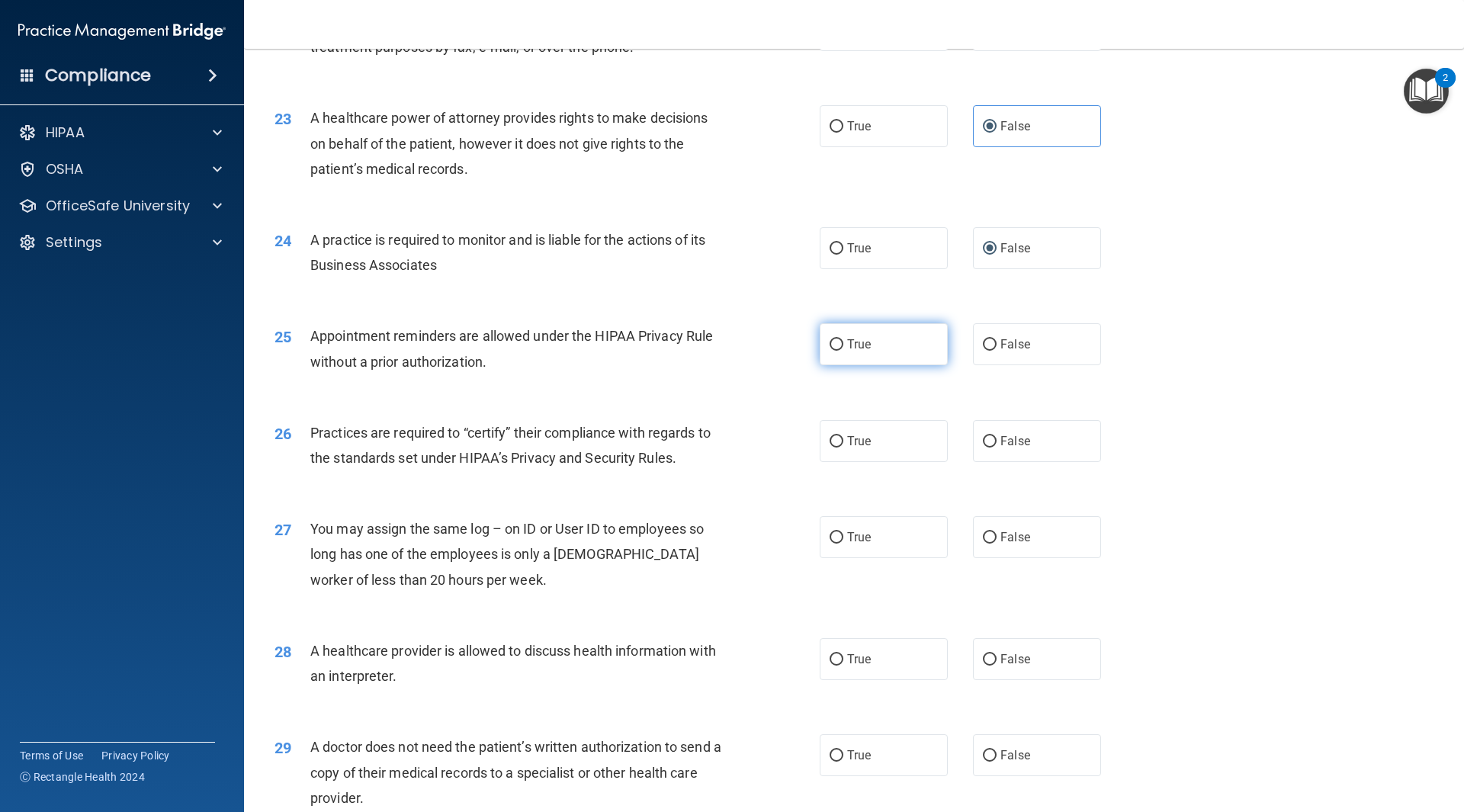
click at [831, 345] on input "True" at bounding box center [836, 345] width 14 height 11
radio input "true"
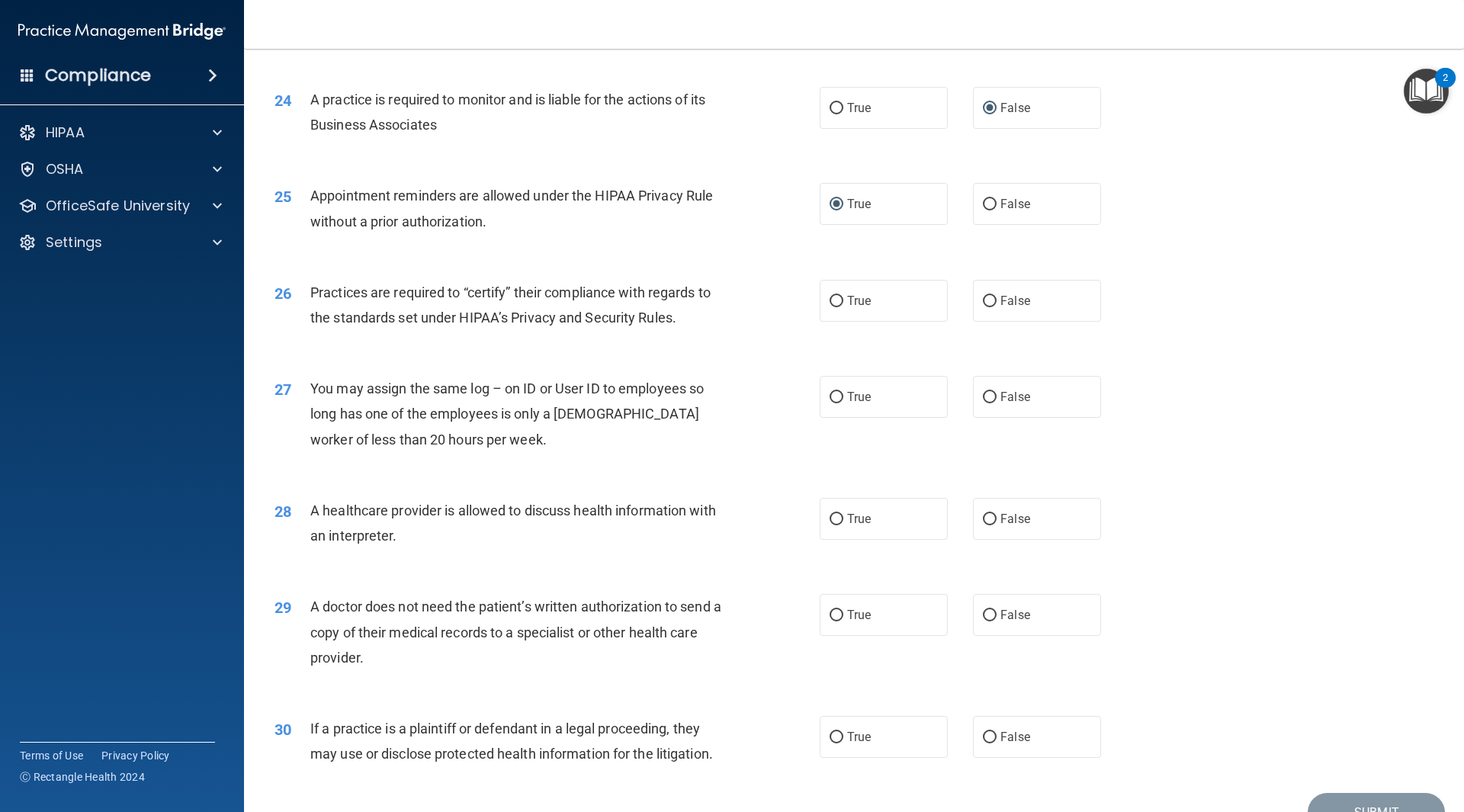
scroll to position [2669, 0]
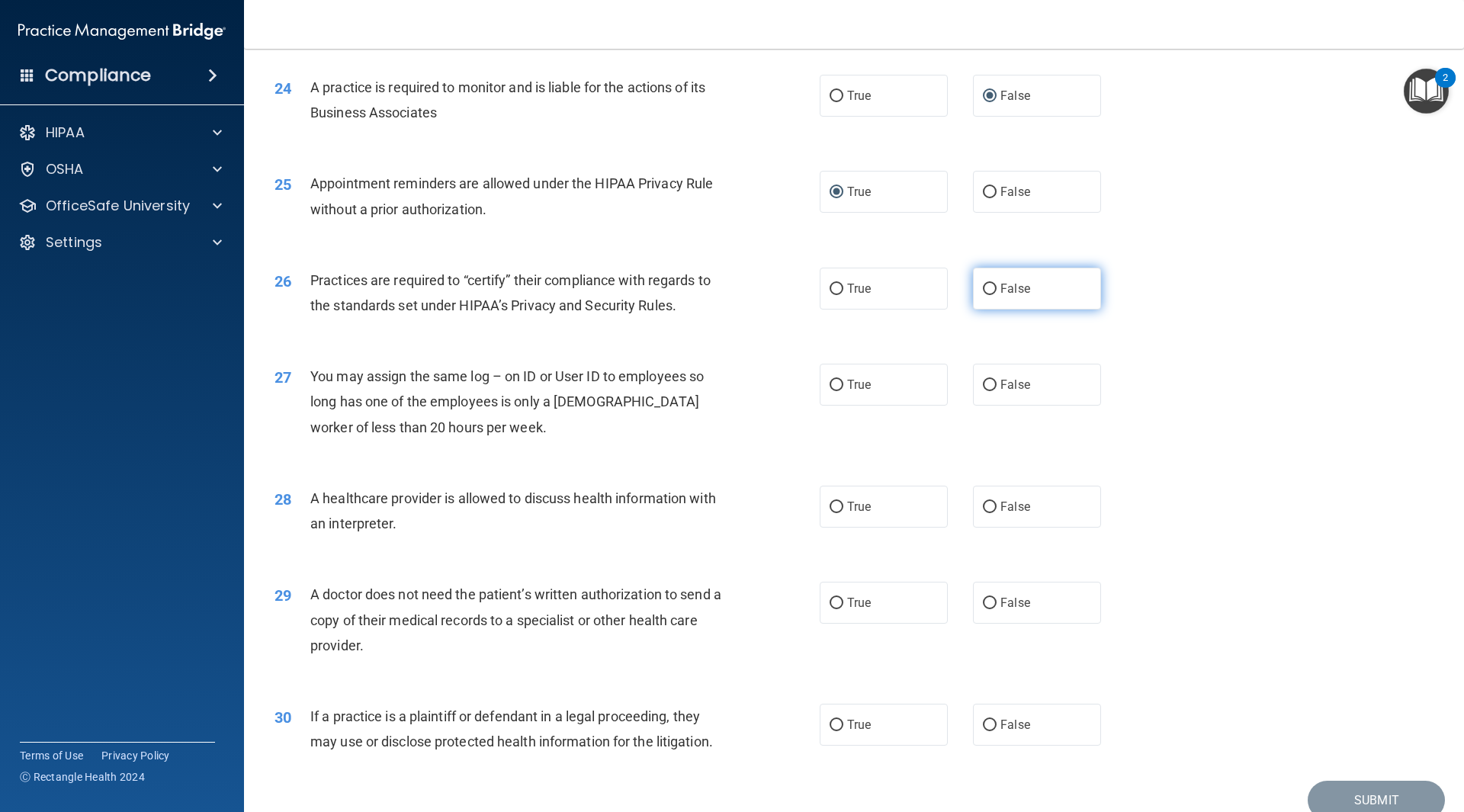
click at [973, 289] on label "False" at bounding box center [1037, 288] width 128 height 42
click at [983, 289] on input "False" at bounding box center [990, 289] width 14 height 11
radio input "true"
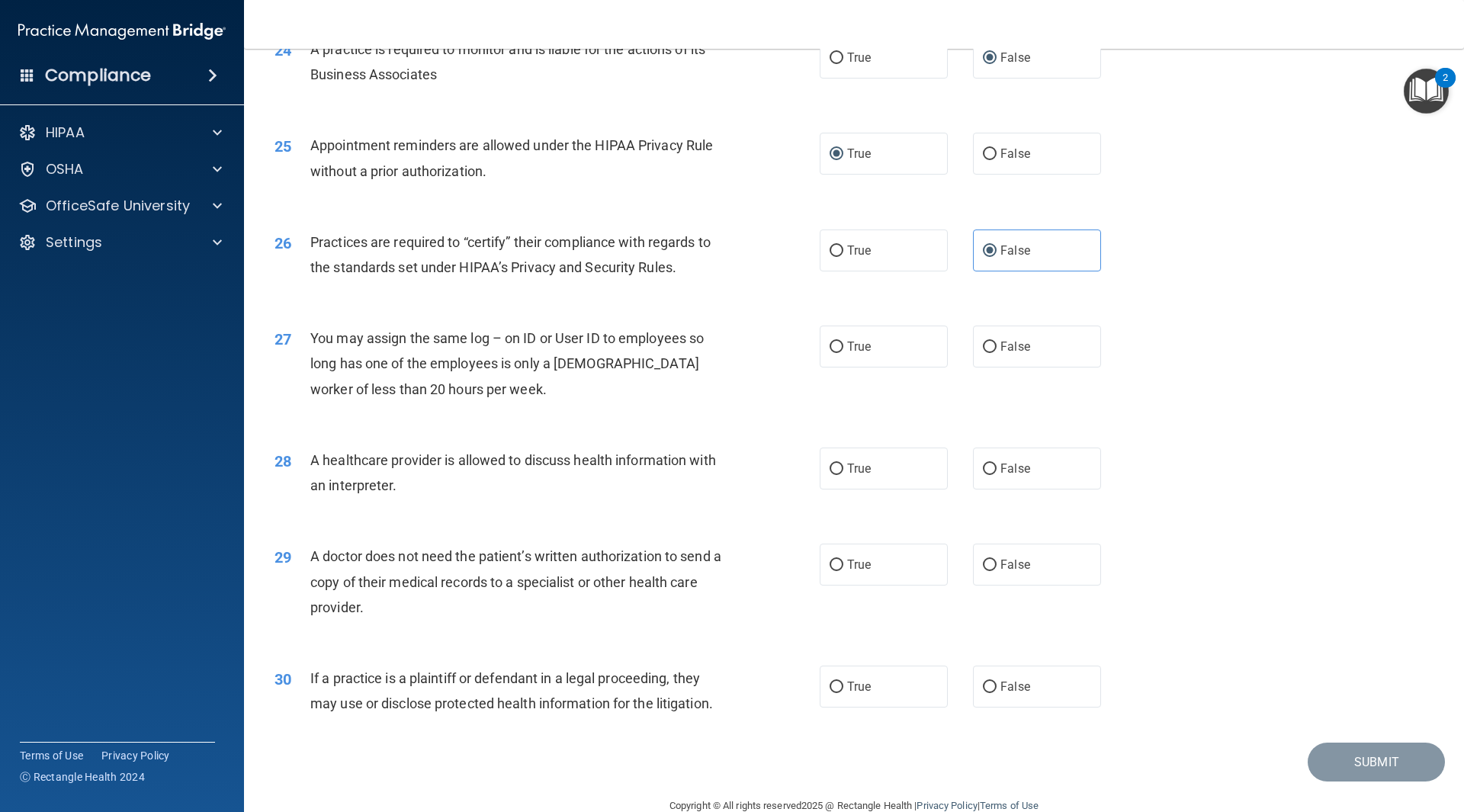
scroll to position [2738, 0]
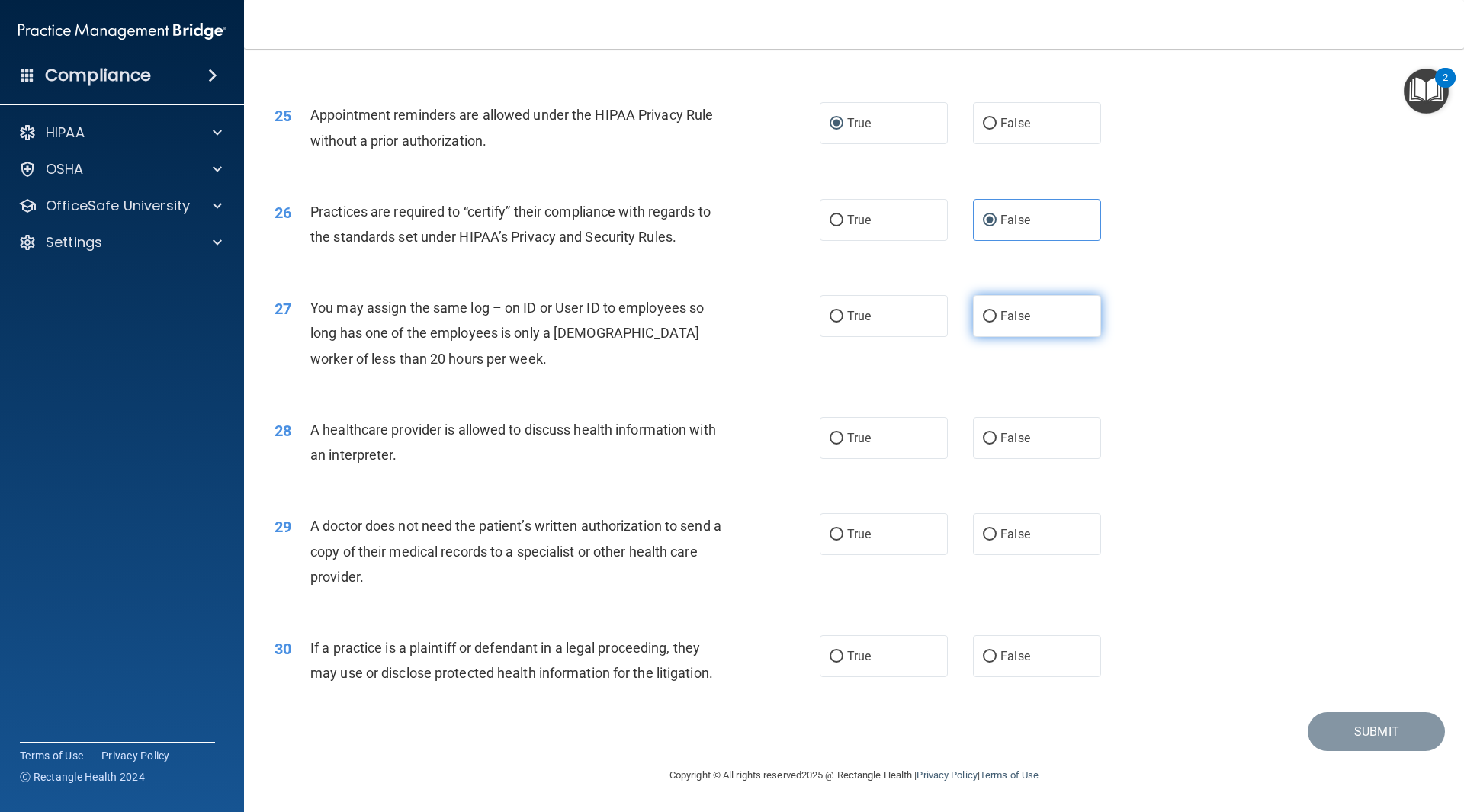
click at [985, 313] on input "False" at bounding box center [990, 317] width 14 height 11
radio input "true"
click at [830, 440] on input "True" at bounding box center [836, 439] width 14 height 11
radio input "true"
click at [832, 535] on input "True" at bounding box center [836, 535] width 14 height 11
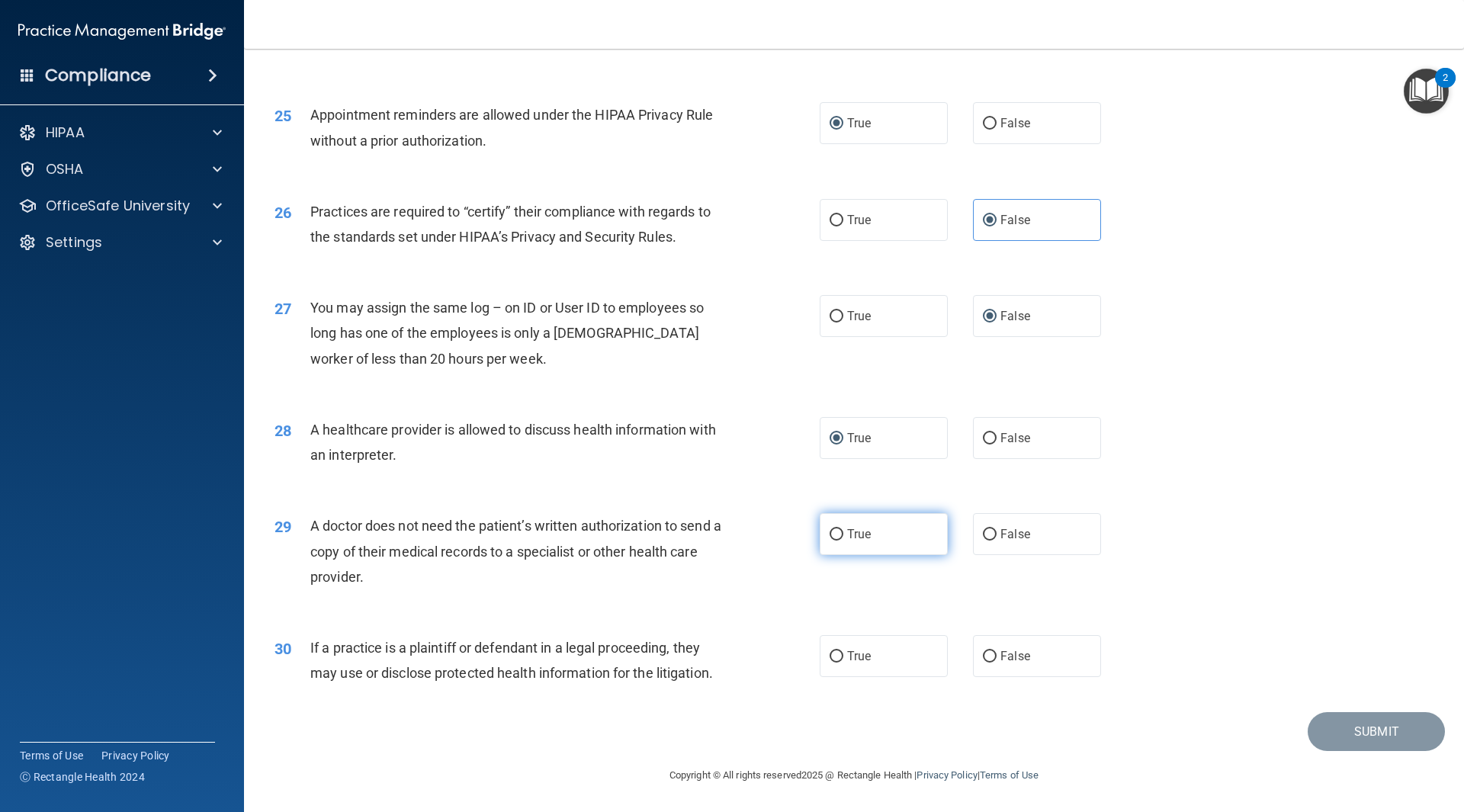
radio input "true"
click at [834, 654] on input "True" at bounding box center [836, 657] width 14 height 11
radio input "true"
click at [1328, 726] on button "Submit" at bounding box center [1377, 732] width 138 height 39
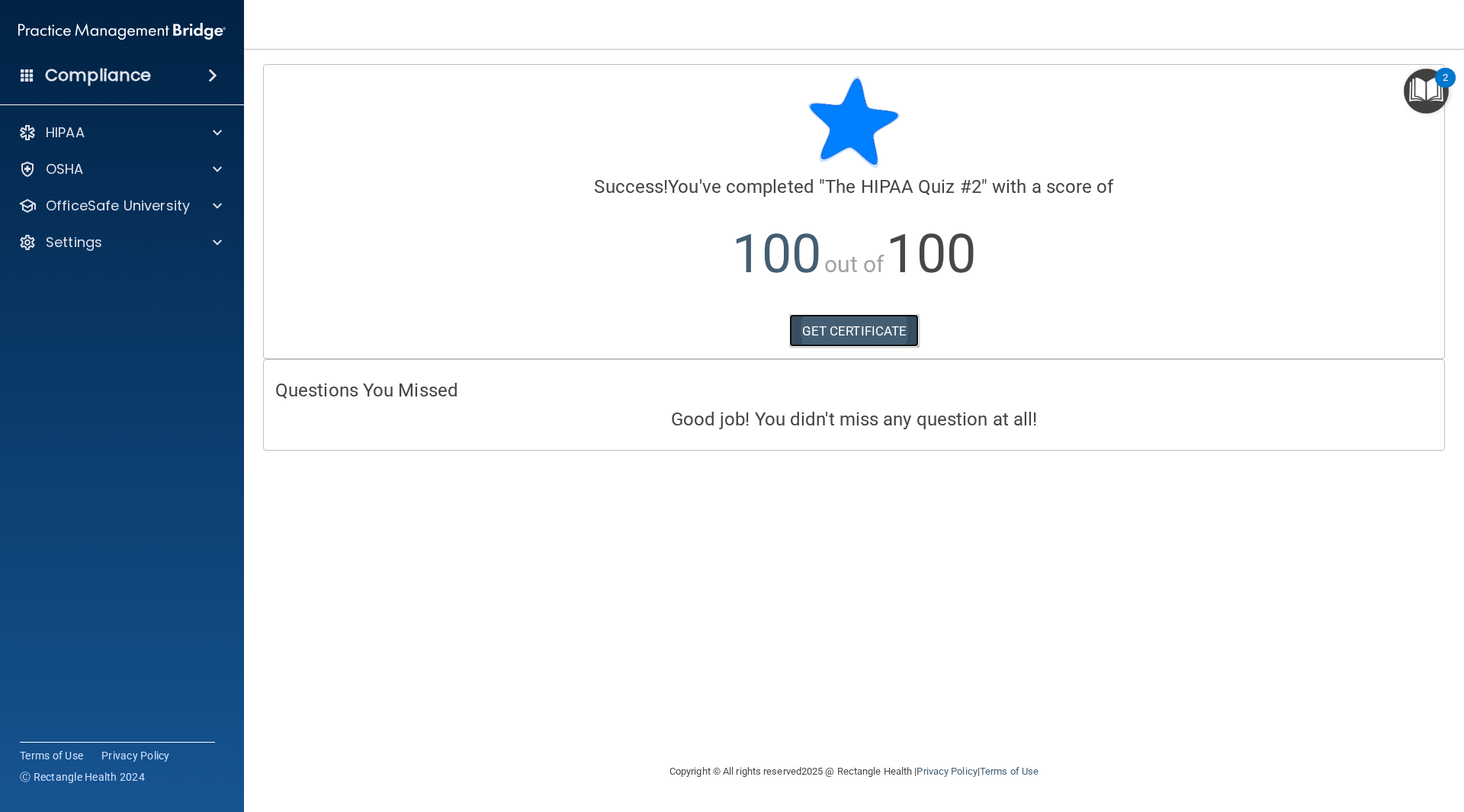
click at [874, 326] on link "GET CERTIFICATE" at bounding box center [855, 331] width 130 height 33
click at [1435, 87] on img "Open Resource Center, 2 new notifications" at bounding box center [1427, 91] width 45 height 45
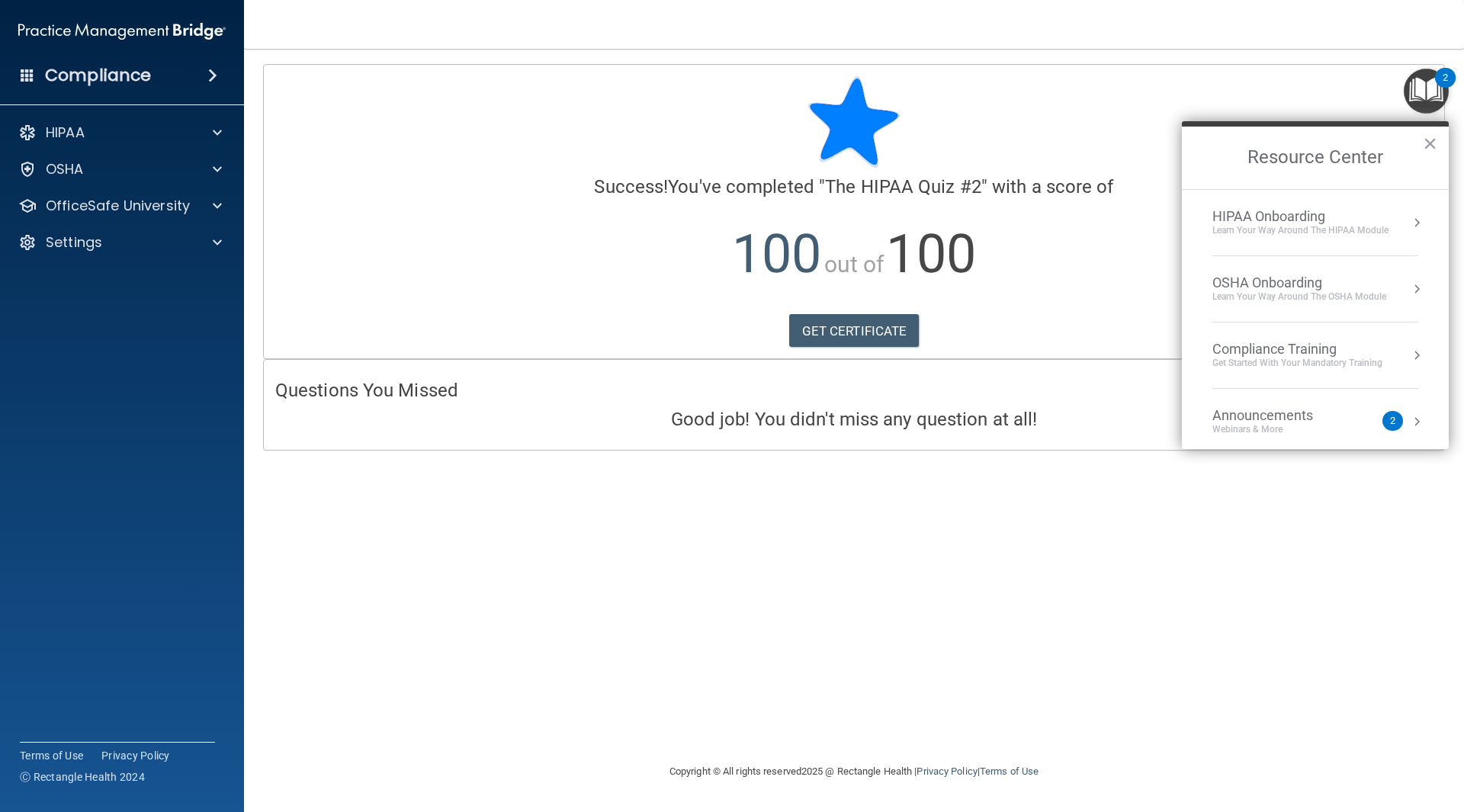
click at [1353, 363] on div "Get Started with your mandatory training" at bounding box center [1298, 364] width 170 height 13
click at [1296, 214] on div "HIPAA Training for Members" at bounding box center [1279, 215] width 170 height 14
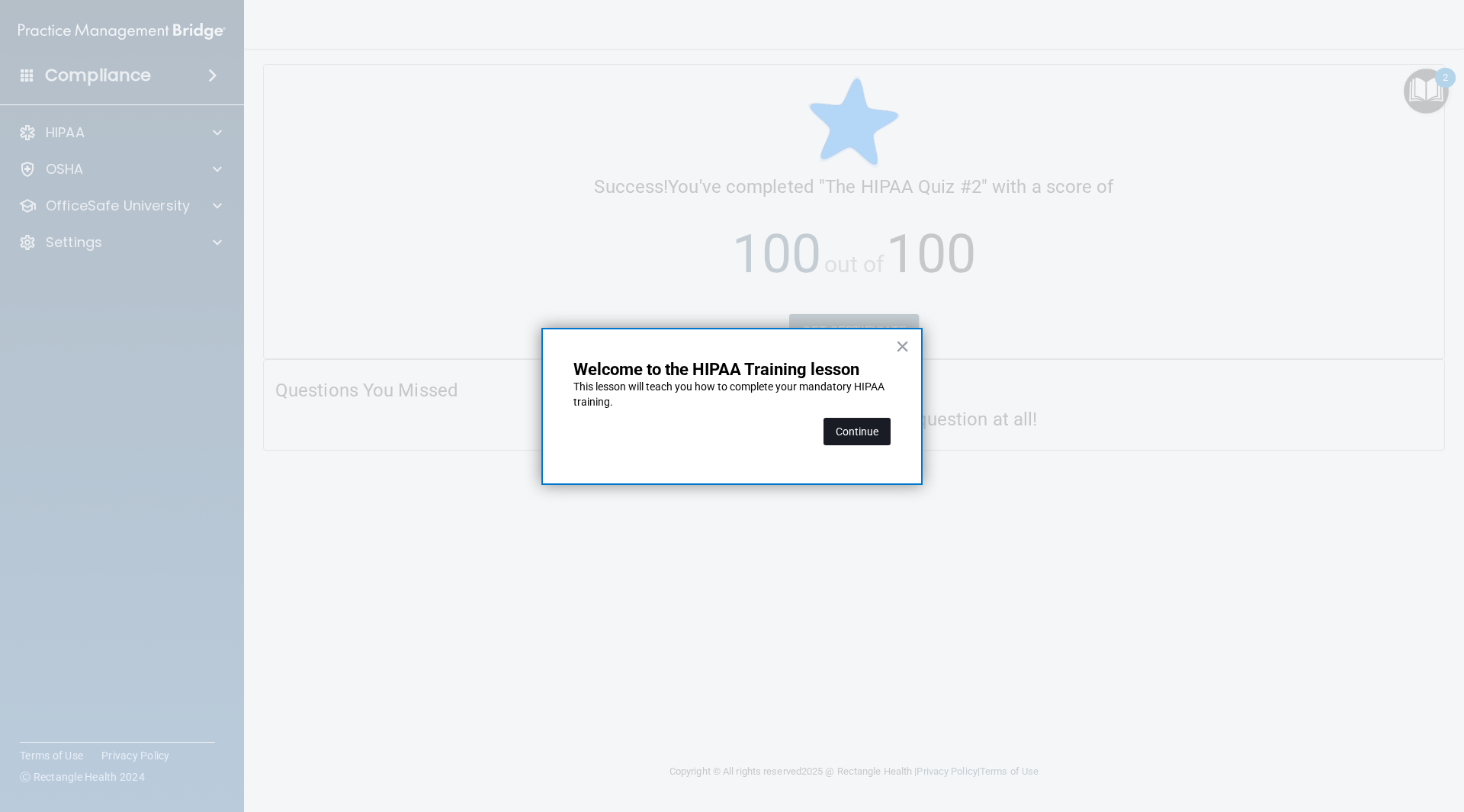
click at [867, 429] on button "Continue" at bounding box center [858, 432] width 67 height 28
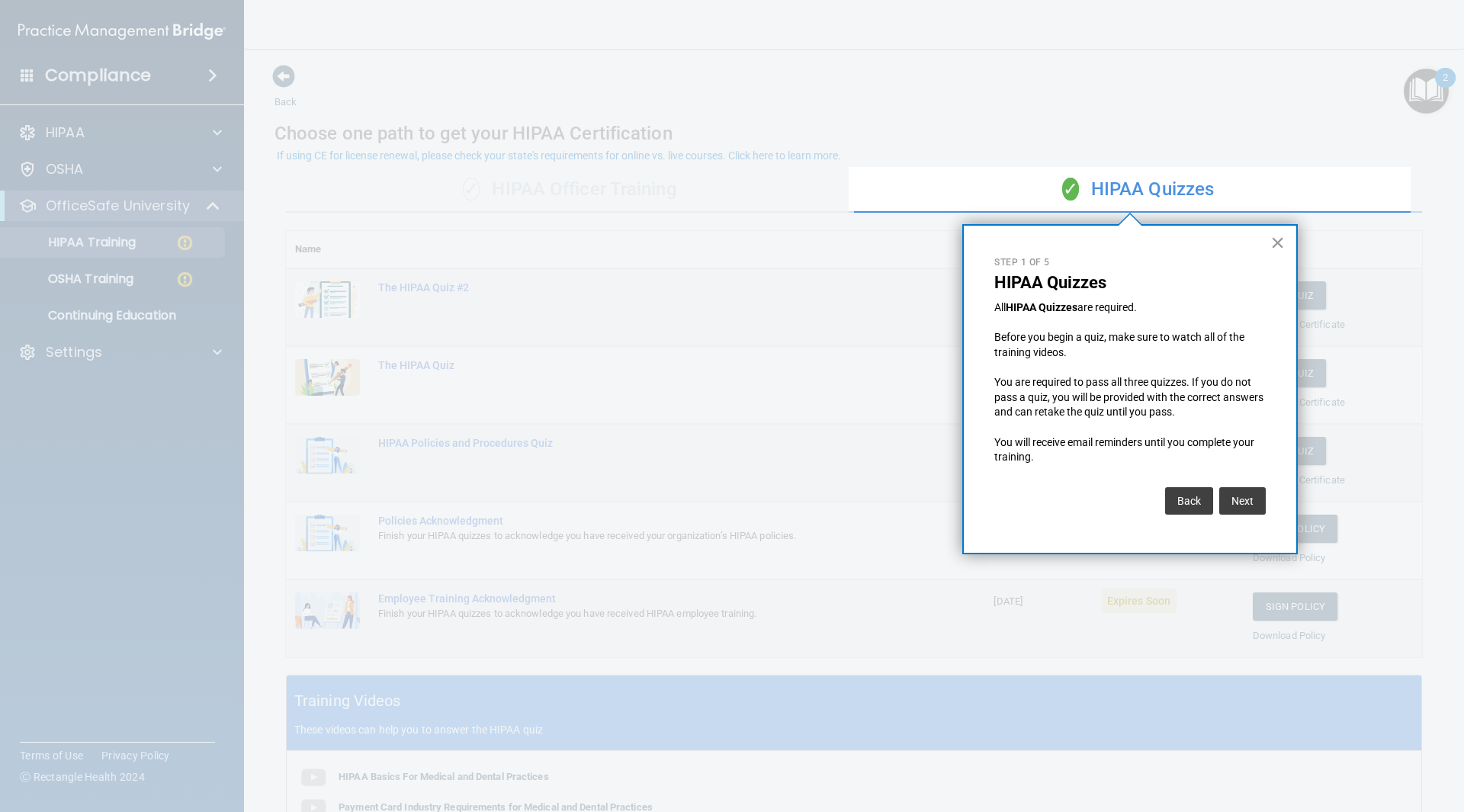
click at [1274, 243] on button "×" at bounding box center [1278, 243] width 15 height 24
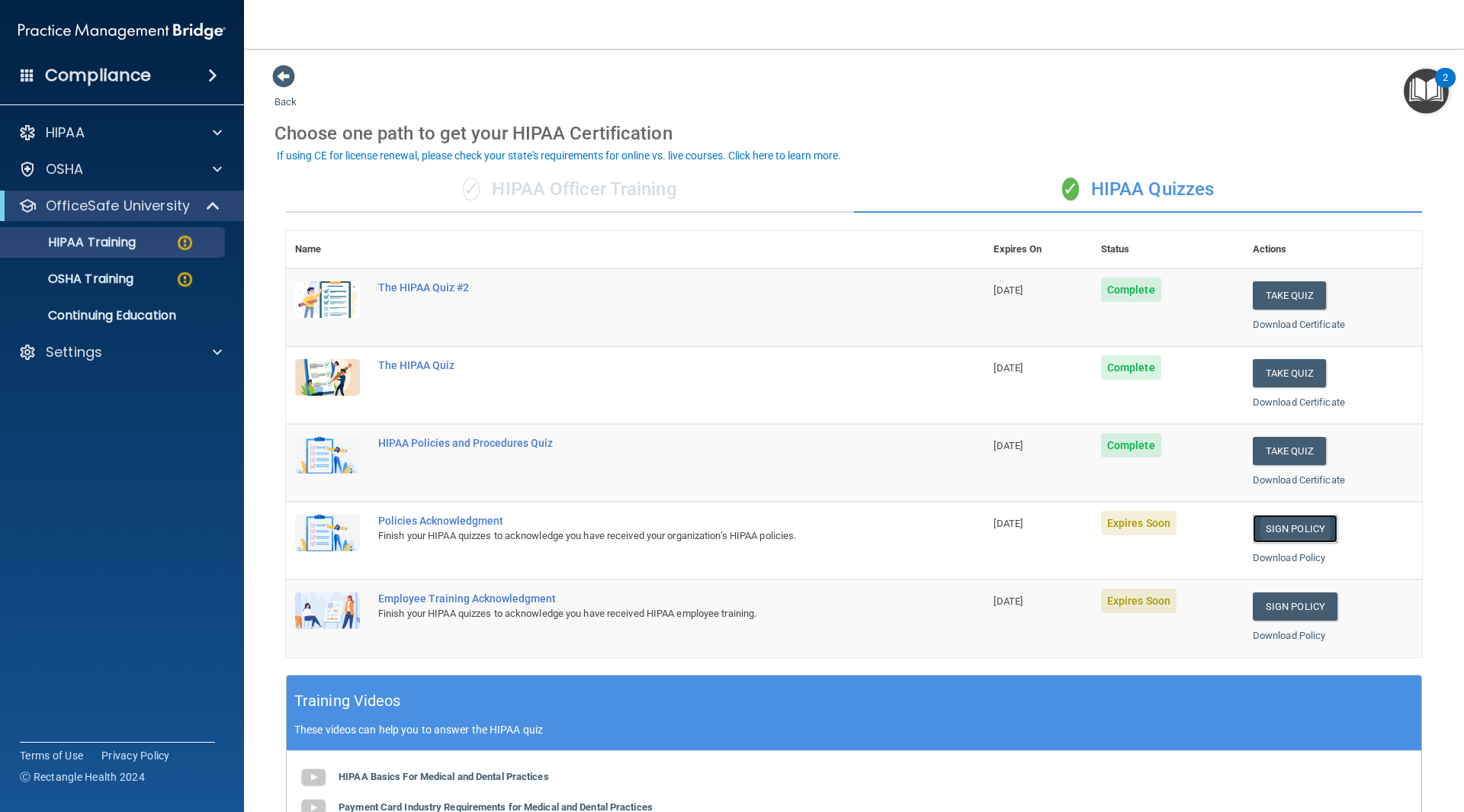
click at [1290, 532] on link "Sign Policy" at bounding box center [1295, 528] width 85 height 28
click at [1298, 529] on link "Sign Policy" at bounding box center [1295, 528] width 85 height 28
click at [1273, 605] on link "Sign Policy" at bounding box center [1295, 606] width 85 height 28
click at [141, 282] on div "OSHA Training" at bounding box center [114, 279] width 208 height 15
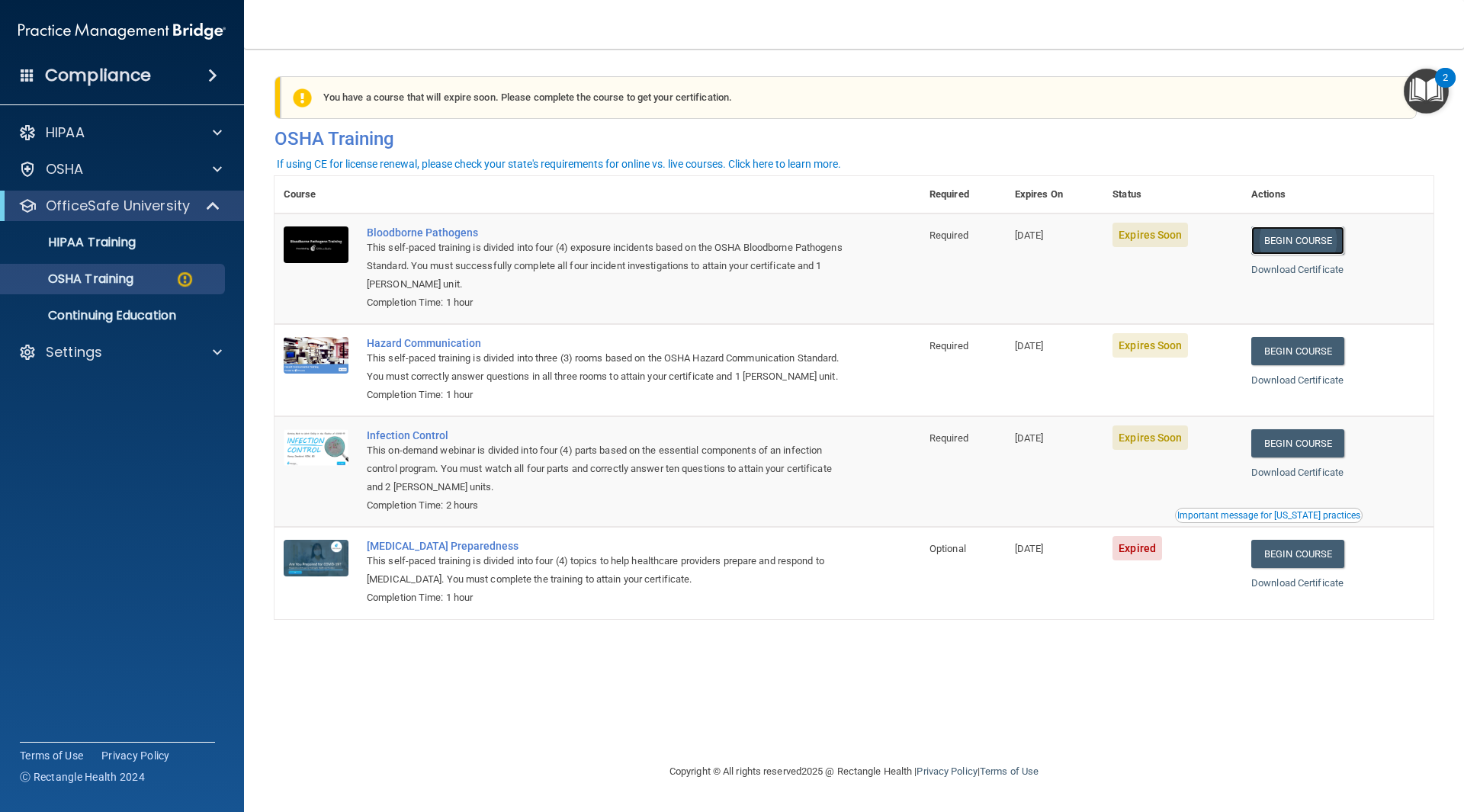
click at [1309, 243] on link "Begin Course" at bounding box center [1298, 241] width 93 height 28
click at [1308, 272] on link "Download Certificate" at bounding box center [1298, 270] width 92 height 11
click at [1293, 458] on link "Begin Course" at bounding box center [1298, 444] width 93 height 28
click at [1324, 478] on link "Download Certificate" at bounding box center [1298, 473] width 92 height 11
click at [1286, 348] on link "Begin Course" at bounding box center [1298, 351] width 93 height 28
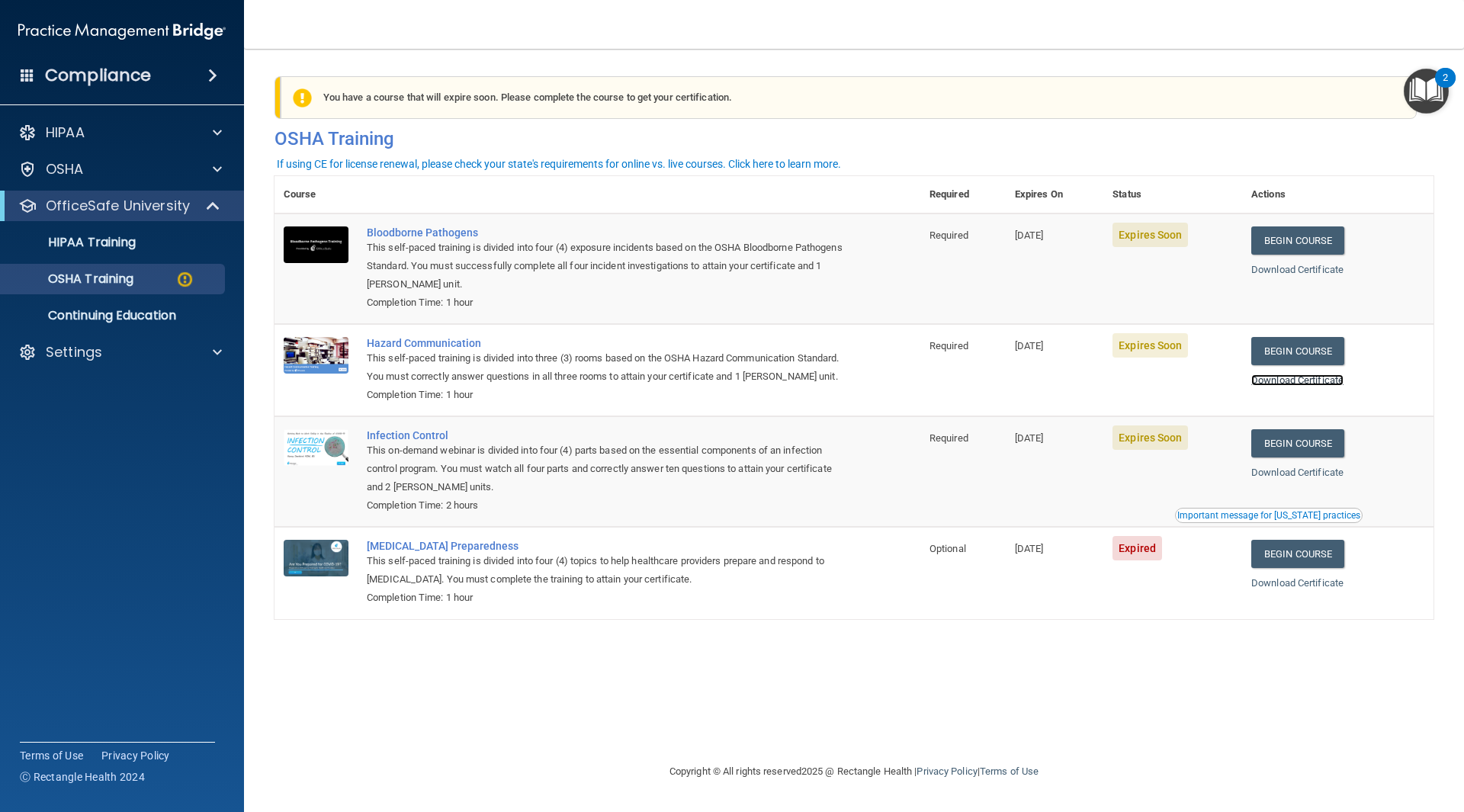
click at [1327, 379] on link "Download Certificate" at bounding box center [1298, 380] width 92 height 11
click at [151, 286] on link "OSHA Training" at bounding box center [105, 279] width 240 height 31
click at [91, 250] on p "HIPAA Training" at bounding box center [73, 243] width 126 height 15
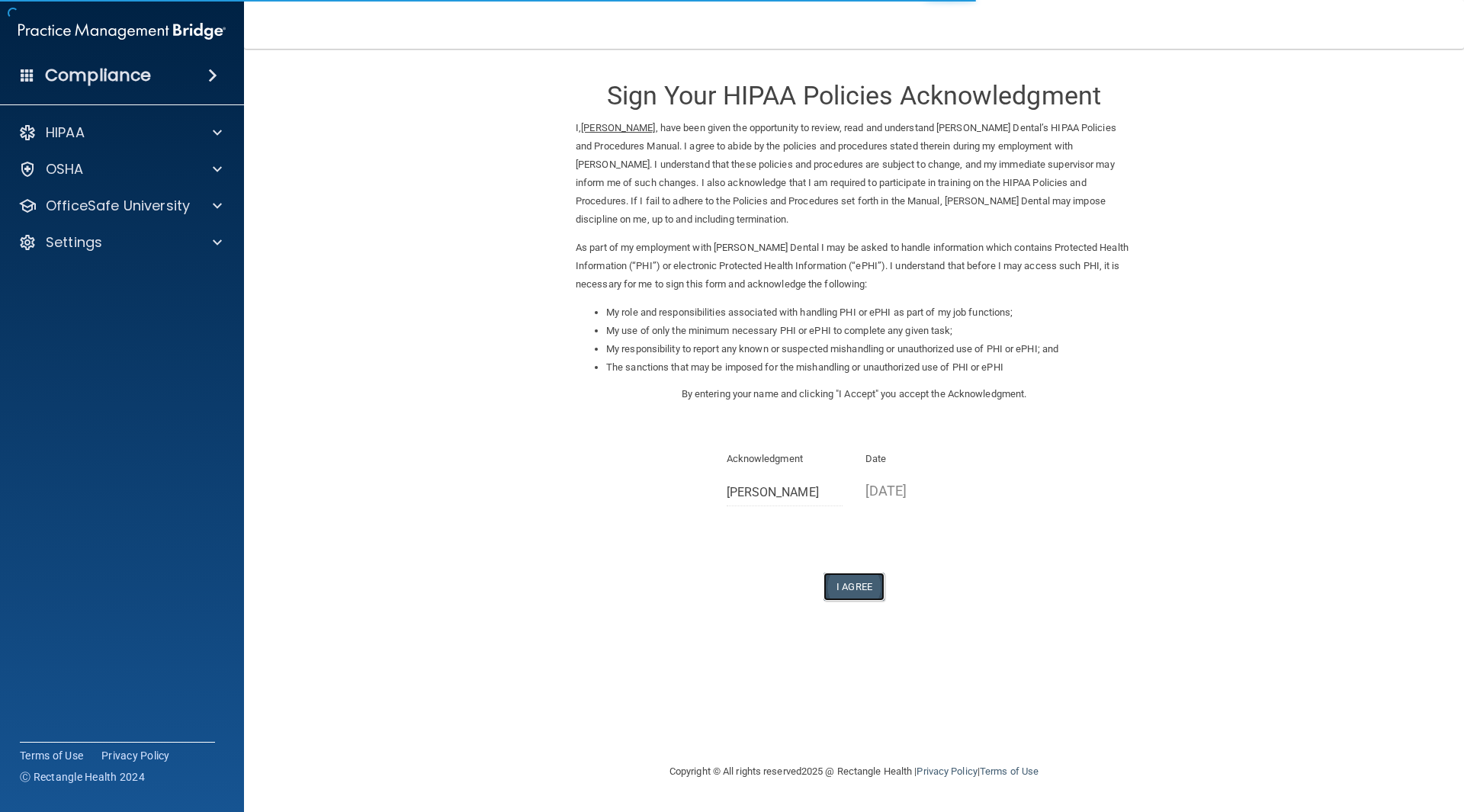
click at [871, 582] on button "I Agree" at bounding box center [855, 587] width 61 height 28
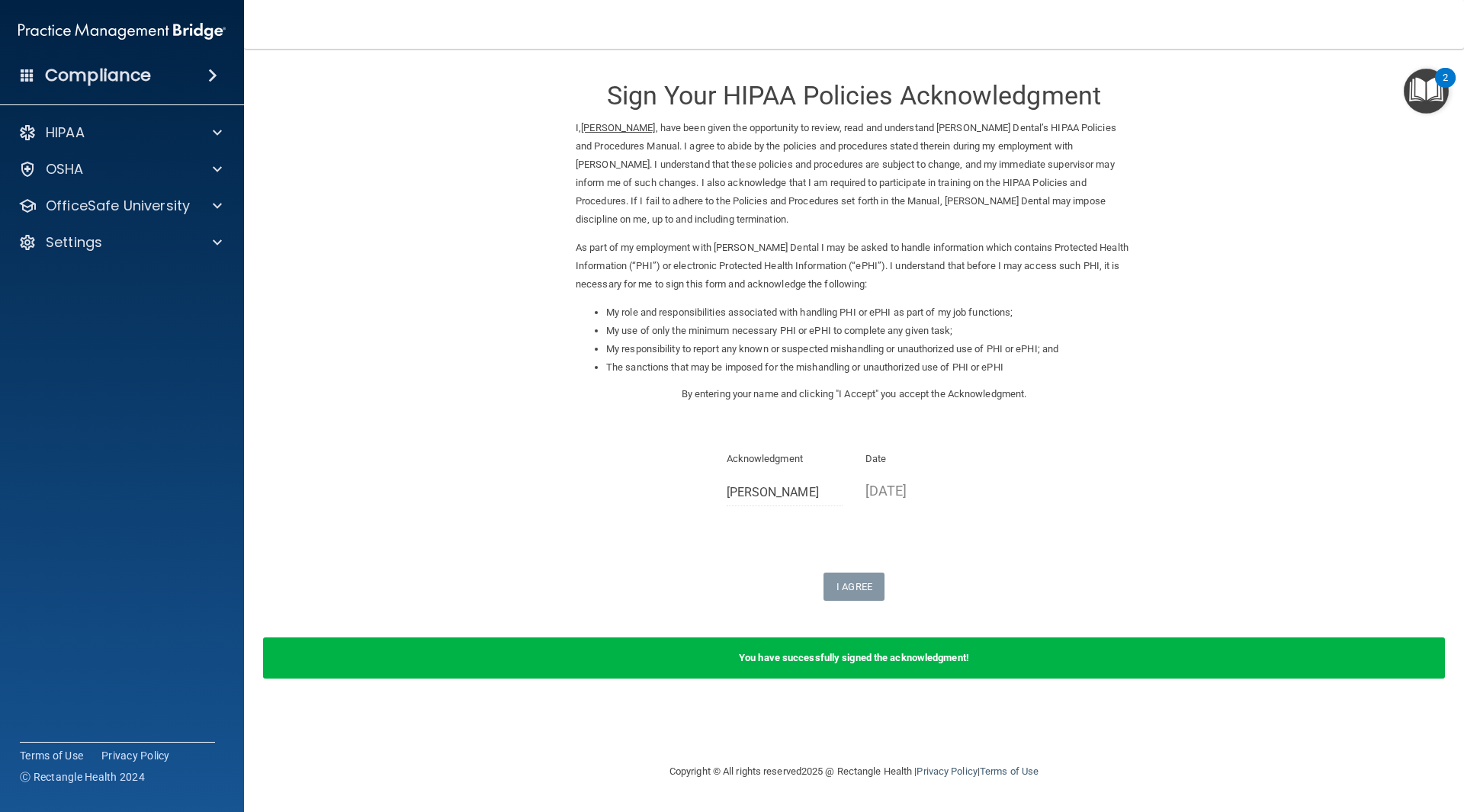
click at [1426, 94] on img "Open Resource Center, 2 new notifications" at bounding box center [1427, 91] width 45 height 45
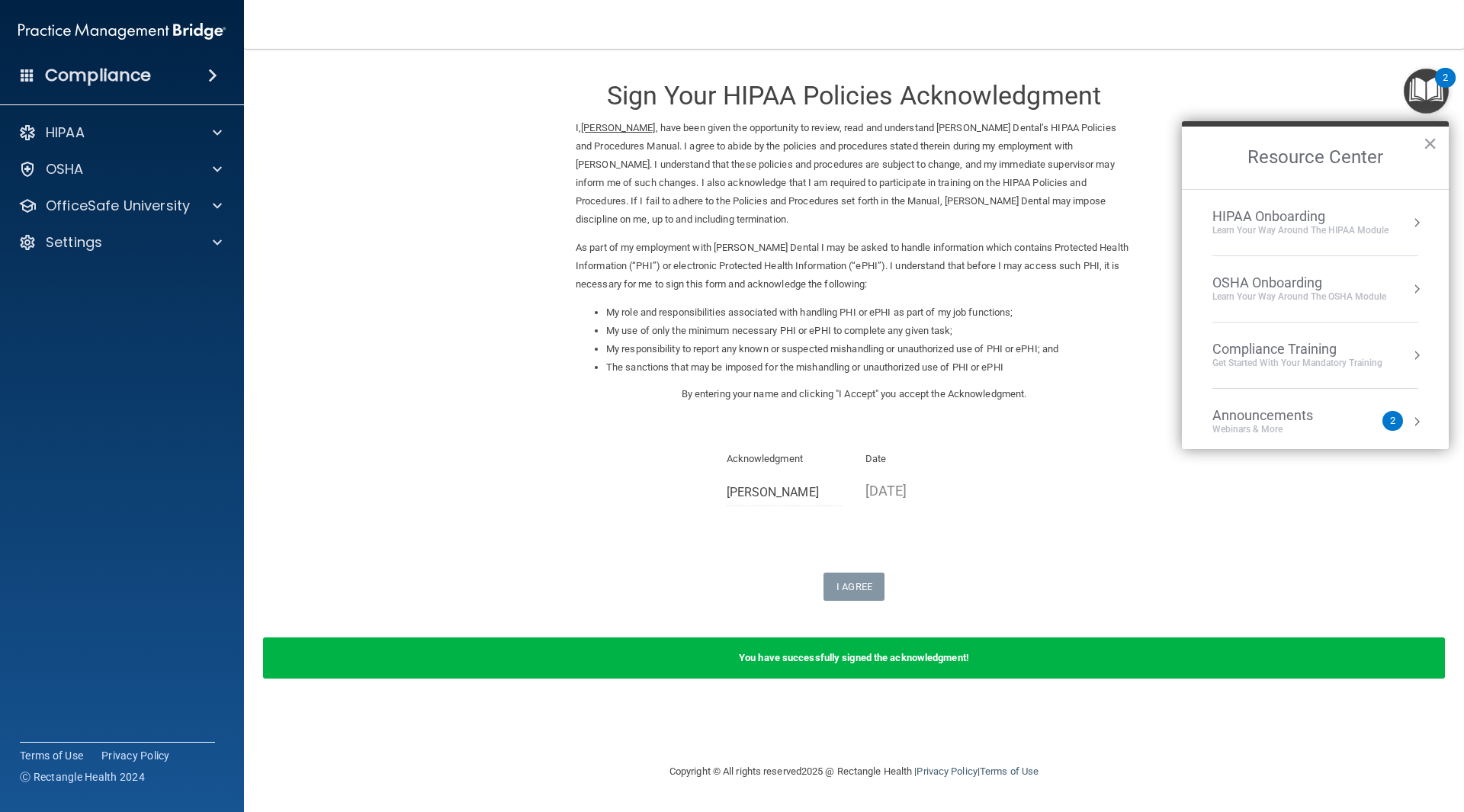
click at [1353, 353] on div "Compliance Training" at bounding box center [1298, 350] width 170 height 17
click at [1272, 212] on div "HIPAA Training for Members" at bounding box center [1279, 215] width 170 height 14
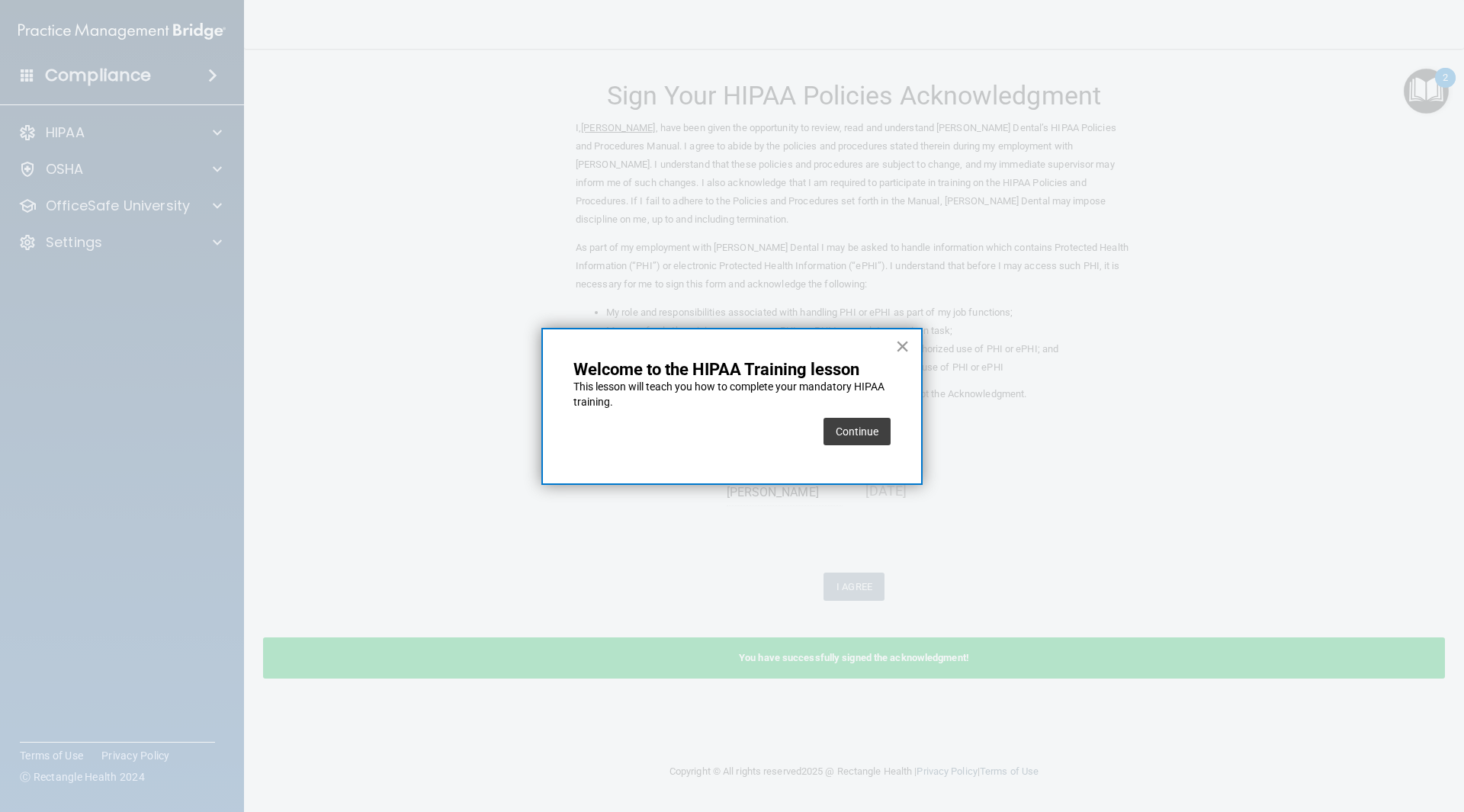
click at [905, 348] on button "×" at bounding box center [903, 346] width 15 height 24
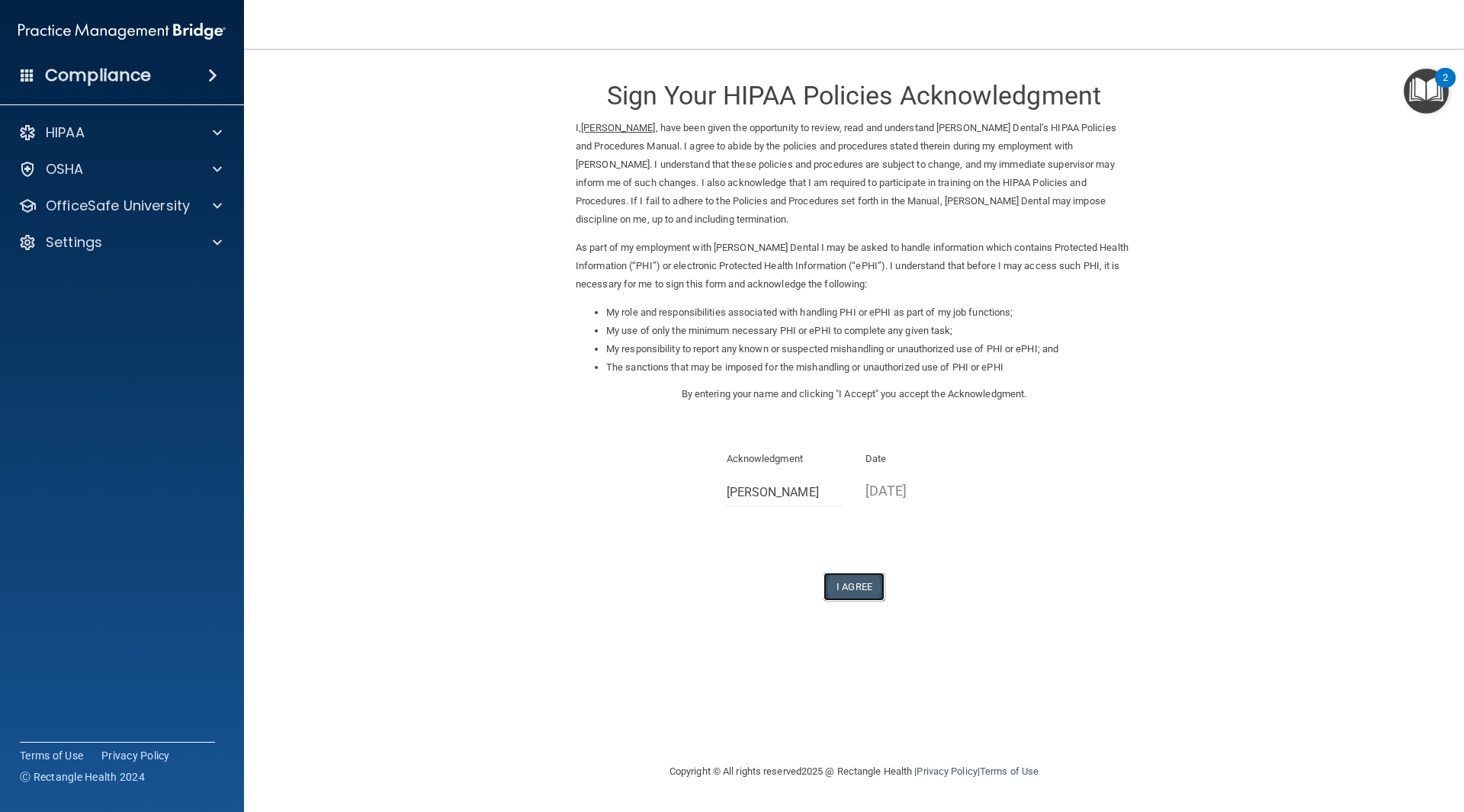
click at [867, 579] on button "I Agree" at bounding box center [855, 587] width 61 height 28
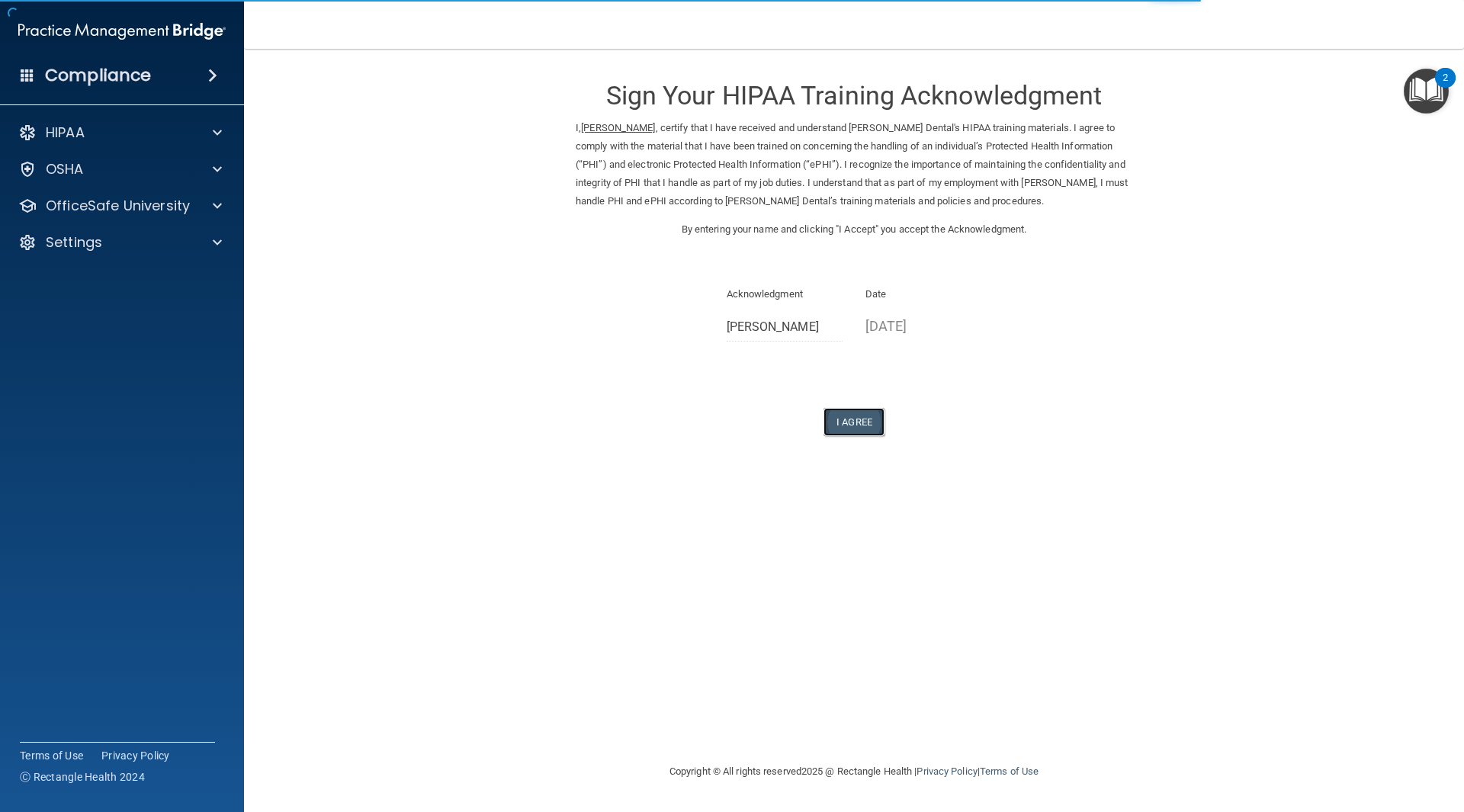
click at [841, 420] on button "I Agree" at bounding box center [855, 422] width 61 height 28
